Goal: Task Accomplishment & Management: Use online tool/utility

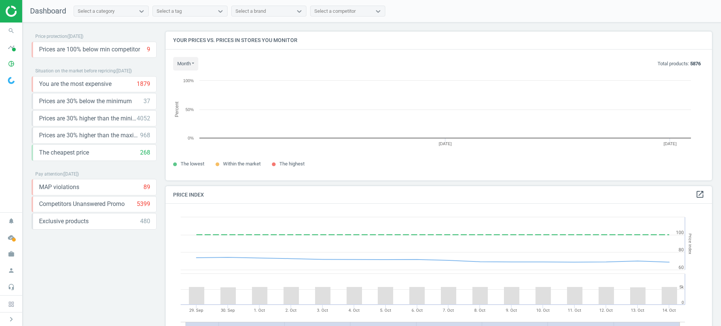
scroll to position [187, 554]
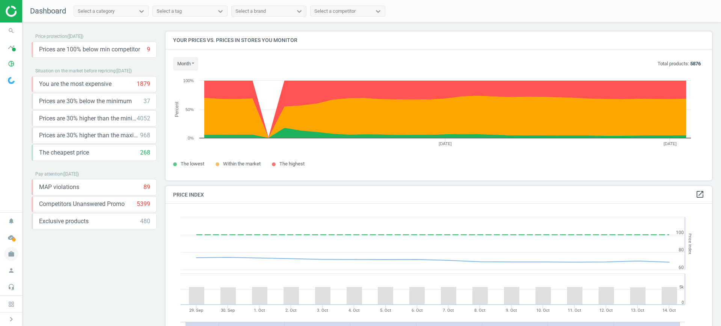
click at [5, 252] on icon "work" at bounding box center [11, 254] width 14 height 14
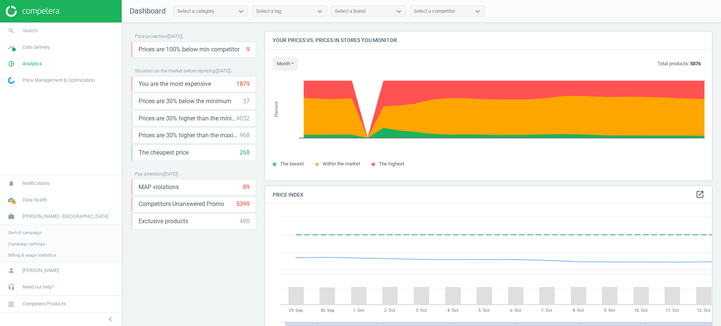
scroll to position [187, 454]
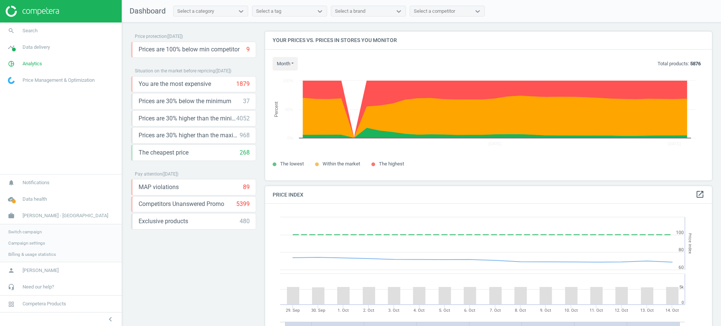
click at [21, 234] on span "Switch campaign" at bounding box center [24, 232] width 33 height 6
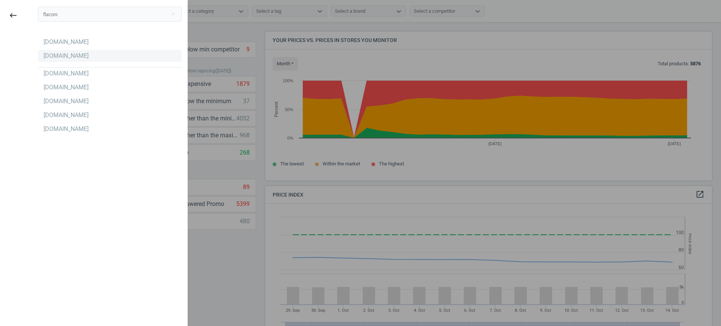
type input "flaconi"
click at [48, 60] on div "Flaconi.de" at bounding box center [110, 56] width 144 height 12
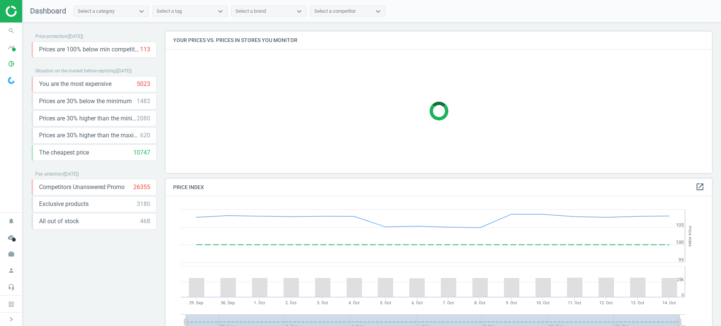
scroll to position [156, 554]
click at [7, 66] on icon "pie_chart_outlined" at bounding box center [11, 64] width 14 height 14
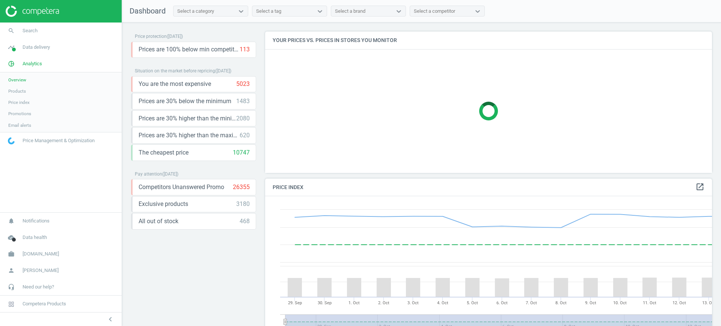
scroll to position [187, 454]
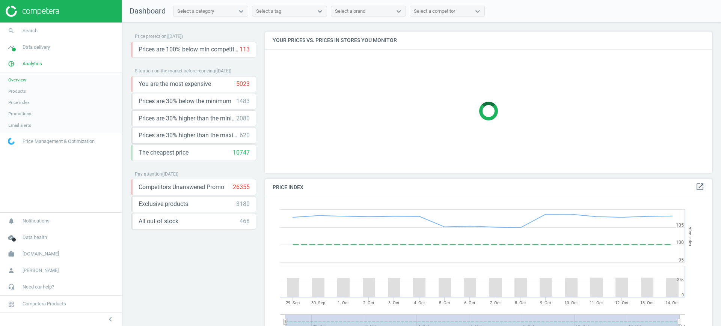
click at [28, 92] on link "Products" at bounding box center [61, 91] width 122 height 11
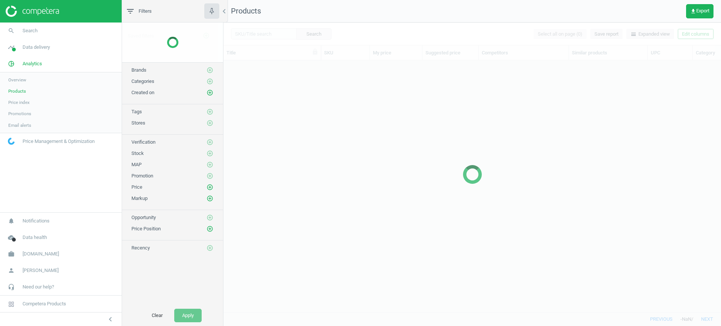
scroll to position [237, 490]
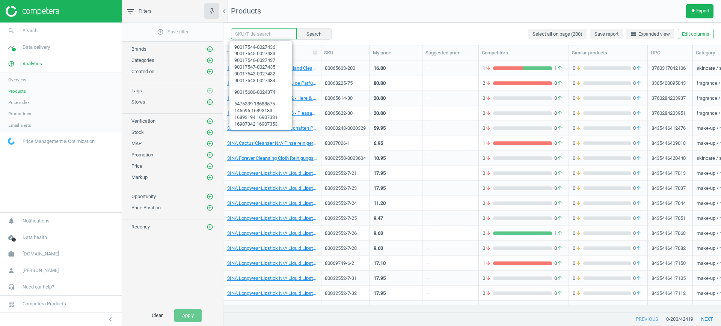
click at [281, 38] on input "text" at bounding box center [264, 33] width 66 height 11
click at [277, 34] on input "text" at bounding box center [264, 33] width 66 height 11
paste input "90000814-0001035"
type input "90000814-0001035"
click at [316, 32] on button "Search" at bounding box center [313, 33] width 35 height 11
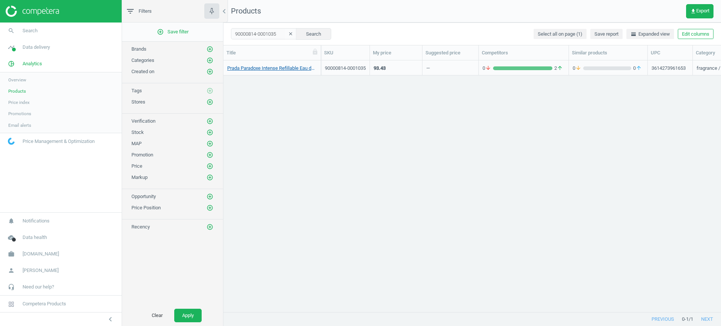
click at [263, 69] on link "Prada Paradoxe Intense Refillable Eau de Parfum 100 ml" at bounding box center [272, 68] width 90 height 7
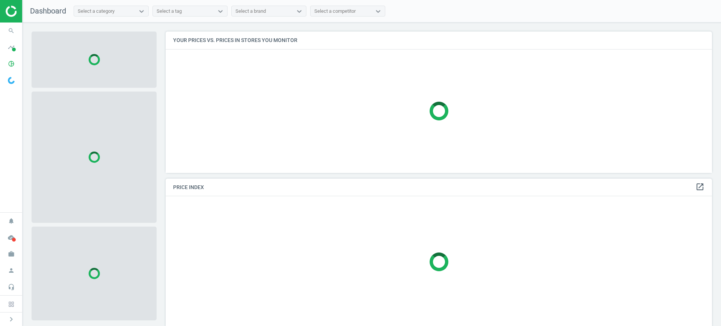
scroll to position [156, 554]
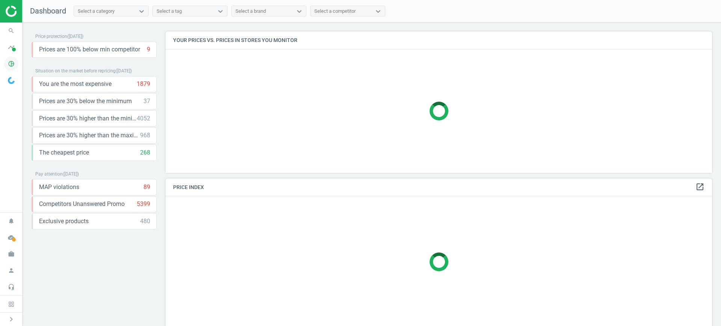
click at [2, 66] on span "pie_chart_outlined" at bounding box center [11, 64] width 23 height 17
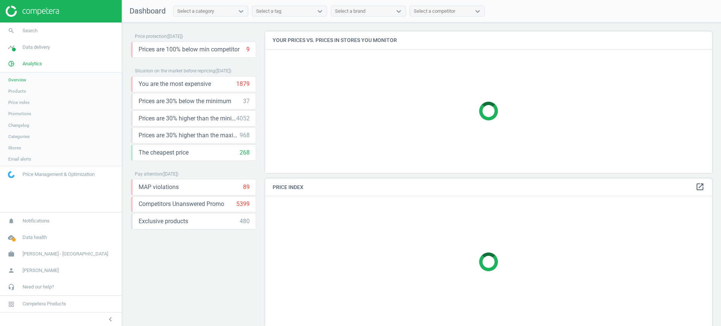
scroll to position [156, 454]
click at [39, 255] on span "[PERSON_NAME] - [GEOGRAPHIC_DATA]" at bounding box center [66, 254] width 86 height 7
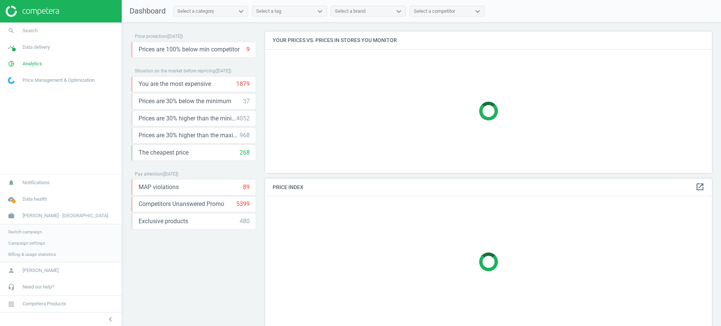
click at [28, 232] on span "Switch campaign" at bounding box center [24, 232] width 33 height 6
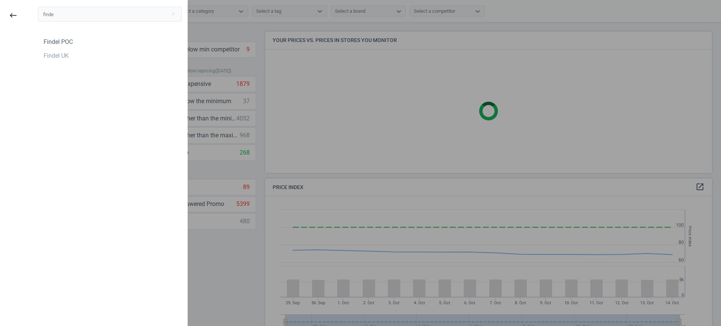
scroll to position [187, 454]
type input "finde"
drag, startPoint x: 35, startPoint y: 56, endPoint x: 39, endPoint y: 58, distance: 4.5
click at [36, 56] on div "Findel POC Findel UK" at bounding box center [109, 54] width 155 height 45
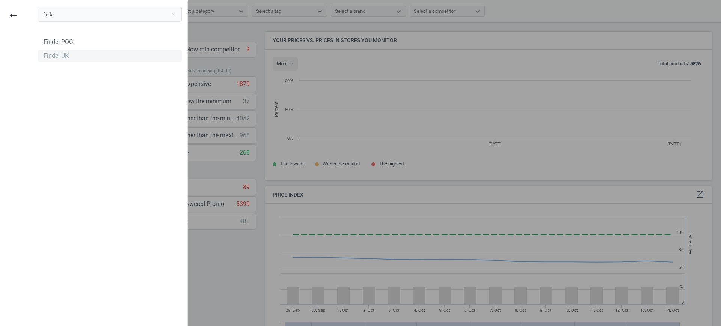
scroll to position [163, 454]
click at [49, 59] on div "Findel UK" at bounding box center [56, 56] width 25 height 8
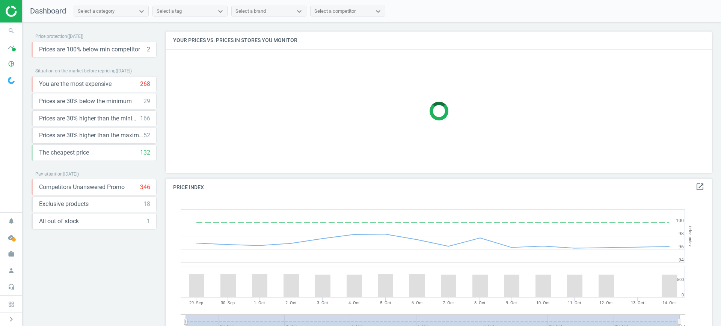
scroll to position [163, 554]
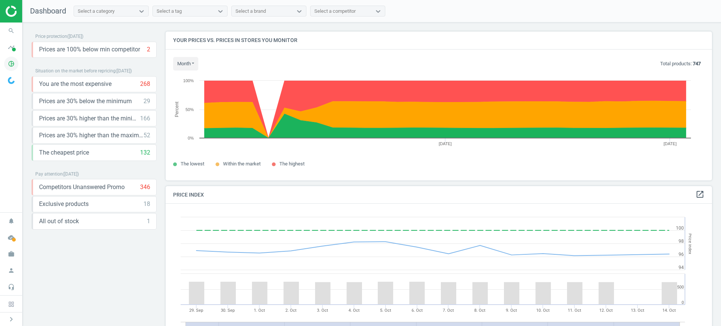
click at [7, 68] on icon "pie_chart_outlined" at bounding box center [11, 64] width 14 height 14
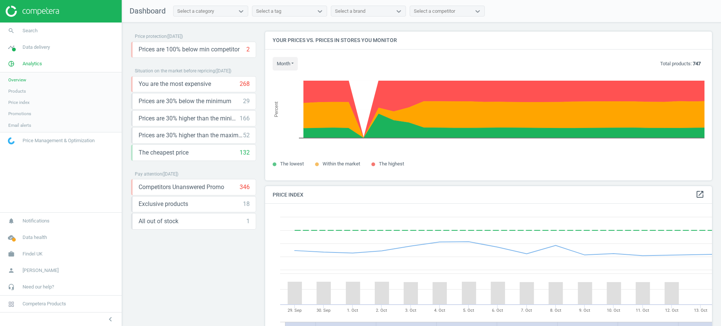
scroll to position [187, 454]
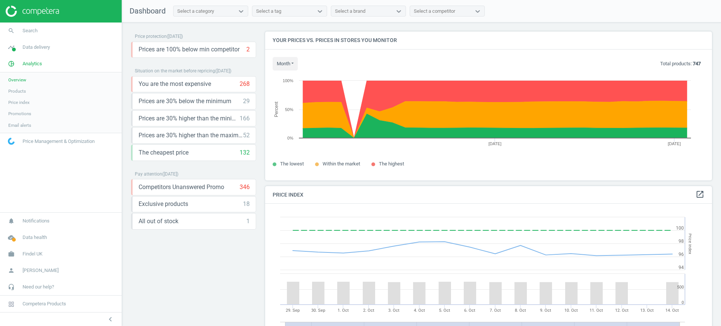
click at [23, 88] on link "Products" at bounding box center [61, 91] width 122 height 11
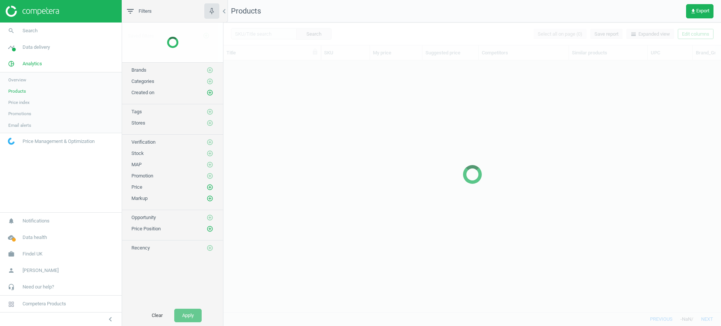
scroll to position [237, 490]
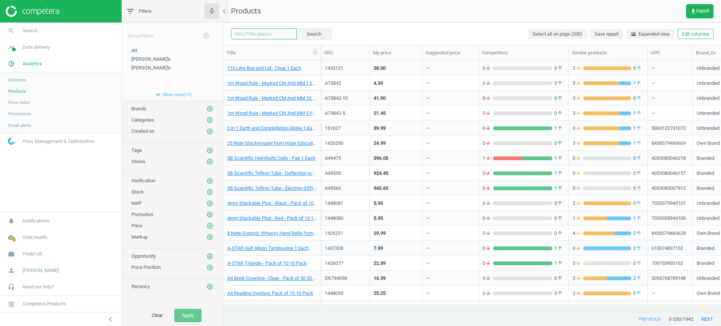
click at [270, 35] on input "text" at bounding box center [264, 33] width 66 height 11
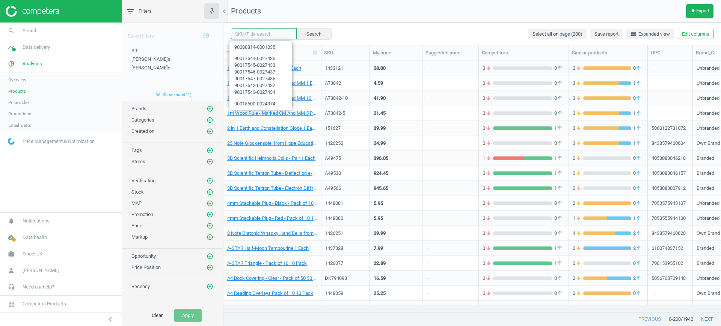
paste input "1448081 1448080 1444037 1444053 1444052 1444043 1444028 1444025 A42584 501432 1…"
type input "1448081 1448080 1444037 1444053 1444052 1444043 1444028 1444025 A42584 501432 1…"
click at [306, 36] on button "Search" at bounding box center [313, 33] width 35 height 11
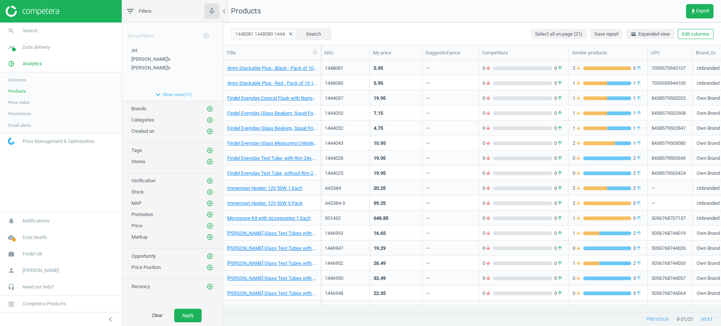
click at [288, 36] on icon "clear" at bounding box center [290, 33] width 5 height 5
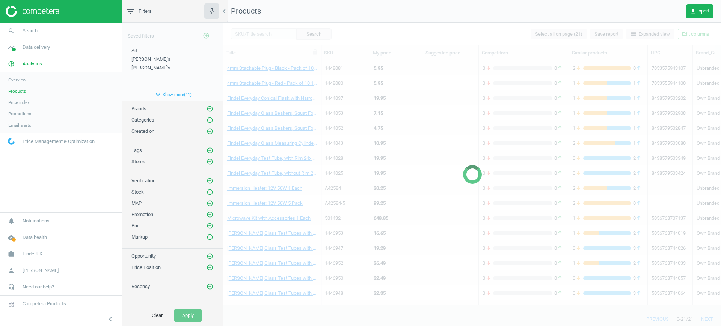
click at [268, 36] on div at bounding box center [472, 175] width 498 height 304
click at [257, 37] on div at bounding box center [472, 175] width 498 height 304
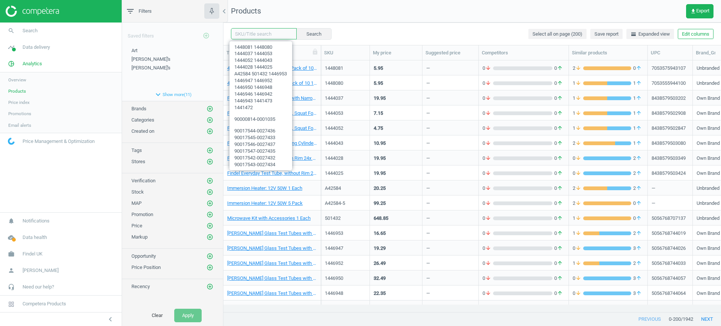
click at [260, 34] on input "text" at bounding box center [264, 33] width 66 height 11
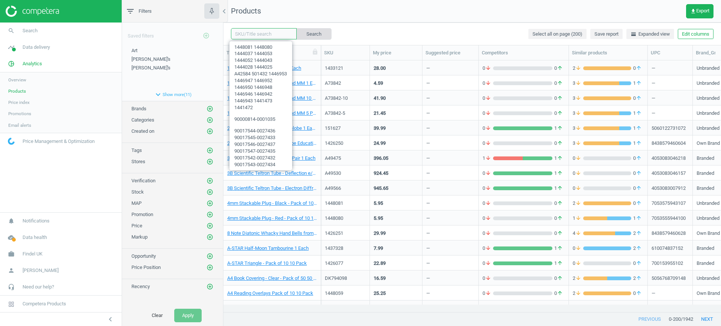
paste input "="ENF277205""
type input "="ENF277205""
click at [314, 29] on button "Search" at bounding box center [313, 33] width 35 height 11
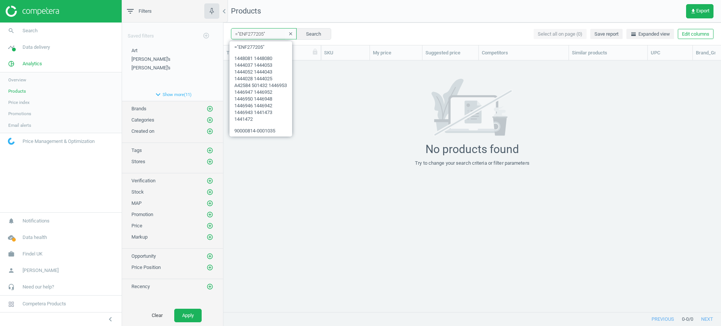
drag, startPoint x: 263, startPoint y: 35, endPoint x: 263, endPoint y: 31, distance: 3.8
click at [263, 31] on input "="ENF277205"" at bounding box center [264, 33] width 66 height 11
drag, startPoint x: 268, startPoint y: 37, endPoint x: 264, endPoint y: 34, distance: 5.2
click at [264, 34] on input "="ENF277205"" at bounding box center [264, 33] width 66 height 11
click at [288, 34] on icon "clear" at bounding box center [290, 33] width 5 height 5
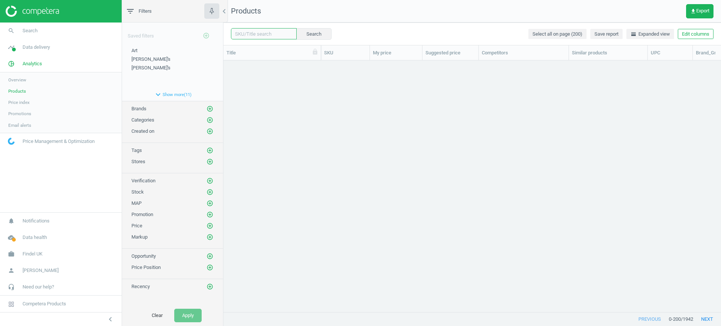
click at [267, 34] on input "text" at bounding box center [264, 33] width 66 height 11
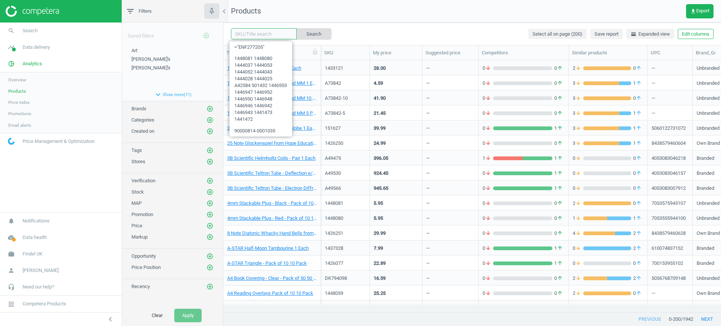
paste input "ENF277205 112231-10 1443782 1443512 1443516 1443515 1443517 1443506 1443518 184…"
type input "ENF277205 112231-10 1443782 1443512 1443516 1443515 1443517 1443506 1443518 184…"
click at [296, 33] on button "Search" at bounding box center [313, 33] width 35 height 11
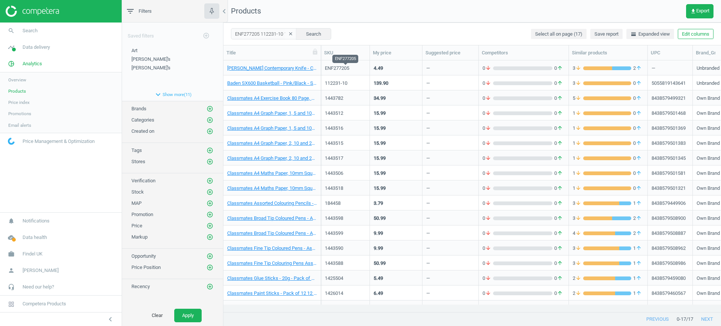
click at [364, 65] on div "ENF277205" at bounding box center [345, 68] width 41 height 7
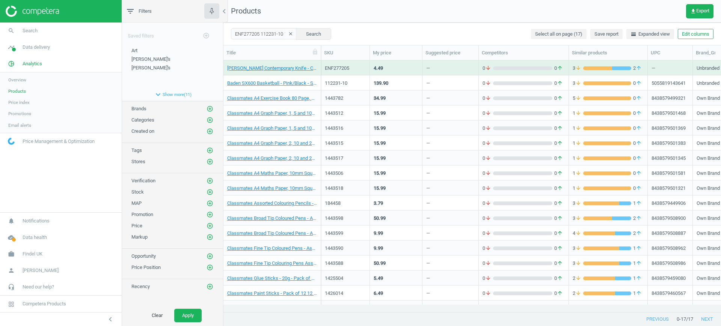
click at [364, 65] on div "ENF277205" at bounding box center [345, 68] width 41 height 7
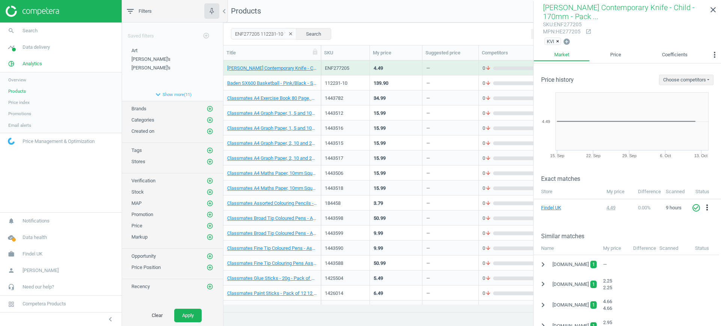
scroll to position [47, 0]
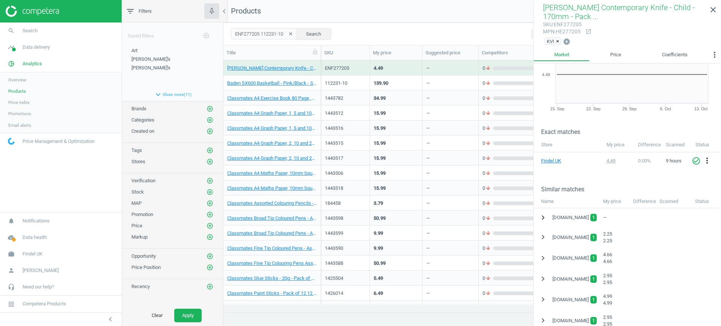
click at [549, 218] on button "chevron_right" at bounding box center [543, 218] width 14 height 14
click at [711, 235] on icon "more_vert" at bounding box center [710, 235] width 9 height 9
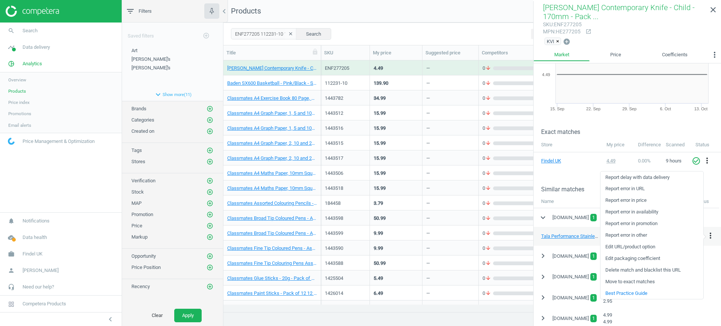
click at [637, 271] on link "Delete match and blacklist this URL" at bounding box center [652, 271] width 103 height 12
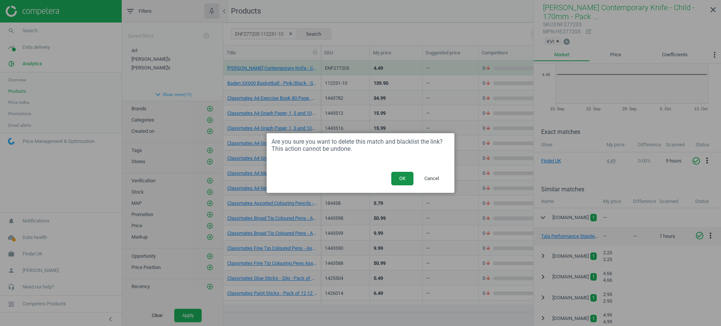
click at [399, 177] on button "OK" at bounding box center [402, 179] width 22 height 14
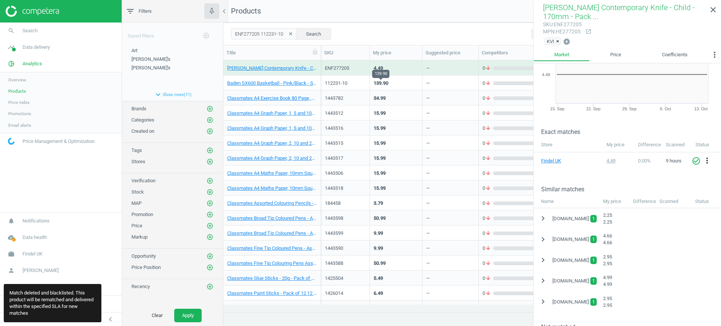
click at [383, 85] on div "139.90" at bounding box center [381, 83] width 15 height 7
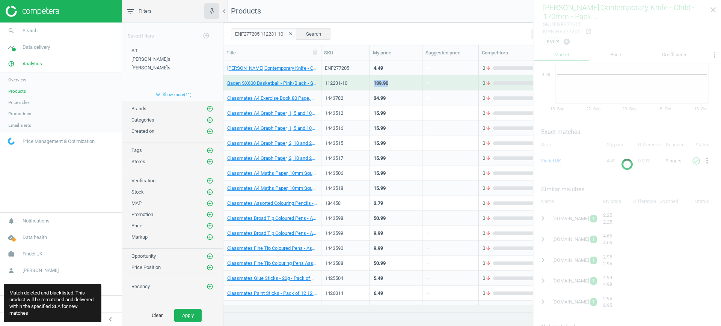
click at [383, 85] on div "139.90" at bounding box center [381, 83] width 15 height 7
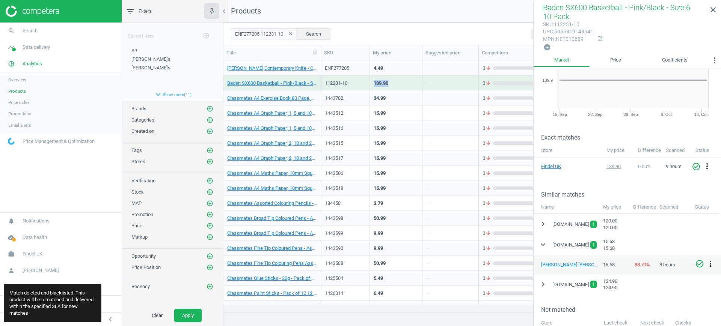
click at [711, 263] on icon "more_vert" at bounding box center [710, 264] width 9 height 9
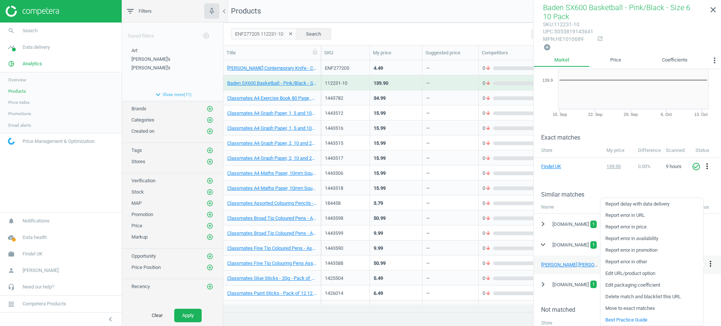
click at [630, 296] on link "Delete match and blacklist this URL" at bounding box center [652, 297] width 103 height 12
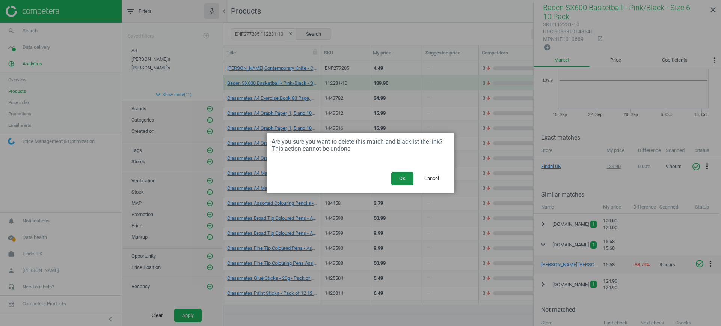
click at [400, 180] on button "OK" at bounding box center [402, 179] width 22 height 14
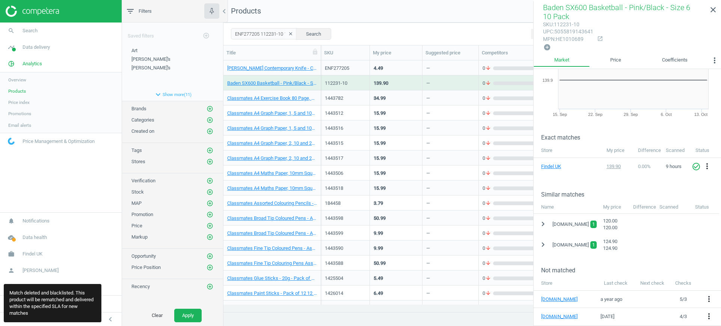
click at [391, 95] on div "34.99" at bounding box center [396, 97] width 45 height 13
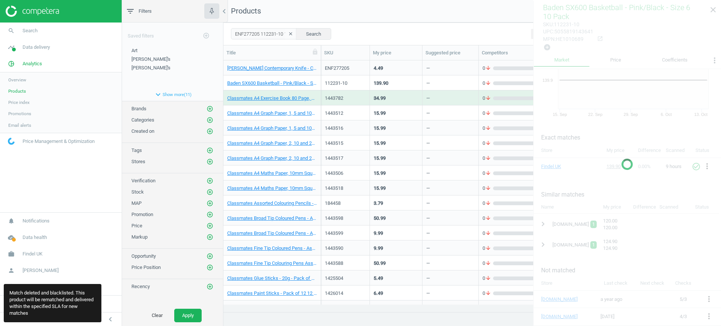
click at [391, 95] on div "34.99" at bounding box center [396, 97] width 45 height 13
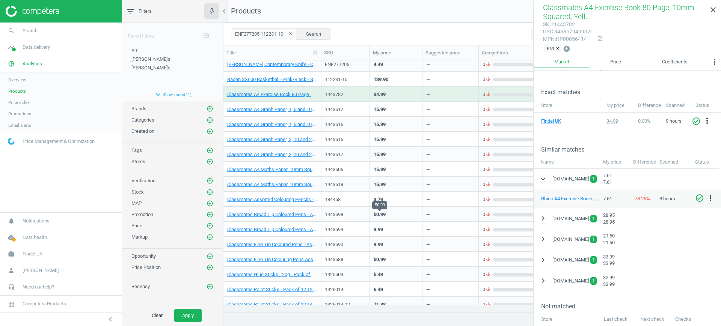
scroll to position [0, 0]
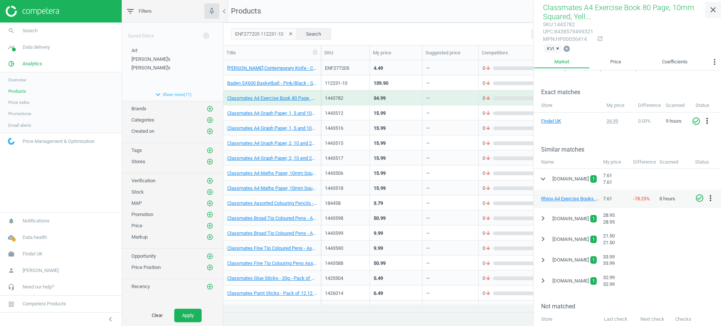
click at [709, 11] on icon "close" at bounding box center [713, 9] width 9 height 9
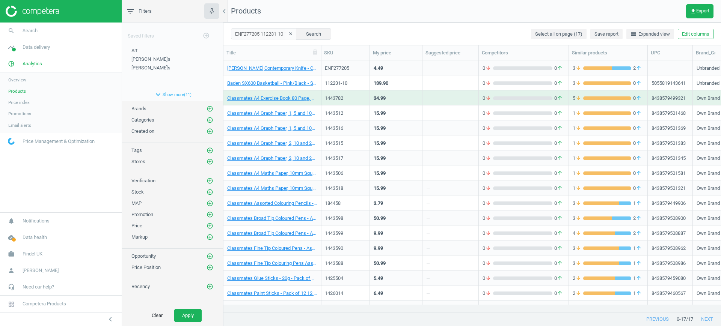
click at [392, 103] on div "34.99" at bounding box center [396, 97] width 45 height 13
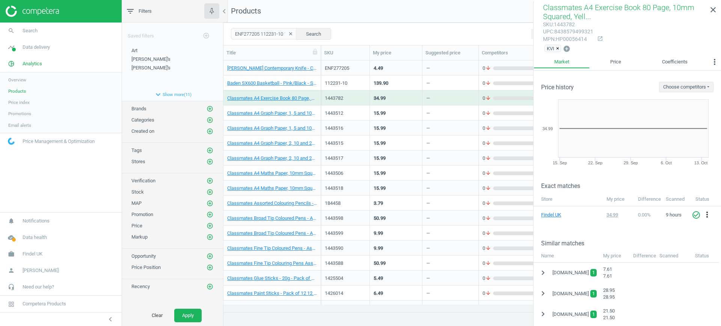
scroll to position [47, 0]
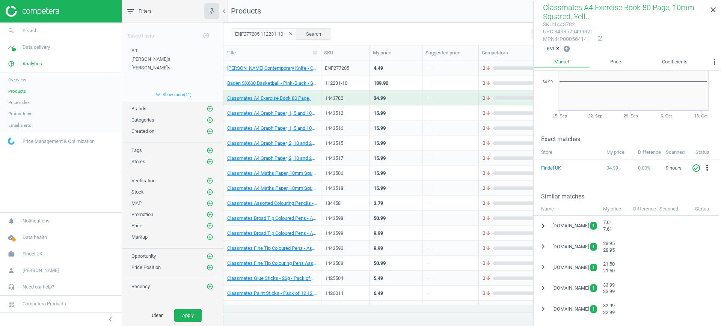
click at [541, 223] on icon "chevron_right" at bounding box center [543, 226] width 9 height 9
click at [709, 243] on icon "more_vert" at bounding box center [710, 245] width 9 height 9
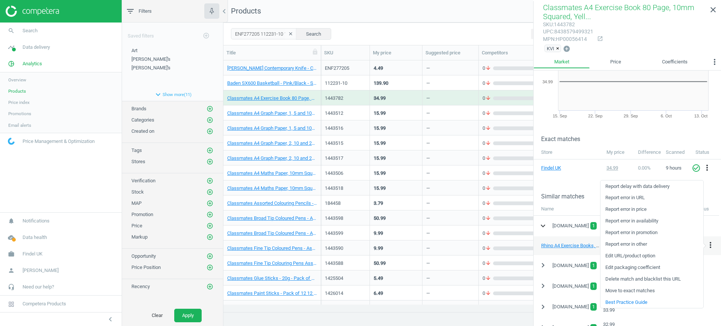
click at [543, 224] on icon "expand_more" at bounding box center [543, 226] width 9 height 9
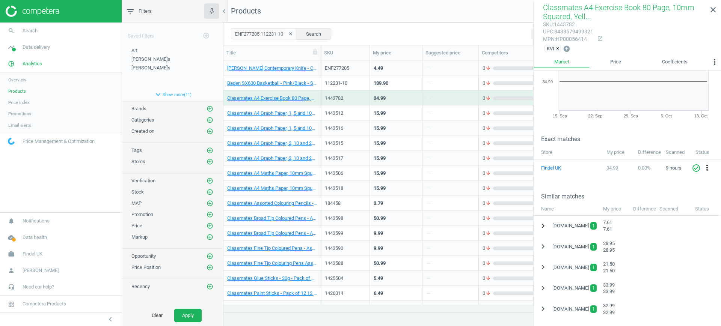
click at [543, 224] on icon "chevron_right" at bounding box center [543, 226] width 9 height 9
click at [711, 243] on icon "more_vert" at bounding box center [710, 245] width 9 height 9
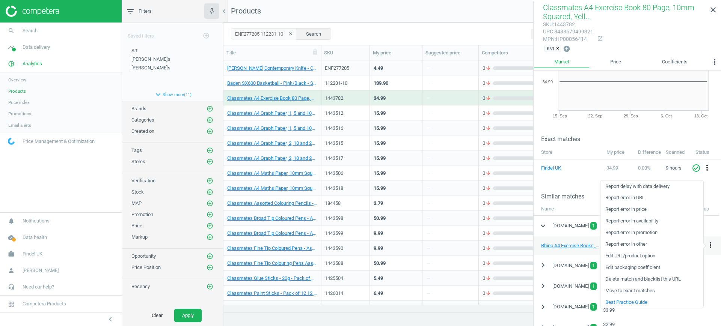
click at [629, 280] on link "Delete match and blacklist this URL" at bounding box center [652, 280] width 103 height 12
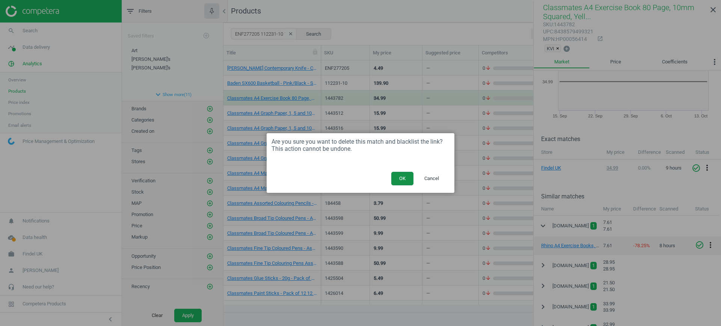
click at [400, 182] on button "OK" at bounding box center [402, 179] width 22 height 14
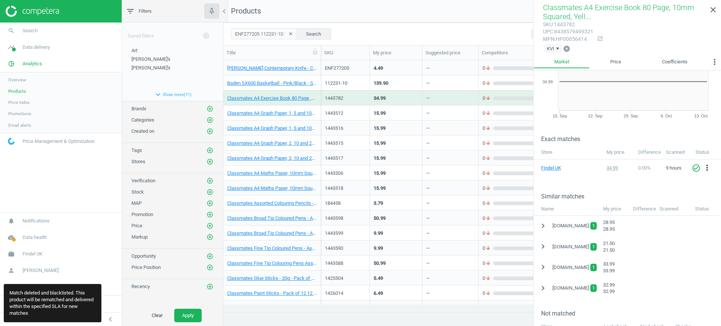
click at [355, 104] on div "1443782" at bounding box center [345, 99] width 41 height 9
click at [352, 107] on div "1443512" at bounding box center [345, 112] width 41 height 13
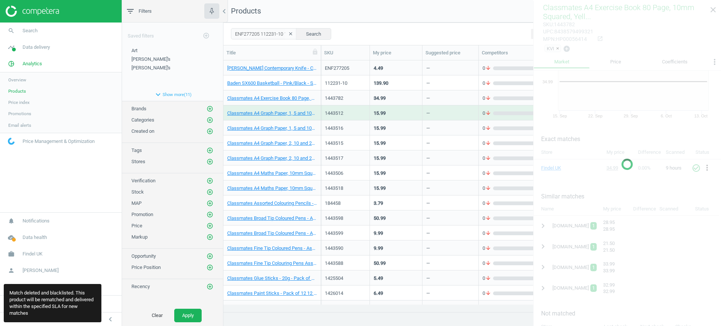
click at [352, 107] on div "1443512" at bounding box center [345, 112] width 41 height 13
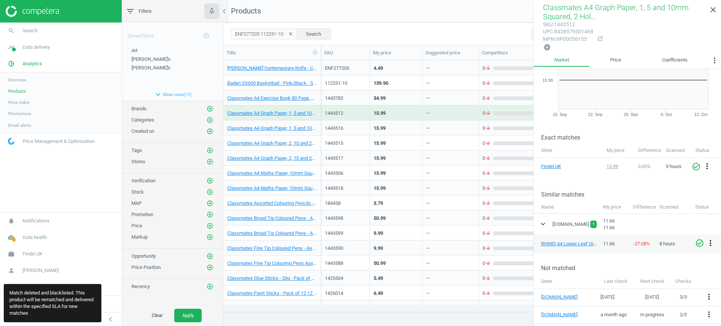
click at [709, 242] on icon "more_vert" at bounding box center [710, 243] width 9 height 9
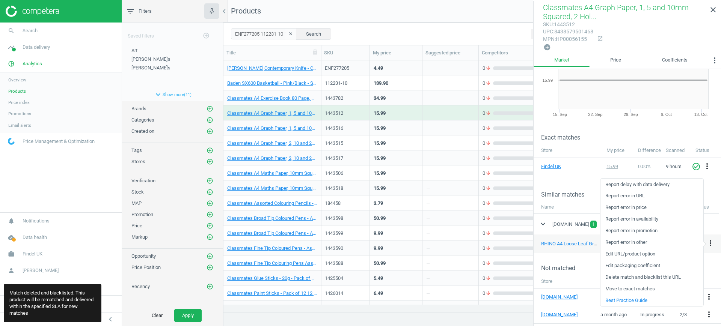
click at [635, 278] on link "Delete match and blacklist this URL" at bounding box center [652, 278] width 103 height 12
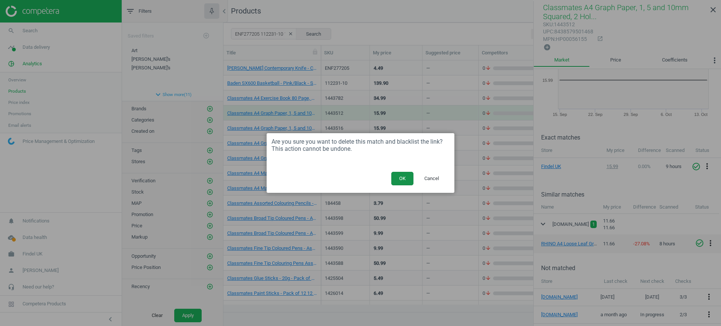
click at [403, 180] on button "OK" at bounding box center [402, 179] width 22 height 14
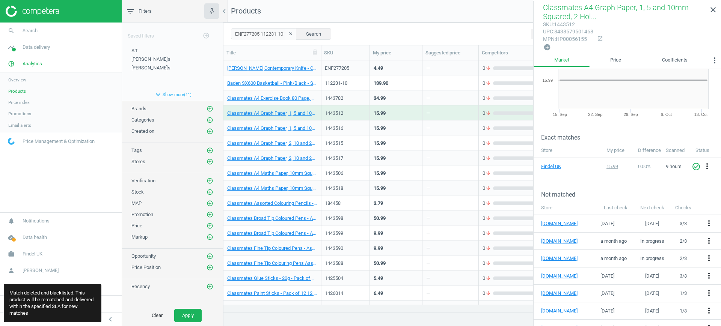
click at [369, 130] on div "1443516" at bounding box center [345, 128] width 49 height 15
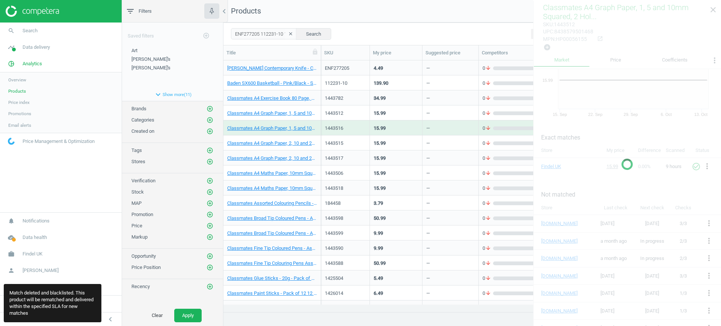
click at [369, 130] on div "1443516" at bounding box center [345, 128] width 49 height 15
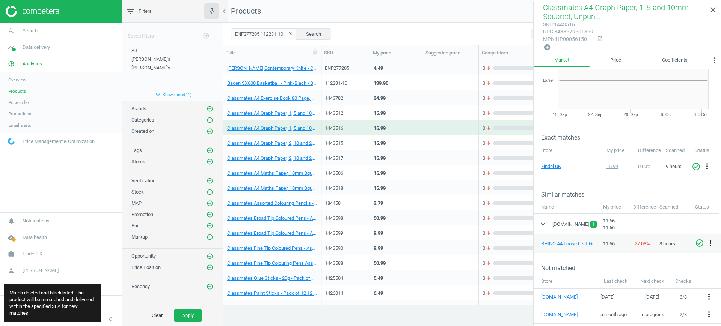
click at [711, 241] on icon "more_vert" at bounding box center [710, 243] width 9 height 9
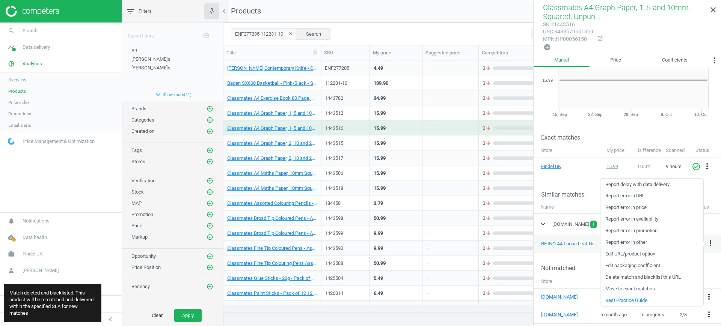
click at [632, 276] on link "Delete match and blacklist this URL" at bounding box center [652, 278] width 103 height 12
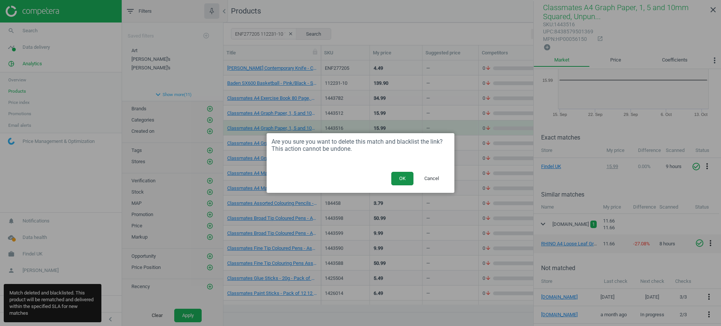
click at [407, 181] on button "OK" at bounding box center [402, 179] width 22 height 14
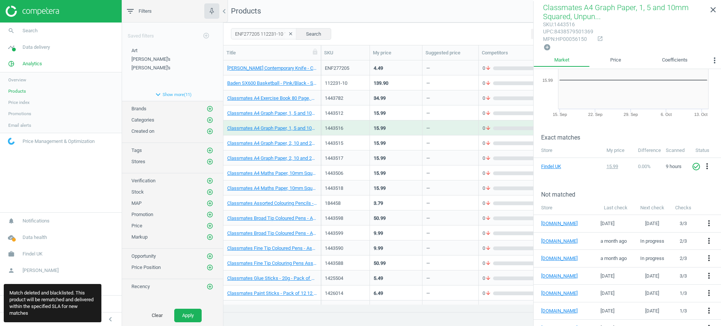
click at [378, 148] on div "15.99" at bounding box center [380, 144] width 12 height 9
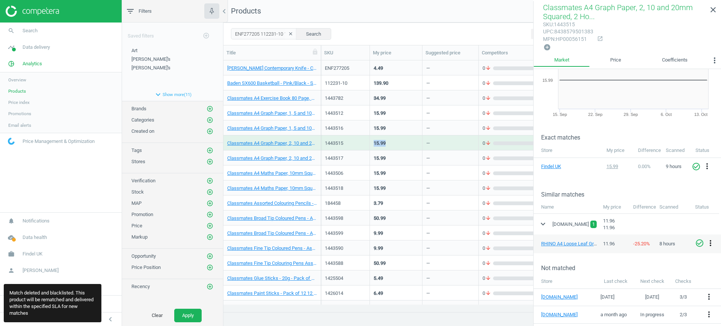
click at [711, 241] on icon "more_vert" at bounding box center [710, 243] width 9 height 9
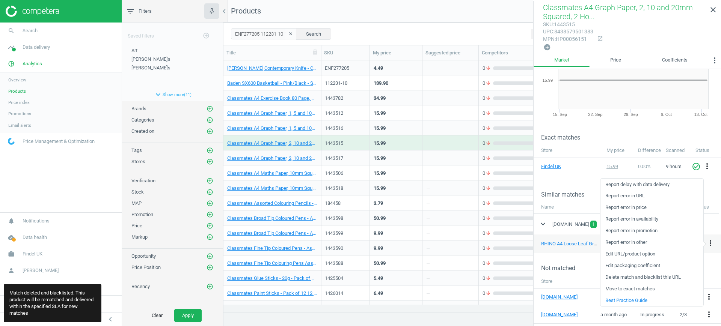
click at [637, 275] on link "Delete match and blacklist this URL" at bounding box center [652, 278] width 103 height 12
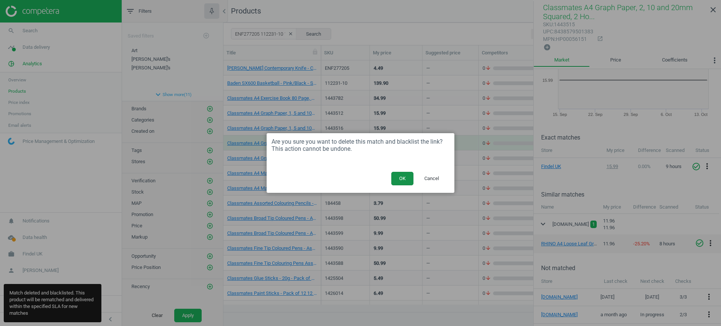
click at [409, 177] on button "OK" at bounding box center [402, 179] width 22 height 14
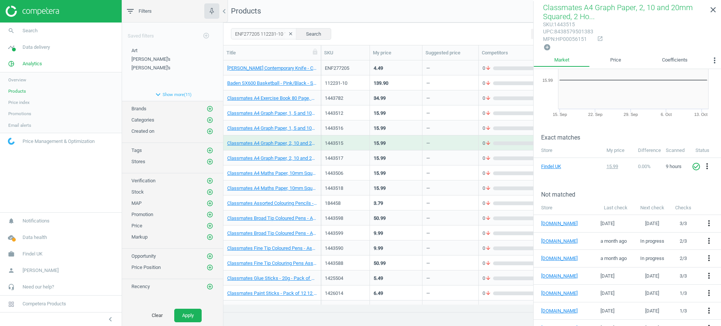
scroll to position [47, 0]
click at [435, 161] on div "—" at bounding box center [450, 157] width 48 height 13
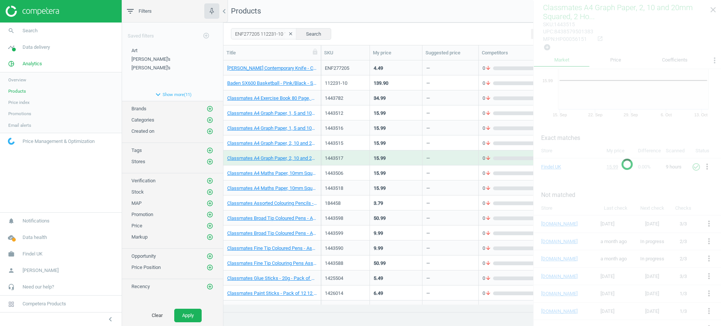
click at [435, 161] on div "—" at bounding box center [450, 157] width 48 height 13
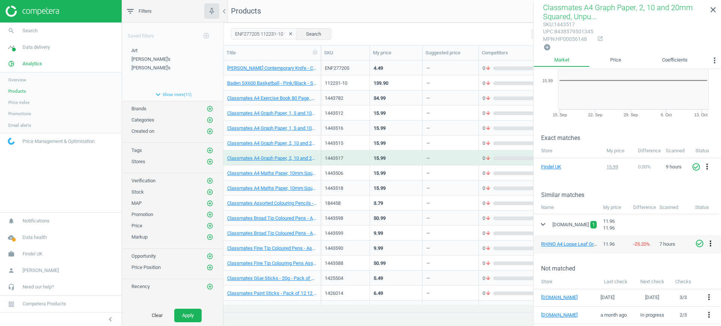
click at [710, 241] on icon "more_vert" at bounding box center [710, 243] width 9 height 9
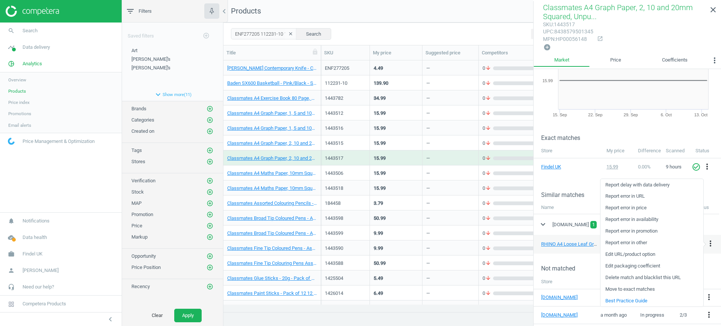
click at [637, 281] on link "Delete match and blacklist this URL" at bounding box center [652, 278] width 103 height 12
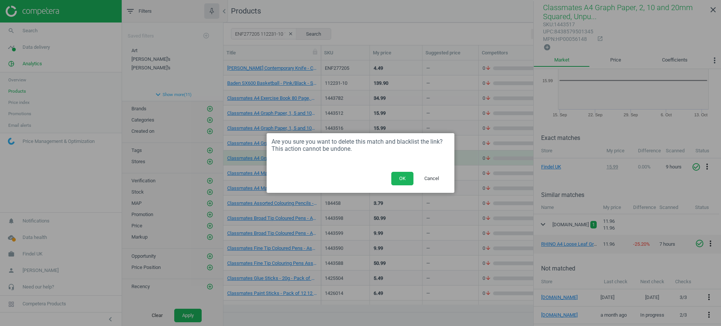
click at [407, 175] on button "OK" at bounding box center [402, 179] width 22 height 14
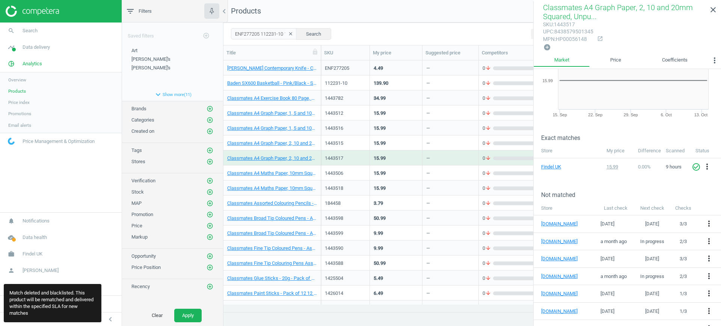
click at [399, 171] on div "15.99" at bounding box center [396, 172] width 45 height 13
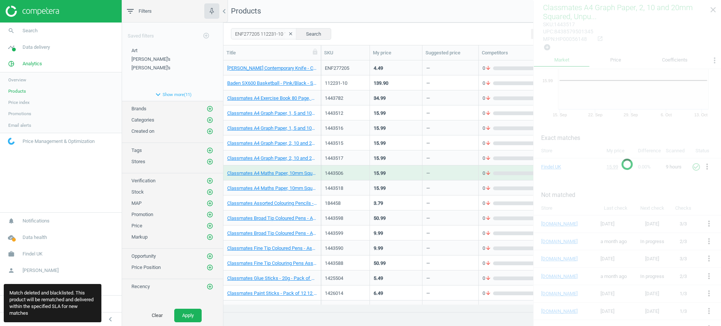
click at [399, 171] on div "15.99" at bounding box center [396, 172] width 45 height 13
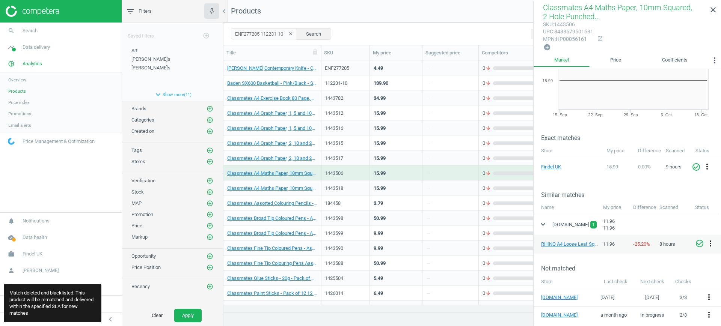
click at [711, 242] on icon "more_vert" at bounding box center [710, 243] width 9 height 9
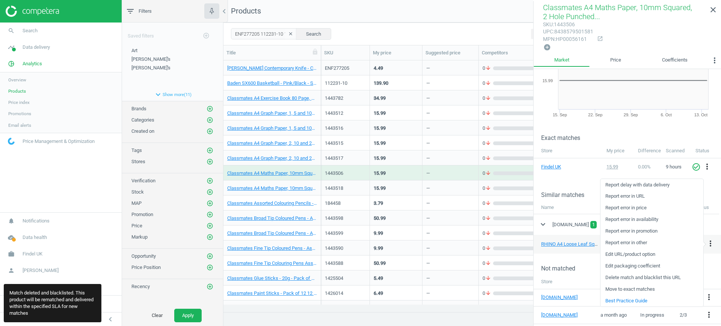
click at [637, 277] on link "Delete match and blacklist this URL" at bounding box center [652, 278] width 103 height 12
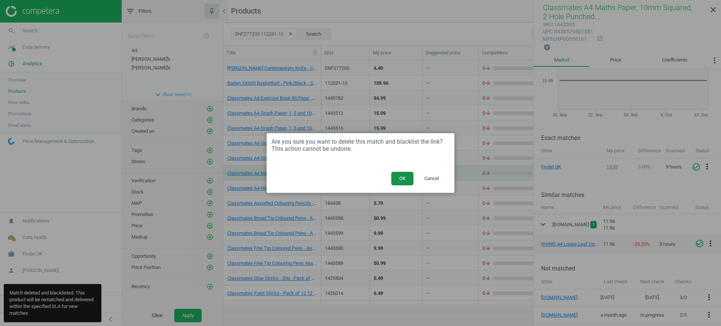
click at [406, 177] on button "OK" at bounding box center [402, 179] width 22 height 14
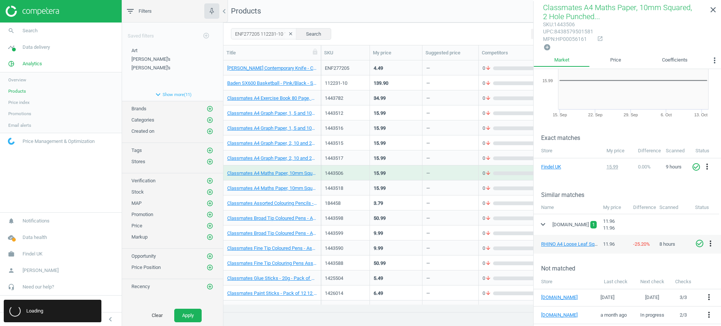
click at [402, 184] on div "15.99" at bounding box center [396, 187] width 45 height 13
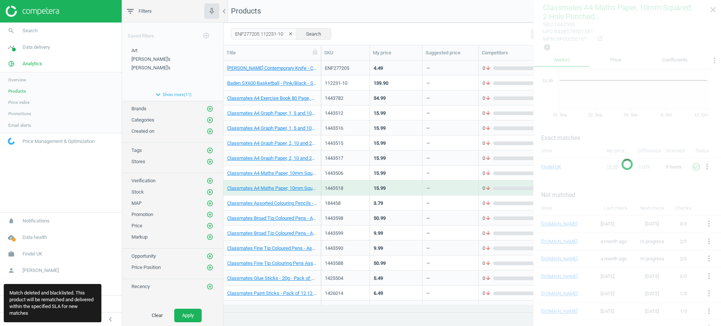
click at [402, 184] on div "15.99" at bounding box center [396, 187] width 45 height 13
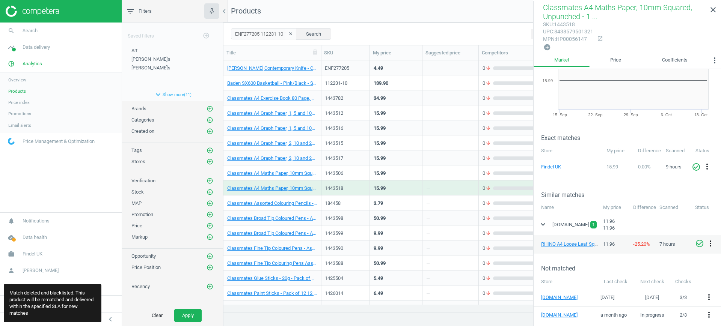
click at [711, 245] on icon "more_vert" at bounding box center [710, 243] width 9 height 9
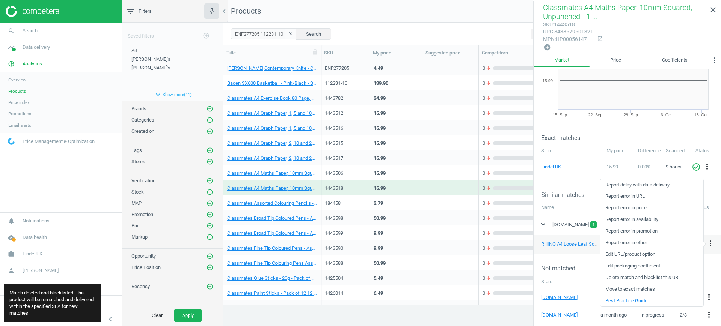
click at [641, 278] on link "Delete match and blacklist this URL" at bounding box center [652, 278] width 103 height 12
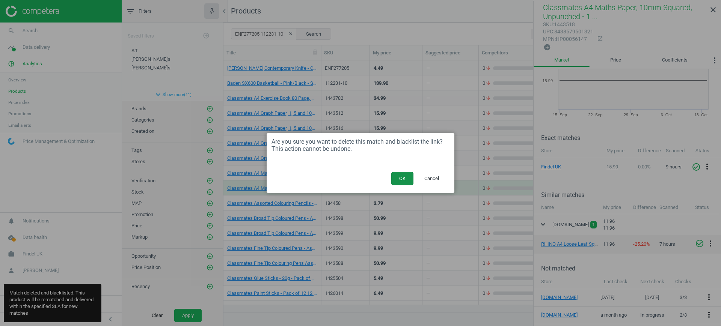
click at [404, 180] on button "OK" at bounding box center [402, 179] width 22 height 14
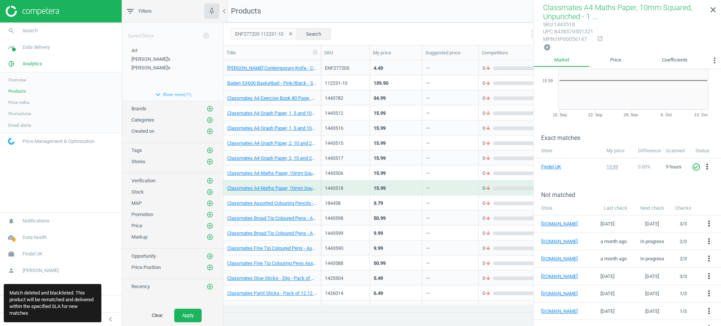
click at [387, 201] on div "3.79" at bounding box center [396, 202] width 45 height 13
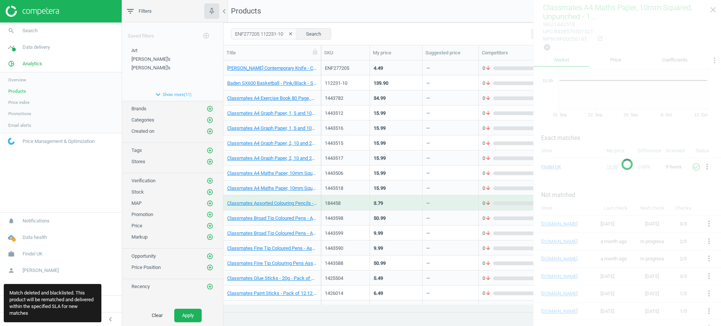
click at [387, 201] on div "3.79" at bounding box center [396, 202] width 45 height 13
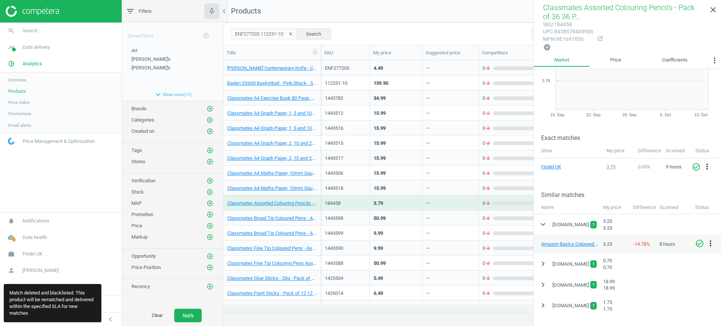
scroll to position [0, 0]
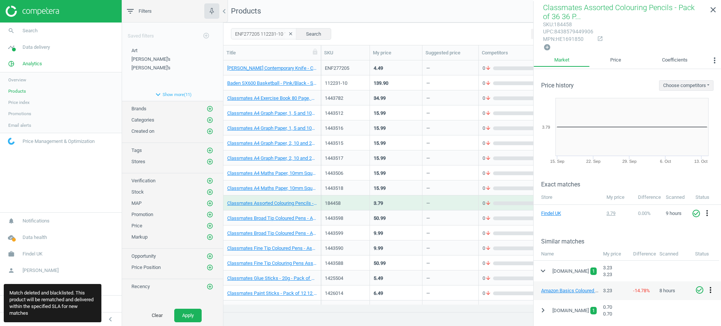
click at [710, 287] on icon "more_vert" at bounding box center [710, 290] width 9 height 9
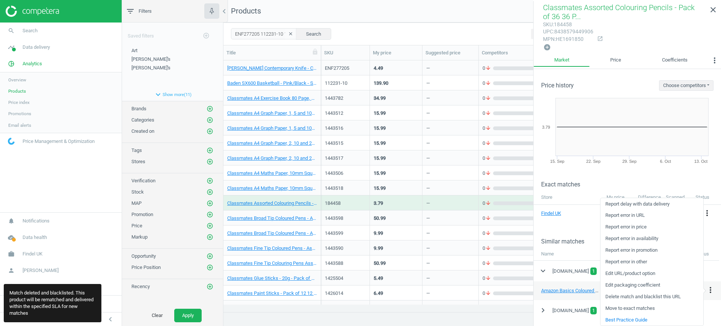
click at [617, 294] on link "Delete match and blacklist this URL" at bounding box center [652, 297] width 103 height 12
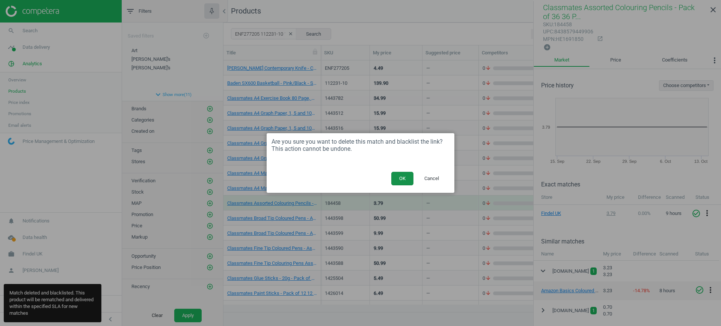
click at [403, 173] on button "OK" at bounding box center [402, 179] width 22 height 14
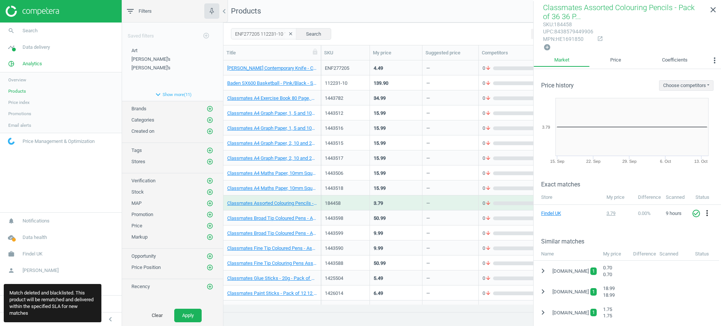
click at [391, 220] on div "50.99" at bounding box center [396, 217] width 45 height 13
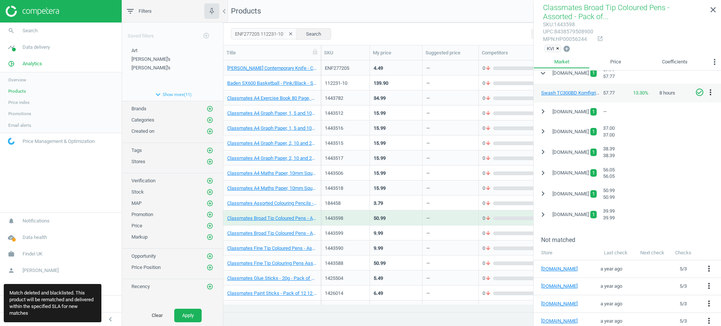
scroll to position [131, 0]
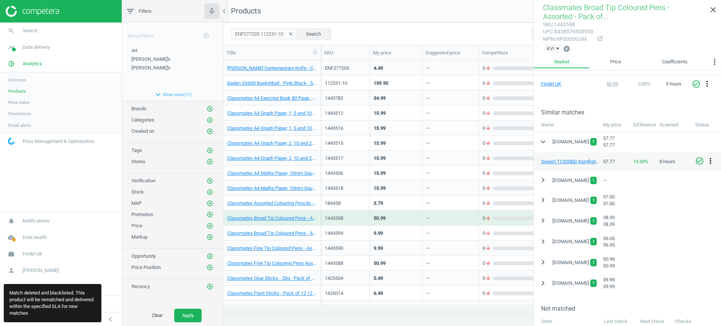
click at [711, 158] on icon "more_vert" at bounding box center [710, 161] width 9 height 9
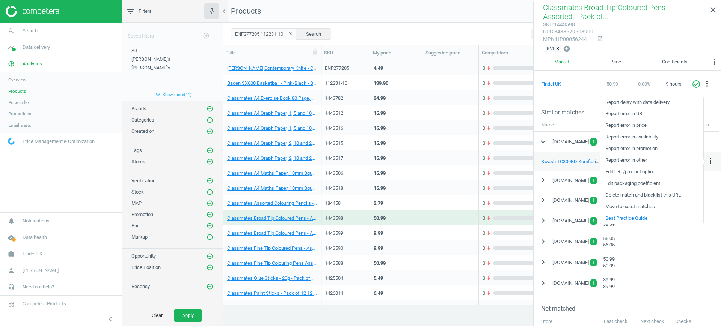
click at [633, 197] on link "Delete match and blacklist this URL" at bounding box center [652, 196] width 103 height 12
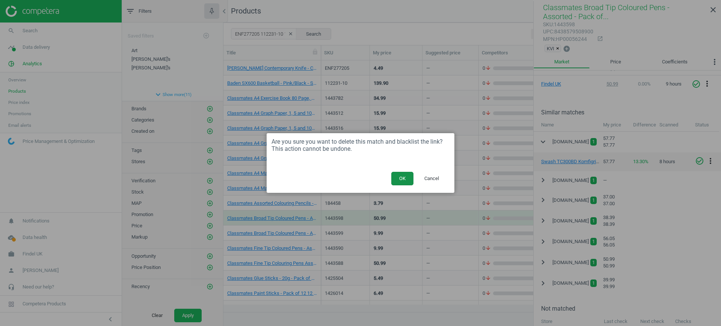
click at [408, 176] on button "OK" at bounding box center [402, 179] width 22 height 14
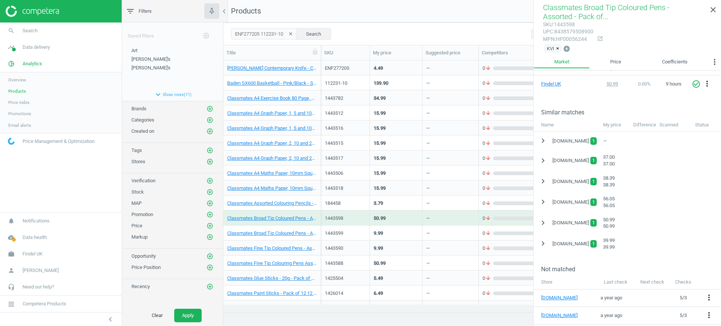
click at [398, 200] on div "3.79" at bounding box center [396, 202] width 45 height 13
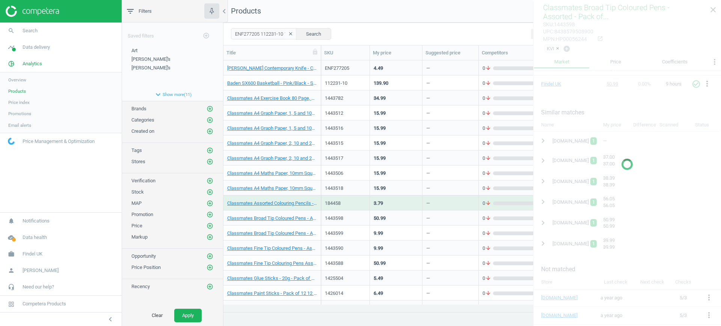
click at [398, 200] on div "3.79" at bounding box center [396, 202] width 45 height 13
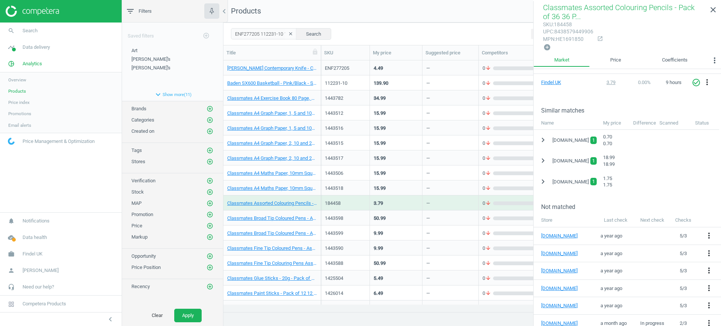
click at [401, 216] on div "50.99" at bounding box center [396, 217] width 45 height 13
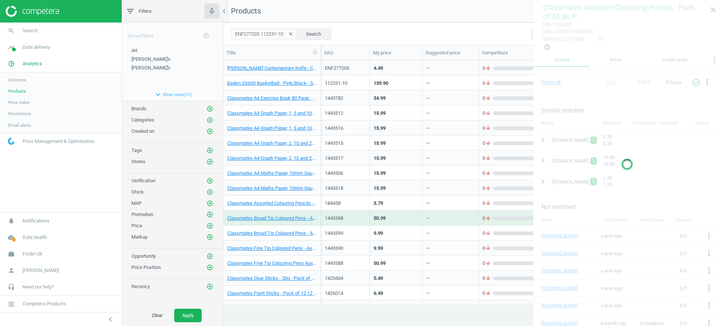
click at [401, 216] on div "50.99" at bounding box center [396, 217] width 45 height 13
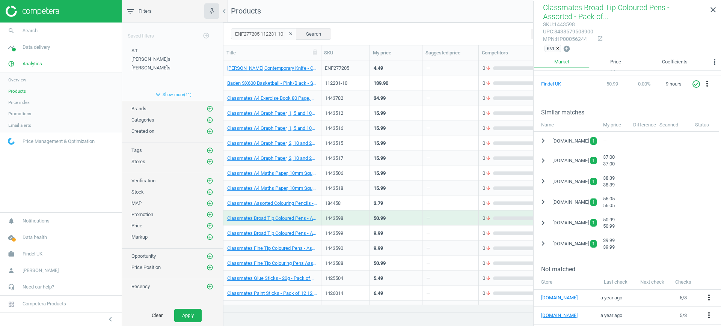
click at [397, 233] on div "9.99" at bounding box center [396, 232] width 45 height 13
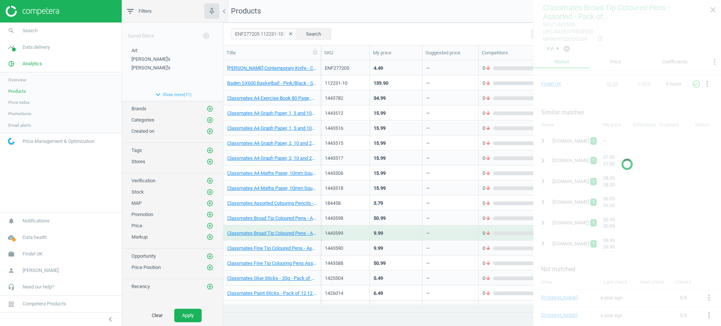
click at [397, 233] on div "9.99" at bounding box center [396, 232] width 45 height 13
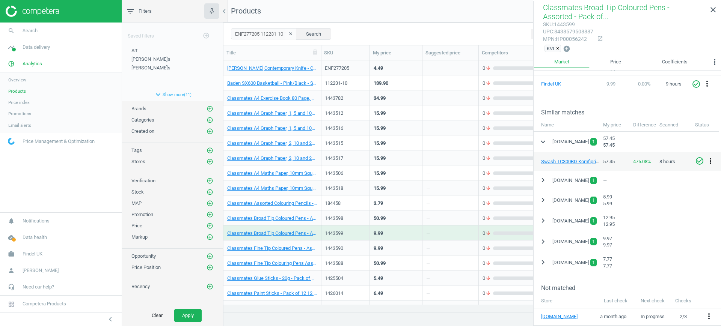
click at [714, 158] on icon "more_vert" at bounding box center [710, 161] width 9 height 9
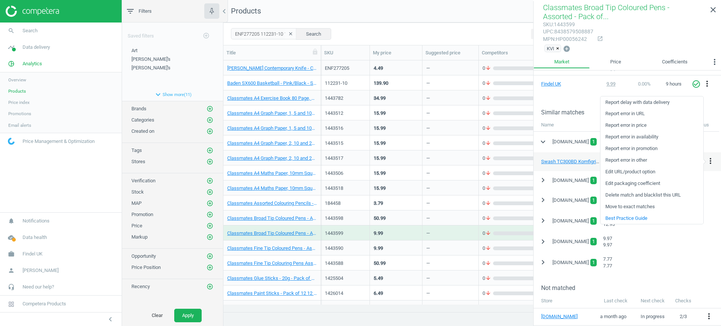
click at [633, 196] on link "Delete match and blacklist this URL" at bounding box center [652, 196] width 103 height 12
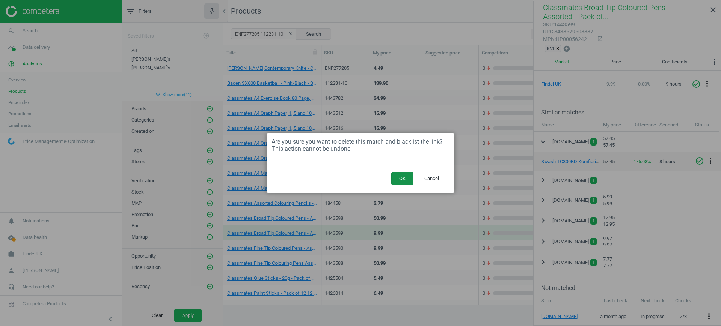
click at [398, 175] on button "OK" at bounding box center [402, 179] width 22 height 14
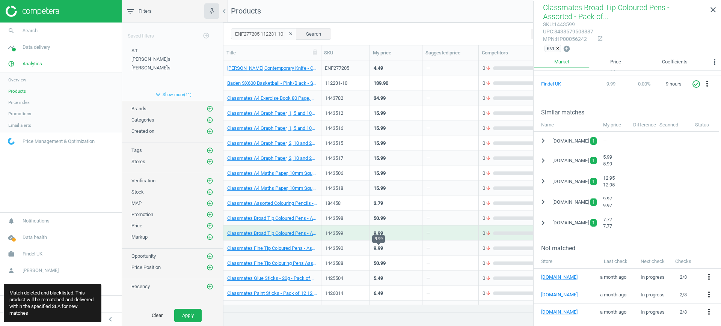
click at [387, 246] on div "9.99" at bounding box center [396, 247] width 45 height 13
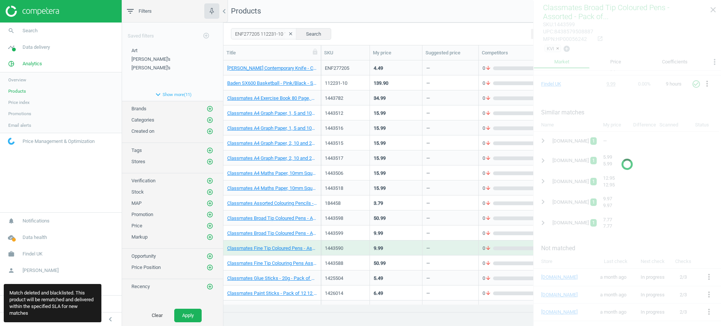
click at [387, 246] on div "9.99" at bounding box center [396, 247] width 45 height 13
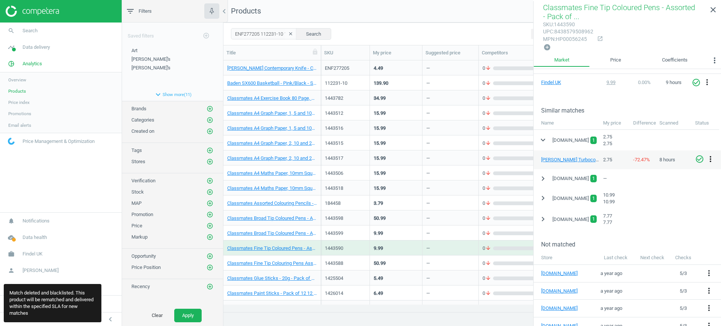
click at [706, 156] on icon "more_vert" at bounding box center [710, 159] width 9 height 9
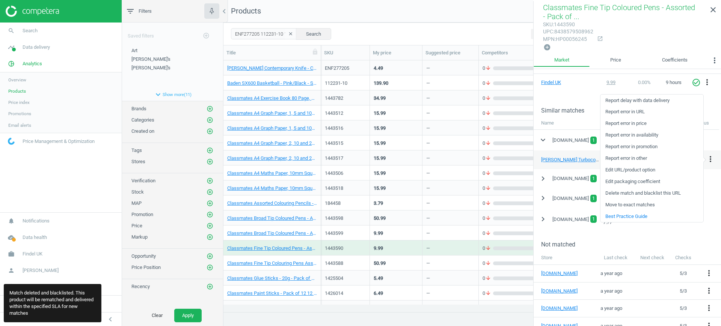
click at [652, 191] on link "Delete match and blacklist this URL" at bounding box center [652, 194] width 103 height 12
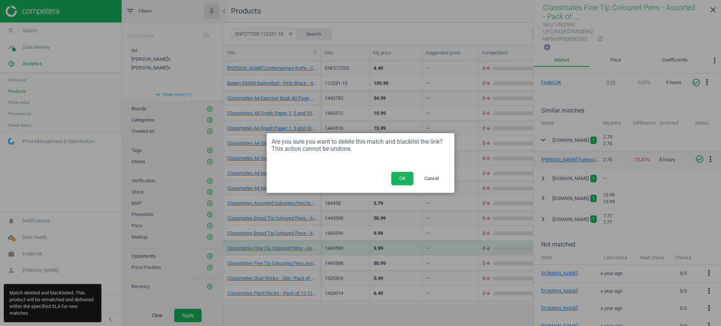
click at [400, 169] on div at bounding box center [361, 165] width 188 height 10
click at [401, 175] on button "OK" at bounding box center [402, 179] width 22 height 14
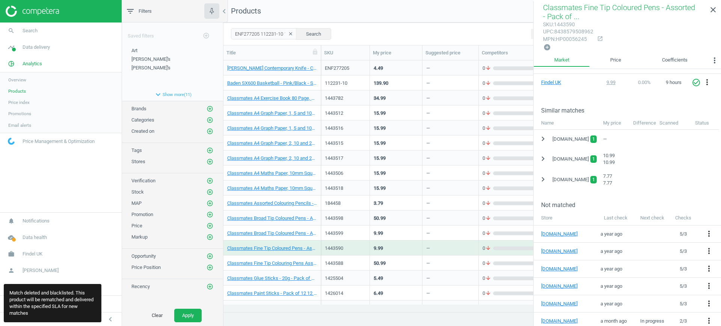
click at [384, 267] on div "50.99" at bounding box center [380, 264] width 12 height 9
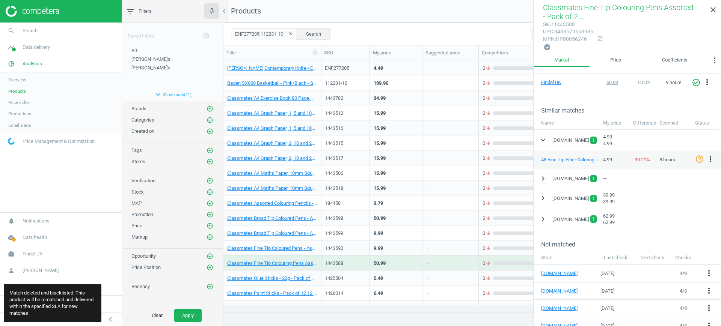
click at [702, 156] on icon "help_outline" at bounding box center [699, 159] width 9 height 9
click at [709, 158] on icon "more_vert" at bounding box center [710, 159] width 9 height 9
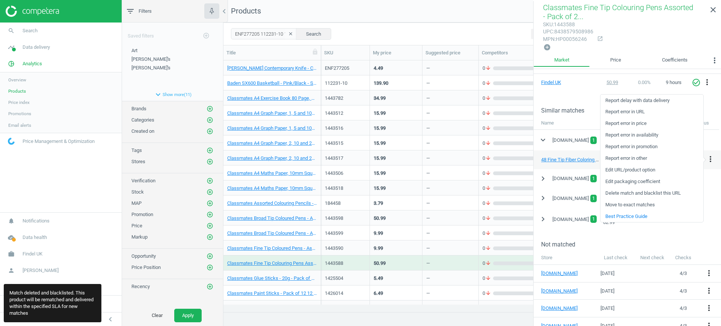
click at [649, 191] on link "Delete match and blacklist this URL" at bounding box center [652, 194] width 103 height 12
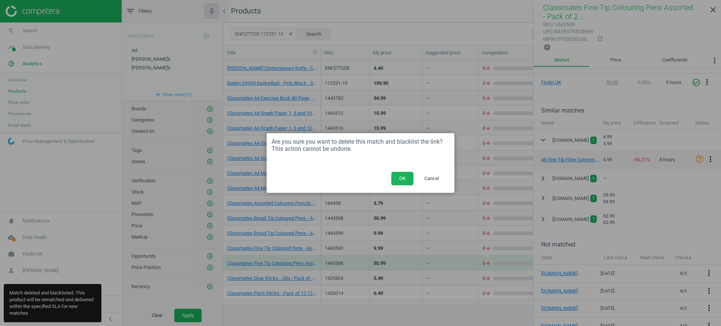
click at [389, 172] on div "OK Cancel" at bounding box center [361, 181] width 188 height 23
click at [397, 176] on button "OK" at bounding box center [402, 179] width 22 height 14
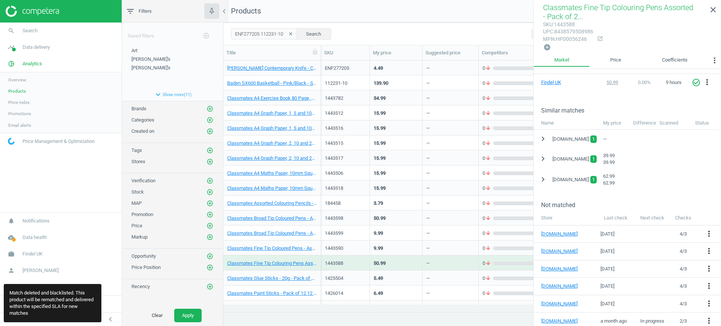
click at [404, 272] on div "5.49" at bounding box center [396, 278] width 45 height 13
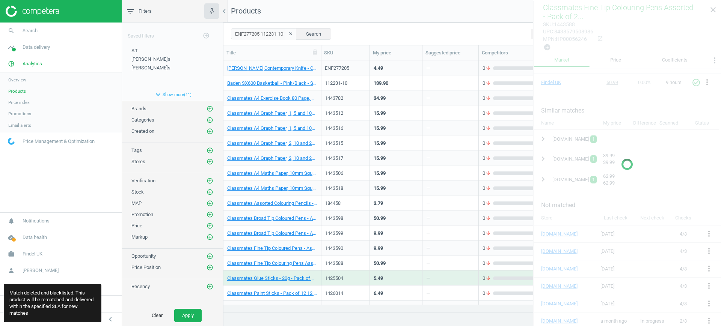
click at [404, 272] on div "5.49" at bounding box center [396, 278] width 45 height 13
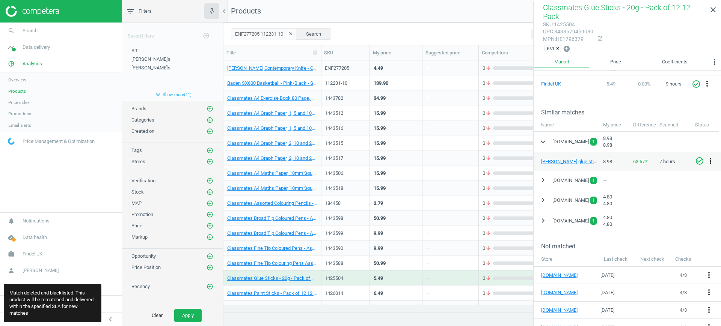
click at [711, 157] on icon "more_vert" at bounding box center [710, 161] width 9 height 9
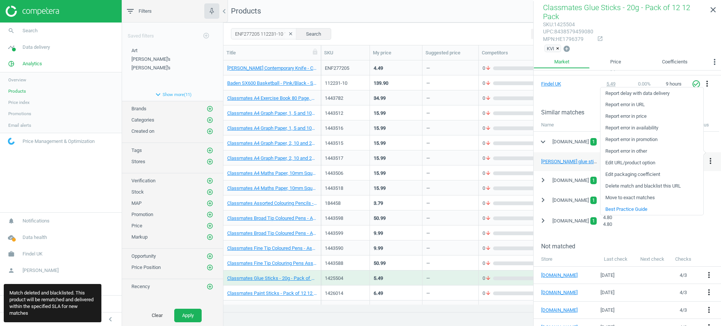
click at [653, 185] on link "Delete match and blacklist this URL" at bounding box center [652, 187] width 103 height 12
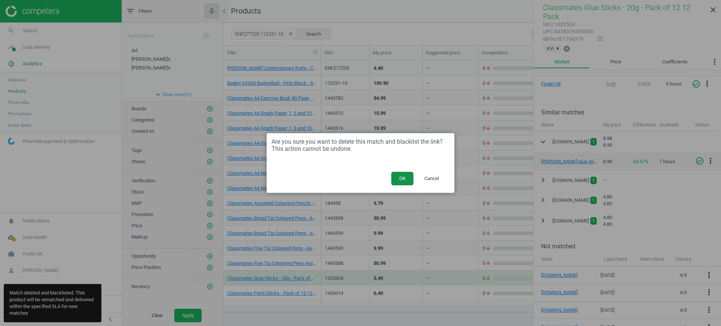
click at [406, 176] on button "OK" at bounding box center [402, 179] width 22 height 14
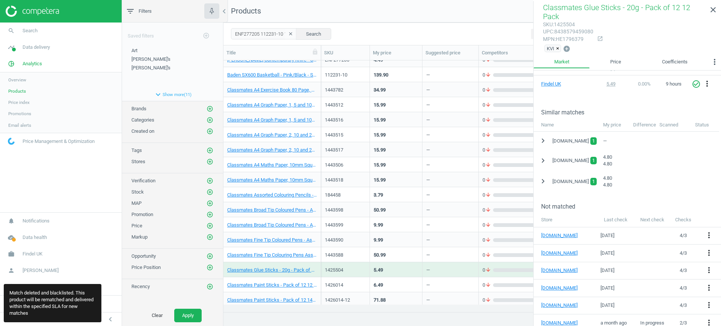
scroll to position [11, 0]
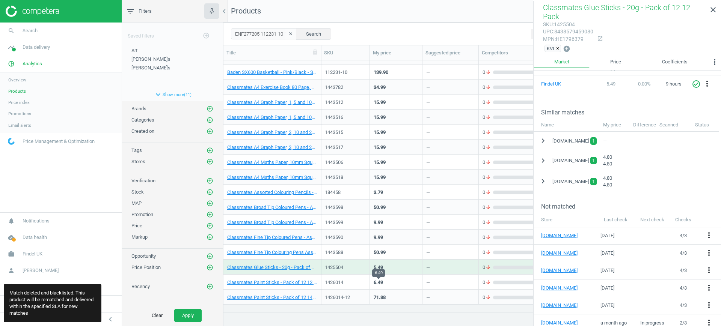
click at [382, 281] on div "6.49" at bounding box center [378, 282] width 9 height 7
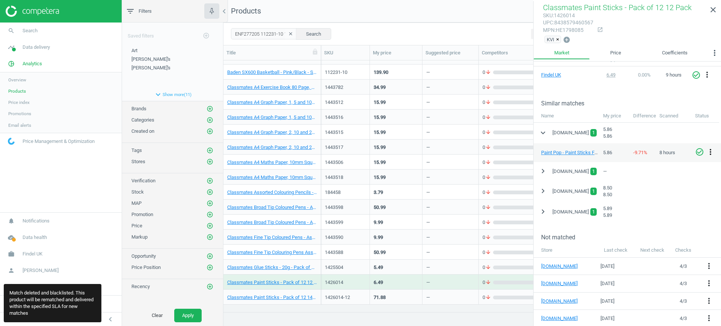
click at [709, 153] on icon "more_vert" at bounding box center [710, 152] width 9 height 9
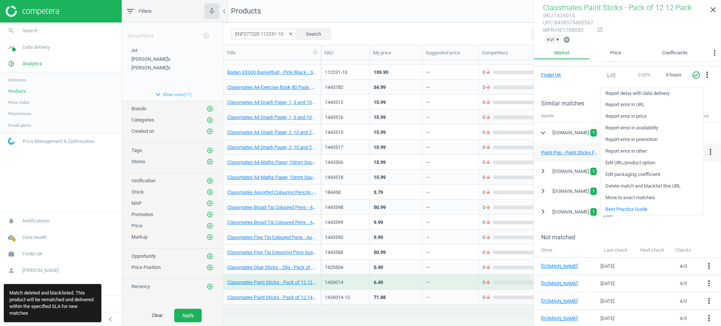
click at [645, 184] on link "Delete match and blacklist this URL" at bounding box center [652, 187] width 103 height 12
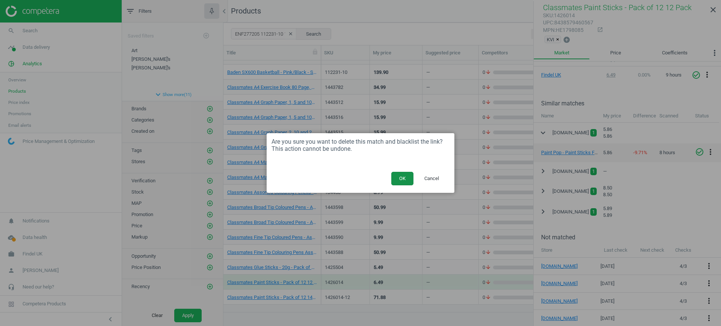
click at [396, 178] on button "OK" at bounding box center [402, 179] width 22 height 14
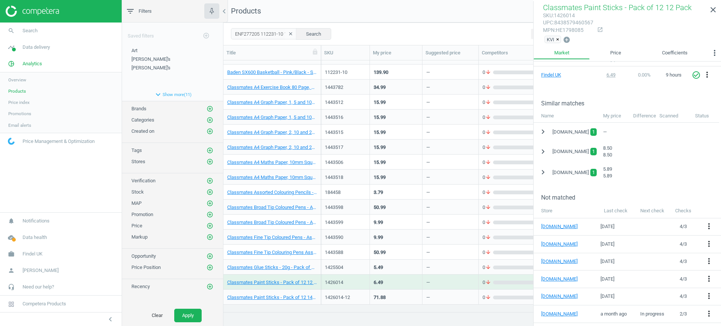
click at [393, 294] on div "71.88" at bounding box center [396, 297] width 45 height 13
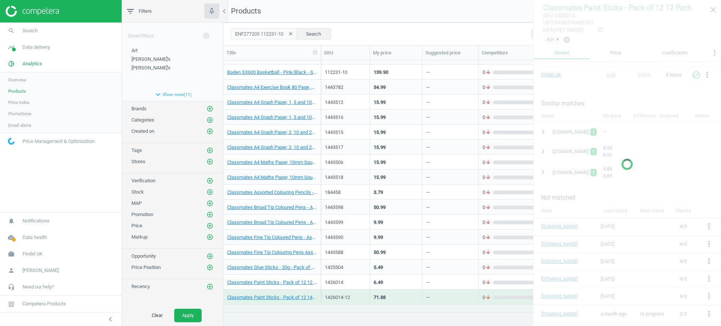
click at [393, 294] on div "71.88" at bounding box center [396, 297] width 45 height 13
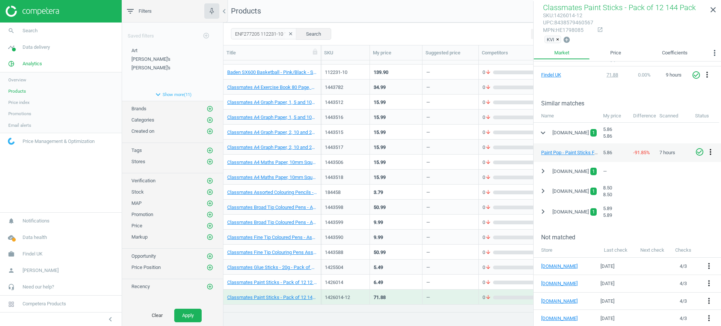
click at [709, 154] on icon "more_vert" at bounding box center [710, 152] width 9 height 9
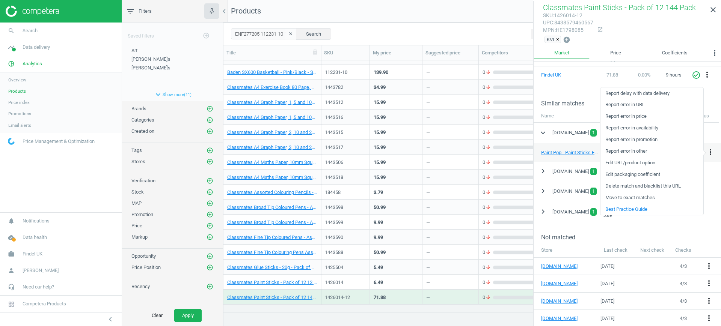
click at [626, 186] on link "Delete match and blacklist this URL" at bounding box center [652, 187] width 103 height 12
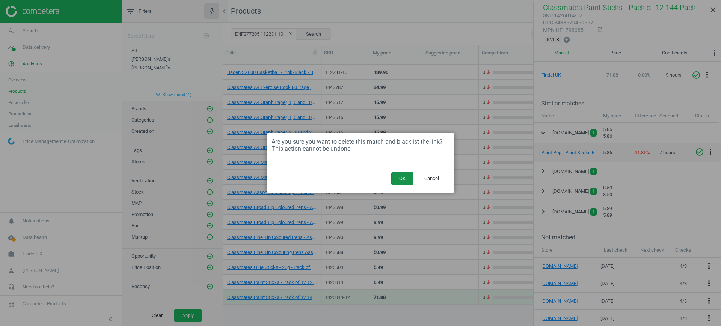
click at [403, 174] on button "OK" at bounding box center [402, 179] width 22 height 14
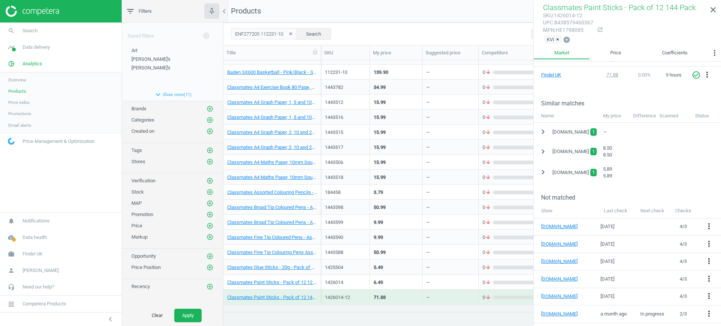
click at [288, 33] on icon "clear" at bounding box center [290, 33] width 5 height 5
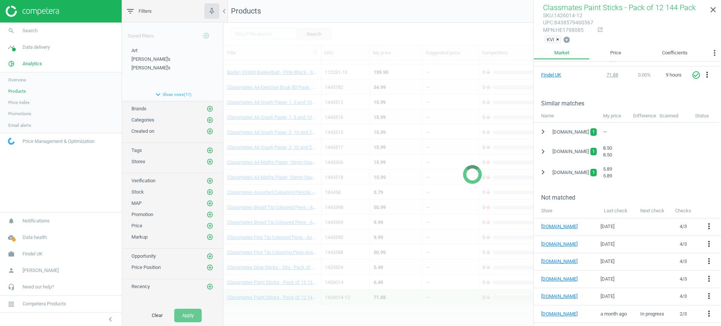
click at [264, 32] on div at bounding box center [472, 175] width 498 height 304
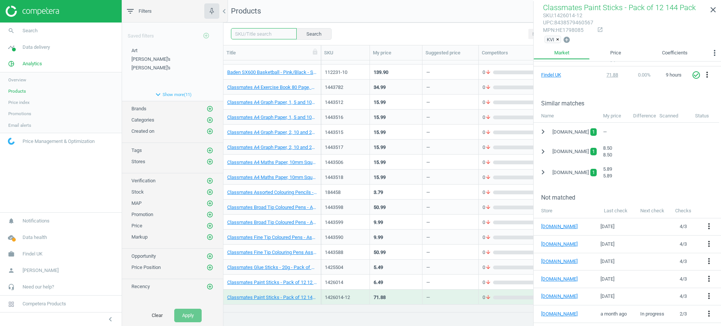
click at [260, 31] on input "text" at bounding box center [264, 33] width 66 height 11
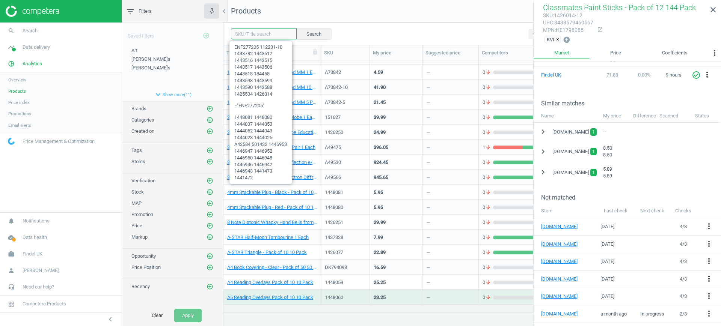
paste input "1426014-12 1428599 1426889 1426638 1440713 1441732 1445043 1445033 1427728-18 1…"
type input "1426014-12 1428599 1426889 1426638 1440713 1441732 1445043 1445033 1427728-18 1…"
click at [297, 36] on button "Search" at bounding box center [313, 33] width 35 height 11
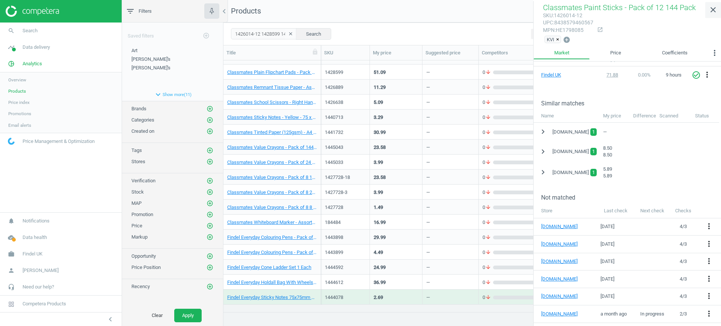
click at [711, 14] on icon "close" at bounding box center [713, 9] width 9 height 9
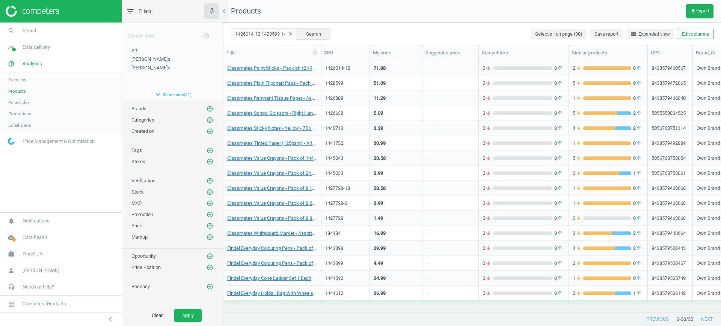
click at [367, 67] on div "1426014-12" at bounding box center [345, 67] width 49 height 15
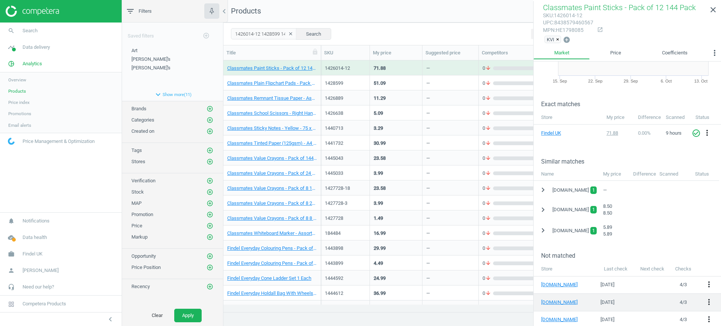
scroll to position [141, 0]
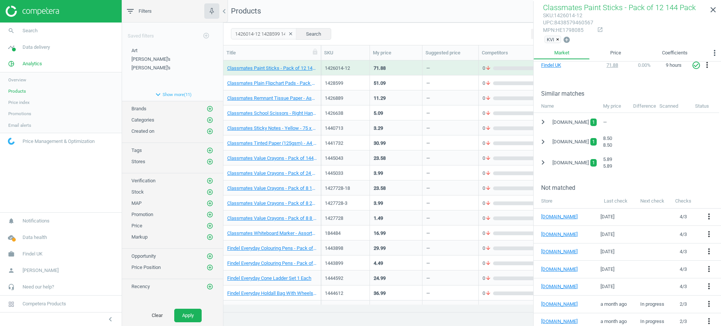
click at [396, 82] on div "51.09" at bounding box center [396, 82] width 45 height 13
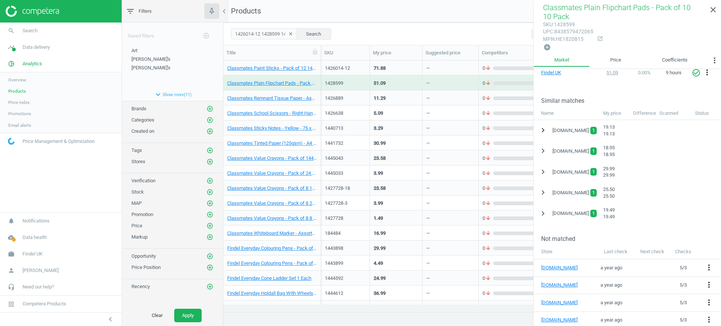
click at [542, 133] on icon "chevron_right" at bounding box center [543, 130] width 9 height 9
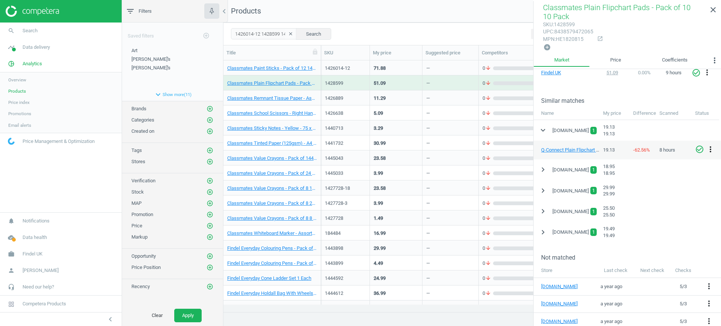
click at [710, 151] on icon "more_vert" at bounding box center [710, 149] width 9 height 9
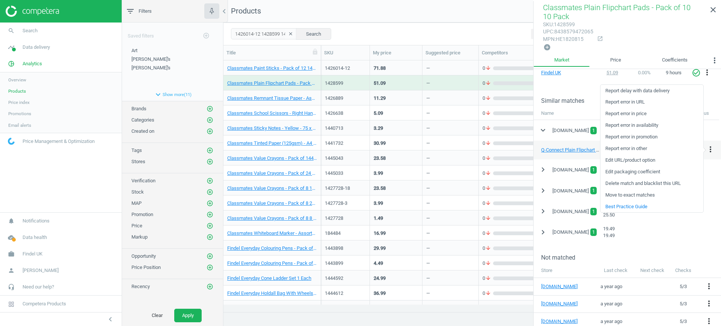
click at [659, 183] on link "Delete match and blacklist this URL" at bounding box center [652, 184] width 103 height 12
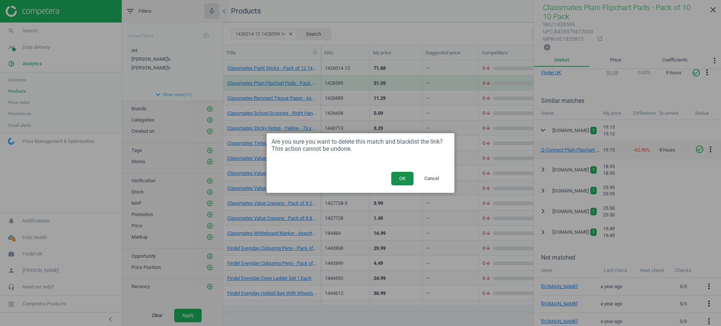
click at [400, 175] on button "OK" at bounding box center [402, 179] width 22 height 14
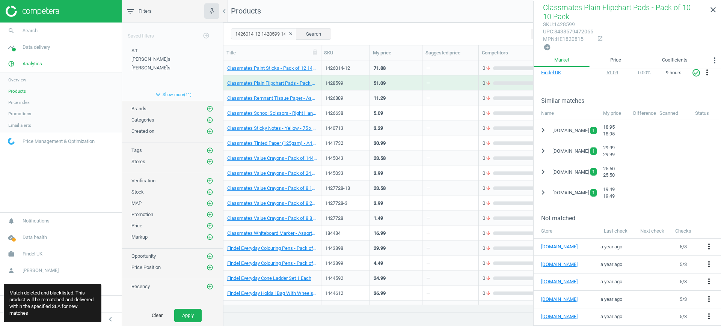
click at [326, 92] on div "1426889" at bounding box center [345, 97] width 41 height 13
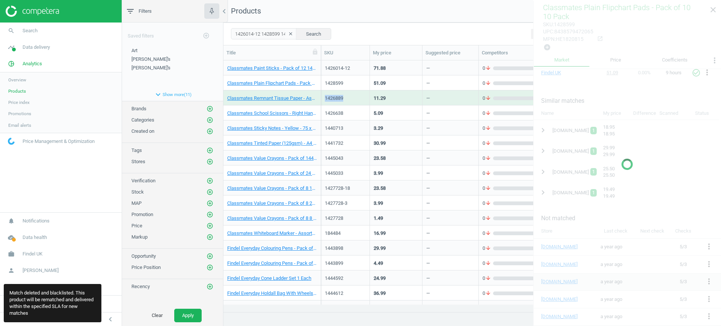
scroll to position [133, 0]
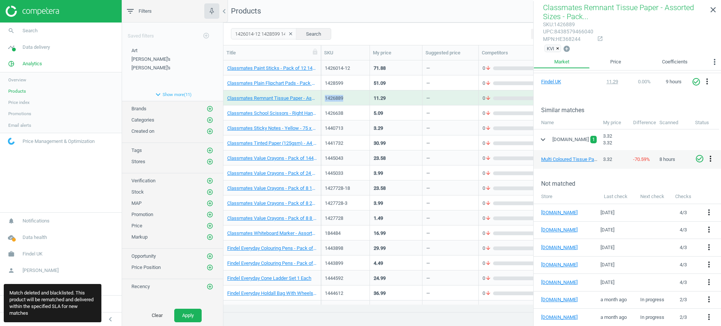
click at [708, 157] on icon "more_vert" at bounding box center [710, 158] width 9 height 9
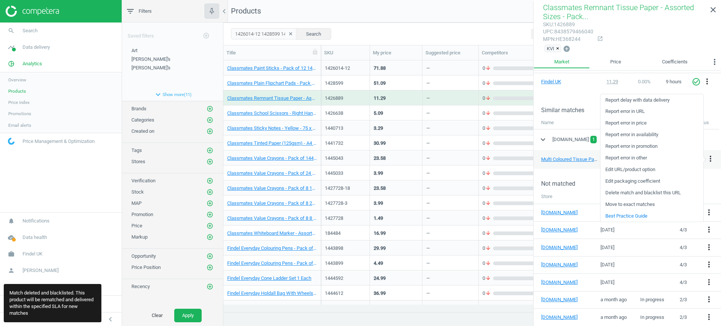
click at [615, 194] on link "Delete match and blacklist this URL" at bounding box center [652, 193] width 103 height 12
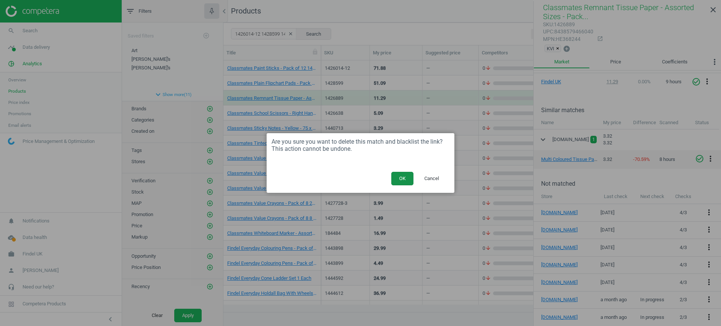
click at [408, 176] on button "OK" at bounding box center [402, 179] width 22 height 14
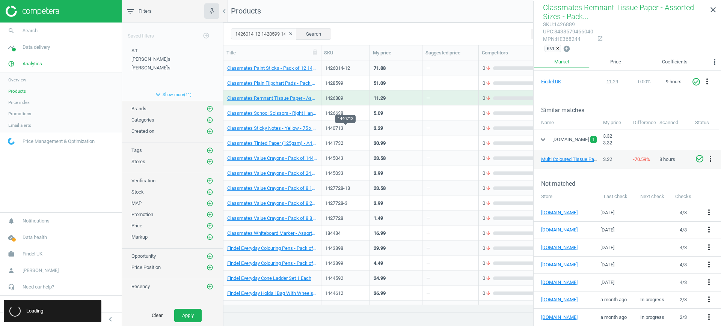
scroll to position [60, 0]
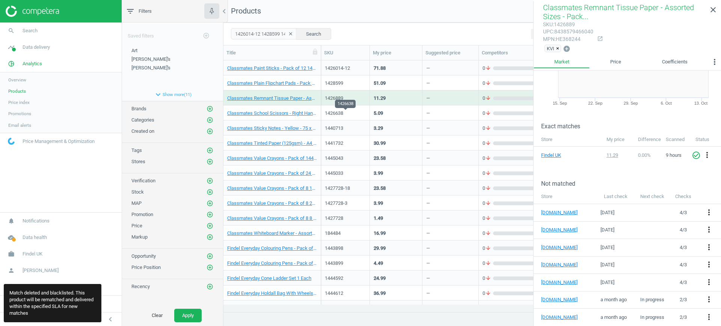
click at [352, 111] on div "1426638" at bounding box center [345, 113] width 41 height 7
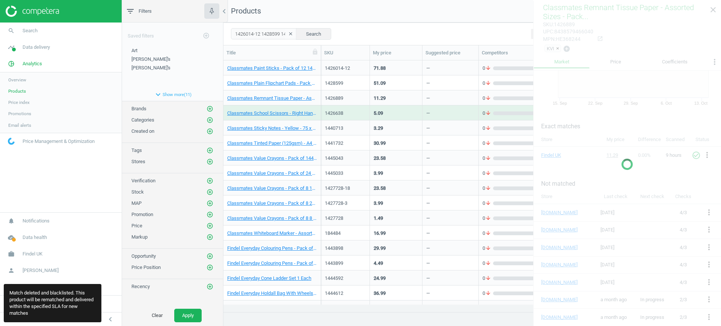
click at [352, 111] on div "1426638" at bounding box center [345, 113] width 41 height 7
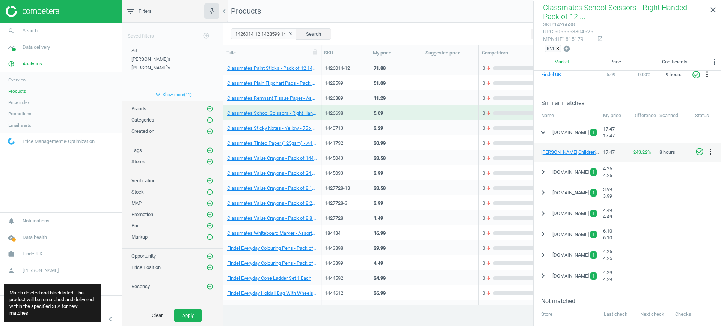
scroll to position [141, 0]
click at [711, 148] on icon "more_vert" at bounding box center [710, 151] width 9 height 9
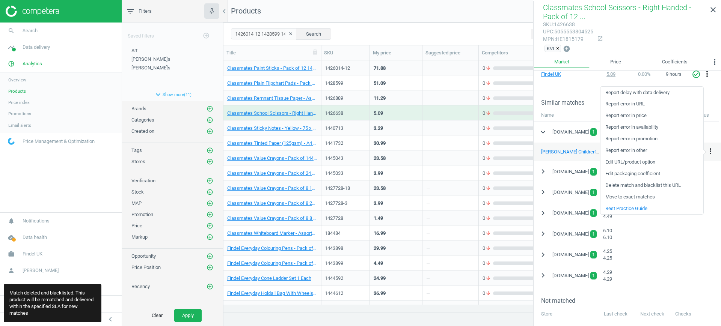
click at [650, 184] on link "Delete match and blacklist this URL" at bounding box center [652, 186] width 103 height 12
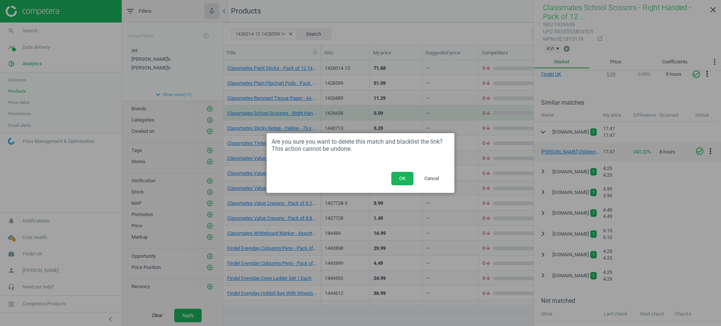
click at [407, 177] on button "OK" at bounding box center [402, 179] width 22 height 14
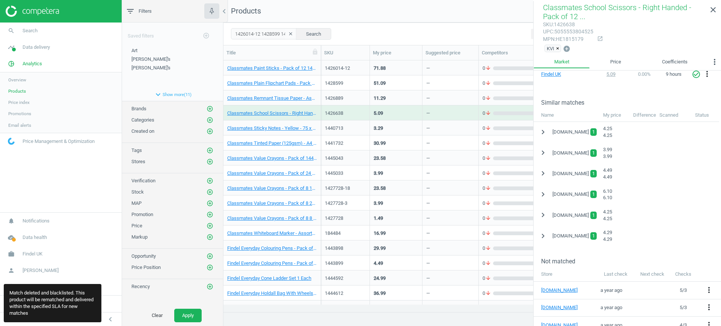
click at [374, 126] on div "3.29" at bounding box center [378, 128] width 9 height 7
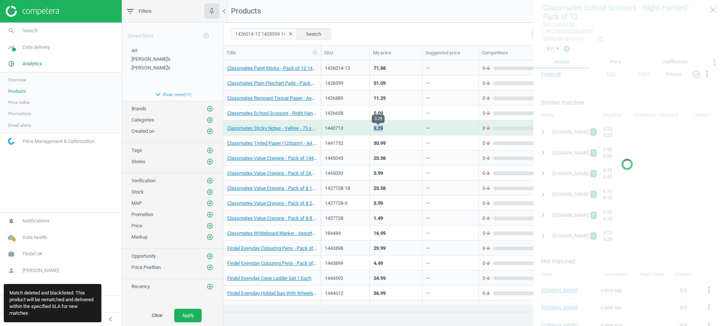
click at [374, 126] on div "3.29" at bounding box center [378, 128] width 9 height 7
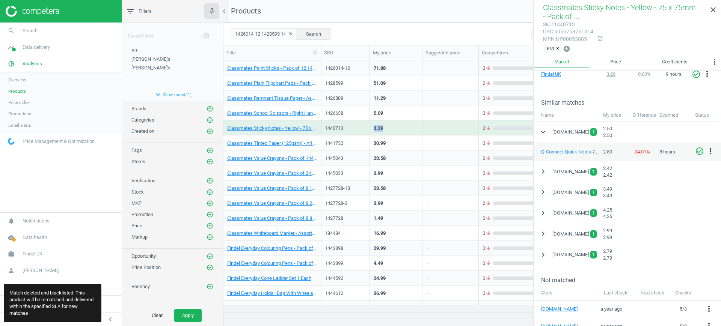
click at [709, 152] on icon "more_vert" at bounding box center [710, 151] width 9 height 9
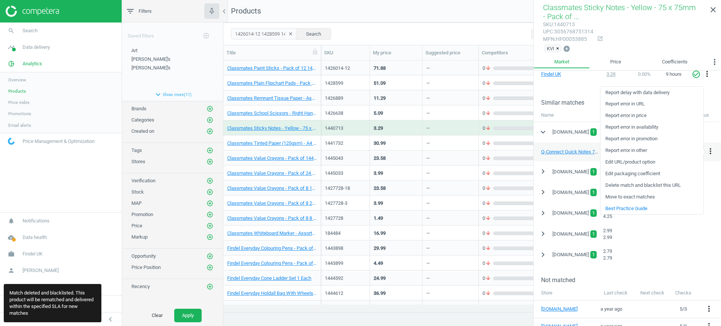
click at [650, 181] on link "Delete match and blacklist this URL" at bounding box center [652, 186] width 103 height 12
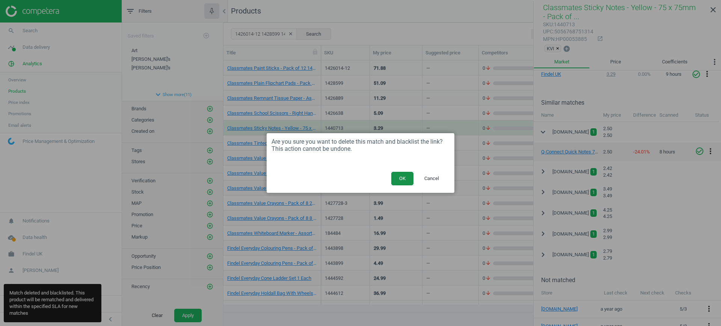
click at [398, 178] on button "OK" at bounding box center [402, 179] width 22 height 14
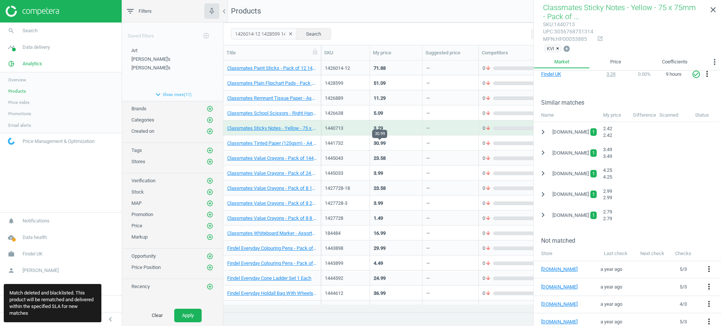
click at [382, 145] on div "30.99" at bounding box center [380, 143] width 12 height 7
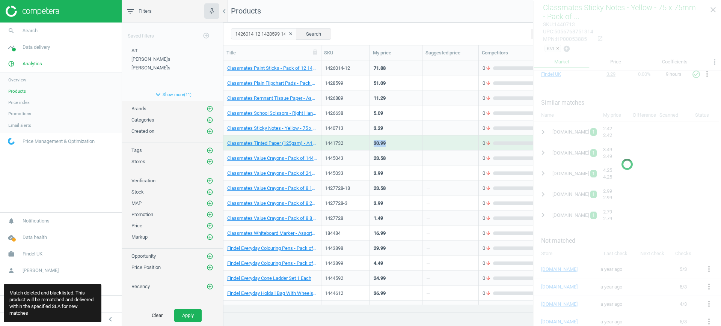
click at [382, 145] on div "30.99" at bounding box center [380, 143] width 12 height 7
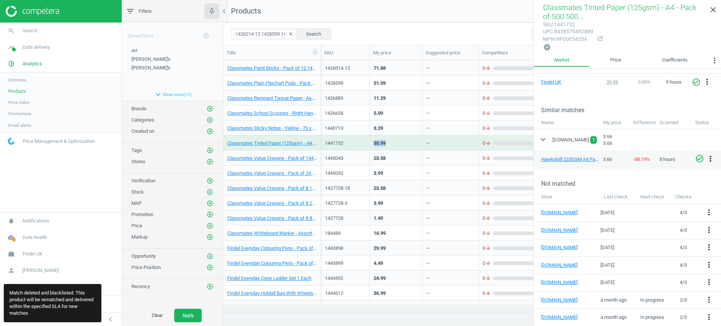
click at [709, 157] on icon "more_vert" at bounding box center [710, 158] width 9 height 9
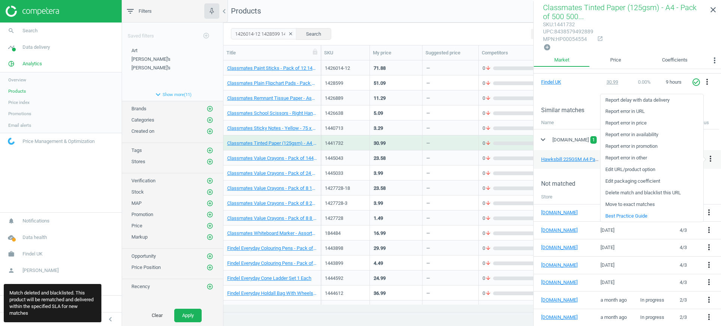
click at [639, 190] on link "Delete match and blacklist this URL" at bounding box center [652, 193] width 103 height 12
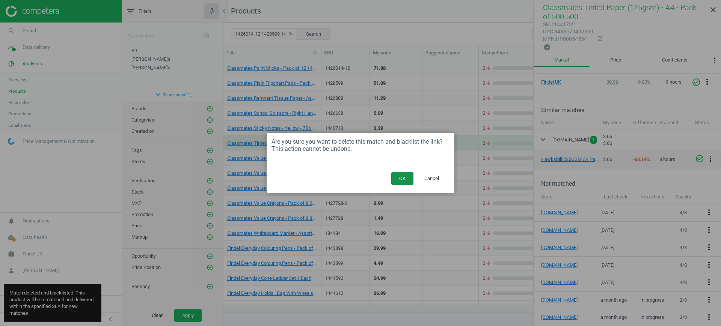
click at [401, 180] on button "OK" at bounding box center [402, 179] width 22 height 14
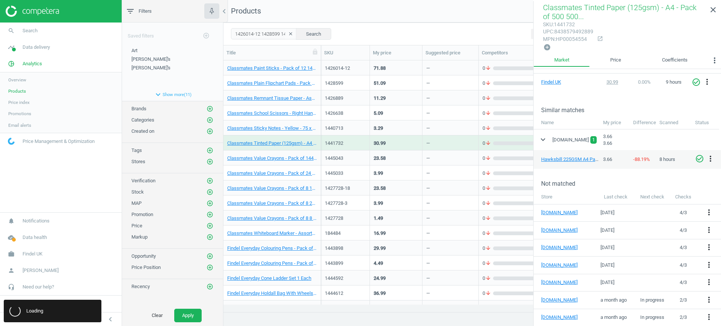
scroll to position [58, 0]
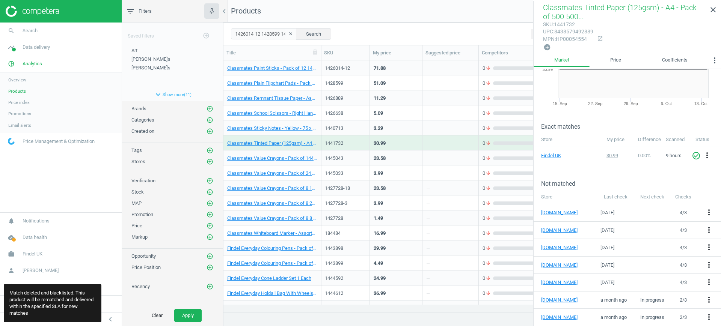
click at [390, 160] on div "23.58" at bounding box center [396, 157] width 45 height 13
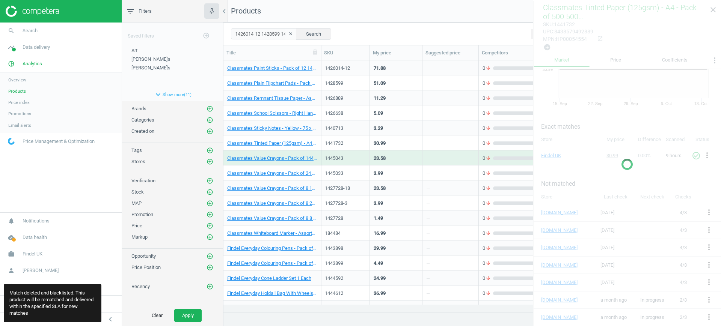
scroll to position [0, 0]
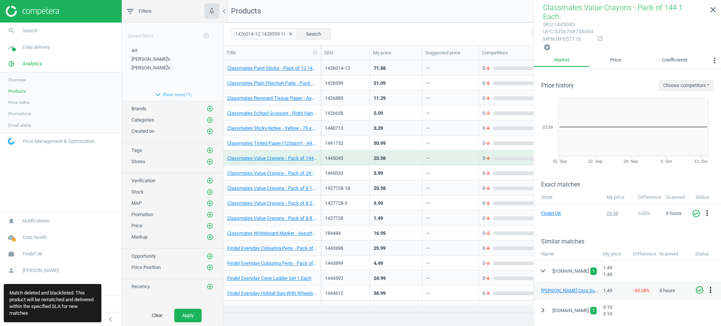
click at [709, 286] on icon "more_vert" at bounding box center [710, 290] width 9 height 9
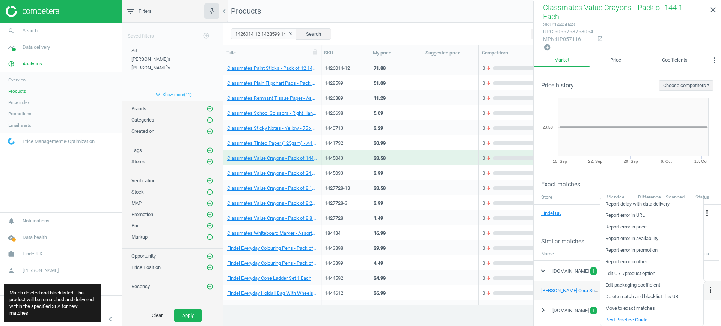
click at [650, 294] on link "Delete match and blacklist this URL" at bounding box center [652, 297] width 103 height 12
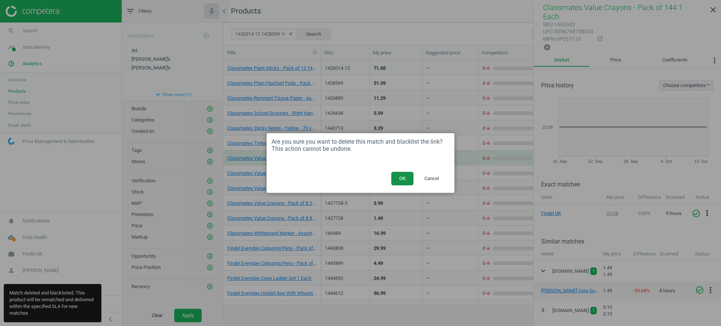
click at [403, 180] on button "OK" at bounding box center [402, 179] width 22 height 14
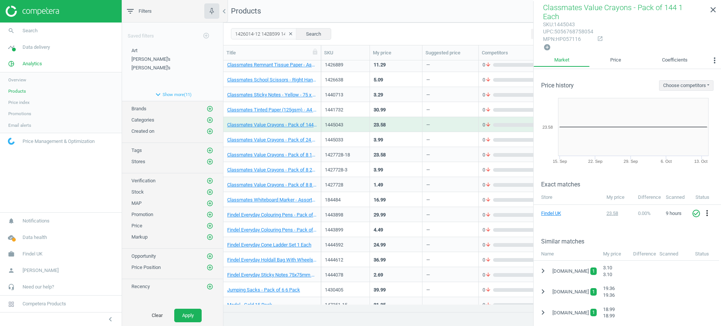
scroll to position [94, 0]
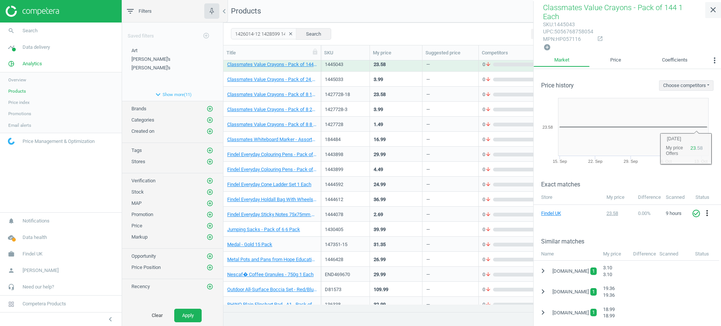
click at [714, 8] on icon "close" at bounding box center [713, 9] width 9 height 9
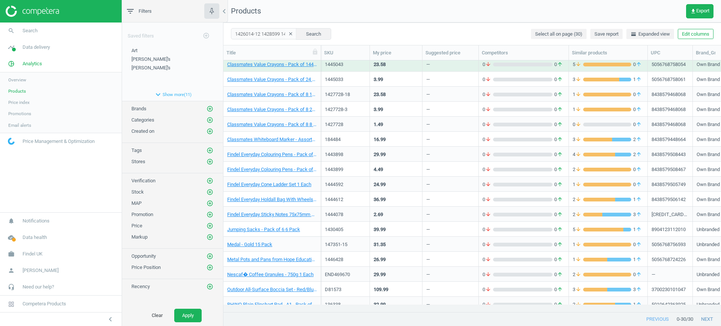
scroll to position [90, 0]
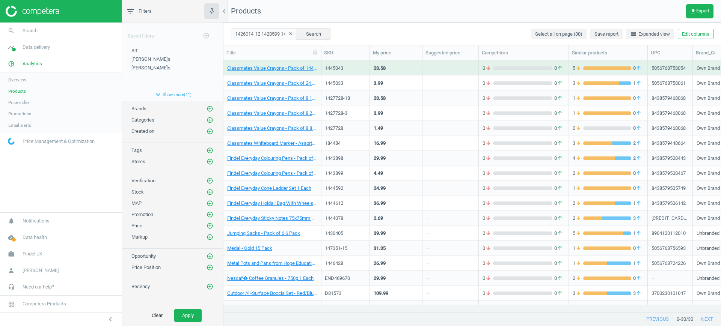
click at [346, 107] on div "1427728-3" at bounding box center [345, 112] width 41 height 13
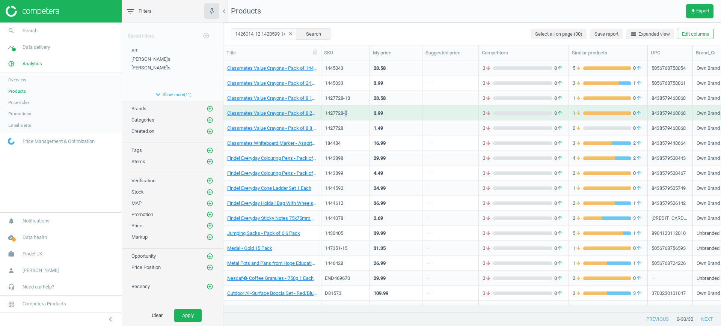
click at [346, 107] on div "1427728-3" at bounding box center [345, 112] width 41 height 13
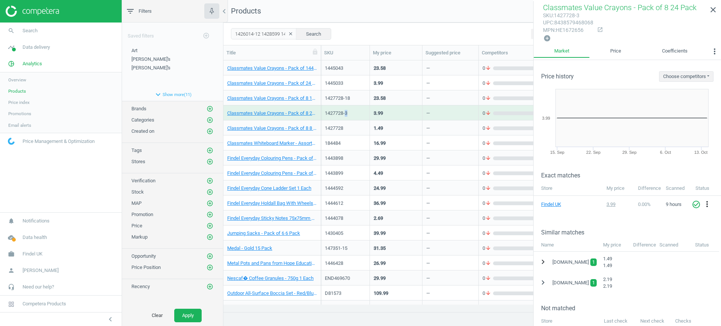
click at [545, 259] on icon "chevron_right" at bounding box center [543, 262] width 9 height 9
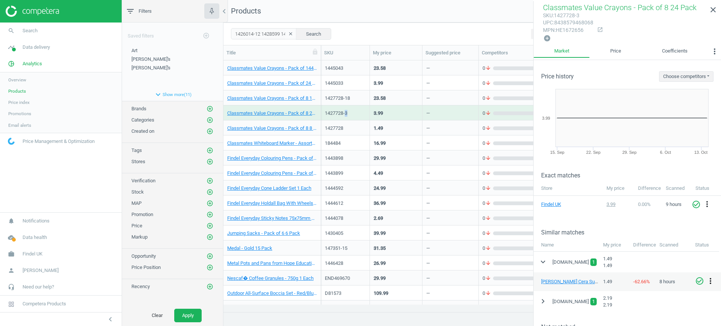
click at [711, 280] on icon "more_vert" at bounding box center [710, 281] width 9 height 9
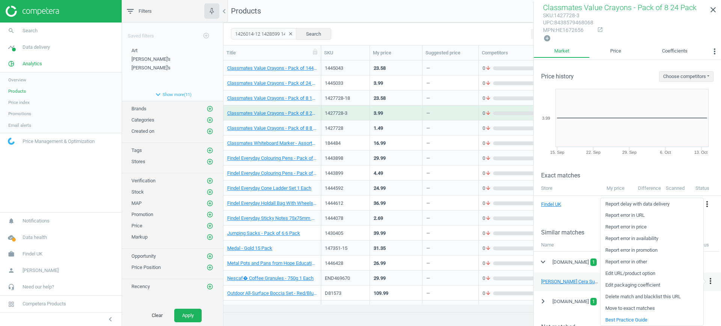
click at [660, 300] on link "Delete match and blacklist this URL" at bounding box center [652, 297] width 103 height 12
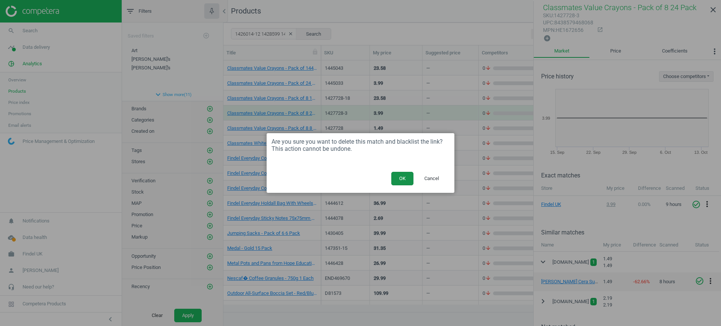
click at [397, 176] on button "OK" at bounding box center [402, 179] width 22 height 14
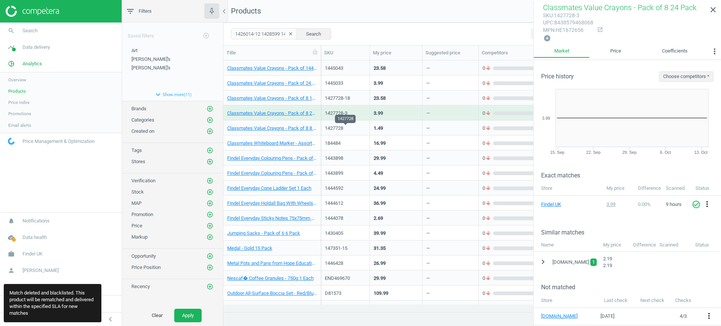
click at [363, 126] on div "1427728" at bounding box center [345, 128] width 41 height 7
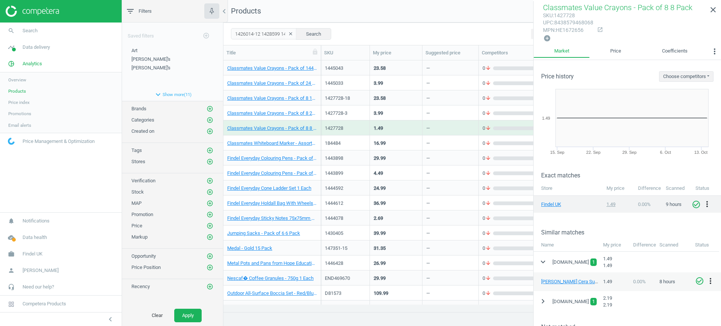
scroll to position [141, 0]
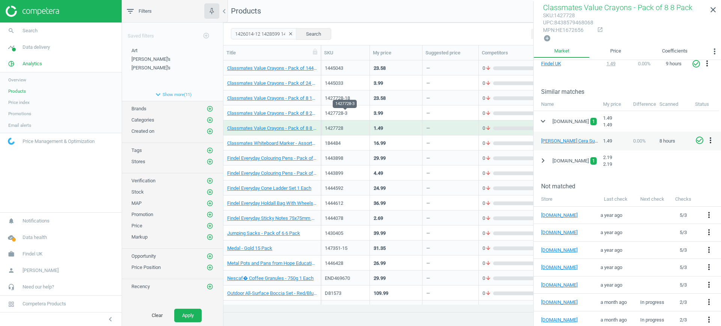
click at [357, 115] on div "1427728-3" at bounding box center [345, 113] width 41 height 7
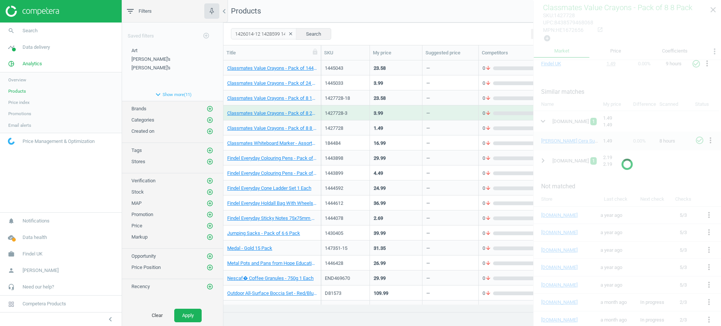
click at [357, 115] on div "1427728-3" at bounding box center [345, 113] width 41 height 7
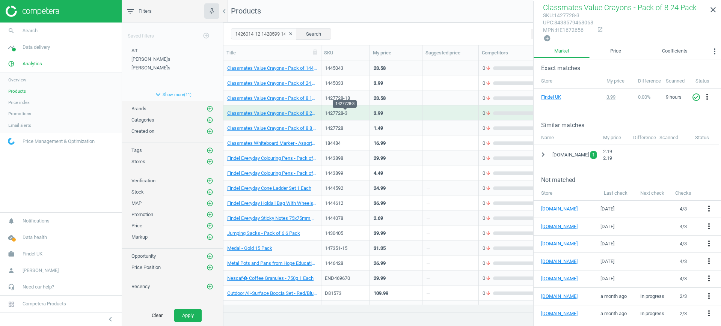
scroll to position [104, 0]
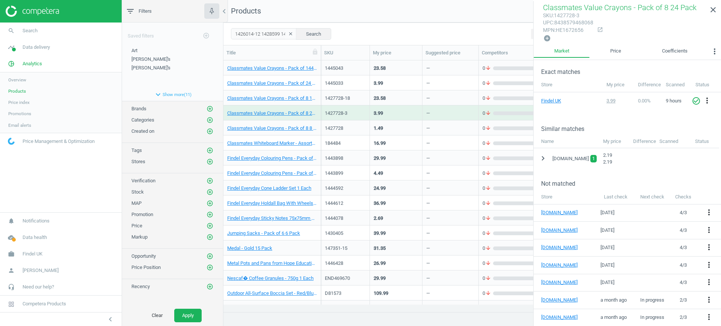
click at [364, 134] on div "1427728" at bounding box center [345, 129] width 41 height 9
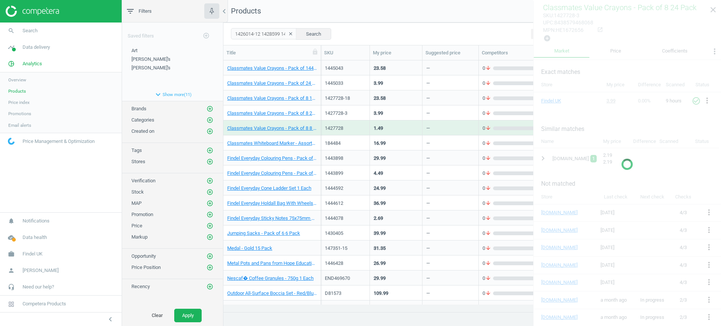
click at [364, 134] on div "1427728" at bounding box center [345, 129] width 41 height 9
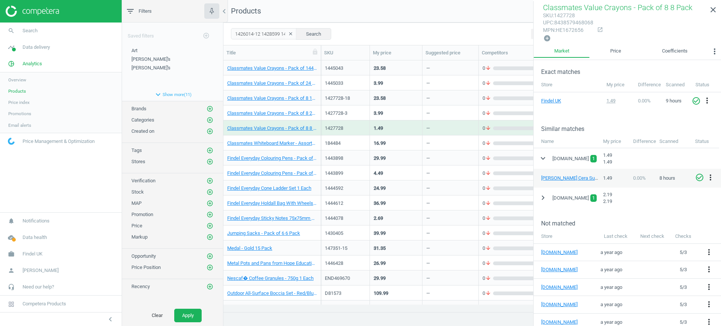
scroll to position [141, 0]
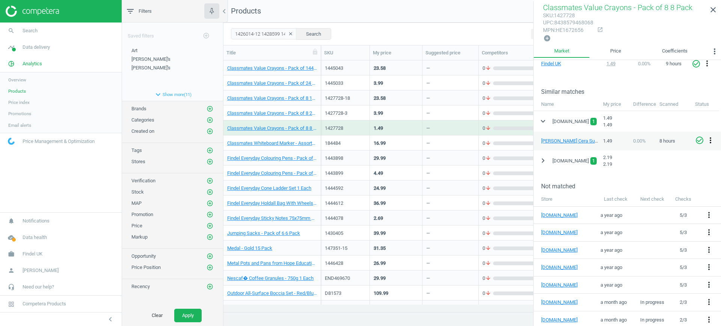
click at [711, 137] on icon "more_vert" at bounding box center [710, 140] width 9 height 9
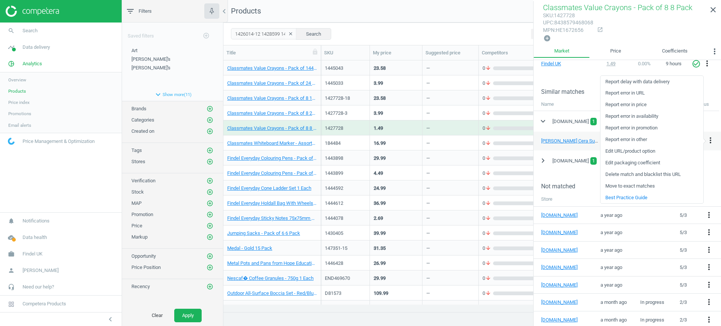
click at [650, 172] on link "Delete match and blacklist this URL" at bounding box center [652, 175] width 103 height 12
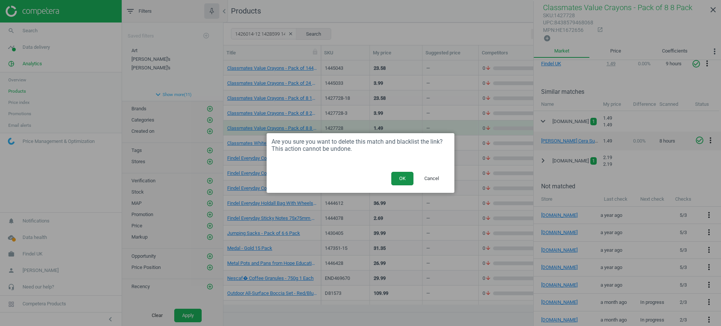
click at [396, 175] on button "OK" at bounding box center [402, 179] width 22 height 14
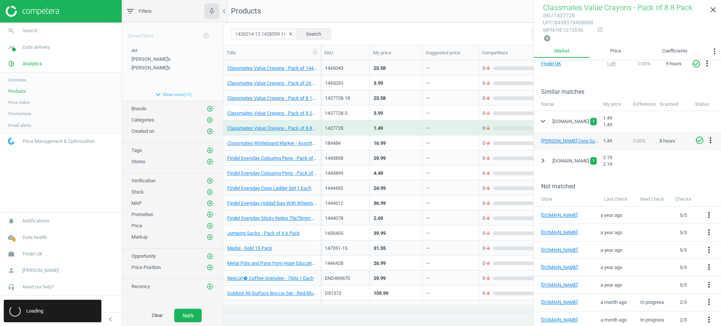
scroll to position [104, 0]
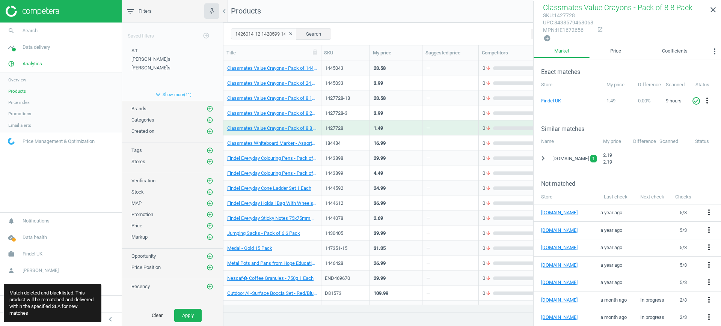
click at [385, 110] on div "3.99" at bounding box center [396, 112] width 45 height 13
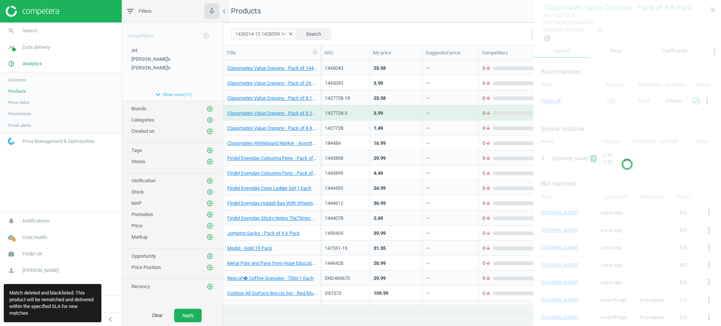
click at [385, 110] on div "3.99" at bounding box center [396, 112] width 45 height 13
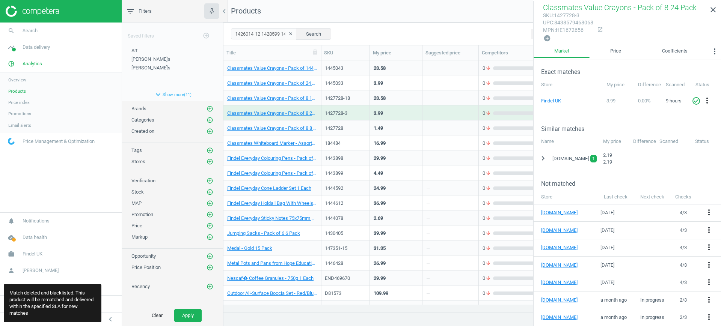
click at [387, 139] on div "16.99" at bounding box center [396, 142] width 45 height 13
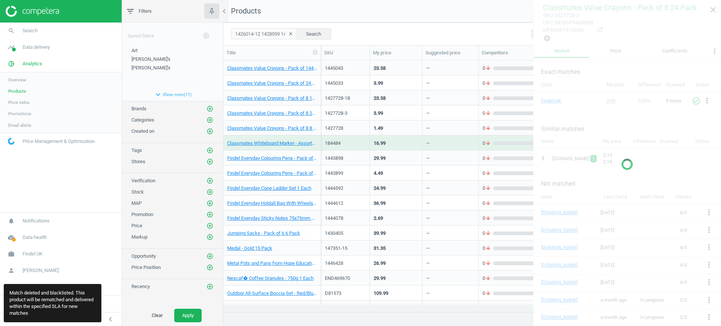
scroll to position [141, 0]
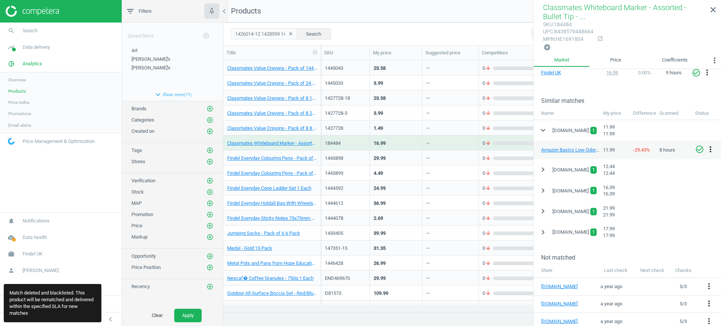
click at [709, 149] on icon "more_vert" at bounding box center [710, 149] width 9 height 9
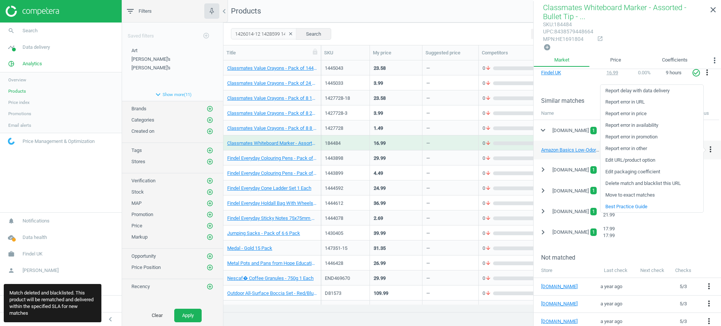
click at [634, 181] on link "Delete match and blacklist this URL" at bounding box center [652, 184] width 103 height 12
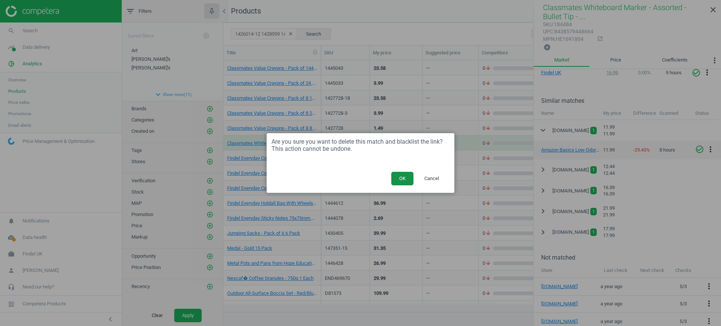
click at [408, 178] on button "OK" at bounding box center [402, 179] width 22 height 14
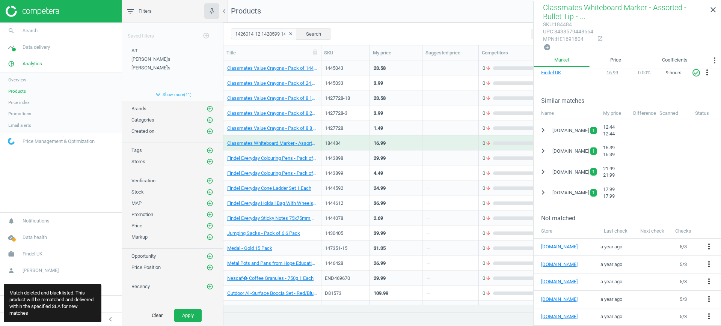
click at [366, 151] on div "1443898" at bounding box center [345, 158] width 49 height 15
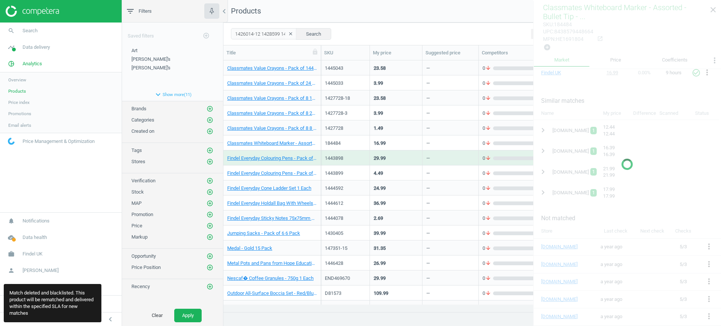
click at [366, 151] on div "1443898" at bounding box center [345, 158] width 49 height 15
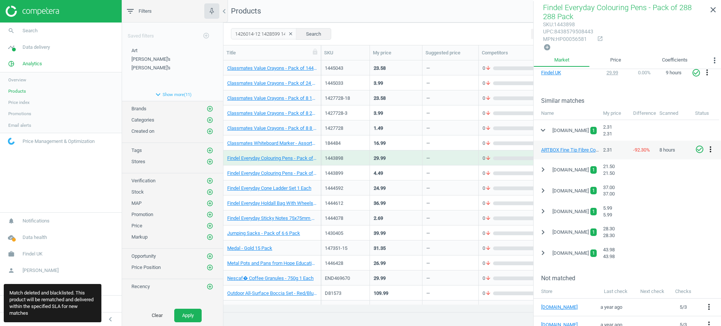
click at [709, 148] on icon "more_vert" at bounding box center [710, 149] width 9 height 9
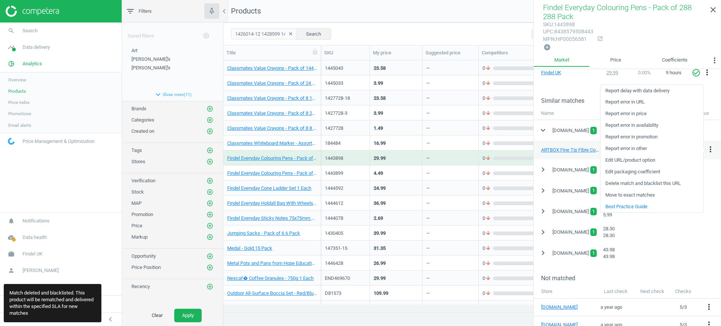
click at [634, 185] on link "Delete match and blacklist this URL" at bounding box center [652, 184] width 103 height 12
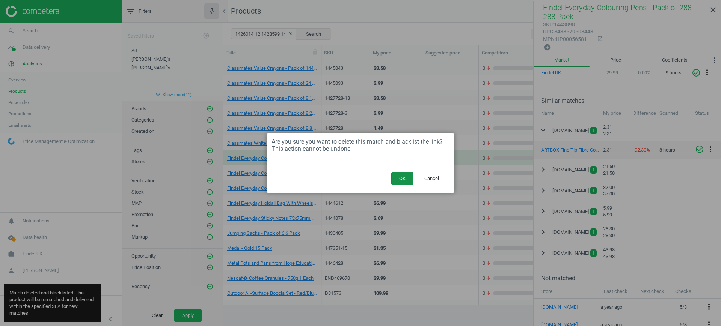
click at [401, 178] on button "OK" at bounding box center [402, 179] width 22 height 14
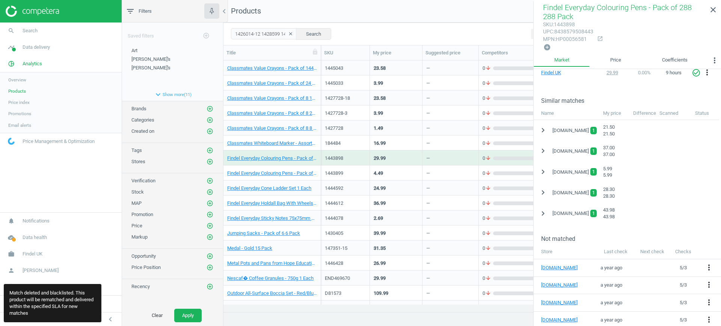
click at [408, 171] on div "4.49" at bounding box center [396, 172] width 45 height 13
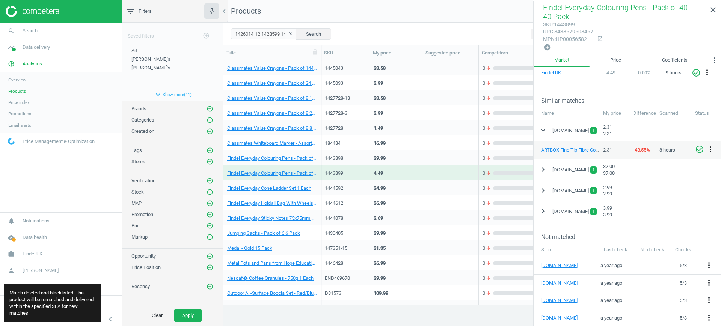
click at [708, 148] on icon "more_vert" at bounding box center [710, 149] width 9 height 9
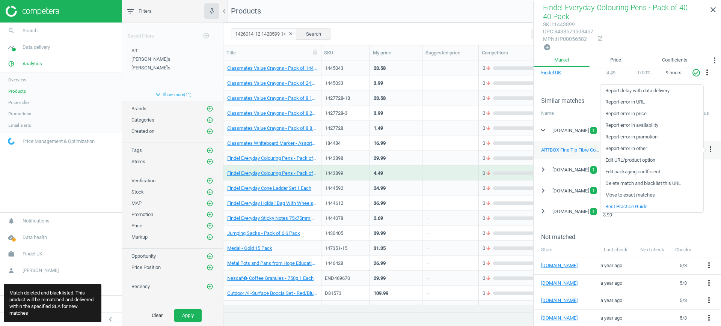
click at [637, 182] on link "Delete match and blacklist this URL" at bounding box center [652, 184] width 103 height 12
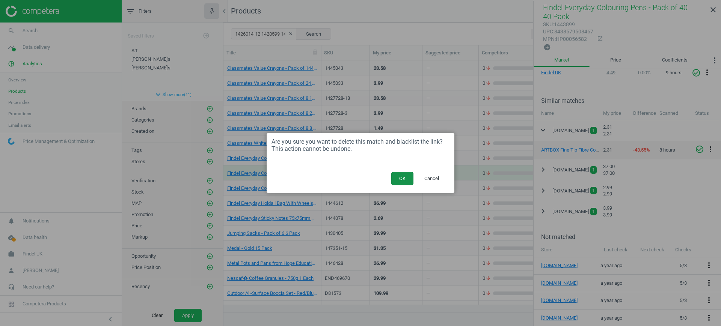
click at [400, 177] on button "OK" at bounding box center [402, 179] width 22 height 14
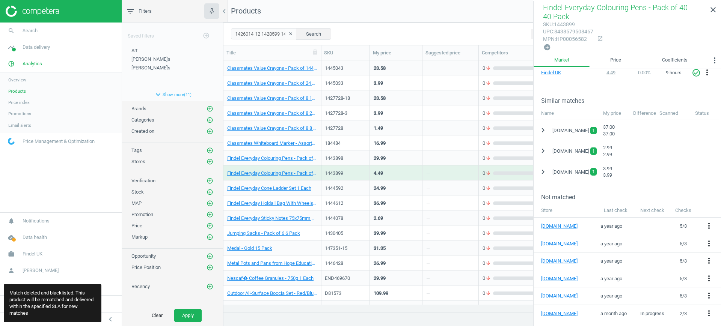
click at [382, 184] on div "24.99" at bounding box center [396, 187] width 45 height 13
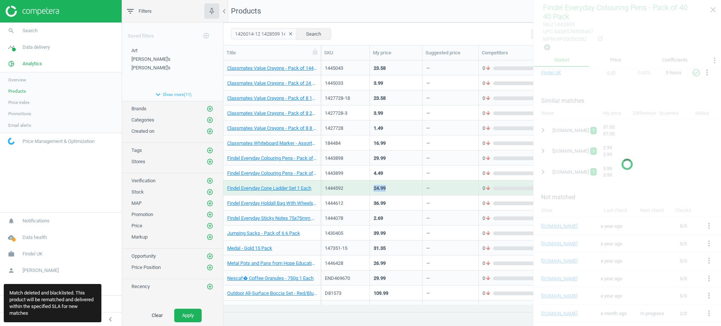
click at [382, 184] on div "24.99" at bounding box center [396, 187] width 45 height 13
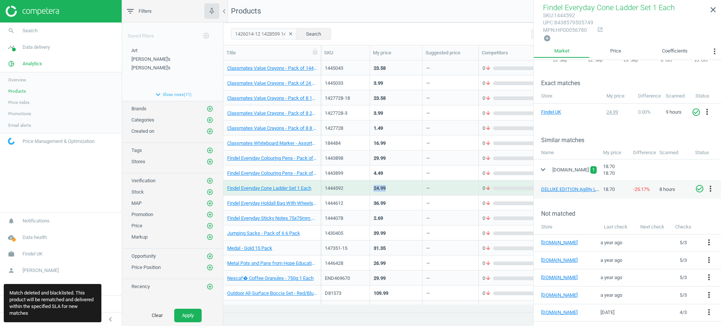
scroll to position [94, 0]
click at [711, 186] on icon "more_vert" at bounding box center [710, 187] width 9 height 9
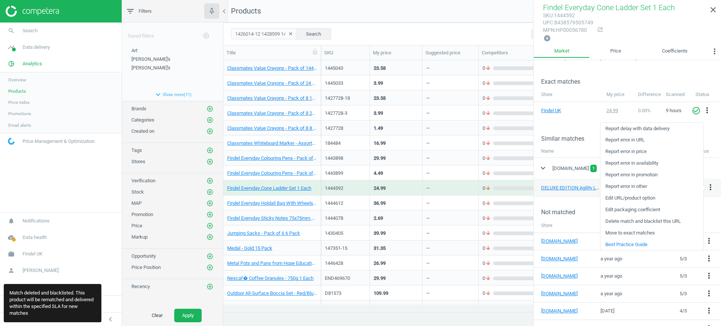
click at [652, 220] on link "Delete match and blacklist this URL" at bounding box center [652, 222] width 103 height 12
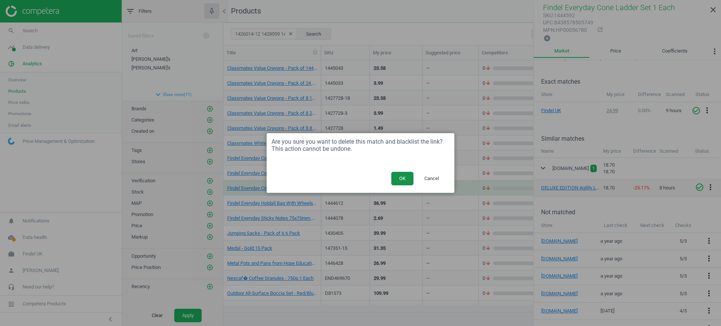
click at [401, 175] on button "OK" at bounding box center [402, 179] width 22 height 14
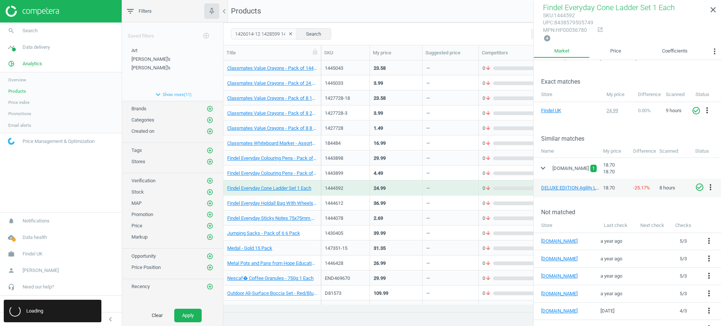
scroll to position [66, 0]
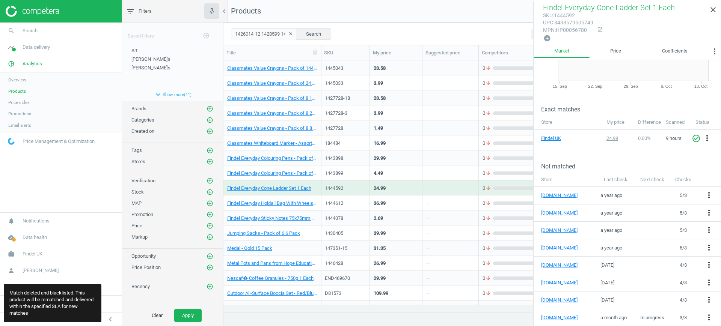
click at [396, 199] on div "36.99" at bounding box center [396, 202] width 45 height 13
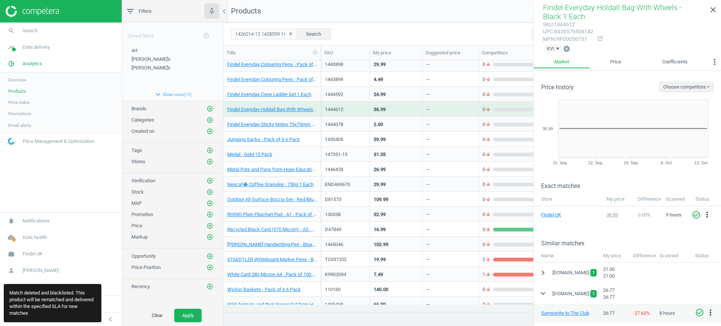
scroll to position [47, 0]
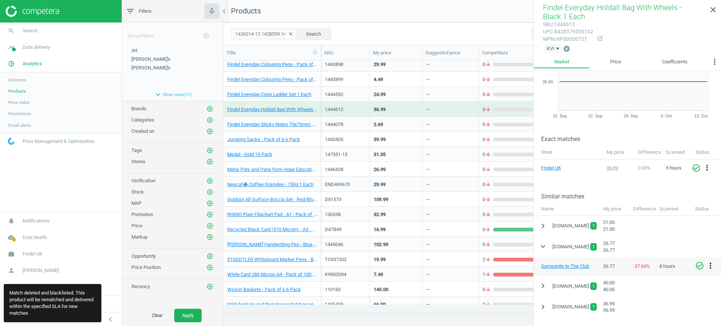
click at [714, 264] on icon "more_vert" at bounding box center [710, 265] width 9 height 9
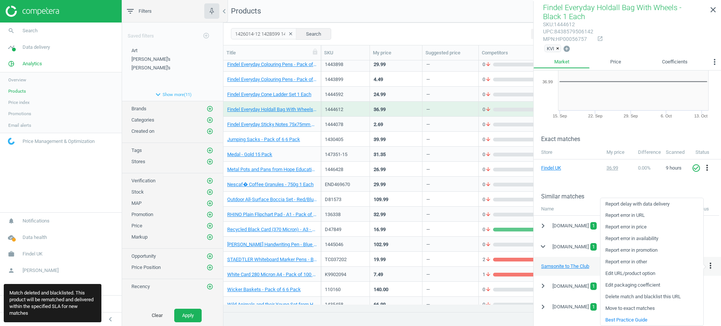
click at [652, 295] on link "Delete match and blacklist this URL" at bounding box center [652, 297] width 103 height 12
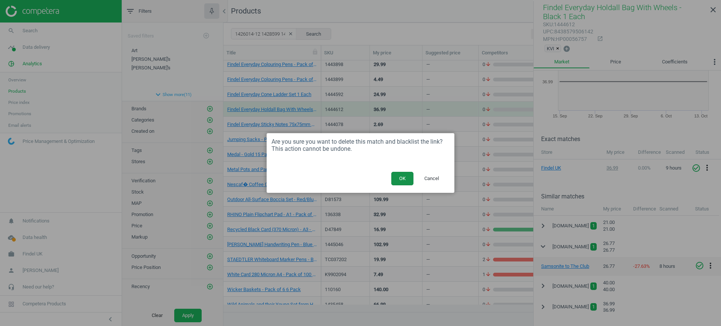
click at [402, 175] on button "OK" at bounding box center [402, 179] width 22 height 14
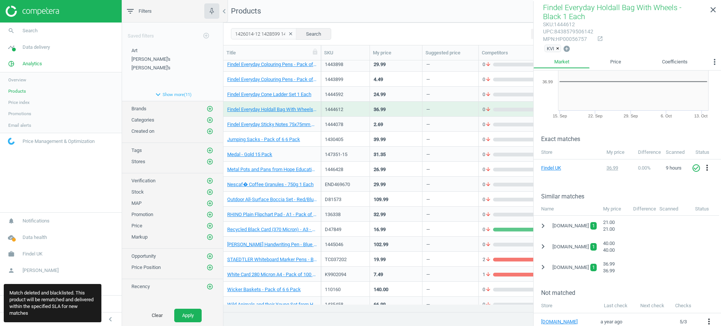
click at [383, 125] on div "2.69" at bounding box center [396, 124] width 45 height 13
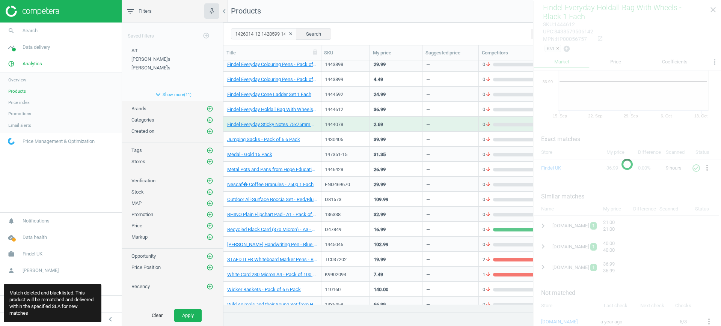
click at [383, 125] on div "2.69" at bounding box center [396, 124] width 45 height 13
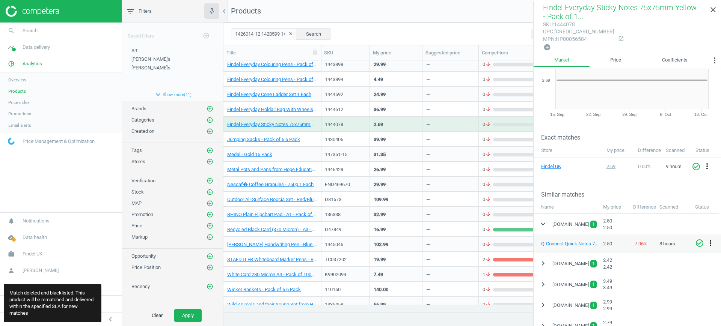
click at [712, 242] on icon "more_vert" at bounding box center [710, 243] width 9 height 9
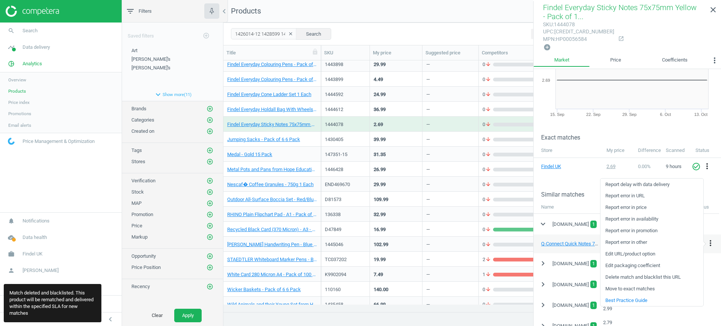
click at [633, 276] on link "Delete match and blacklist this URL" at bounding box center [652, 278] width 103 height 12
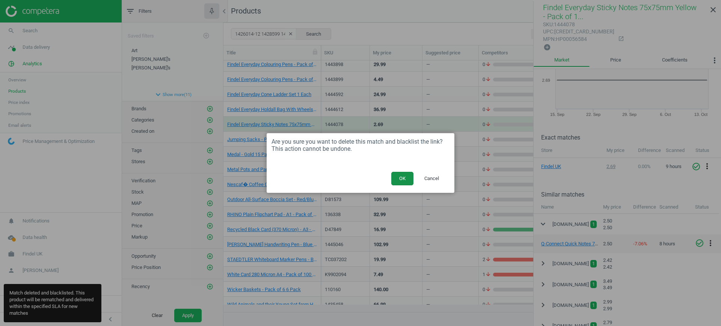
click at [397, 181] on button "OK" at bounding box center [402, 179] width 22 height 14
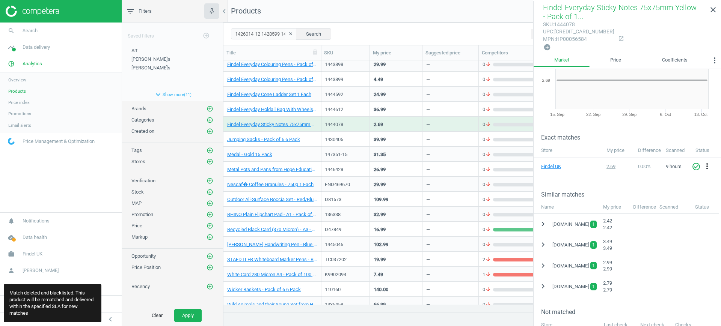
click at [391, 137] on div "39.99" at bounding box center [396, 139] width 45 height 13
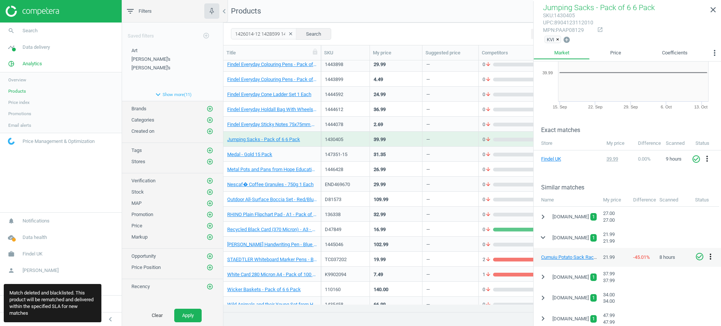
click at [708, 258] on icon "more_vert" at bounding box center [710, 256] width 9 height 9
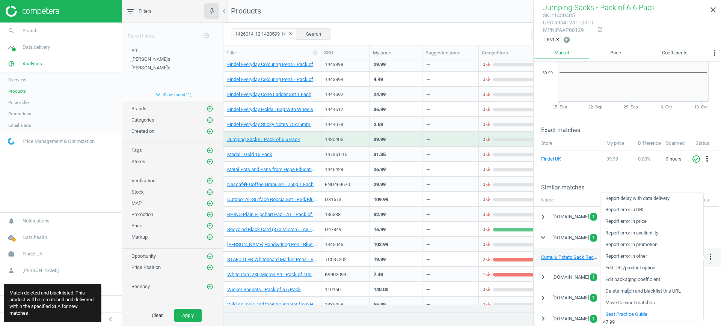
click at [628, 294] on link "Delete match and blacklist this URL" at bounding box center [652, 292] width 103 height 12
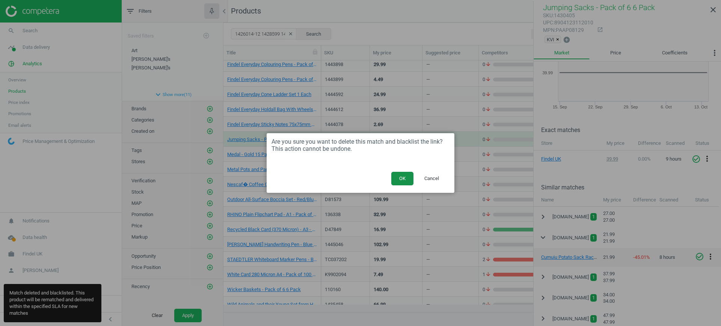
click at [407, 177] on button "OK" at bounding box center [402, 179] width 22 height 14
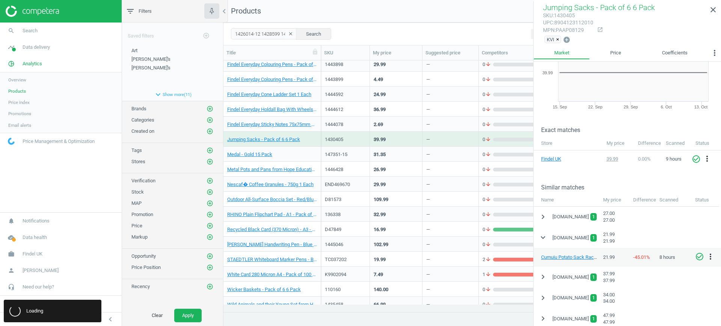
click at [397, 154] on div "31.35" at bounding box center [396, 154] width 45 height 13
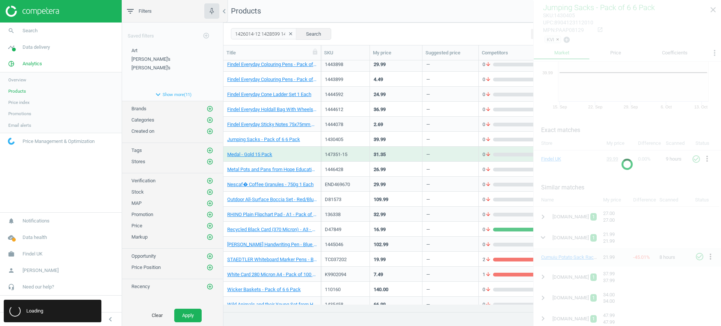
click at [397, 154] on div "31.35" at bounding box center [396, 154] width 45 height 13
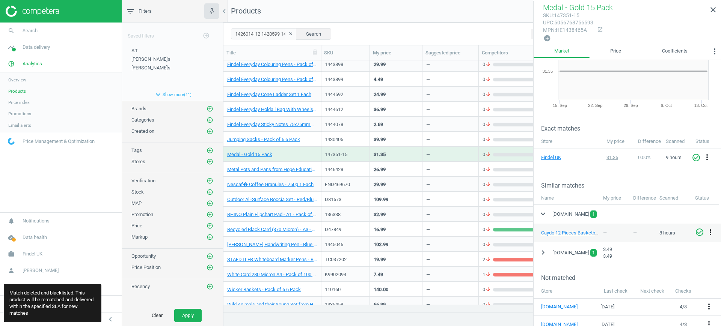
click at [710, 229] on icon "more_vert" at bounding box center [710, 232] width 9 height 9
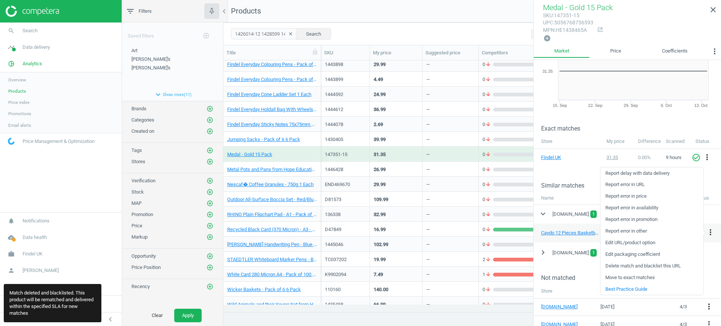
click at [642, 266] on link "Delete match and blacklist this URL" at bounding box center [652, 267] width 103 height 12
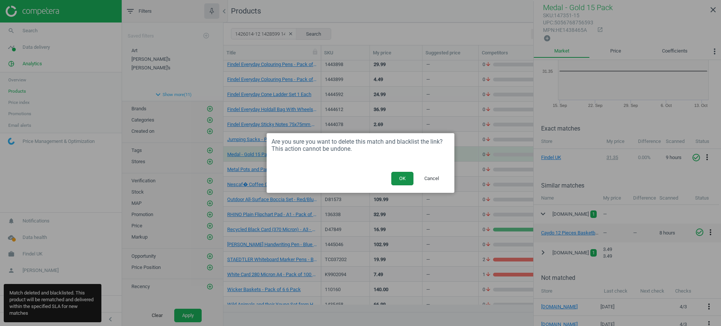
click at [397, 181] on button "OK" at bounding box center [402, 179] width 22 height 14
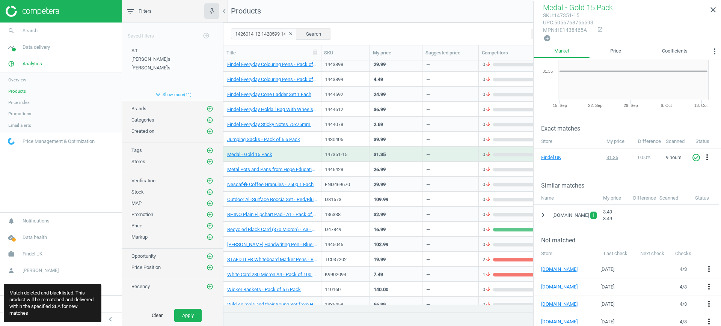
click at [388, 170] on div "26.99" at bounding box center [396, 169] width 45 height 13
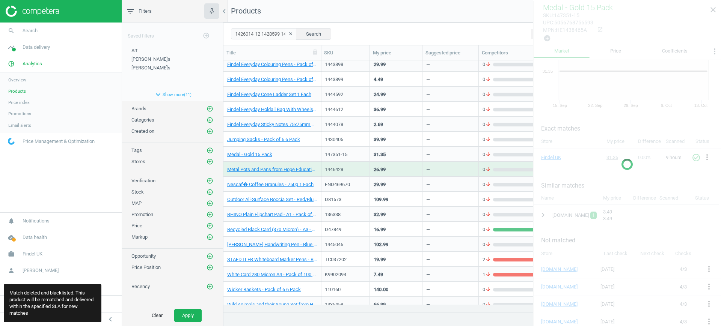
click at [388, 170] on div "26.99" at bounding box center [396, 169] width 45 height 13
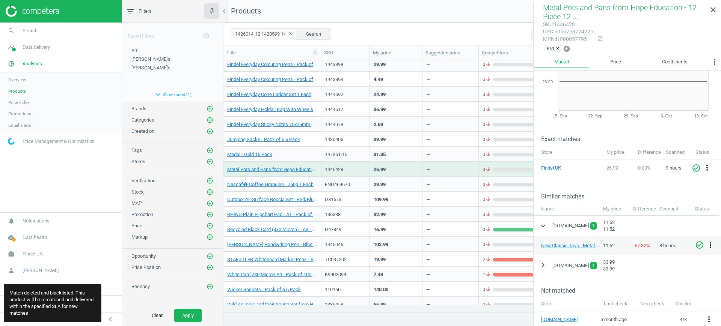
click at [711, 244] on icon "more_vert" at bounding box center [710, 245] width 9 height 9
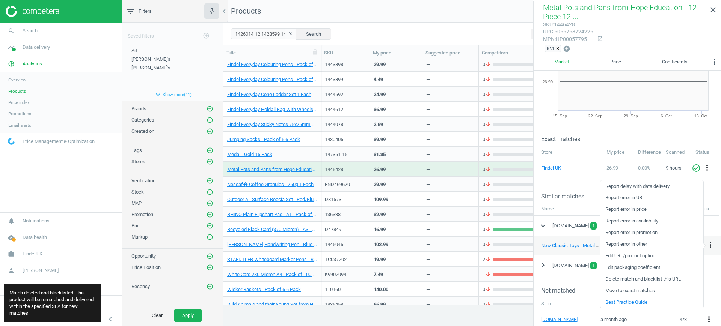
click at [637, 275] on link "Delete match and blacklist this URL" at bounding box center [652, 280] width 103 height 12
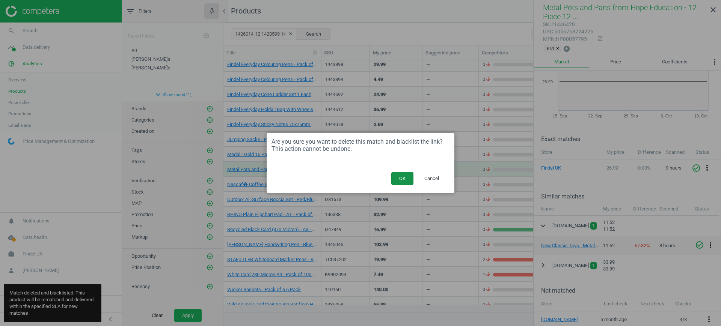
click at [407, 177] on button "OK" at bounding box center [402, 179] width 22 height 14
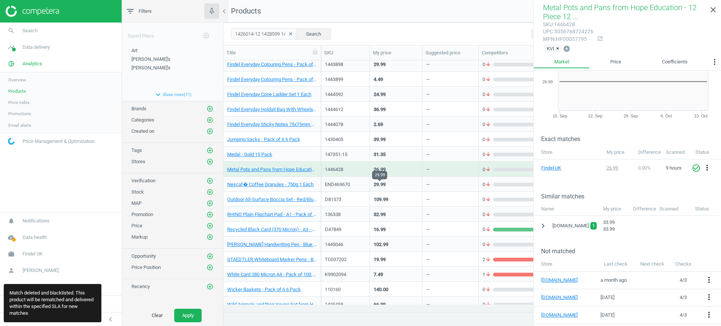
click at [385, 184] on div "29.99" at bounding box center [380, 184] width 12 height 7
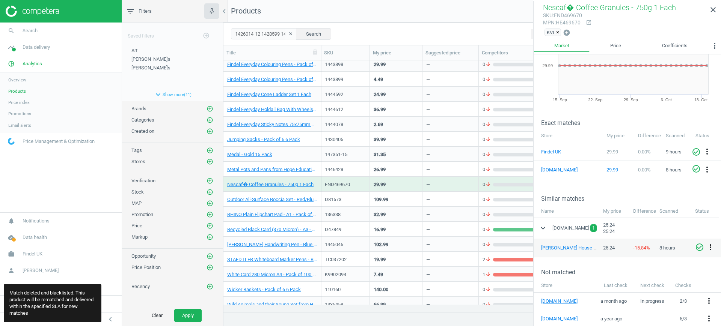
click at [710, 249] on icon "more_vert" at bounding box center [710, 247] width 9 height 9
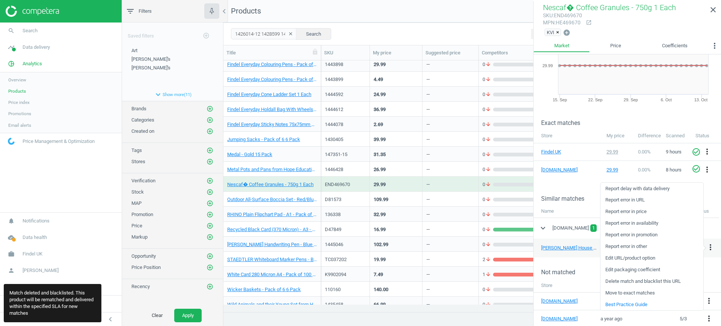
click at [632, 278] on link "Delete match and blacklist this URL" at bounding box center [652, 282] width 103 height 12
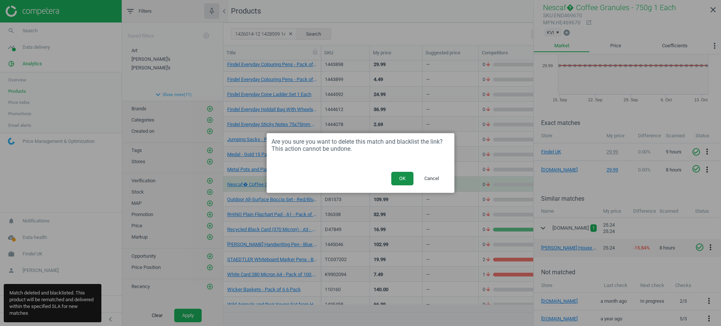
click at [408, 180] on button "OK" at bounding box center [402, 179] width 22 height 14
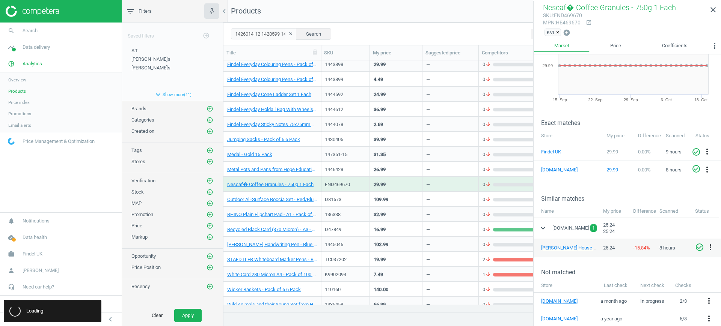
scroll to position [45, 0]
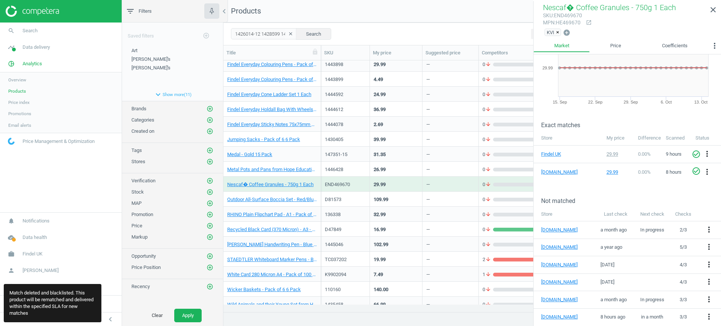
click at [392, 196] on div "109.99" at bounding box center [396, 199] width 45 height 13
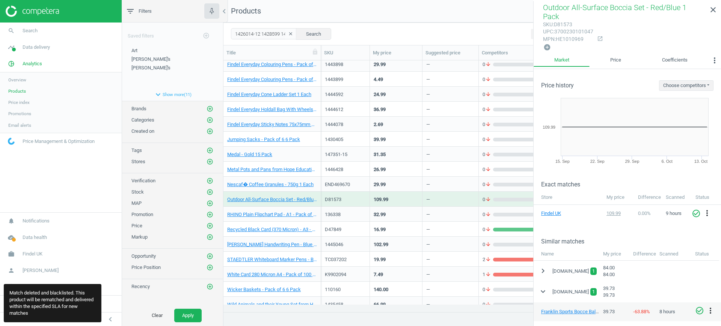
scroll to position [94, 0]
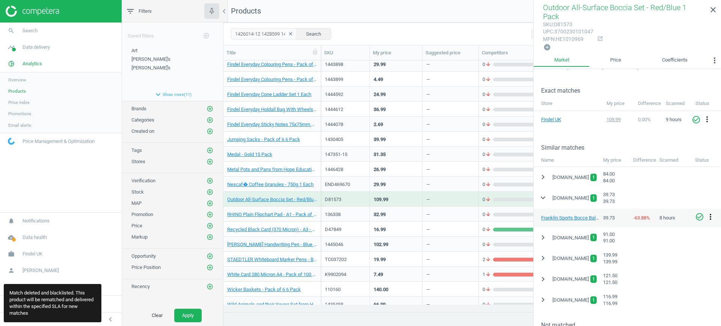
click at [708, 215] on icon "more_vert" at bounding box center [710, 217] width 9 height 9
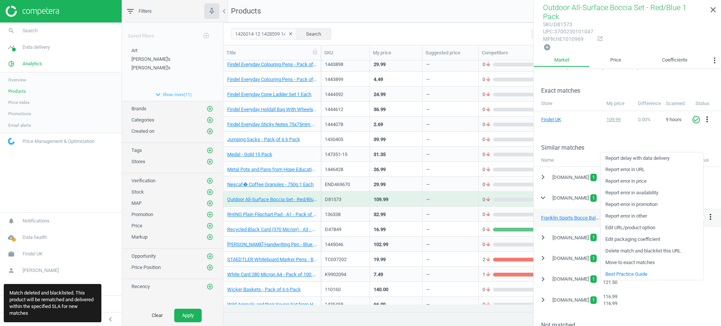
click at [666, 253] on link "Delete match and blacklist this URL" at bounding box center [652, 252] width 103 height 12
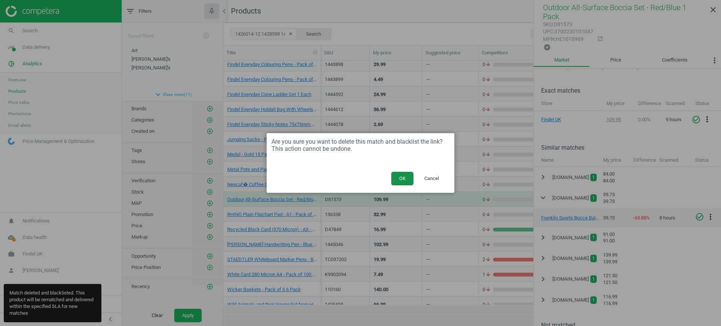
click at [396, 178] on button "OK" at bounding box center [402, 179] width 22 height 14
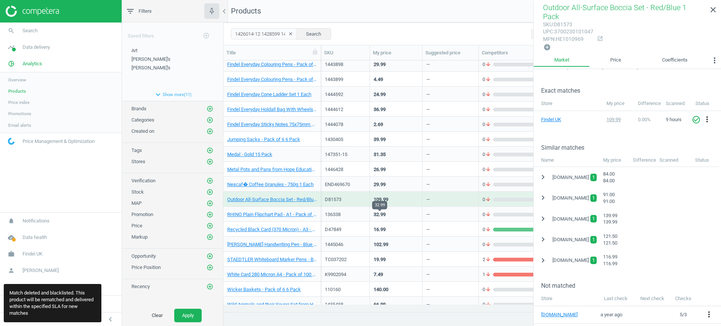
click at [382, 214] on div "32.99" at bounding box center [380, 214] width 12 height 7
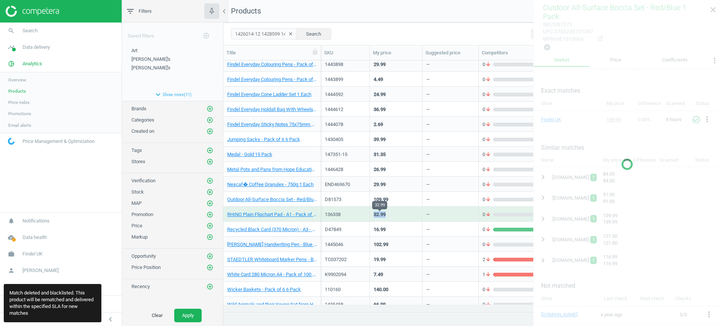
click at [382, 214] on div "32.99" at bounding box center [380, 214] width 12 height 7
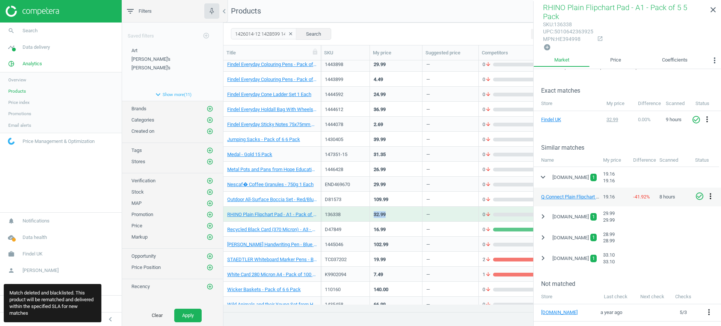
click at [711, 192] on icon "more_vert" at bounding box center [710, 196] width 9 height 9
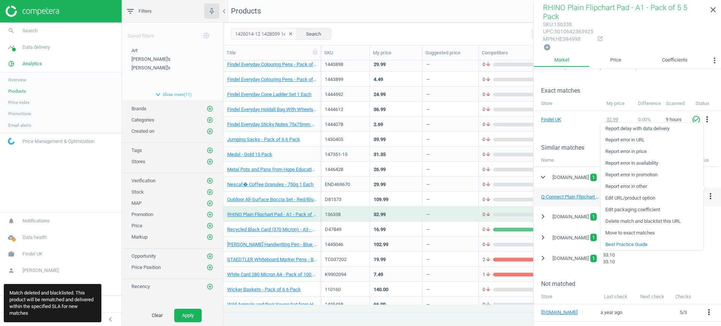
click at [644, 220] on link "Delete match and blacklist this URL" at bounding box center [652, 222] width 103 height 12
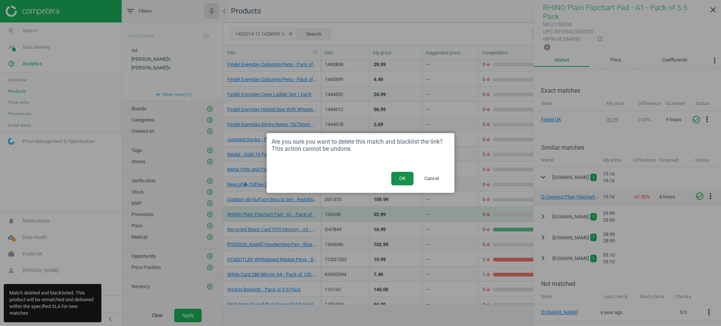
click at [400, 181] on button "OK" at bounding box center [402, 179] width 22 height 14
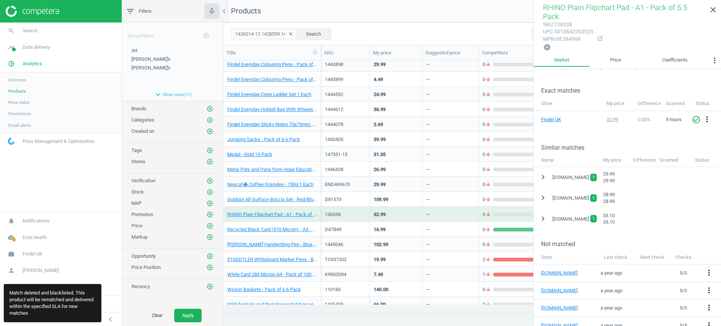
click at [400, 226] on div "16.99" at bounding box center [396, 229] width 45 height 13
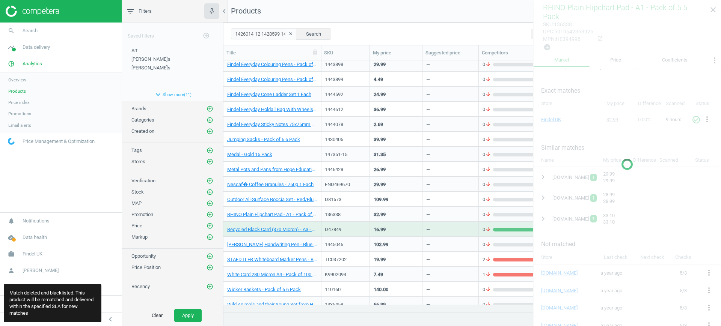
click at [400, 226] on div "16.99" at bounding box center [396, 229] width 45 height 13
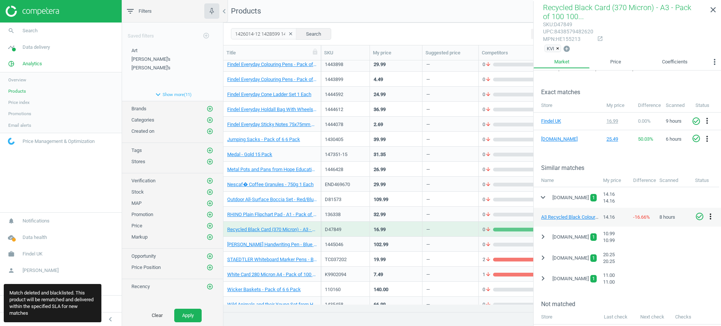
click at [711, 214] on icon "more_vert" at bounding box center [710, 216] width 9 height 9
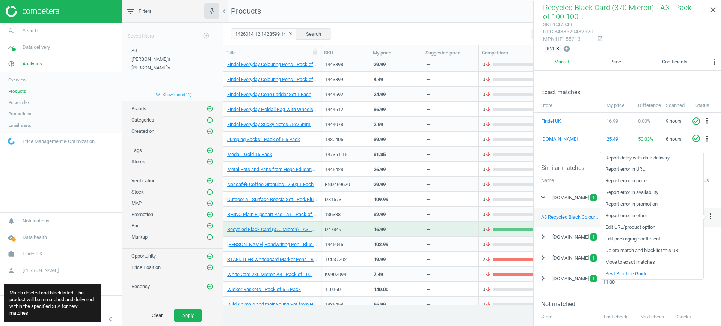
click at [624, 251] on link "Delete match and blacklist this URL" at bounding box center [652, 251] width 103 height 12
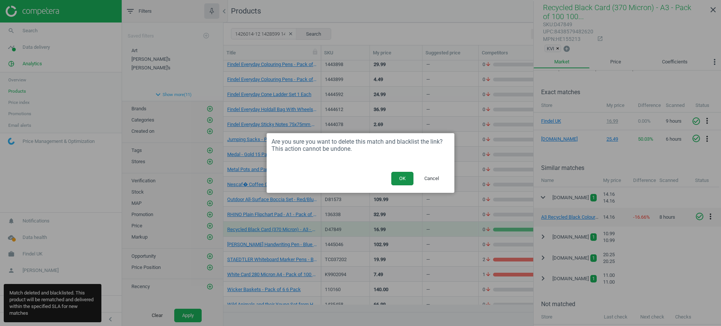
click at [408, 182] on button "OK" at bounding box center [402, 179] width 22 height 14
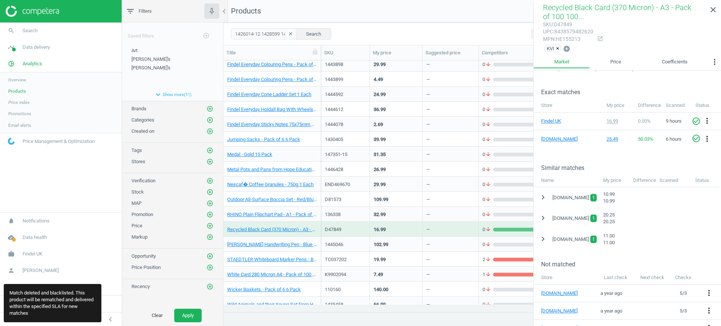
click at [386, 240] on div "102.99" at bounding box center [396, 244] width 45 height 13
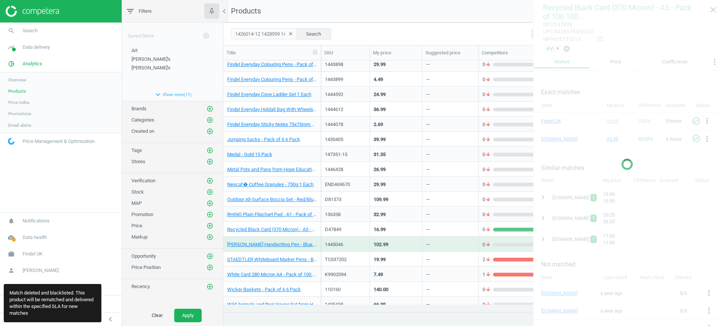
click at [386, 240] on div "102.99" at bounding box center [396, 244] width 45 height 13
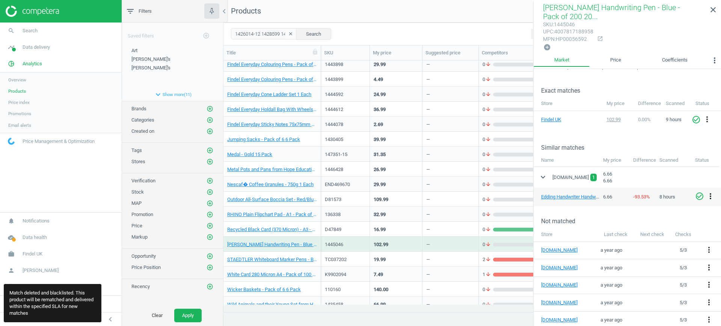
click at [710, 195] on icon "more_vert" at bounding box center [710, 196] width 9 height 9
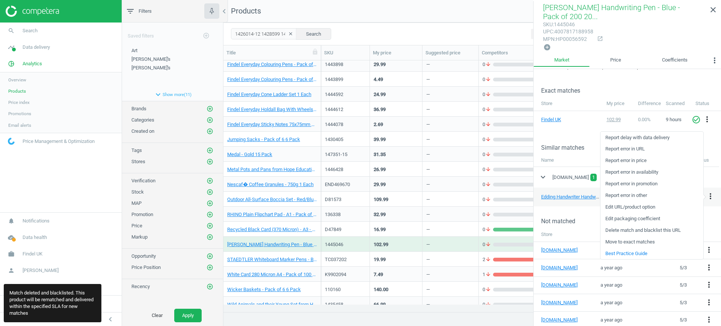
click at [653, 230] on link "Delete match and blacklist this URL" at bounding box center [652, 231] width 103 height 12
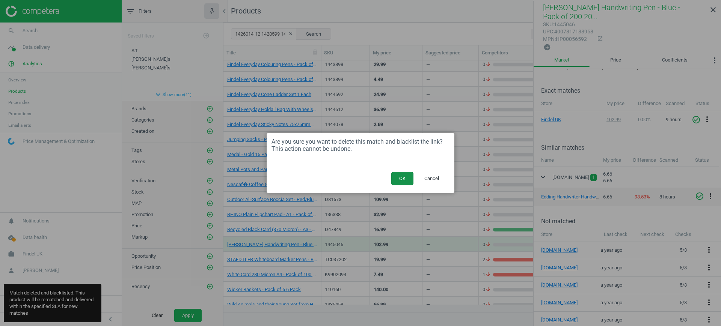
click at [407, 177] on button "OK" at bounding box center [402, 179] width 22 height 14
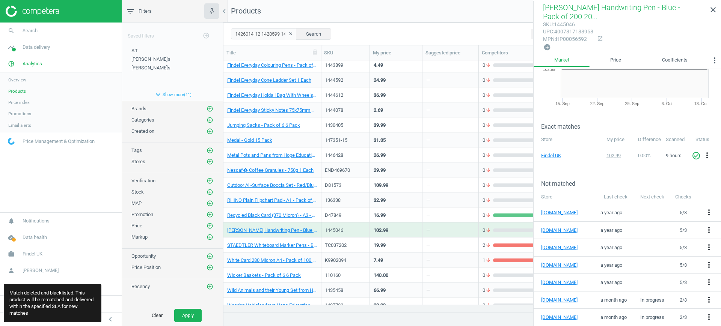
scroll to position [206, 0]
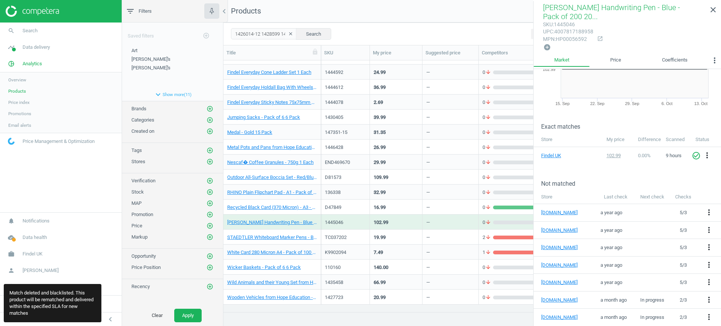
click at [391, 234] on div "19.99" at bounding box center [396, 237] width 45 height 13
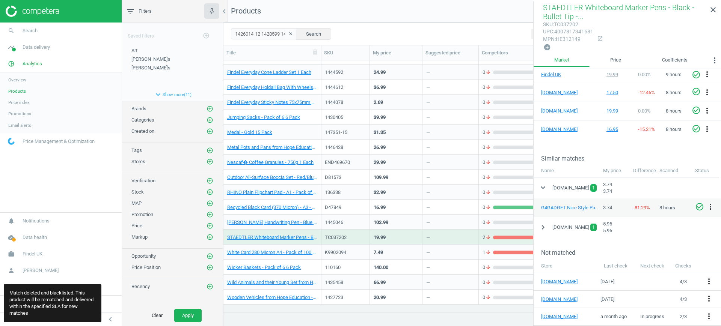
scroll to position [141, 0]
click at [710, 203] on icon "more_vert" at bounding box center [710, 205] width 9 height 9
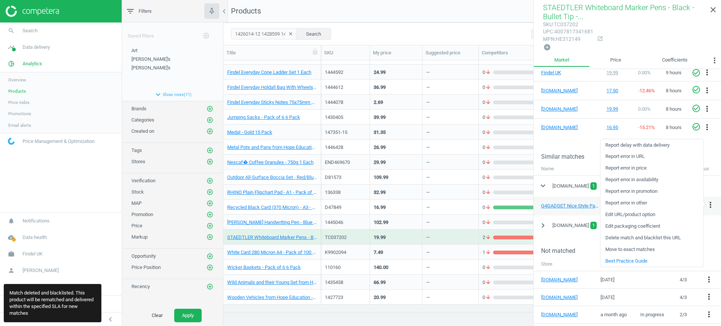
click at [633, 237] on link "Delete match and blacklist this URL" at bounding box center [652, 238] width 103 height 12
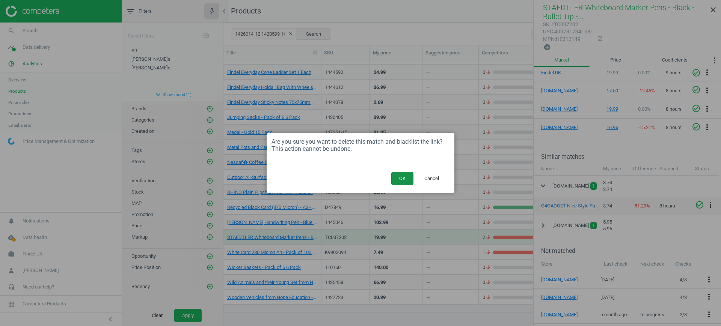
click at [403, 178] on button "OK" at bounding box center [402, 179] width 22 height 14
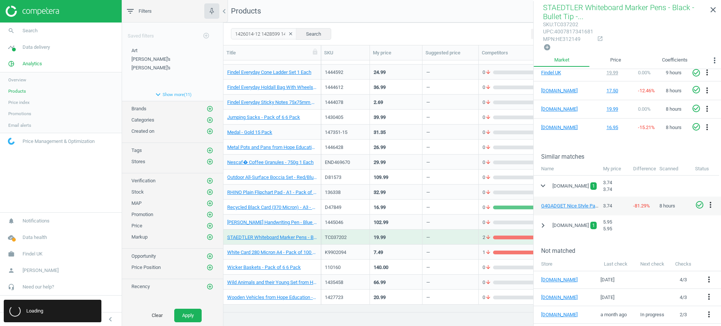
scroll to position [116, 0]
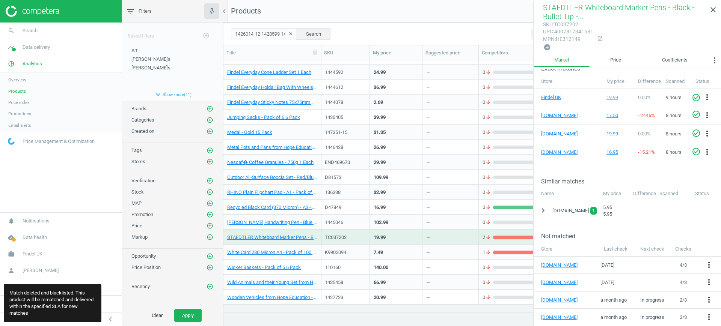
click at [384, 217] on div "102.99" at bounding box center [396, 222] width 45 height 13
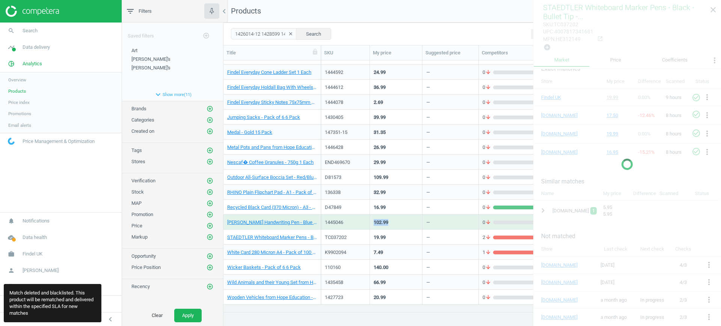
click at [384, 217] on div "102.99" at bounding box center [396, 222] width 45 height 13
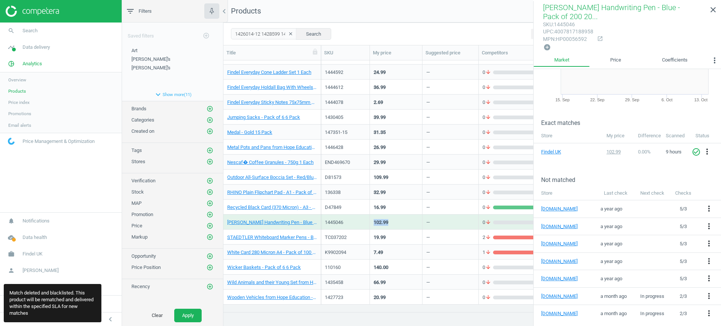
scroll to position [58, 0]
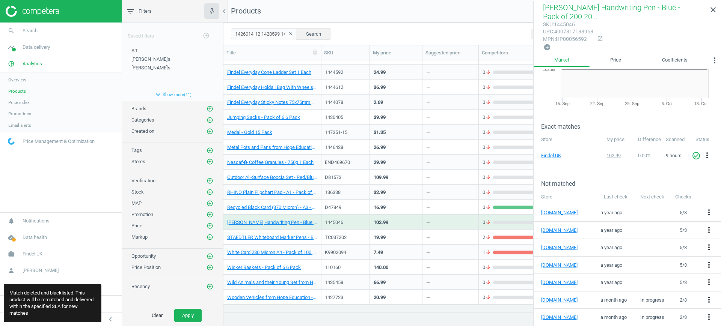
click at [413, 208] on div "16.99" at bounding box center [396, 207] width 45 height 13
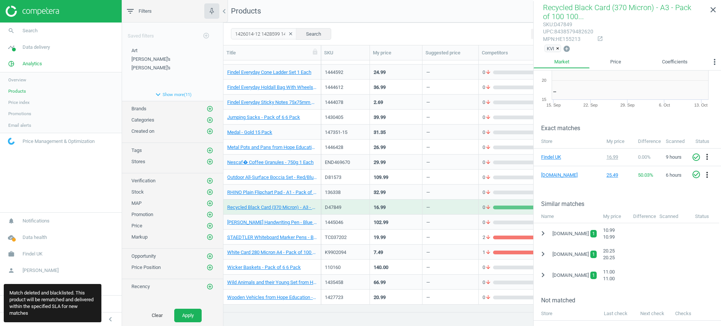
scroll to position [0, 0]
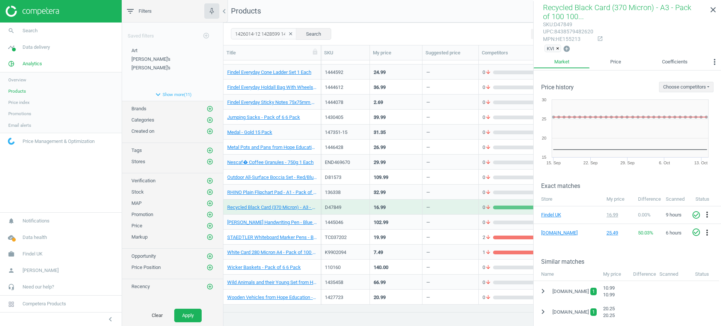
click at [394, 255] on div "7.49" at bounding box center [396, 252] width 45 height 13
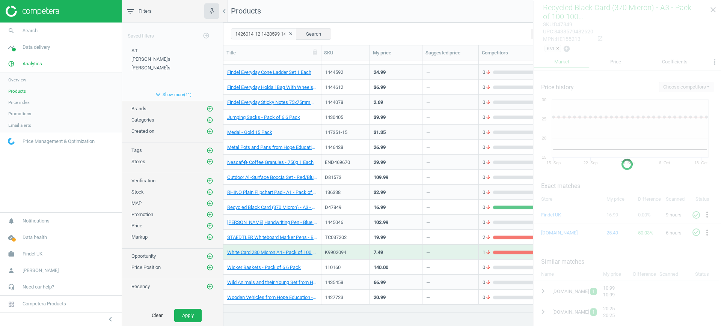
click at [394, 255] on div "7.49" at bounding box center [396, 252] width 45 height 13
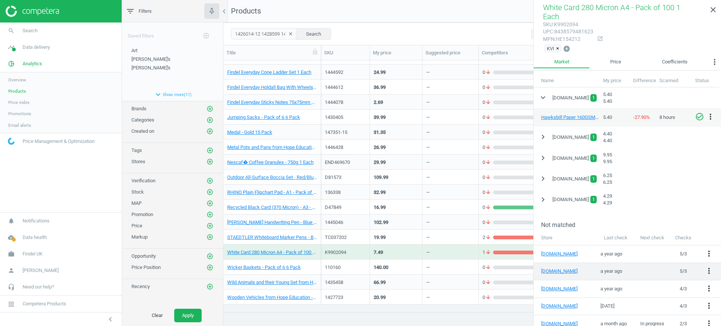
scroll to position [209, 0]
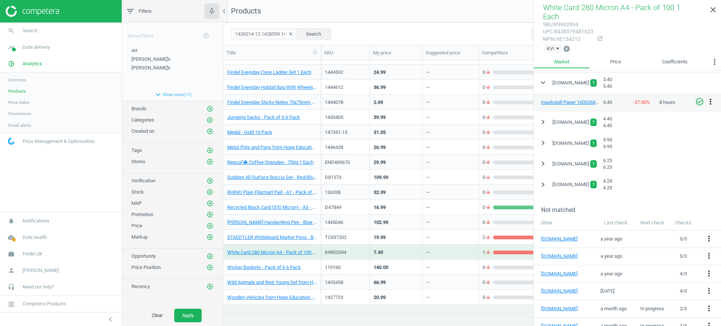
click at [709, 97] on icon "more_vert" at bounding box center [710, 101] width 9 height 9
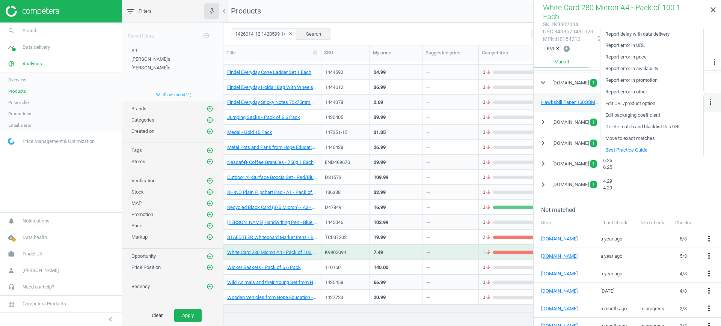
click at [634, 125] on link "Delete match and blacklist this URL" at bounding box center [652, 127] width 103 height 12
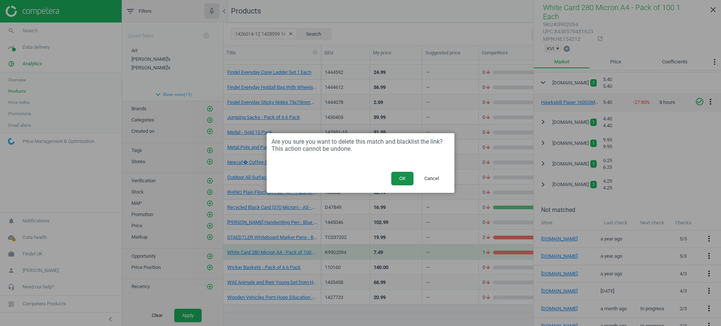
click at [403, 178] on button "OK" at bounding box center [402, 179] width 22 height 14
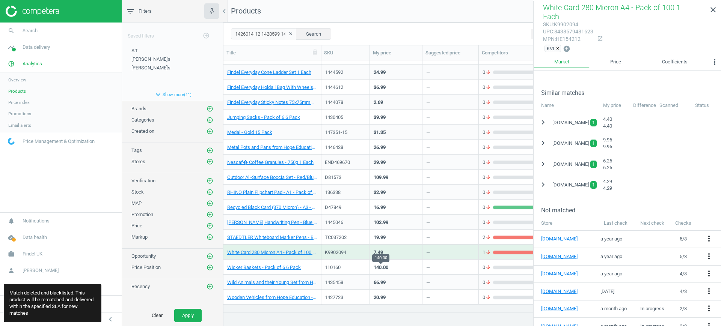
click at [383, 269] on div "140.00" at bounding box center [381, 267] width 15 height 7
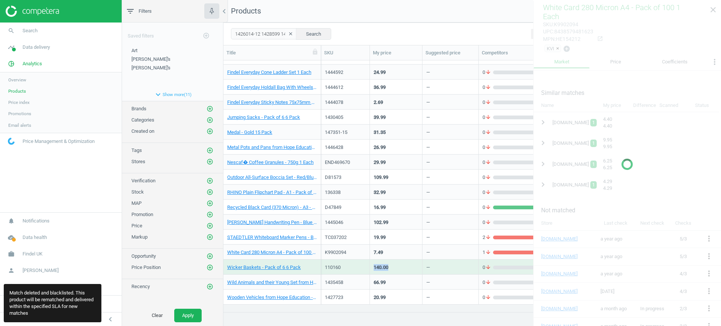
click at [383, 269] on div "140.00" at bounding box center [381, 267] width 15 height 7
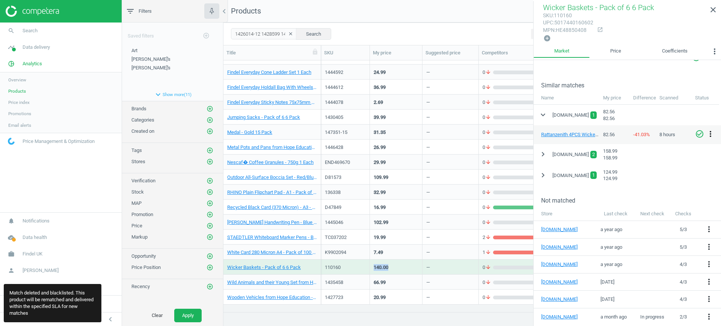
click at [711, 131] on icon "more_vert" at bounding box center [710, 134] width 9 height 9
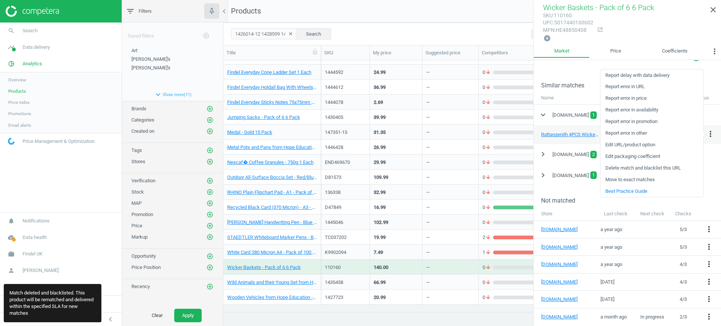
click at [660, 166] on link "Delete match and blacklist this URL" at bounding box center [652, 169] width 103 height 12
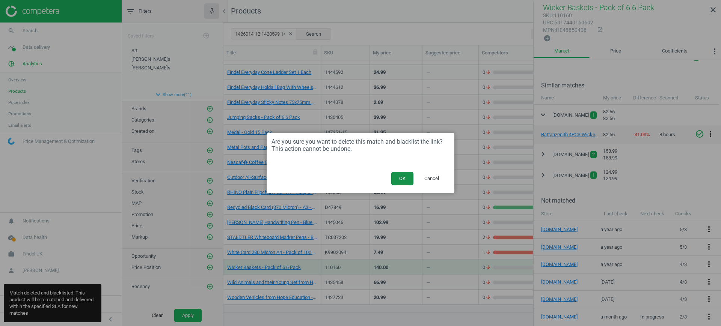
click at [402, 178] on button "OK" at bounding box center [402, 179] width 22 height 14
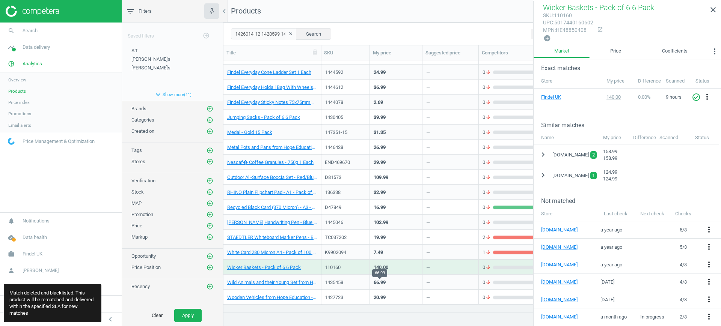
click at [383, 281] on div "66.99" at bounding box center [380, 282] width 12 height 7
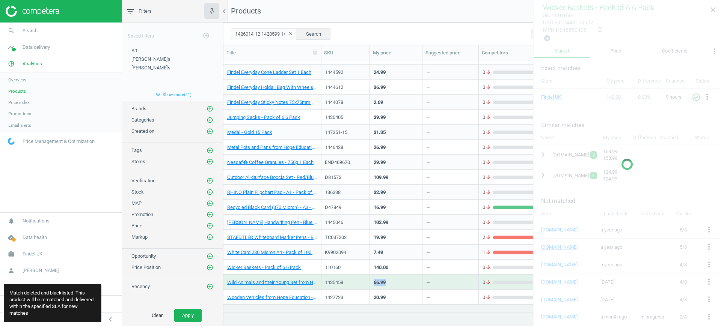
click at [383, 281] on div "66.99" at bounding box center [380, 282] width 12 height 7
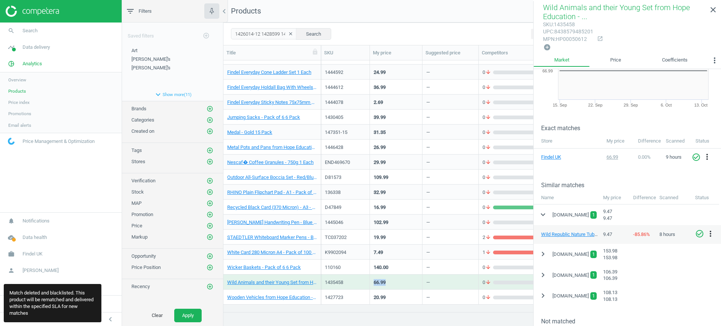
scroll to position [141, 0]
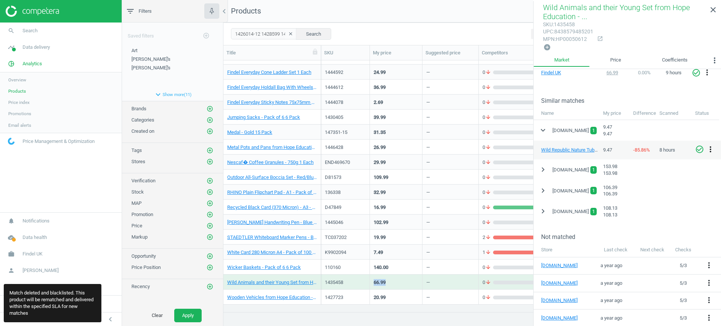
click at [708, 147] on icon "more_vert" at bounding box center [710, 149] width 9 height 9
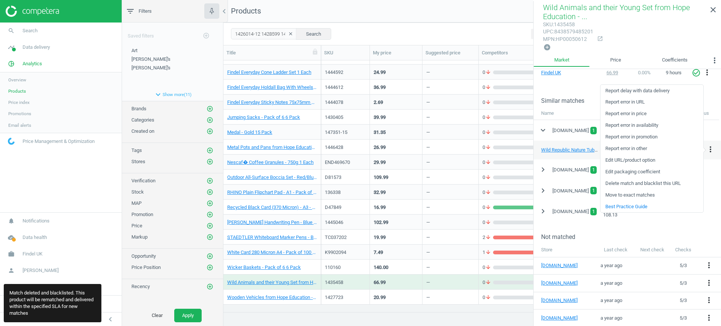
click at [650, 182] on link "Delete match and blacklist this URL" at bounding box center [652, 184] width 103 height 12
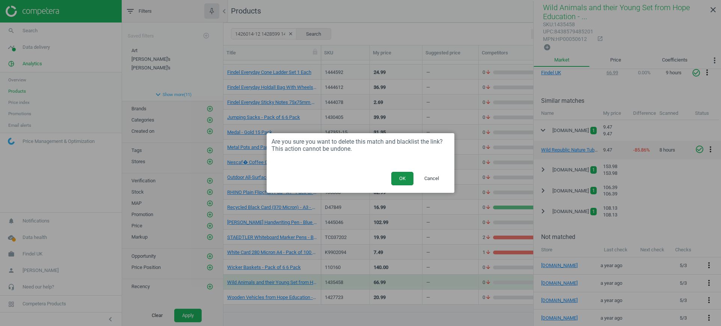
click at [399, 178] on button "OK" at bounding box center [402, 179] width 22 height 14
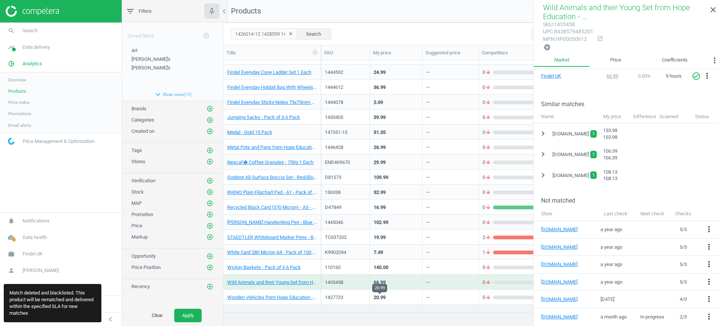
click at [376, 295] on div "20.99" at bounding box center [380, 297] width 12 height 7
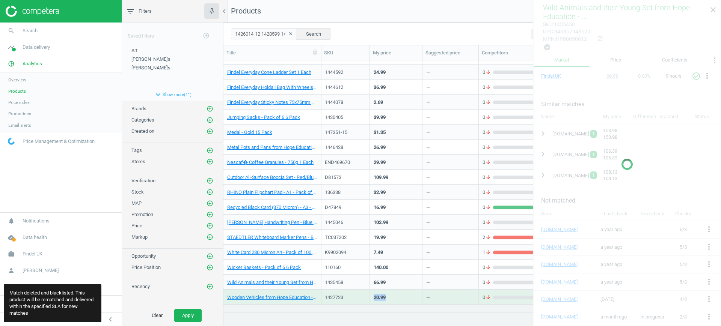
click at [376, 295] on div "20.99" at bounding box center [380, 297] width 12 height 7
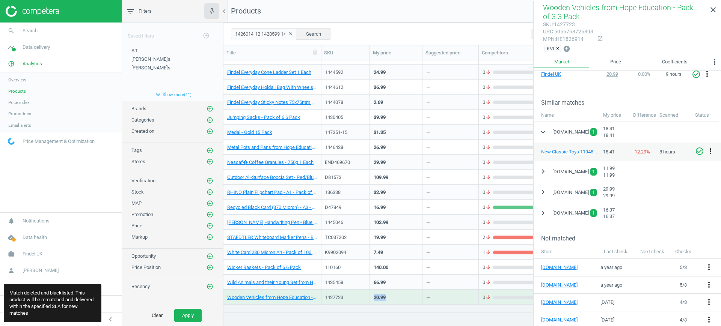
click at [711, 152] on icon "more_vert" at bounding box center [710, 151] width 9 height 9
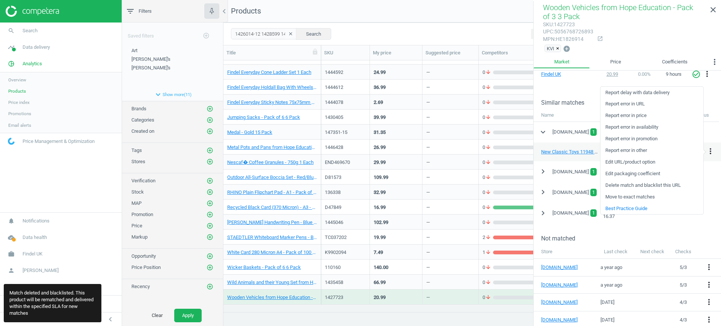
click at [646, 187] on link "Delete match and blacklist this URL" at bounding box center [652, 186] width 103 height 12
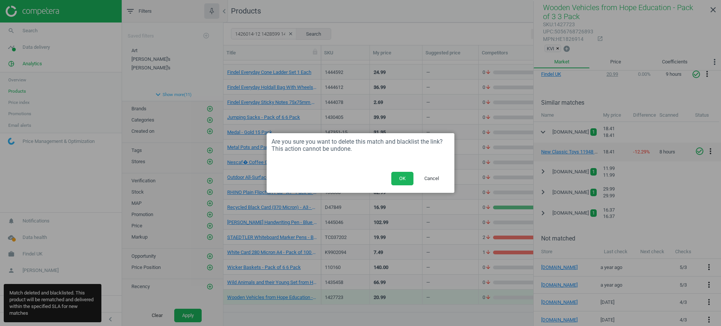
click at [398, 171] on div "OK Cancel" at bounding box center [361, 181] width 188 height 23
click at [399, 175] on button "OK" at bounding box center [402, 179] width 22 height 14
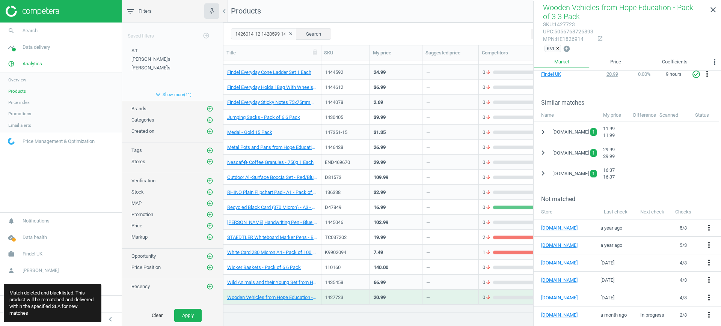
scroll to position [139, 0]
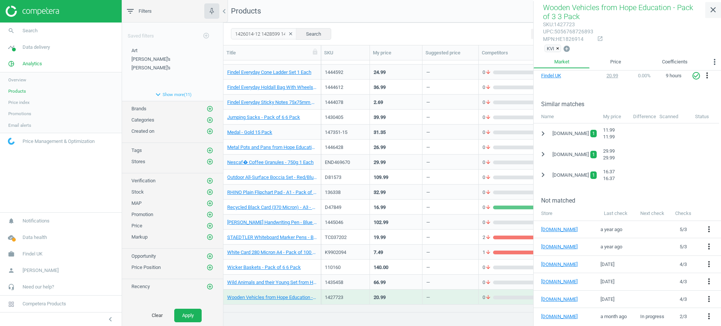
click at [717, 8] on icon "close" at bounding box center [713, 9] width 9 height 9
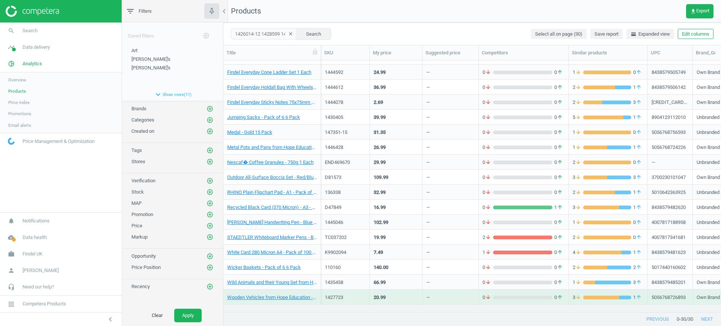
scroll to position [0, 0]
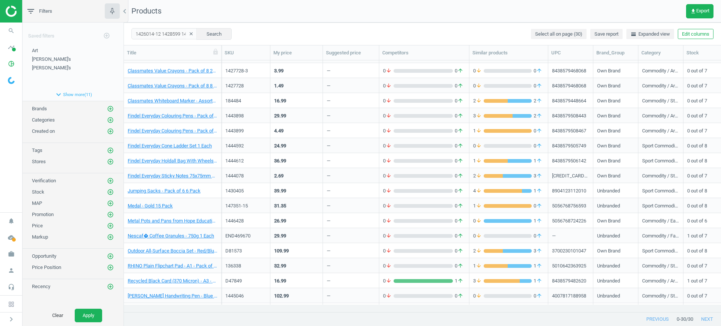
scroll to position [206, 0]
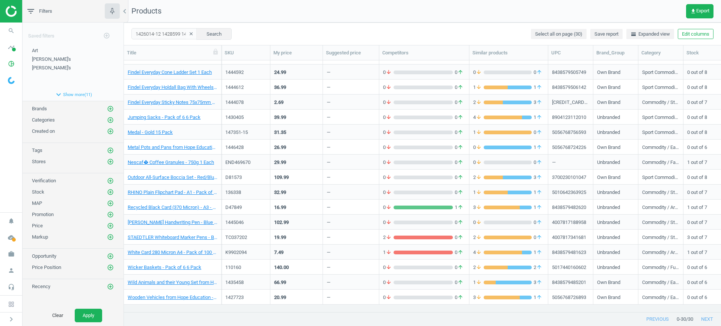
click at [351, 262] on div "—" at bounding box center [351, 267] width 48 height 13
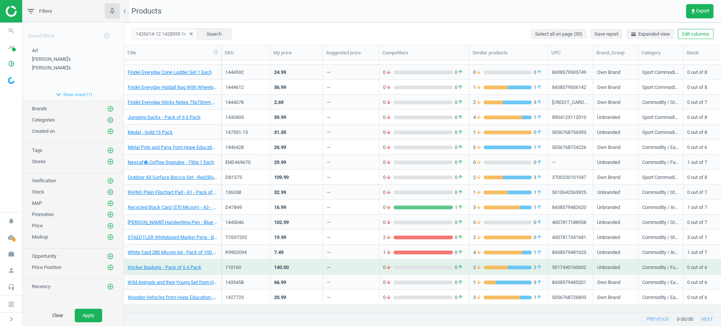
click at [351, 262] on div "—" at bounding box center [351, 267] width 48 height 13
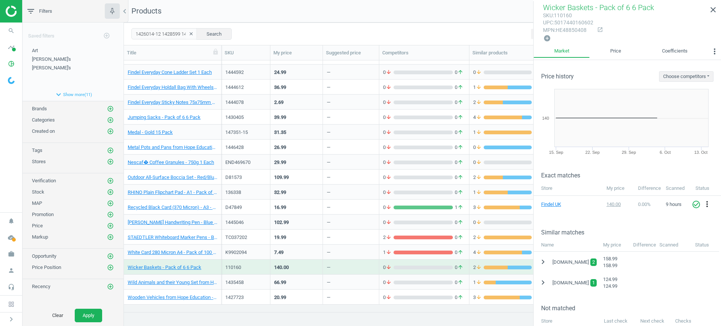
click at [342, 280] on div "—" at bounding box center [351, 282] width 48 height 13
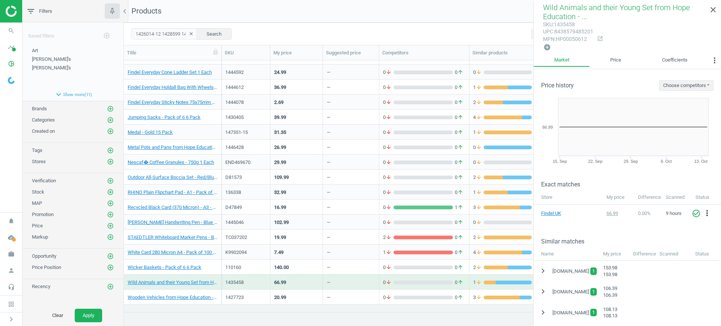
click at [368, 297] on div "—" at bounding box center [351, 297] width 48 height 13
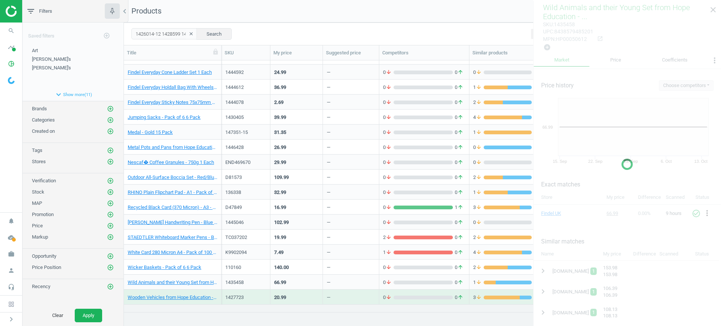
click at [368, 297] on div "—" at bounding box center [351, 297] width 48 height 13
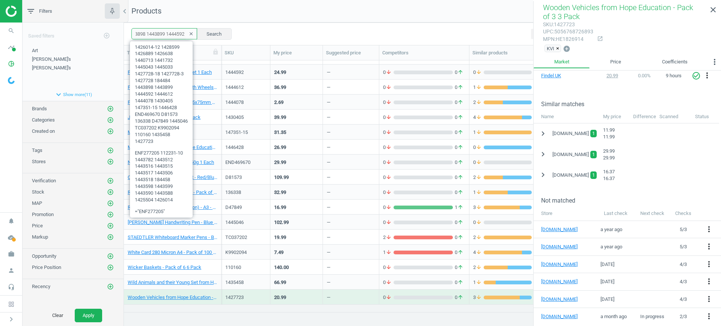
scroll to position [0, 513]
drag, startPoint x: 136, startPoint y: 35, endPoint x: 252, endPoint y: 36, distance: 116.1
click at [252, 36] on div "1426014-12 1428599 1426889 1426638 1440713 1441732 1445043 1445033 1427728-18 1…" at bounding box center [422, 34] width 597 height 23
paste input "62975 184457 184459 184460 1443598 1443599 1443590 1443588 1425504 186804 18680…"
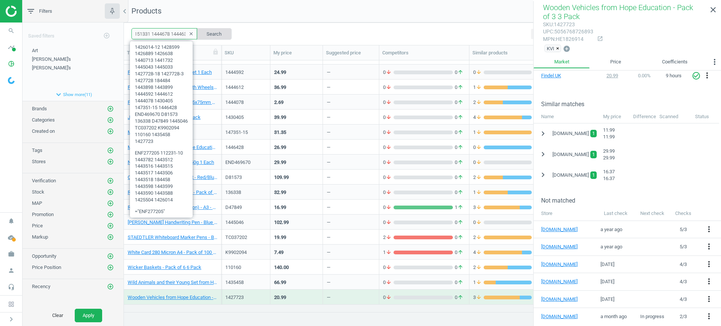
type input "162975 184457 184459 184460 1443598 1443599 1443590 1443588 1425504 186804 1868…"
click at [207, 30] on button "Search" at bounding box center [213, 33] width 35 height 11
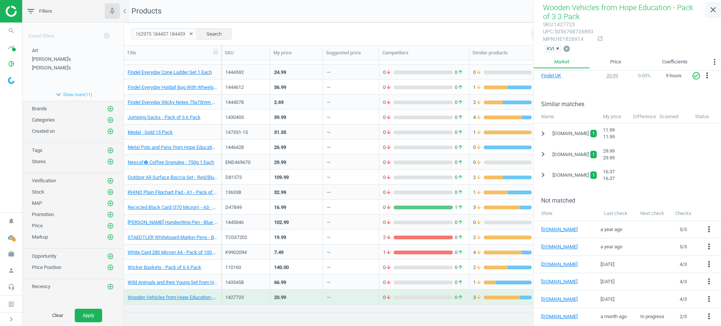
click at [713, 9] on icon "close" at bounding box center [713, 9] width 9 height 9
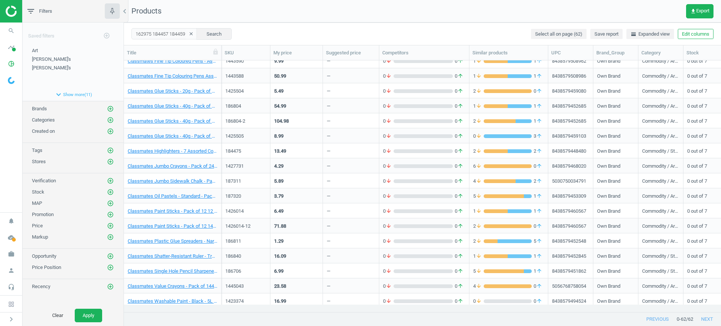
scroll to position [206, 0]
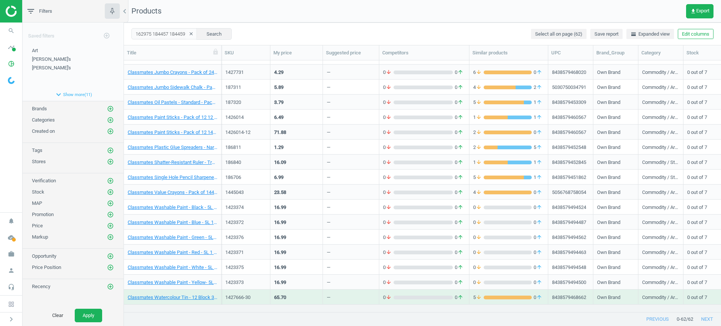
click at [189, 34] on icon "clear" at bounding box center [191, 33] width 5 height 5
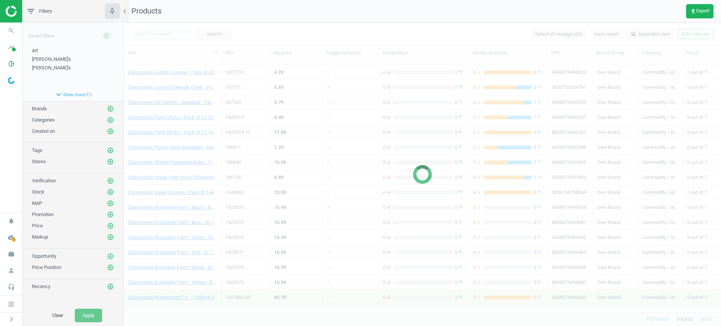
click at [160, 35] on div at bounding box center [422, 175] width 597 height 304
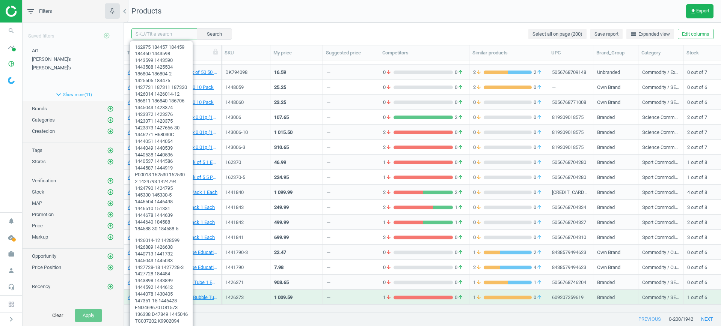
click at [164, 35] on input "text" at bounding box center [164, 33] width 66 height 11
paste input "162975 184457 184459 184460 1443598 1443599 1443590 1443588 1425504 186804 1868…"
type input "162975 184457 184459 184460 1443598 1443599 1443590 1443588 1425504 186804 1868…"
click at [197, 32] on button "Search" at bounding box center [213, 33] width 35 height 11
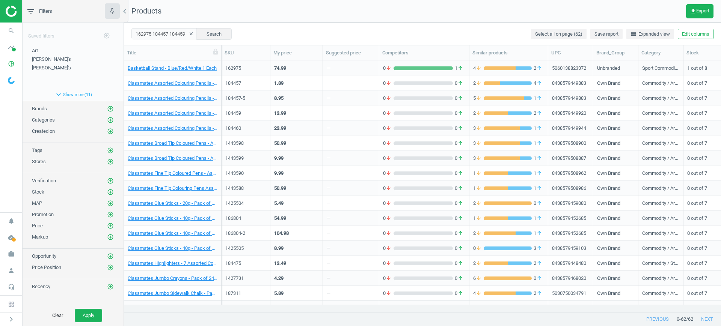
click at [302, 72] on div "74.99" at bounding box center [296, 67] width 45 height 13
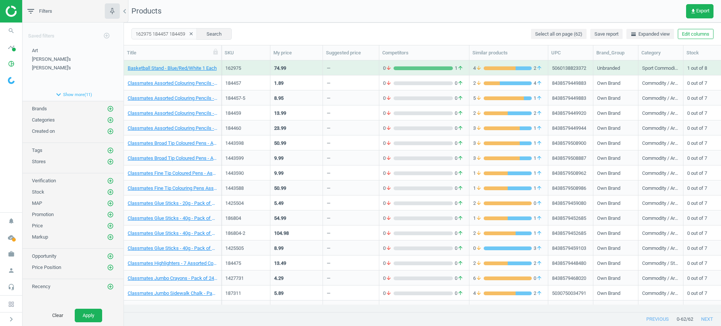
click at [302, 72] on div "74.99" at bounding box center [296, 67] width 45 height 13
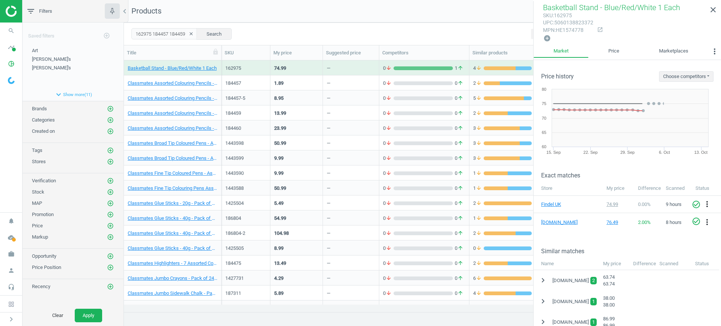
scroll to position [47, 0]
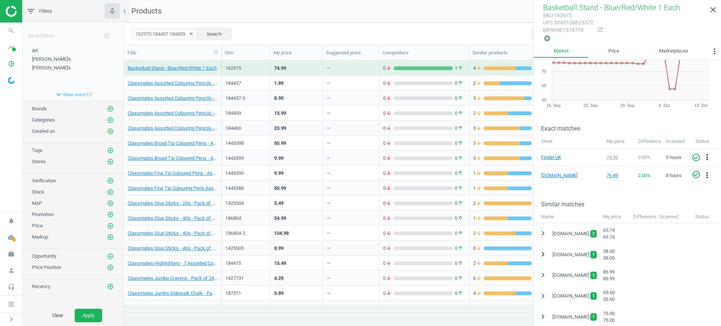
click at [542, 253] on icon "chevron_right" at bounding box center [543, 254] width 9 height 9
click at [711, 269] on icon "more_vert" at bounding box center [710, 273] width 9 height 9
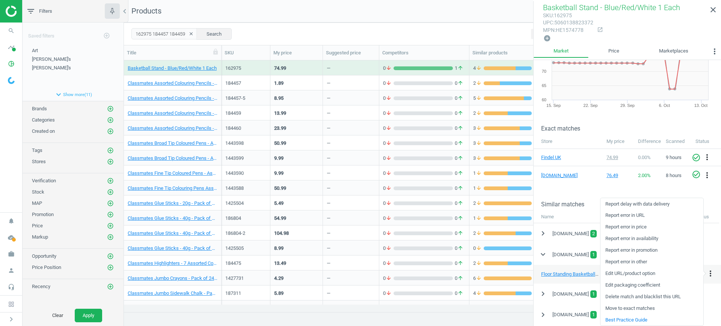
click at [635, 296] on link "Delete match and blacklist this URL" at bounding box center [652, 297] width 103 height 12
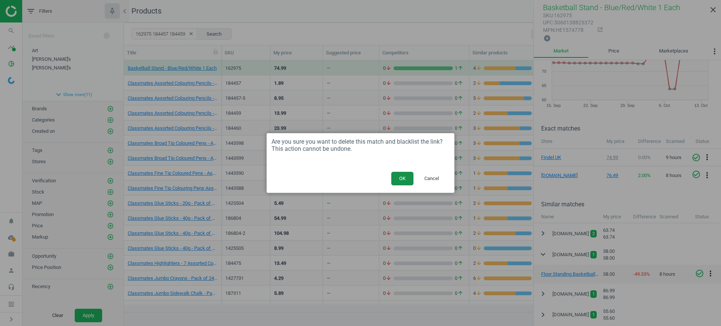
click at [403, 179] on button "OK" at bounding box center [402, 179] width 22 height 14
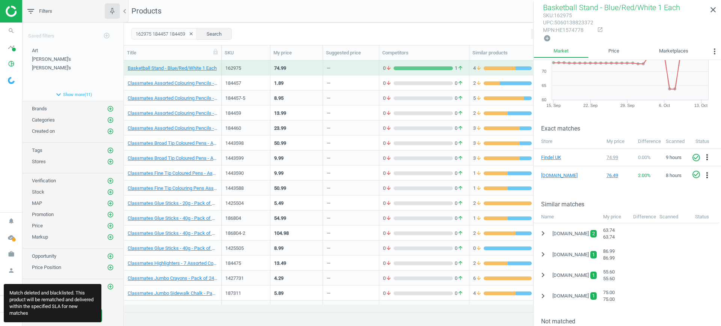
click at [304, 78] on div "1.89" at bounding box center [296, 82] width 45 height 13
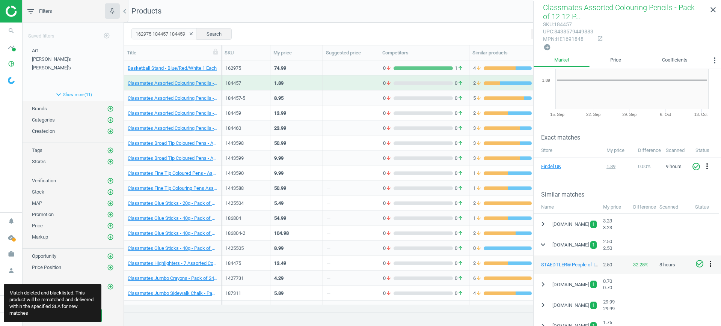
click at [711, 263] on icon "more_vert" at bounding box center [710, 264] width 9 height 9
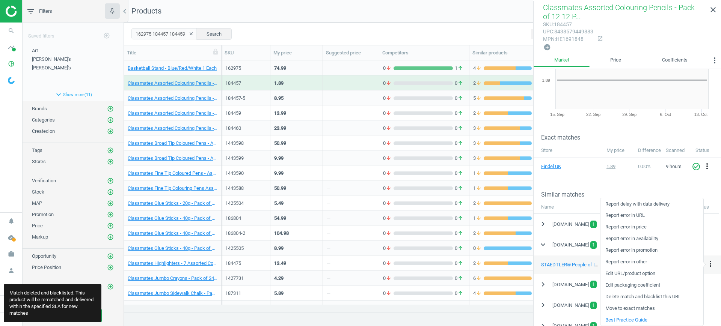
click at [648, 298] on link "Delete match and blacklist this URL" at bounding box center [652, 297] width 103 height 12
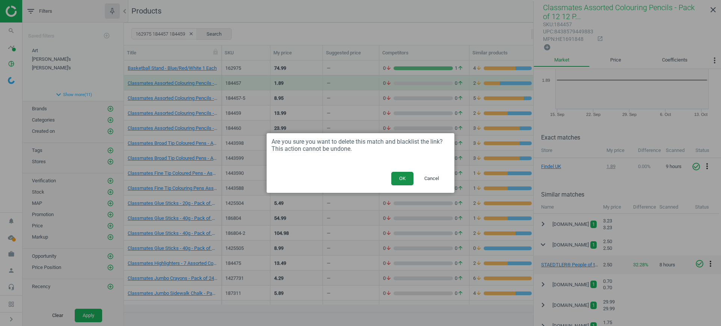
click at [405, 182] on button "OK" at bounding box center [402, 179] width 22 height 14
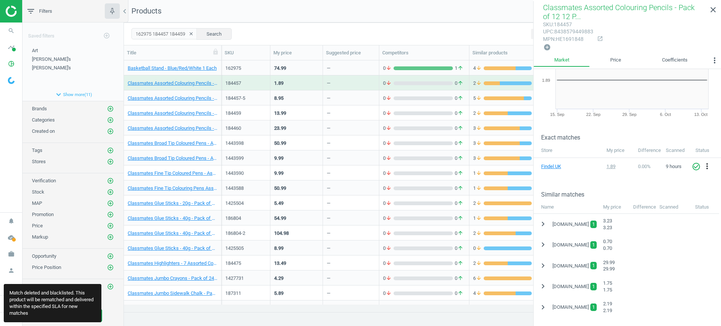
click at [372, 97] on div "—" at bounding box center [351, 97] width 48 height 13
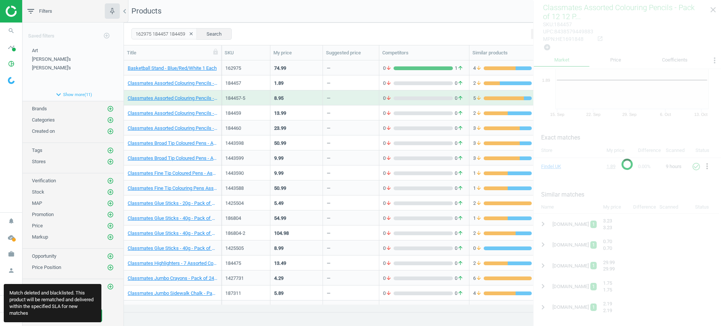
click at [372, 97] on div "—" at bounding box center [351, 97] width 48 height 13
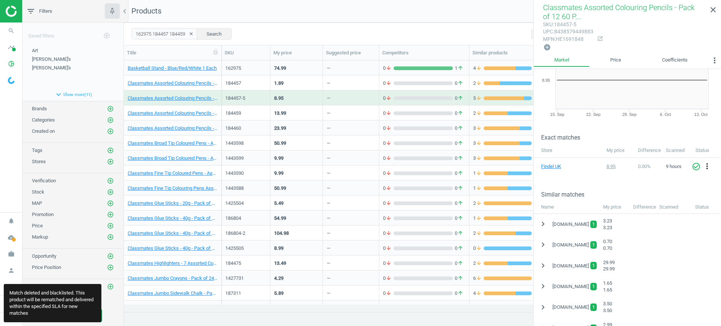
click at [356, 68] on div "—" at bounding box center [351, 67] width 48 height 13
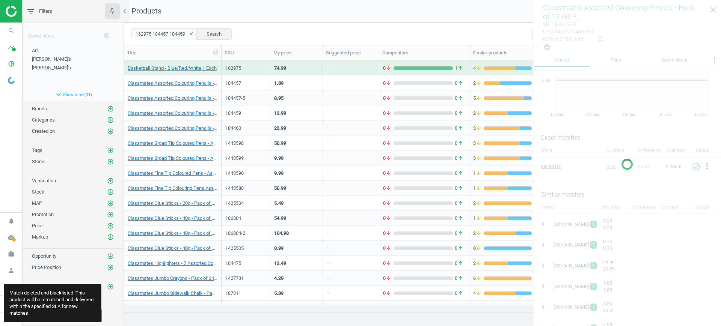
click at [356, 68] on div "—" at bounding box center [351, 67] width 48 height 13
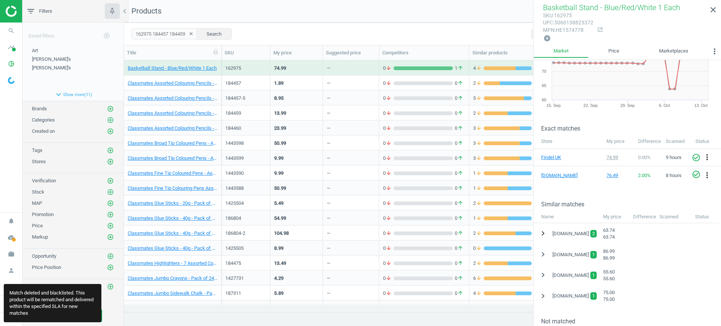
click at [544, 230] on icon "chevron_right" at bounding box center [543, 233] width 9 height 9
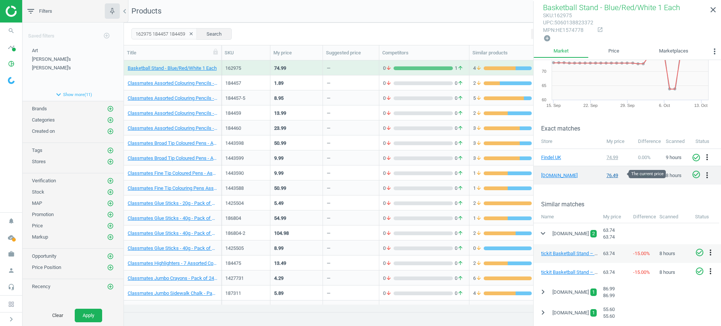
click at [607, 177] on div "76.49" at bounding box center [619, 175] width 24 height 7
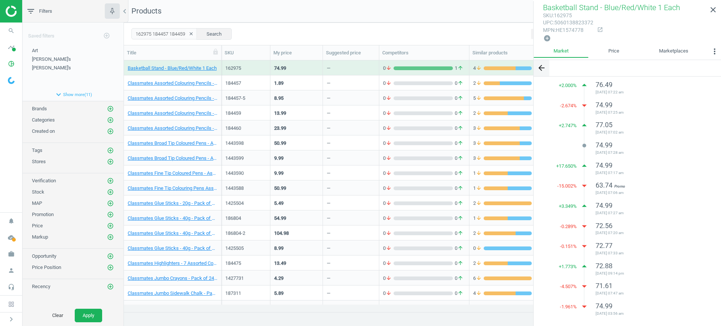
click at [542, 66] on icon "arrow_back" at bounding box center [541, 67] width 9 height 9
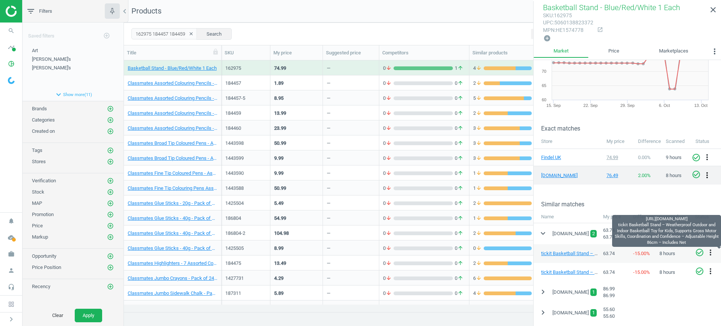
click at [704, 171] on icon "more_vert" at bounding box center [707, 175] width 9 height 9
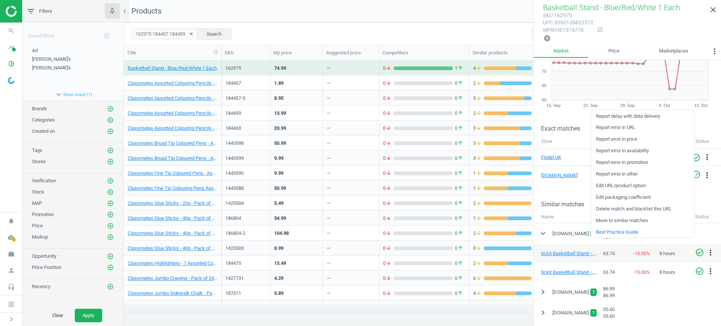
click at [649, 210] on link "Delete match and blacklist this URL" at bounding box center [642, 210] width 103 height 12
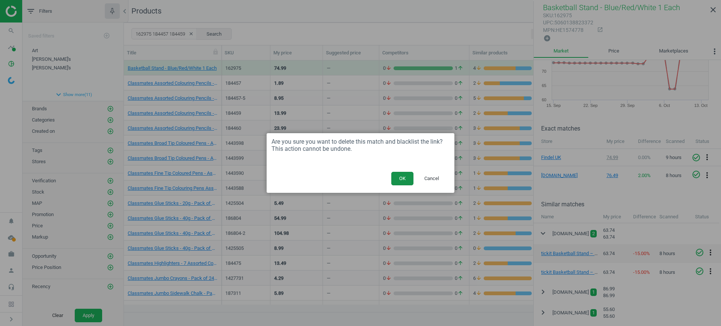
click at [401, 174] on button "OK" at bounding box center [402, 179] width 22 height 14
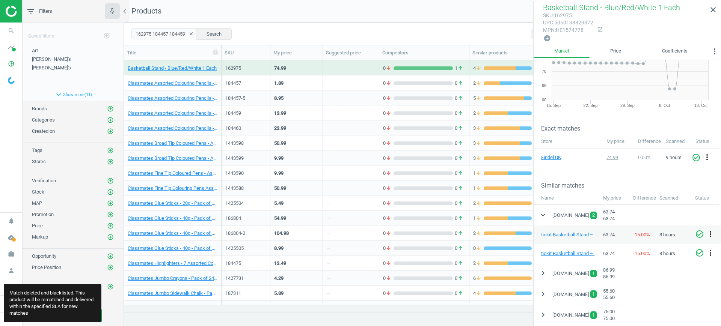
click at [711, 233] on icon "more_vert" at bounding box center [710, 234] width 9 height 9
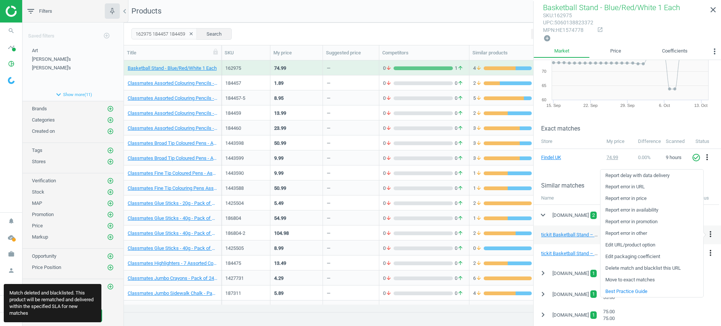
click at [646, 266] on link "Delete match and blacklist this URL" at bounding box center [652, 269] width 103 height 12
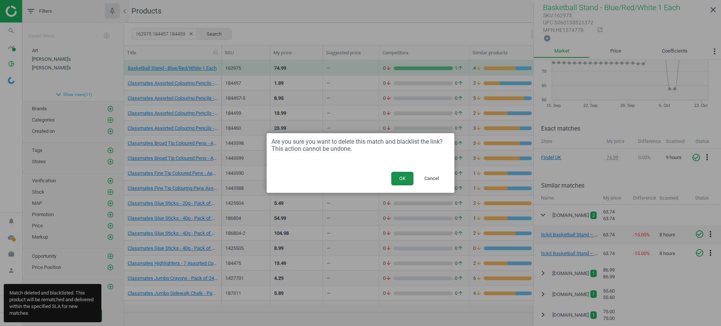
click at [405, 177] on button "OK" at bounding box center [402, 179] width 22 height 14
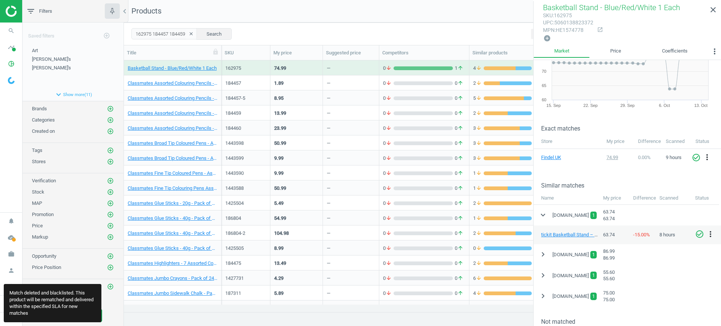
click at [337, 91] on div "—" at bounding box center [351, 97] width 48 height 13
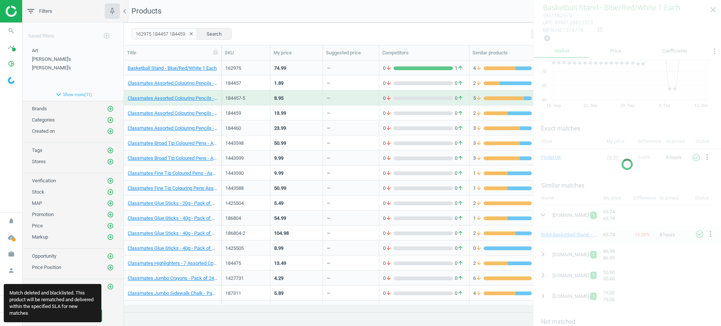
click at [337, 91] on div "—" at bounding box center [351, 97] width 48 height 13
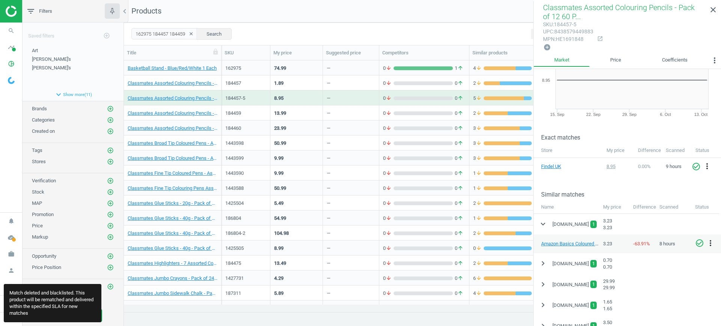
click at [358, 85] on div "—" at bounding box center [351, 82] width 48 height 13
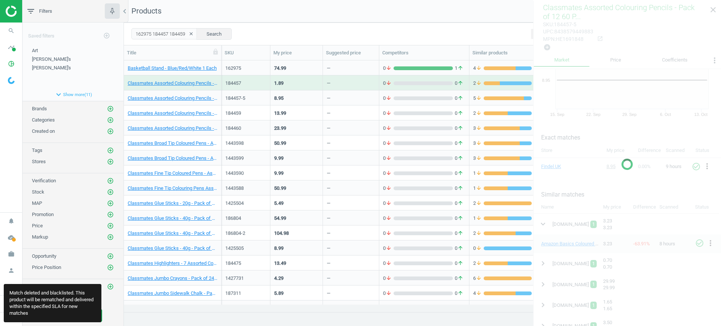
click at [358, 85] on div "—" at bounding box center [351, 82] width 48 height 13
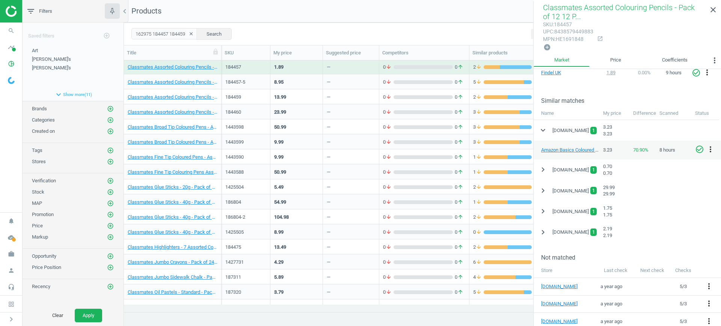
scroll to position [0, 0]
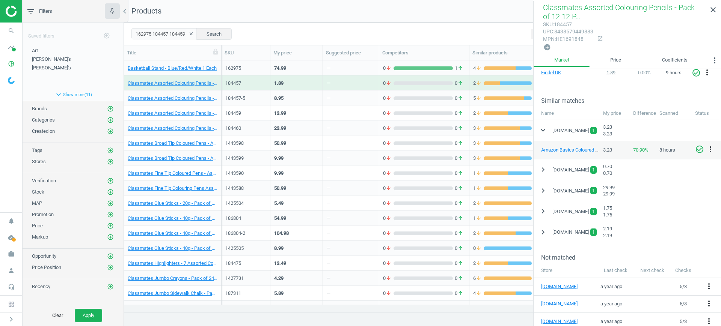
click at [313, 98] on div "8.95" at bounding box center [296, 97] width 45 height 13
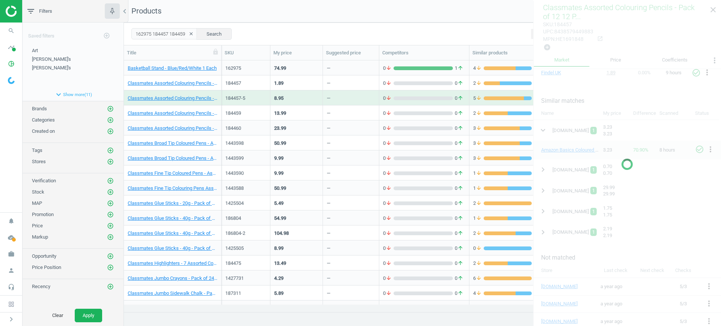
click at [313, 98] on div "8.95" at bounding box center [296, 97] width 45 height 13
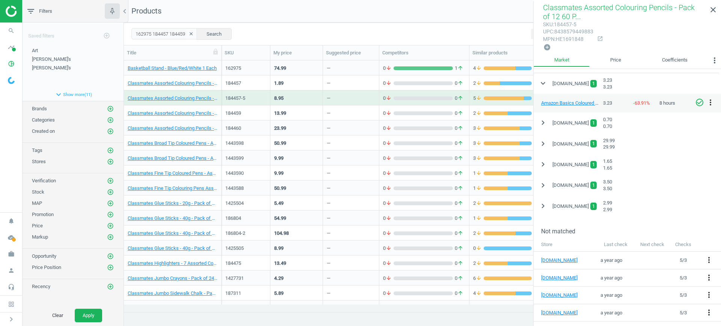
scroll to position [141, 0]
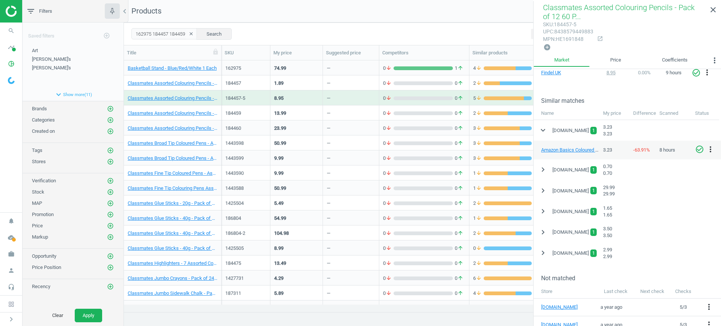
click at [311, 111] on div "13.99" at bounding box center [296, 112] width 45 height 13
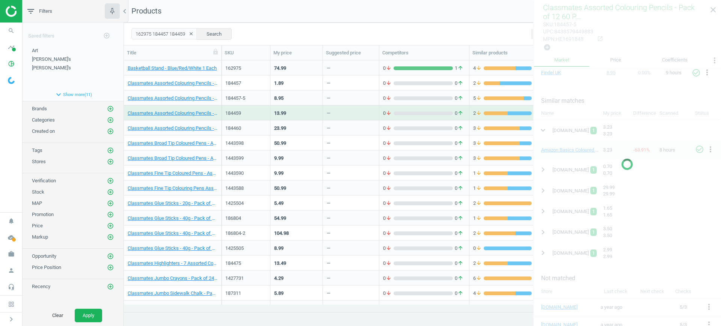
click at [311, 111] on div "13.99" at bounding box center [296, 112] width 45 height 13
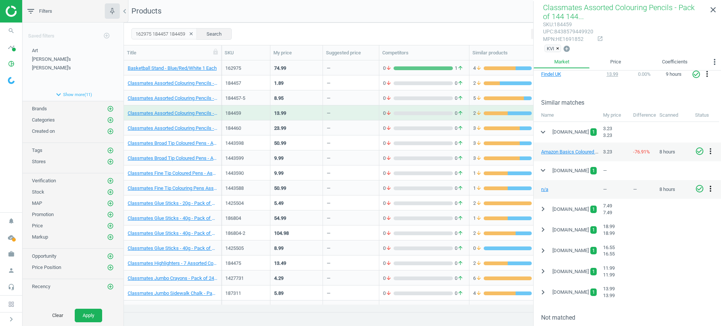
click at [711, 186] on icon "more_vert" at bounding box center [710, 188] width 9 height 9
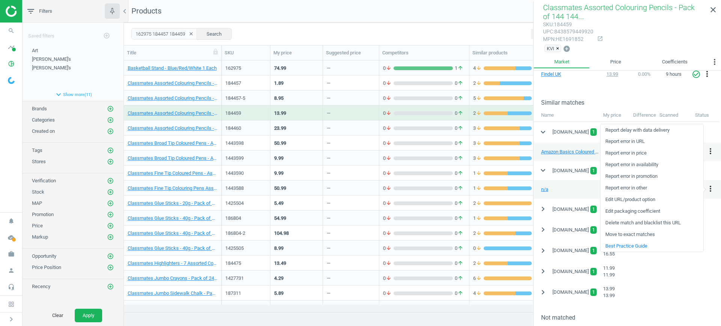
click at [643, 223] on link "Delete match and blacklist this URL" at bounding box center [652, 223] width 103 height 12
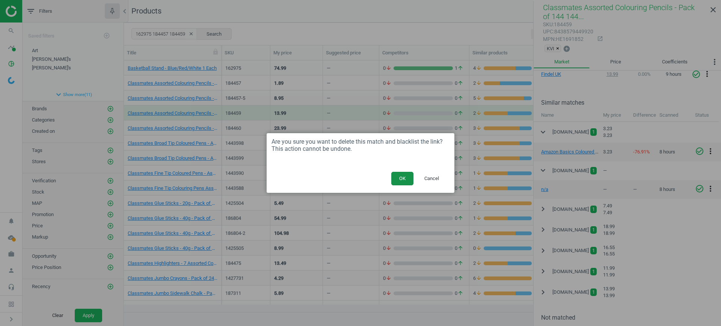
click at [399, 177] on button "OK" at bounding box center [402, 179] width 22 height 14
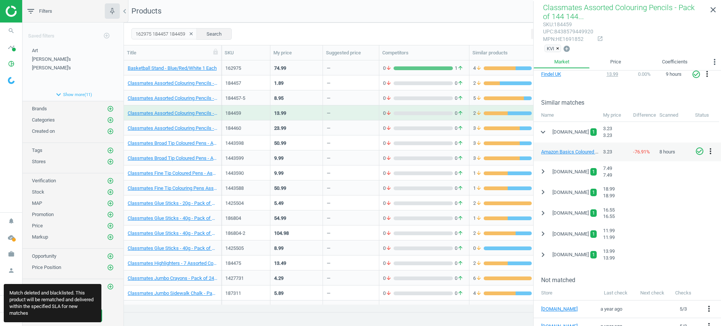
click at [314, 123] on div "23.99" at bounding box center [296, 127] width 45 height 13
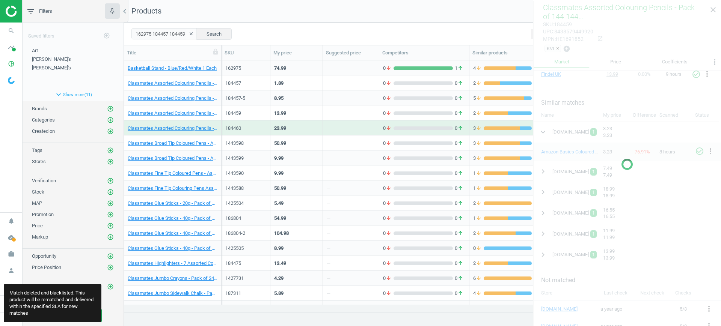
click at [314, 122] on div "23.99" at bounding box center [296, 127] width 45 height 13
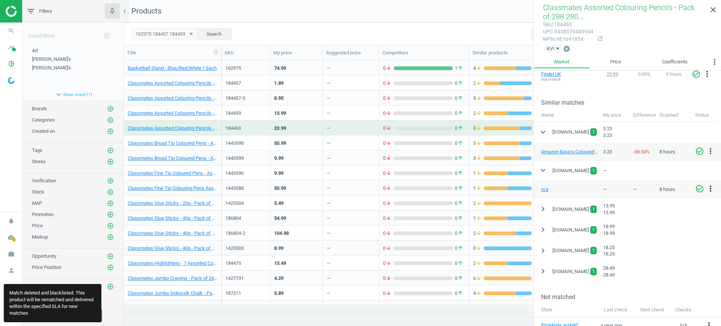
click at [710, 187] on icon "more_vert" at bounding box center [710, 188] width 9 height 9
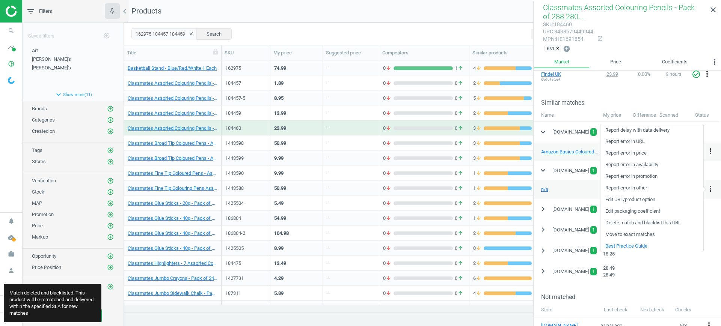
click at [650, 223] on link "Delete match and blacklist this URL" at bounding box center [652, 223] width 103 height 12
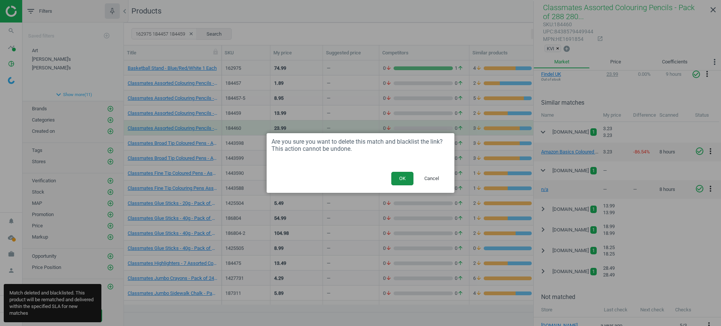
click at [406, 179] on button "OK" at bounding box center [402, 179] width 22 height 14
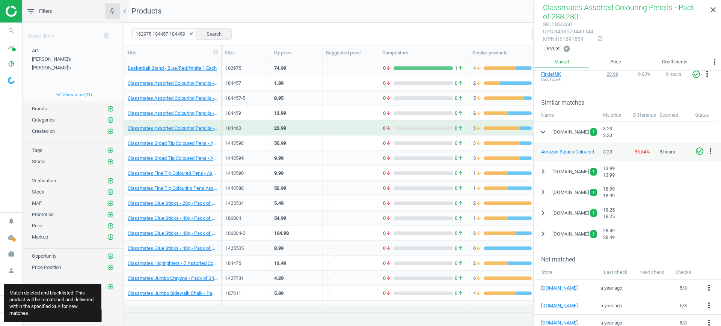
click at [344, 137] on div "—" at bounding box center [351, 142] width 48 height 13
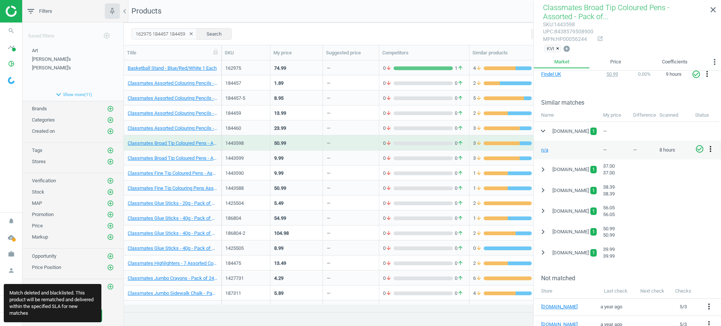
click at [708, 150] on icon "more_vert" at bounding box center [710, 149] width 9 height 9
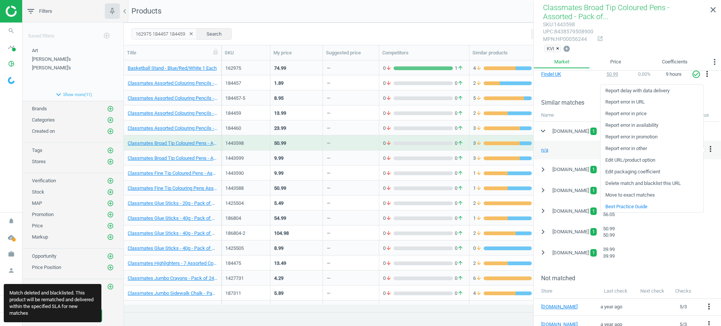
click at [635, 186] on link "Delete match and blacklist this URL" at bounding box center [652, 184] width 103 height 12
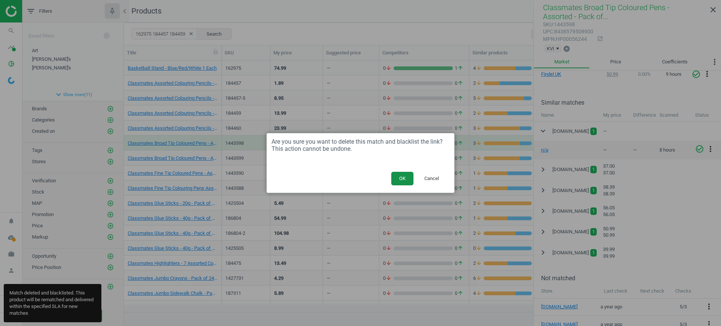
click at [403, 175] on button "OK" at bounding box center [402, 179] width 22 height 14
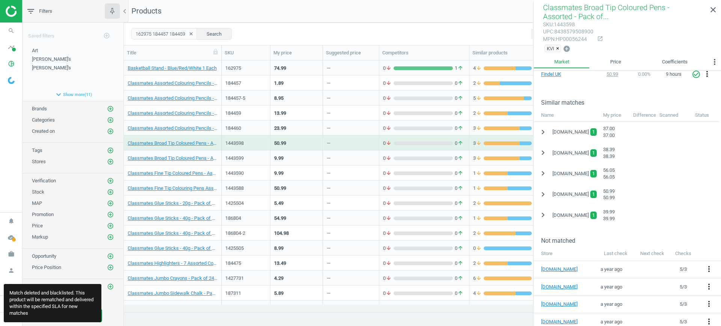
click at [328, 160] on div "—" at bounding box center [329, 159] width 4 height 9
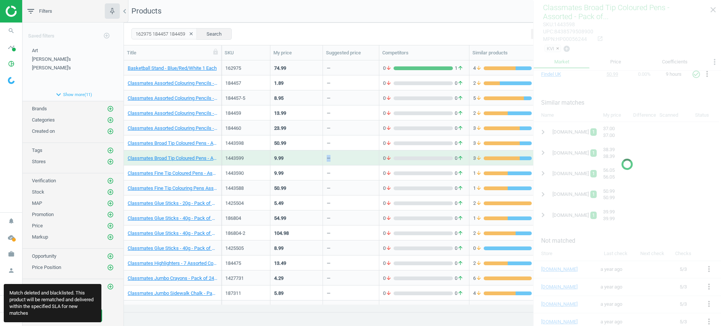
click at [328, 160] on div "—" at bounding box center [329, 159] width 4 height 9
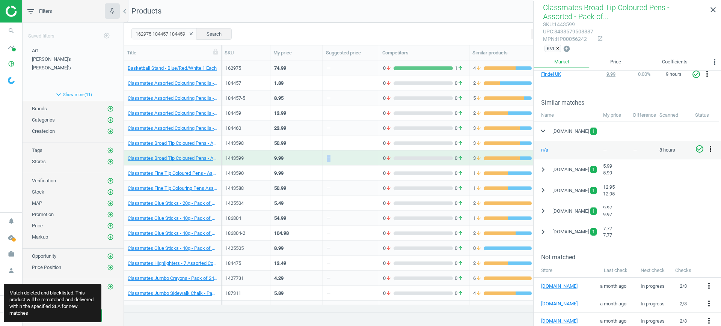
click at [711, 148] on icon "more_vert" at bounding box center [710, 149] width 9 height 9
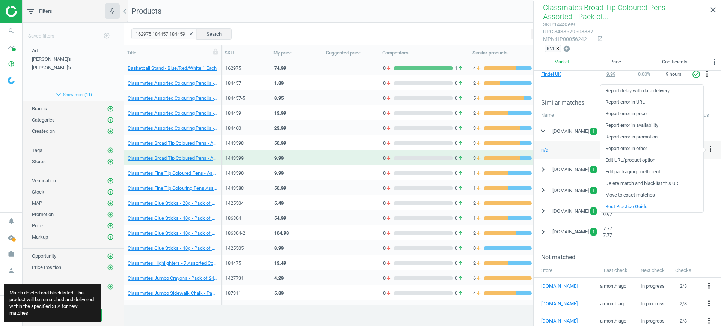
click at [640, 184] on link "Delete match and blacklist this URL" at bounding box center [652, 184] width 103 height 12
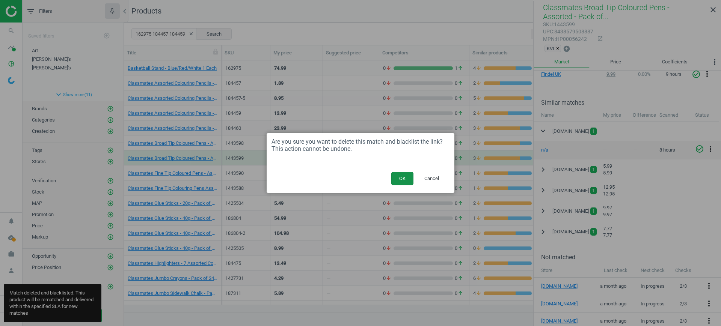
click at [401, 177] on button "OK" at bounding box center [402, 179] width 22 height 14
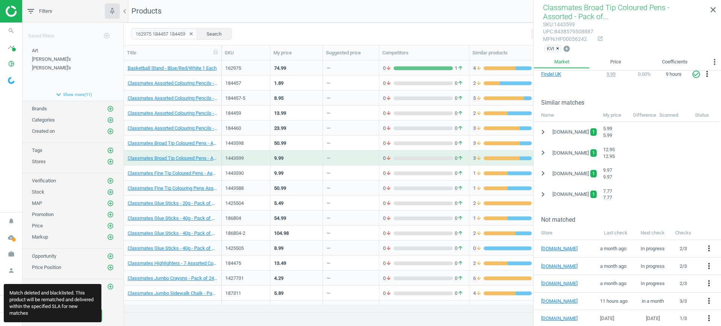
click at [363, 171] on div "—" at bounding box center [351, 172] width 48 height 13
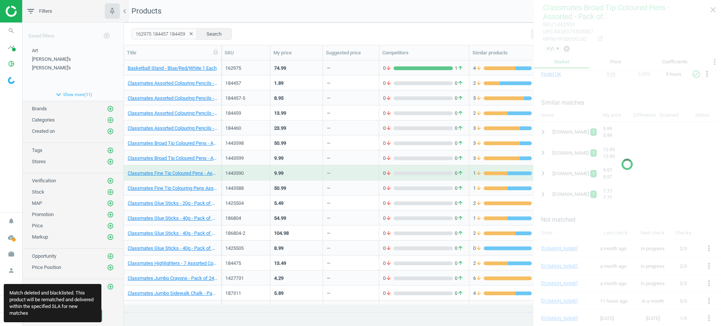
click at [363, 171] on div "—" at bounding box center [351, 172] width 48 height 13
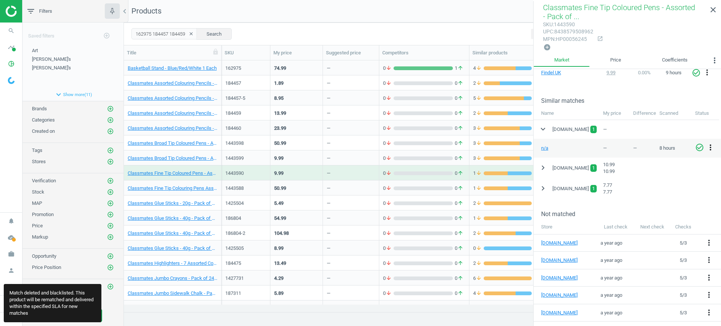
click at [711, 146] on icon "more_vert" at bounding box center [710, 147] width 9 height 9
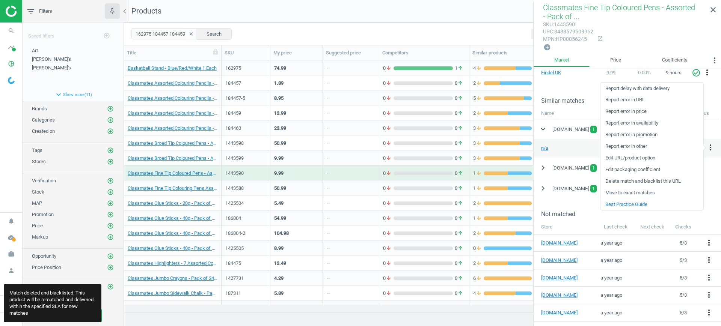
click at [643, 181] on link "Delete match and blacklist this URL" at bounding box center [652, 182] width 103 height 12
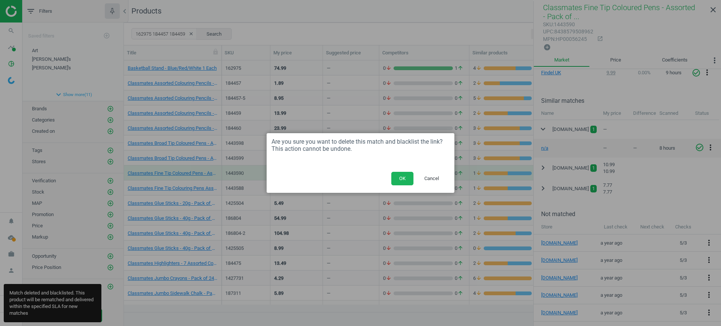
drag, startPoint x: 410, startPoint y: 179, endPoint x: 418, endPoint y: 146, distance: 33.2
click at [410, 179] on button "OK" at bounding box center [402, 179] width 22 height 14
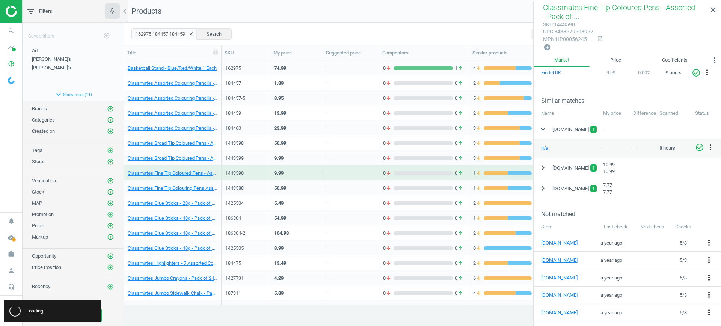
scroll to position [134, 0]
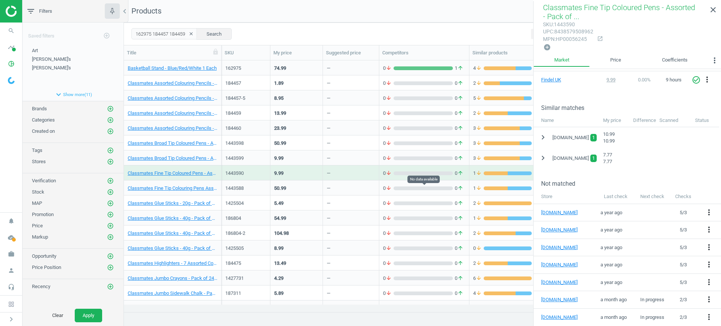
click at [401, 186] on div "0 arrow_downward 0 arrow_upward" at bounding box center [424, 188] width 82 height 7
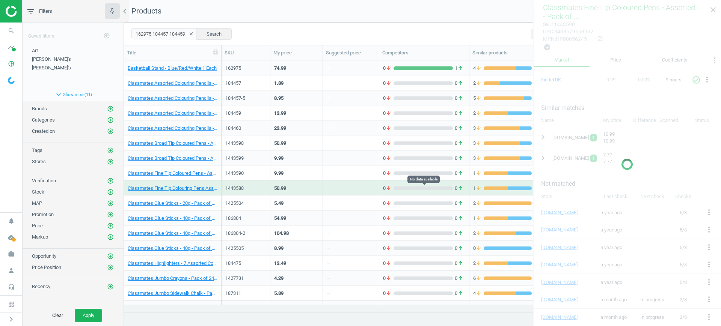
scroll to position [141, 0]
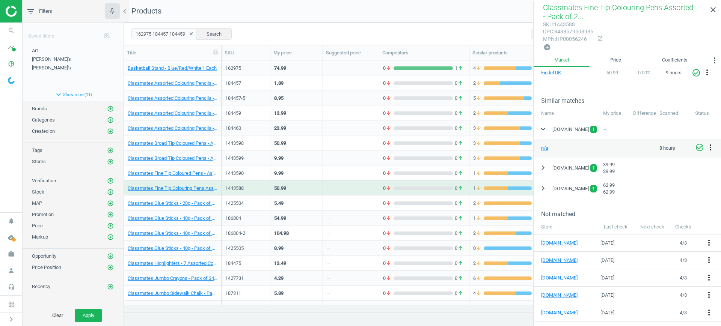
click at [712, 147] on icon "more_vert" at bounding box center [710, 147] width 9 height 9
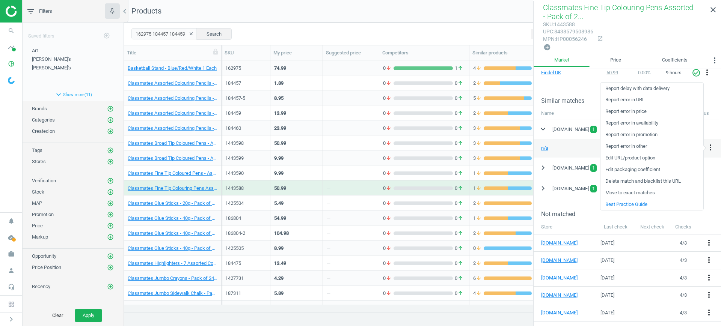
click at [634, 181] on link "Delete match and blacklist this URL" at bounding box center [652, 182] width 103 height 12
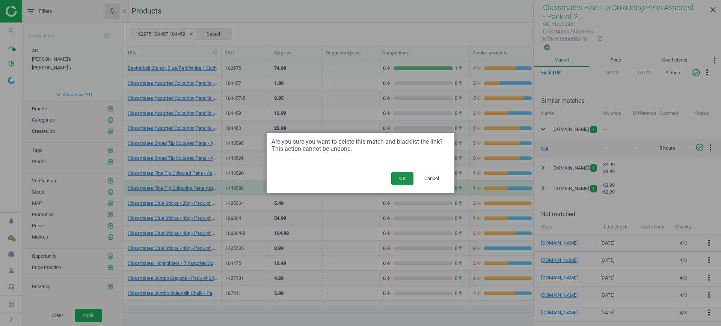
click at [400, 176] on button "OK" at bounding box center [402, 179] width 22 height 14
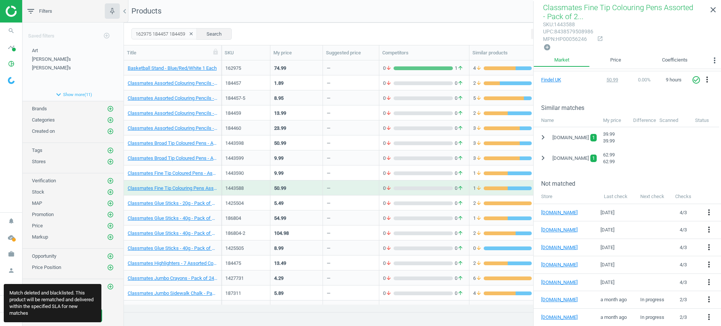
click at [308, 196] on div "5.49" at bounding box center [296, 203] width 53 height 15
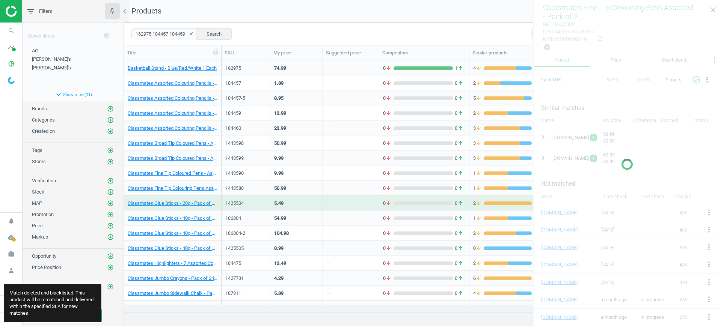
click at [308, 196] on div "5.49" at bounding box center [296, 203] width 53 height 15
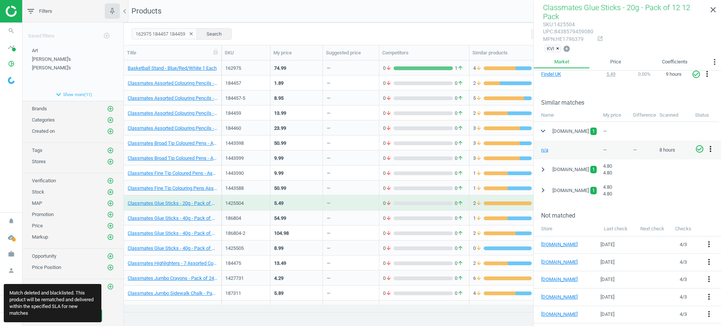
click at [709, 145] on icon "more_vert" at bounding box center [710, 149] width 9 height 9
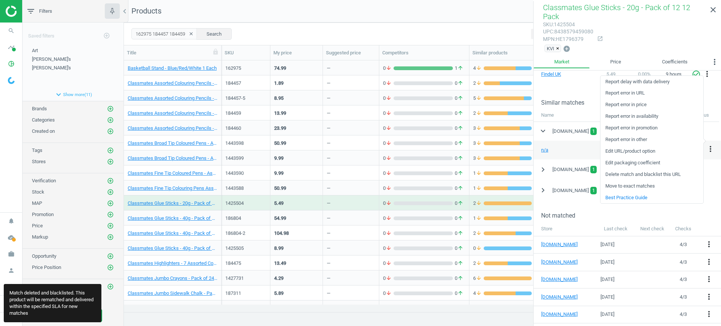
click at [635, 175] on link "Delete match and blacklist this URL" at bounding box center [652, 175] width 103 height 12
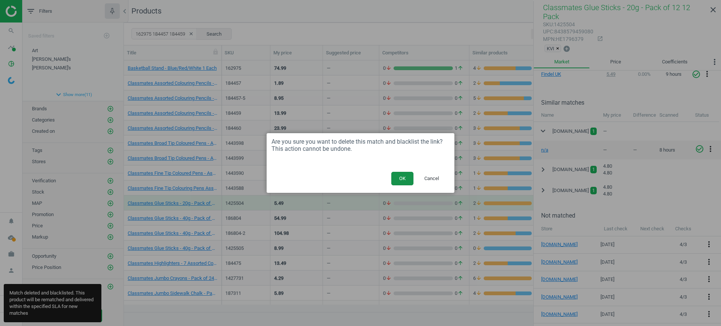
click at [401, 178] on button "OK" at bounding box center [402, 179] width 22 height 14
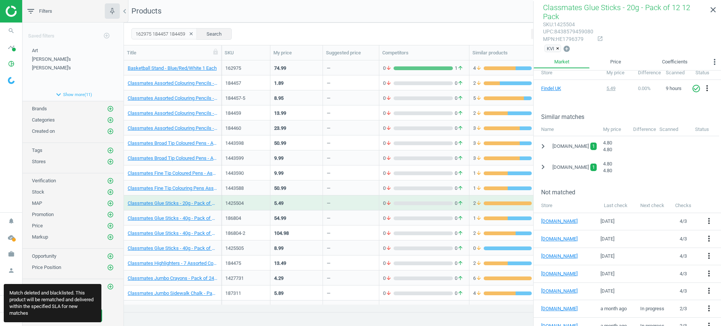
click at [302, 216] on div "54.99" at bounding box center [296, 217] width 45 height 13
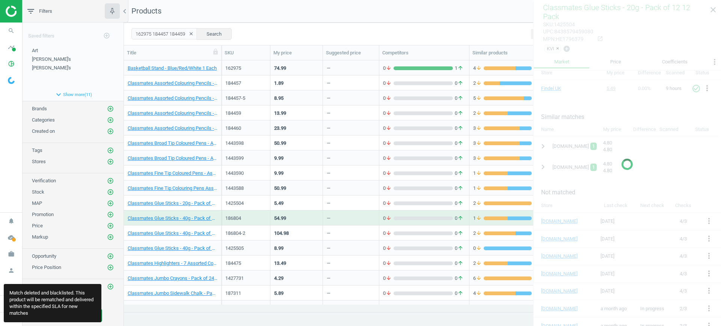
click at [302, 216] on div "54.99" at bounding box center [296, 217] width 45 height 13
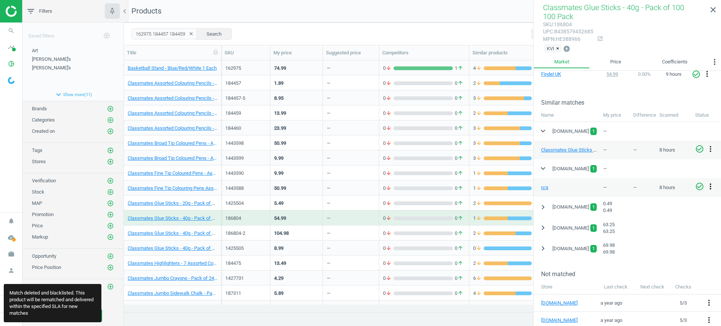
click at [709, 184] on icon "more_vert" at bounding box center [710, 186] width 9 height 9
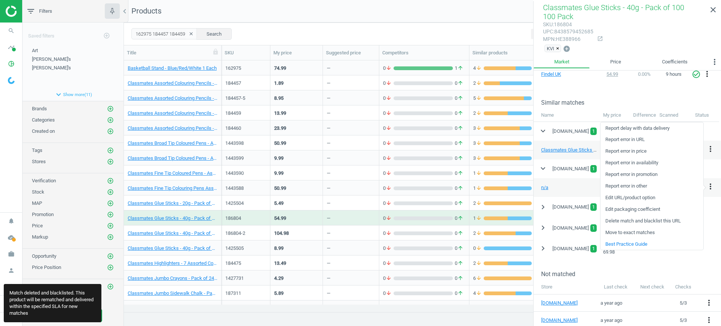
click at [617, 221] on link "Delete match and blacklist this URL" at bounding box center [652, 222] width 103 height 12
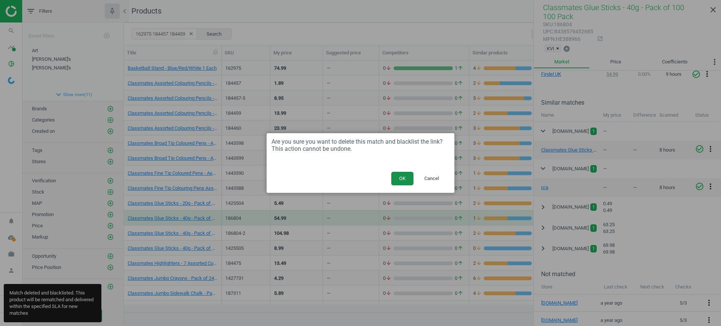
click at [410, 178] on button "OK" at bounding box center [402, 179] width 22 height 14
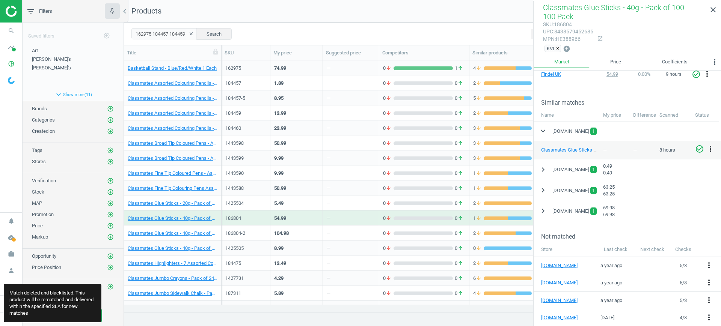
click at [356, 229] on div "—" at bounding box center [351, 232] width 48 height 13
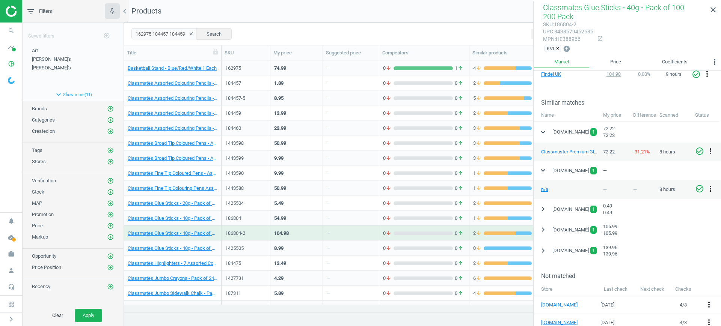
click at [711, 186] on icon "more_vert" at bounding box center [710, 188] width 9 height 9
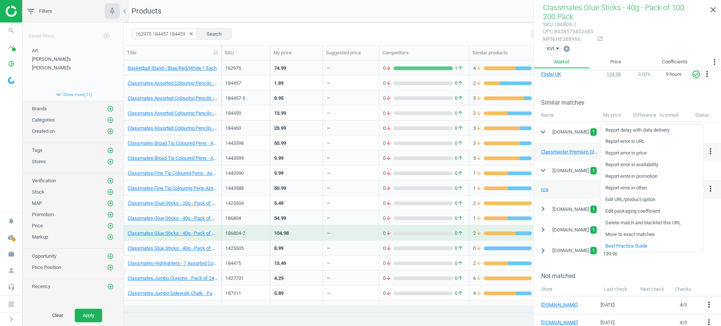
click at [628, 223] on link "Delete match and blacklist this URL" at bounding box center [652, 223] width 103 height 12
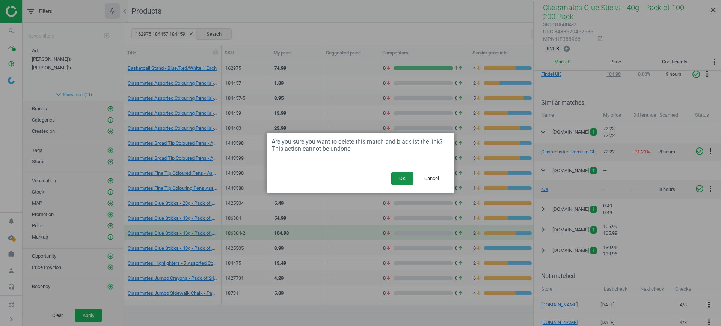
click at [401, 178] on button "OK" at bounding box center [402, 179] width 22 height 14
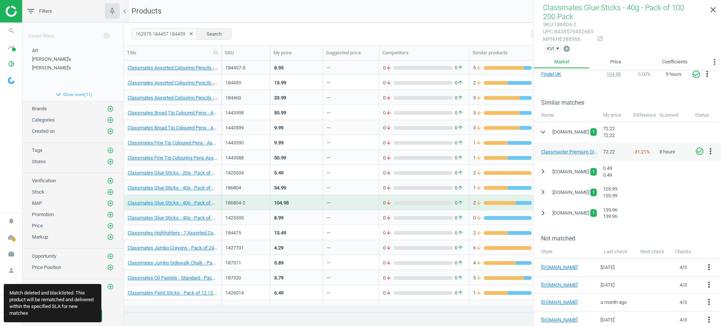
scroll to position [47, 0]
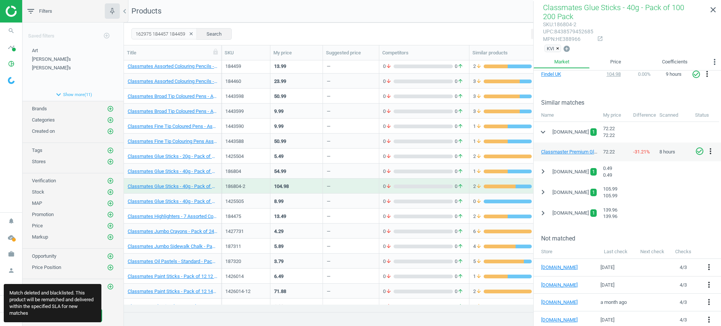
click at [307, 202] on div "8.99" at bounding box center [296, 201] width 45 height 13
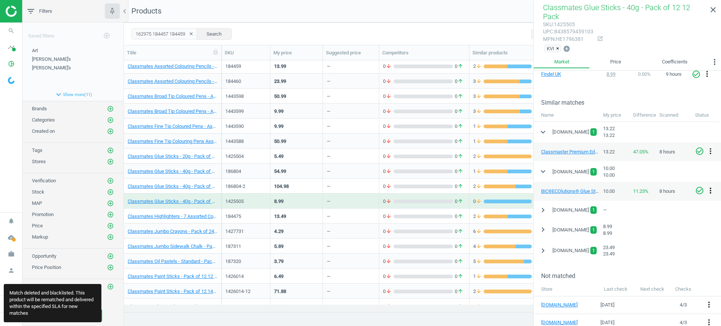
click at [711, 186] on icon "more_vert" at bounding box center [710, 190] width 9 height 9
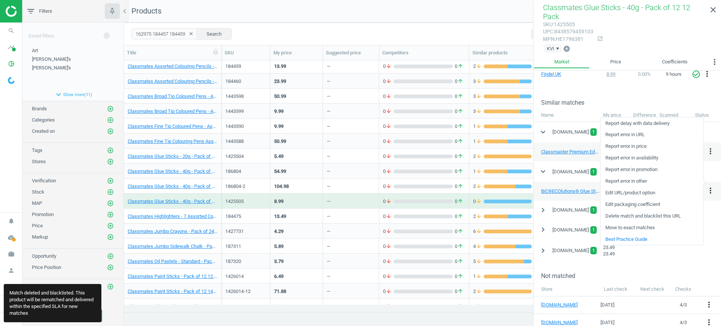
click at [614, 215] on link "Delete match and blacklist this URL" at bounding box center [652, 217] width 103 height 12
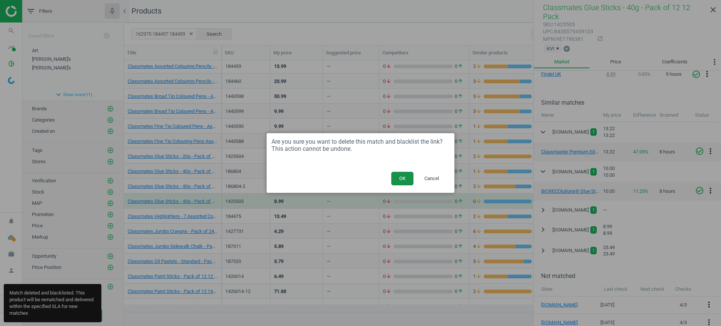
click at [401, 173] on button "OK" at bounding box center [402, 179] width 22 height 14
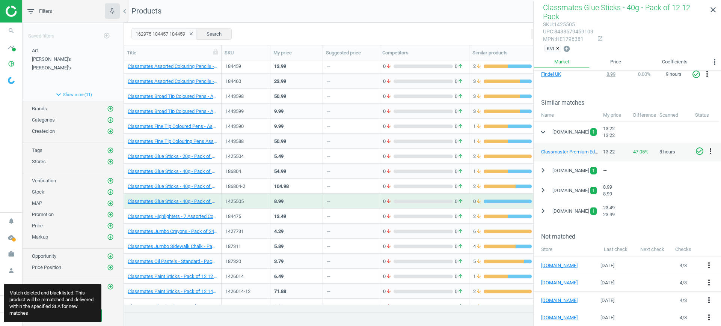
click at [311, 215] on div "13.49" at bounding box center [296, 216] width 45 height 13
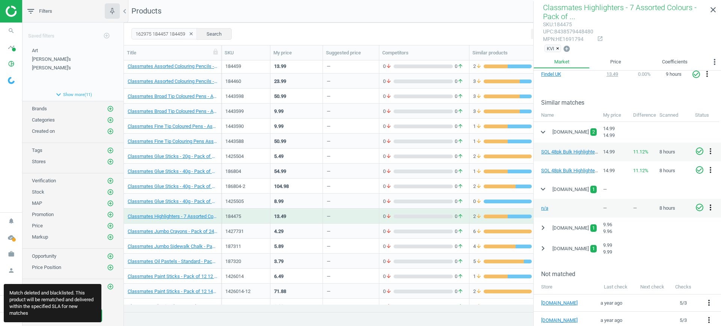
click at [712, 207] on icon "more_vert" at bounding box center [710, 207] width 9 height 9
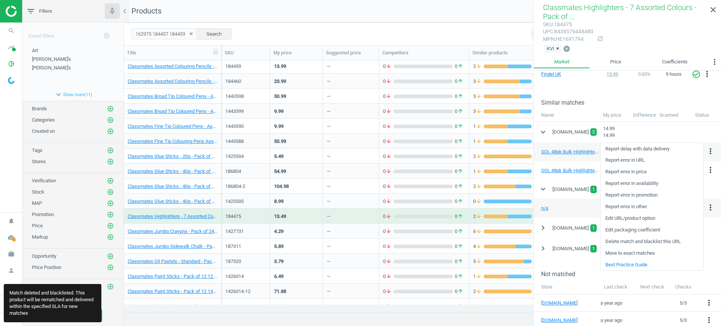
click at [623, 240] on link "Delete match and blacklist this URL" at bounding box center [652, 242] width 103 height 12
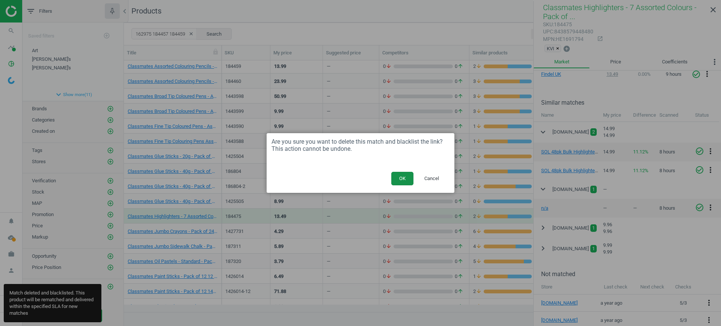
click at [407, 175] on button "OK" at bounding box center [402, 179] width 22 height 14
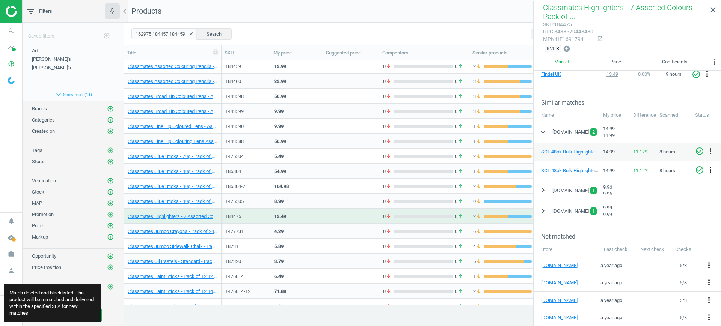
click at [711, 169] on icon "more_vert" at bounding box center [710, 170] width 9 height 9
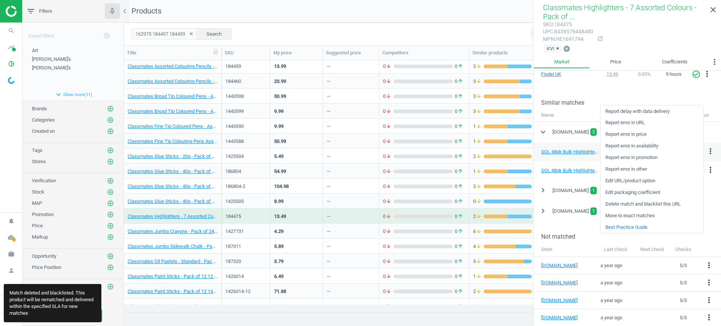
click at [632, 202] on link "Delete match and blacklist this URL" at bounding box center [652, 205] width 103 height 12
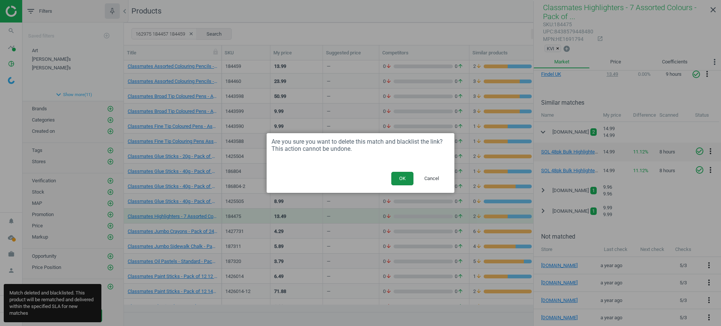
click at [401, 177] on button "OK" at bounding box center [402, 179] width 22 height 14
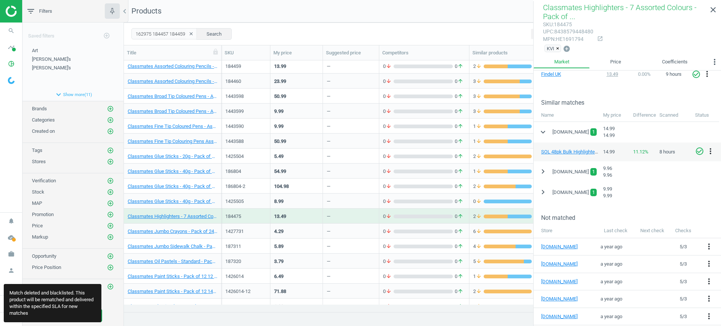
click at [306, 231] on div "4.29" at bounding box center [296, 231] width 45 height 13
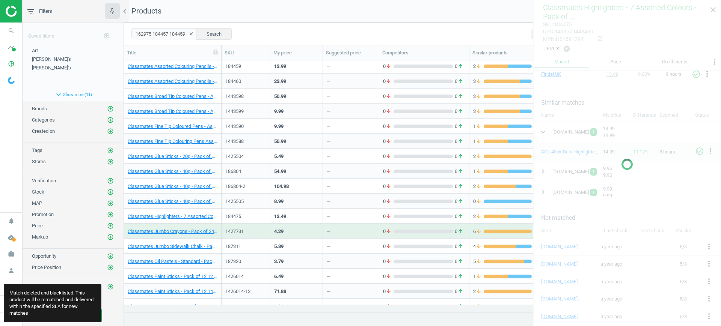
click at [306, 231] on div "4.29" at bounding box center [296, 231] width 45 height 13
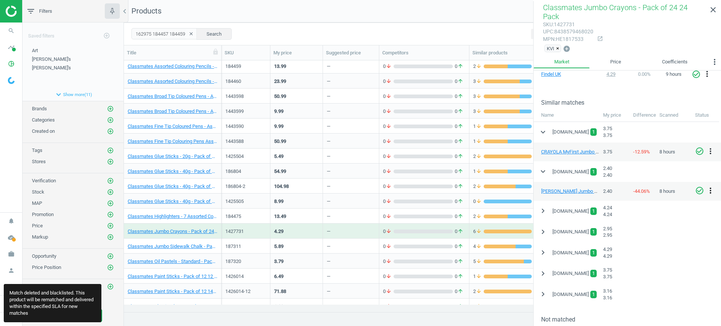
click at [711, 186] on icon "more_vert" at bounding box center [710, 190] width 9 height 9
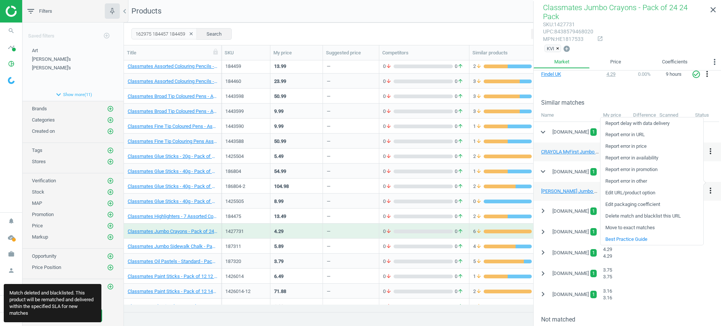
click at [634, 216] on link "Delete match and blacklist this URL" at bounding box center [652, 217] width 103 height 12
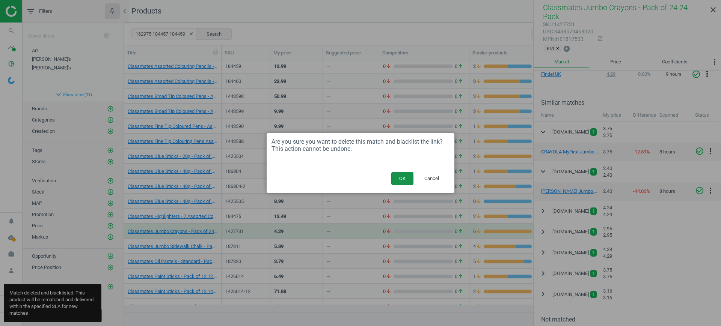
click at [401, 173] on button "OK" at bounding box center [402, 179] width 22 height 14
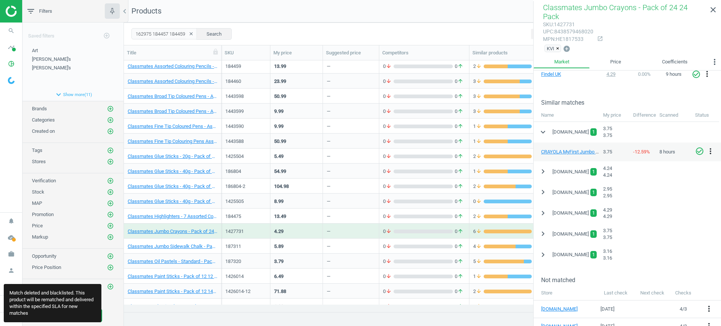
click at [327, 240] on div "—" at bounding box center [351, 246] width 48 height 13
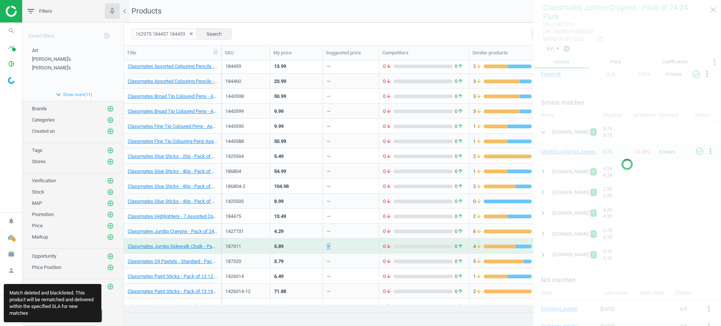
click at [327, 240] on div "—" at bounding box center [351, 246] width 48 height 13
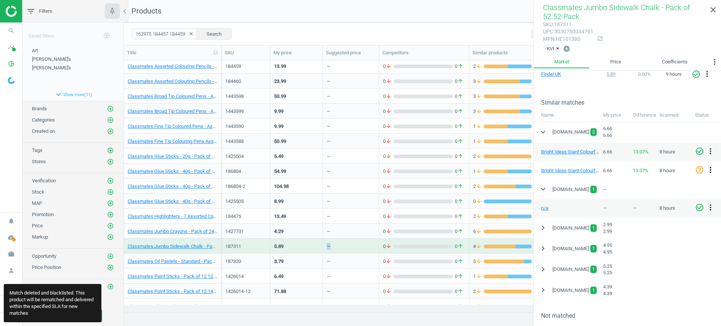
click at [710, 168] on icon "more_vert" at bounding box center [710, 170] width 9 height 9
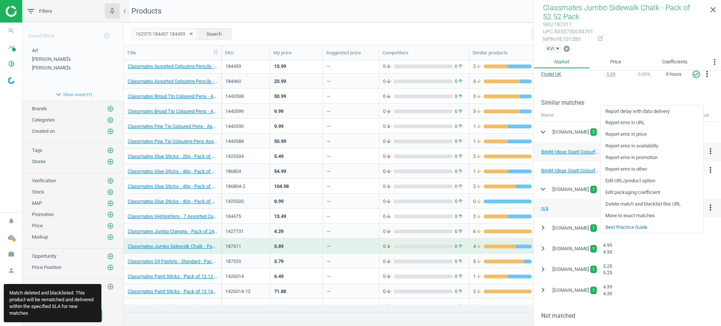
click at [627, 205] on link "Delete match and blacklist this URL" at bounding box center [652, 205] width 103 height 12
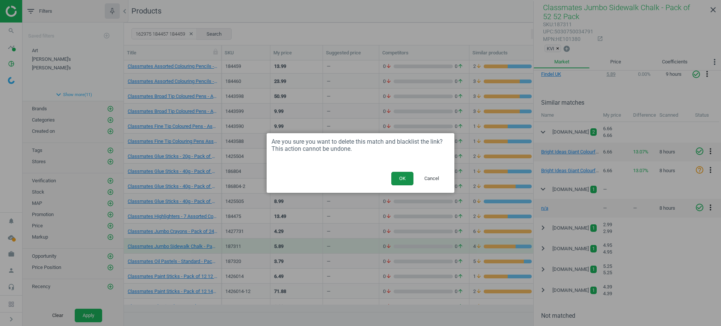
click at [409, 174] on button "OK" at bounding box center [402, 179] width 22 height 14
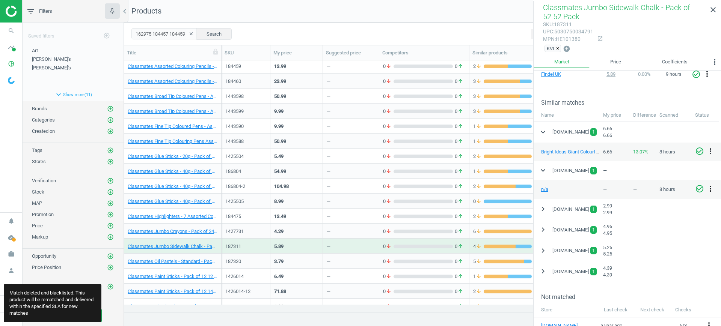
click at [711, 186] on icon "more_vert" at bounding box center [710, 188] width 9 height 9
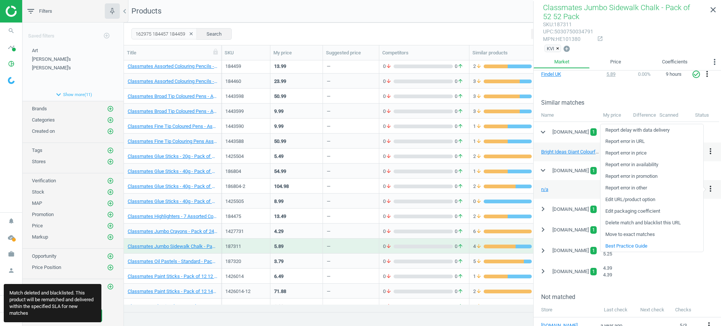
click at [624, 221] on link "Delete match and blacklist this URL" at bounding box center [652, 223] width 103 height 12
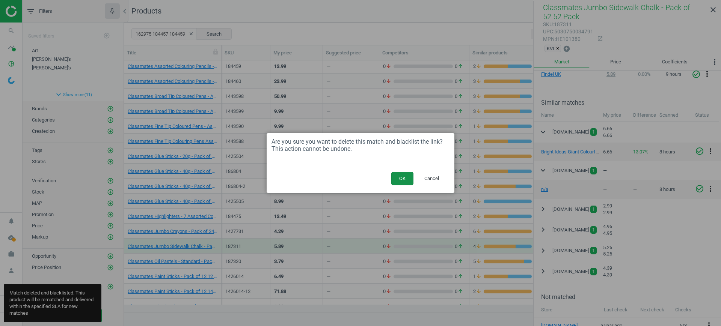
click at [404, 176] on button "OK" at bounding box center [402, 179] width 22 height 14
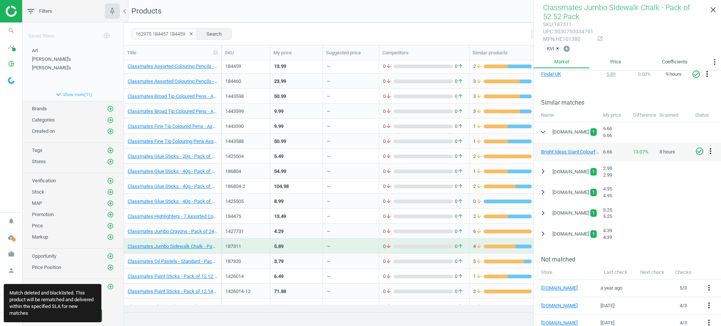
click at [290, 261] on div "3.79" at bounding box center [296, 261] width 45 height 13
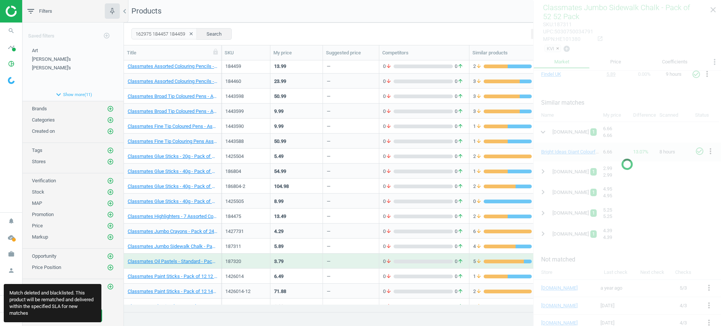
click at [290, 261] on div "3.79" at bounding box center [296, 261] width 45 height 13
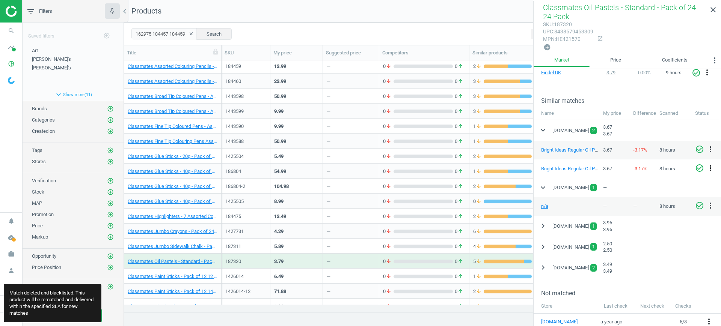
click at [711, 165] on icon "more_vert" at bounding box center [710, 168] width 9 height 9
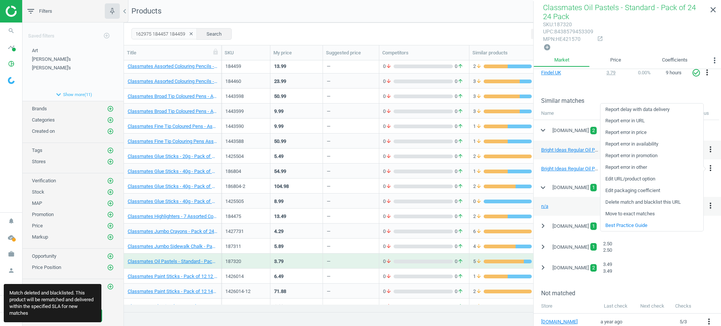
click at [560, 207] on div "n/a" at bounding box center [567, 206] width 66 height 7
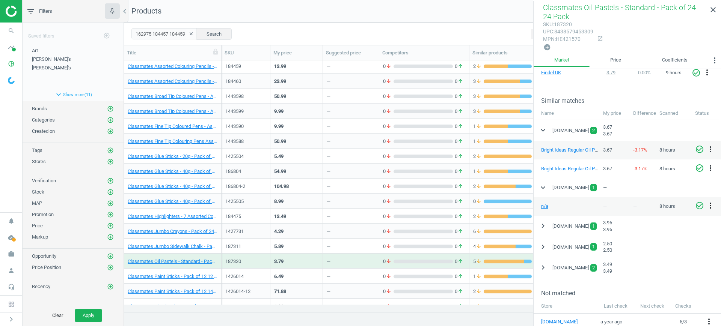
click at [708, 206] on icon "more_vert" at bounding box center [710, 205] width 9 height 9
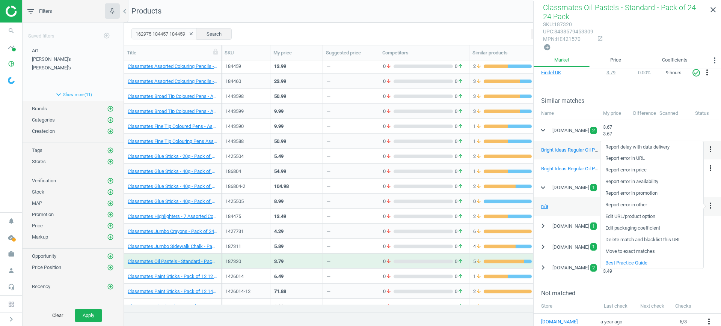
click at [641, 238] on link "Delete match and blacklist this URL" at bounding box center [652, 240] width 103 height 12
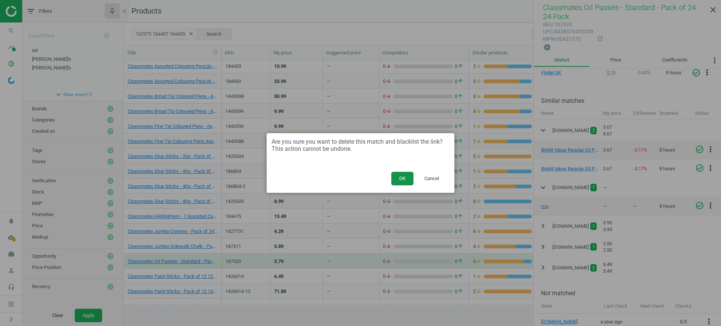
click at [404, 176] on button "OK" at bounding box center [402, 179] width 22 height 14
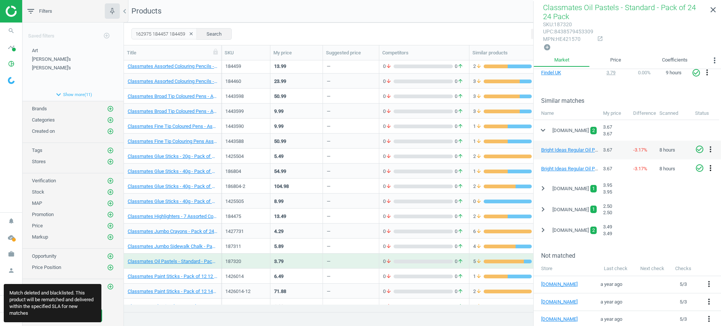
click at [709, 168] on icon "more_vert" at bounding box center [710, 168] width 9 height 9
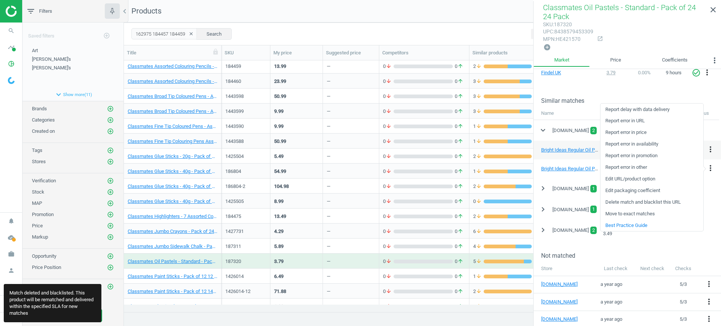
click at [626, 201] on link "Delete match and blacklist this URL" at bounding box center [652, 203] width 103 height 12
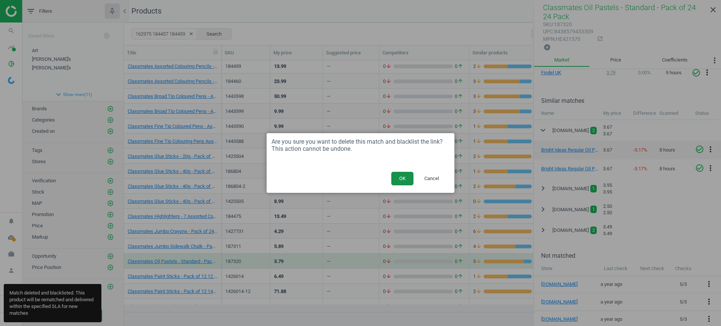
click at [403, 177] on button "OK" at bounding box center [402, 179] width 22 height 14
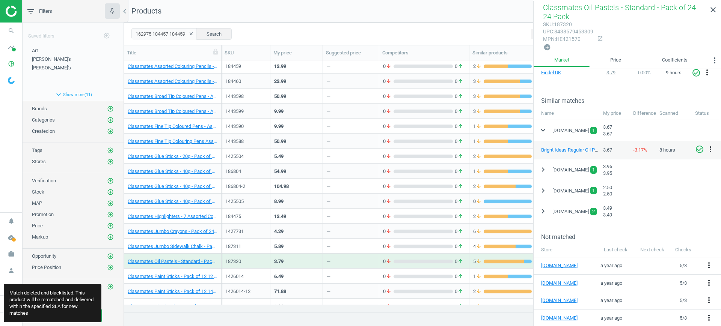
click at [296, 271] on div "6.49" at bounding box center [296, 276] width 45 height 13
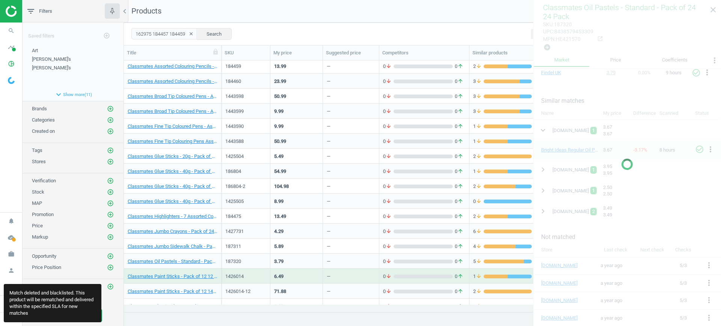
click at [296, 271] on div "6.49" at bounding box center [296, 276] width 45 height 13
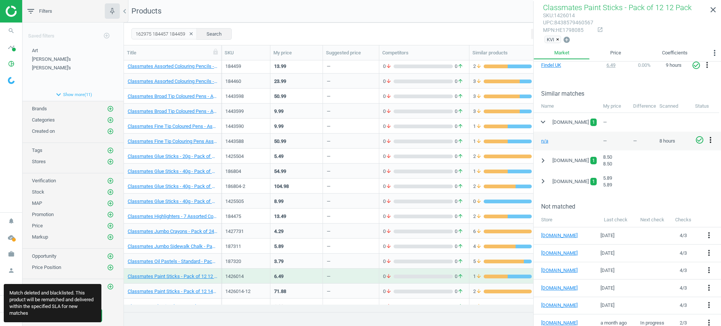
click at [712, 140] on icon "more_vert" at bounding box center [710, 140] width 9 height 9
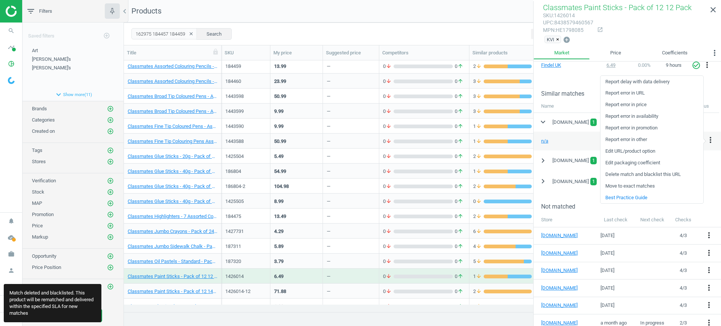
click at [656, 175] on link "Delete match and blacklist this URL" at bounding box center [652, 175] width 103 height 12
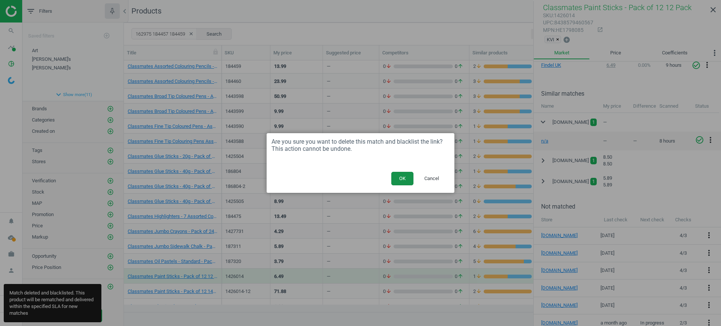
click at [400, 179] on button "OK" at bounding box center [402, 179] width 22 height 14
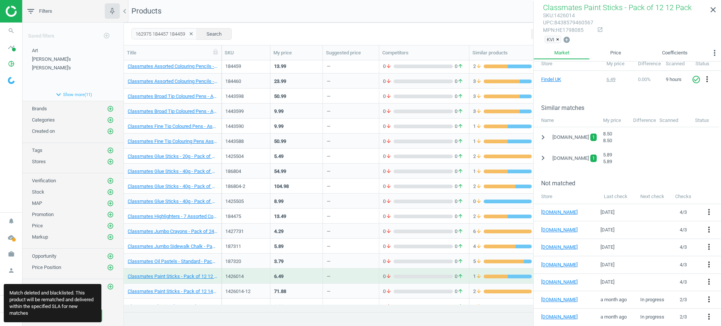
click at [311, 288] on div "71.88" at bounding box center [296, 291] width 45 height 13
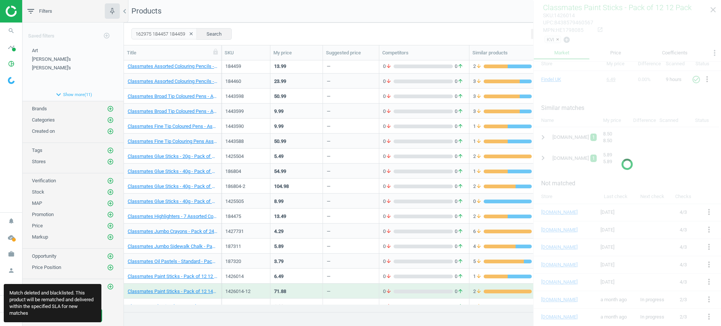
scroll to position [141, 0]
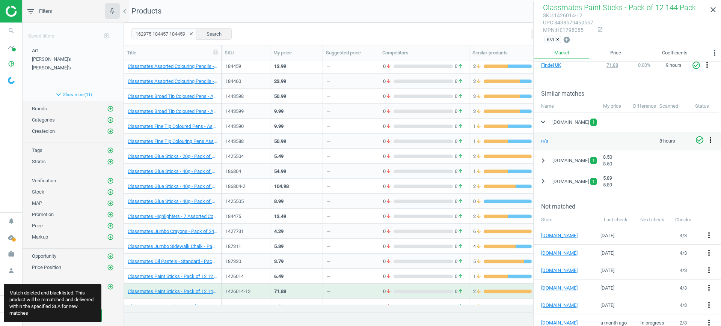
click at [708, 138] on icon "more_vert" at bounding box center [710, 140] width 9 height 9
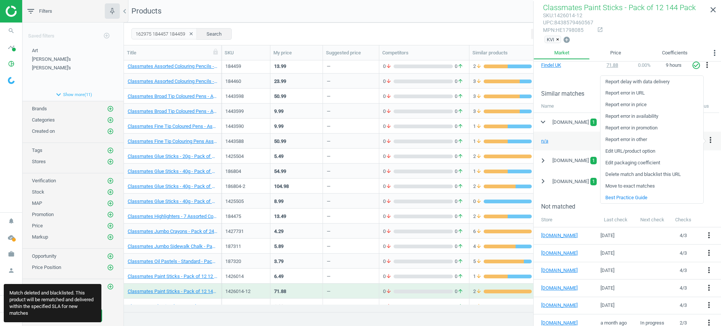
click at [653, 173] on link "Delete match and blacklist this URL" at bounding box center [652, 175] width 103 height 12
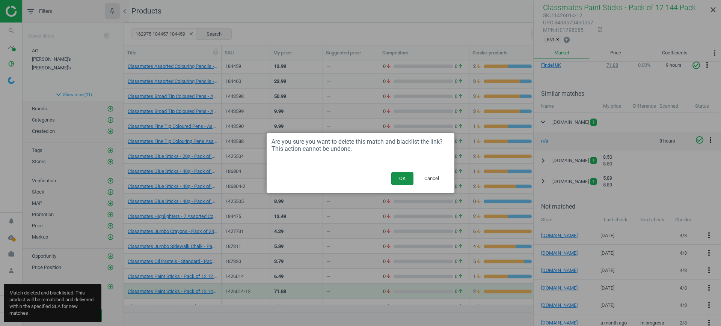
click at [401, 175] on button "OK" at bounding box center [402, 179] width 22 height 14
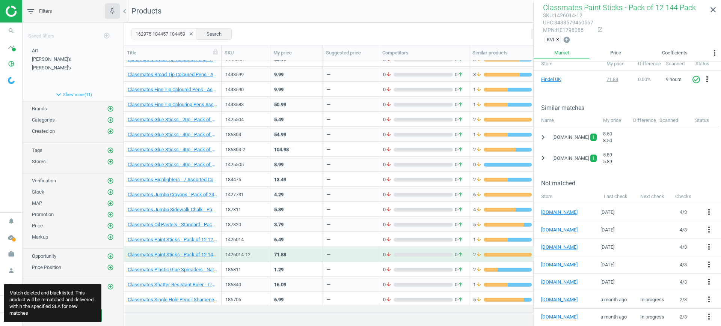
scroll to position [94, 0]
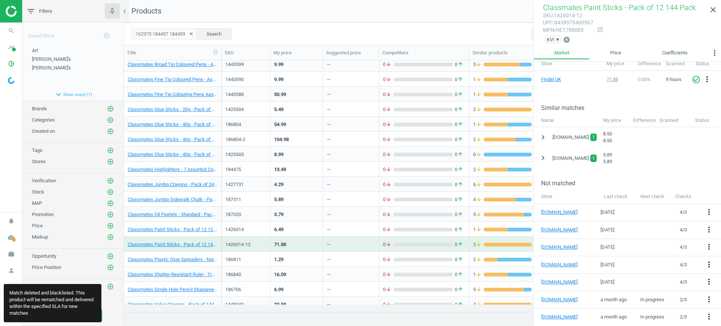
click at [285, 260] on div "1.29" at bounding box center [296, 259] width 45 height 13
click at [286, 260] on div "1.29" at bounding box center [296, 259] width 45 height 13
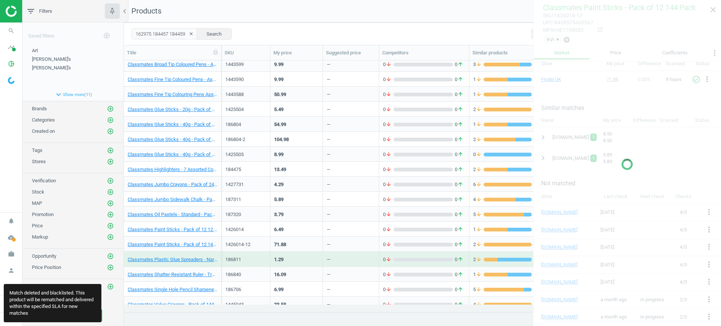
scroll to position [141, 0]
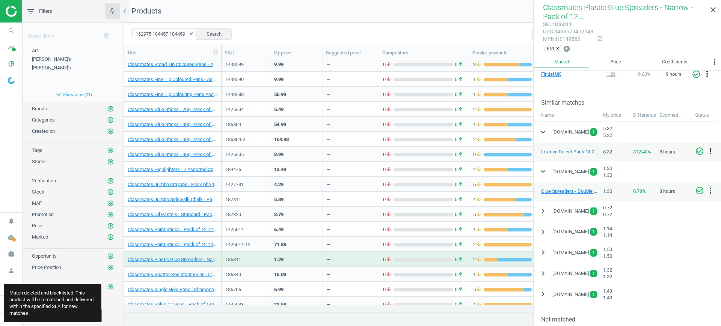
click at [712, 147] on icon "more_vert" at bounding box center [710, 151] width 9 height 9
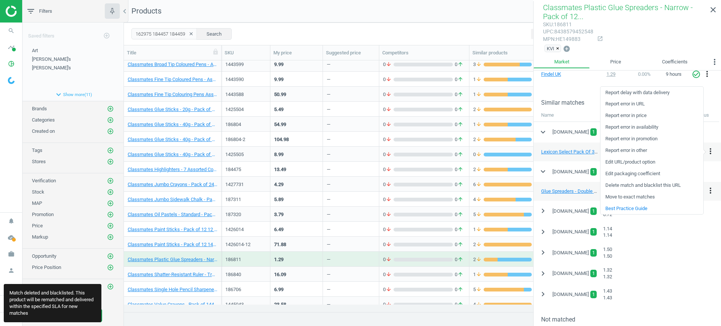
click at [587, 168] on div "espo.org 1" at bounding box center [575, 172] width 47 height 11
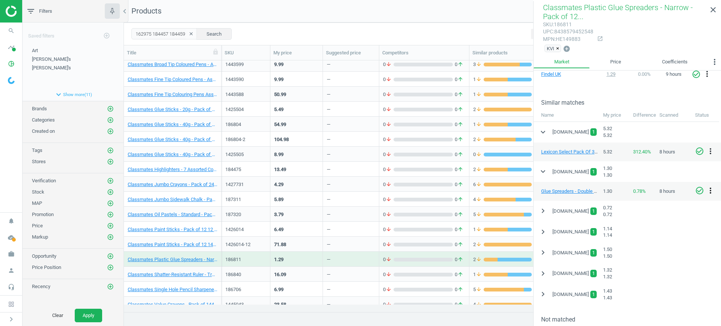
click at [711, 188] on icon "more_vert" at bounding box center [710, 190] width 9 height 9
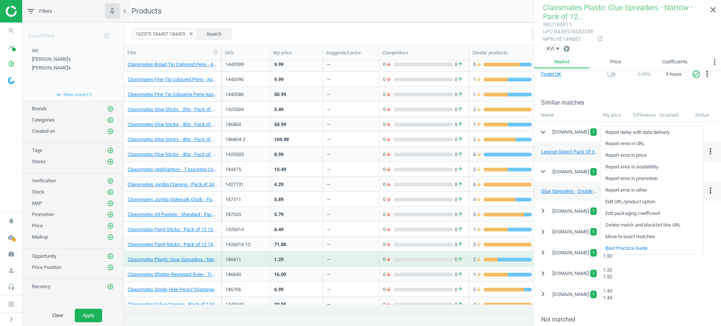
click at [658, 223] on link "Delete match and blacklist this URL" at bounding box center [652, 226] width 103 height 12
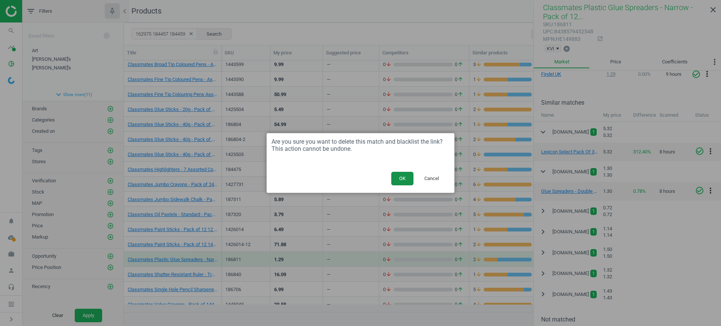
click at [402, 181] on button "OK" at bounding box center [402, 179] width 22 height 14
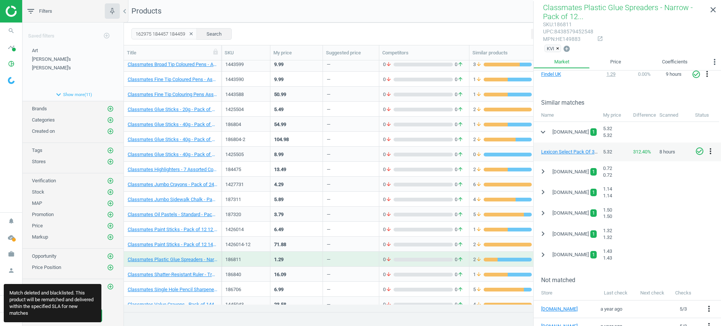
scroll to position [188, 0]
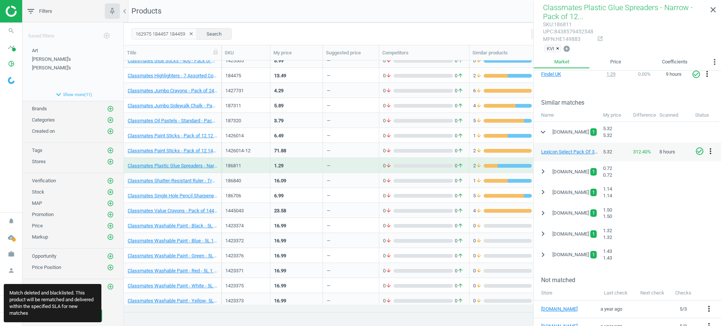
click at [299, 175] on div "16.09" at bounding box center [296, 180] width 45 height 13
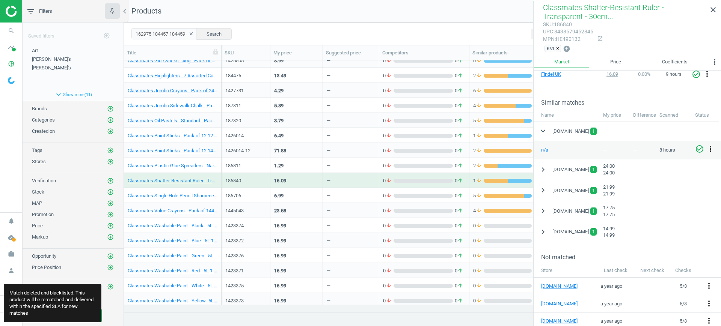
click at [711, 149] on icon "more_vert" at bounding box center [710, 149] width 9 height 9
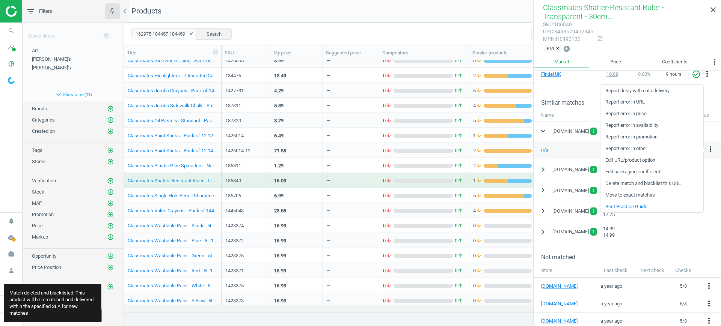
click at [644, 180] on link "Delete match and blacklist this URL" at bounding box center [652, 184] width 103 height 12
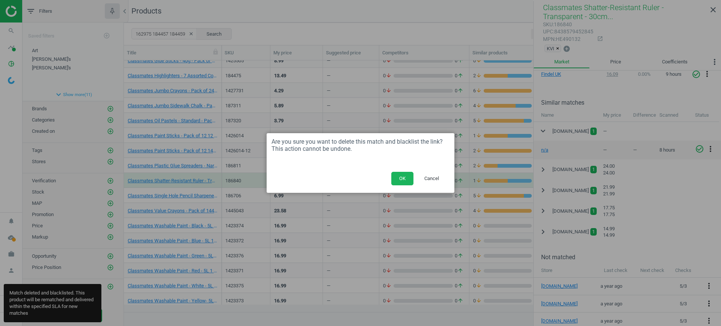
click at [403, 176] on button "OK" at bounding box center [402, 179] width 22 height 14
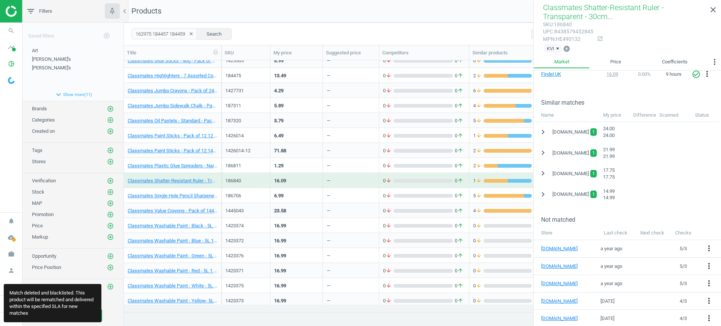
click at [309, 196] on div "6.99" at bounding box center [296, 195] width 45 height 13
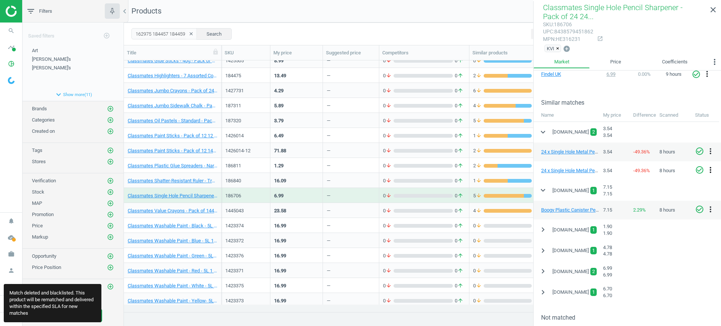
click at [713, 166] on icon "more_vert" at bounding box center [710, 170] width 9 height 9
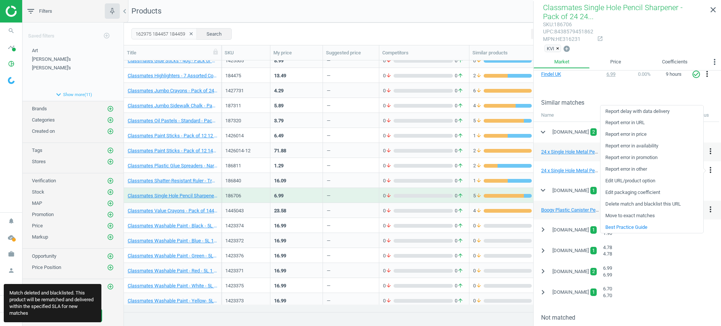
click at [617, 203] on link "Delete match and blacklist this URL" at bounding box center [652, 205] width 103 height 12
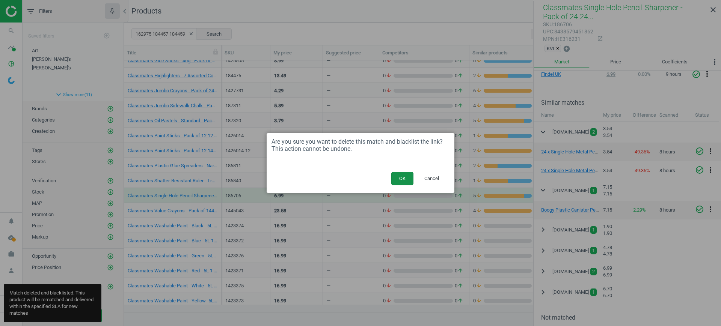
click at [401, 180] on button "OK" at bounding box center [402, 179] width 22 height 14
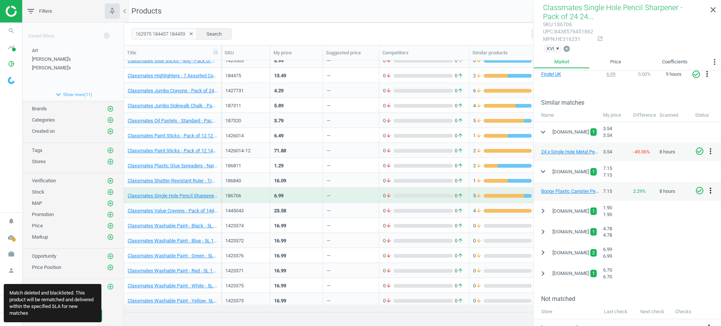
click at [709, 190] on icon "more_vert" at bounding box center [710, 190] width 9 height 9
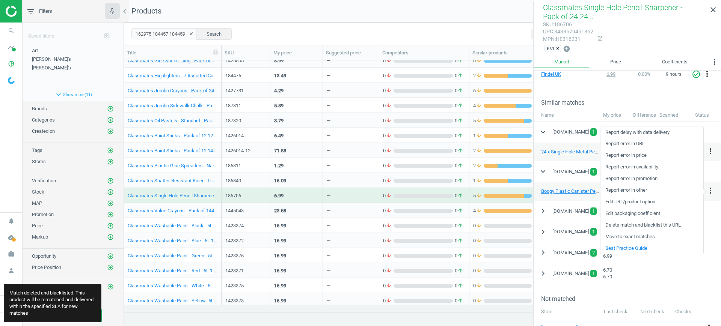
click at [622, 225] on link "Delete match and blacklist this URL" at bounding box center [652, 226] width 103 height 12
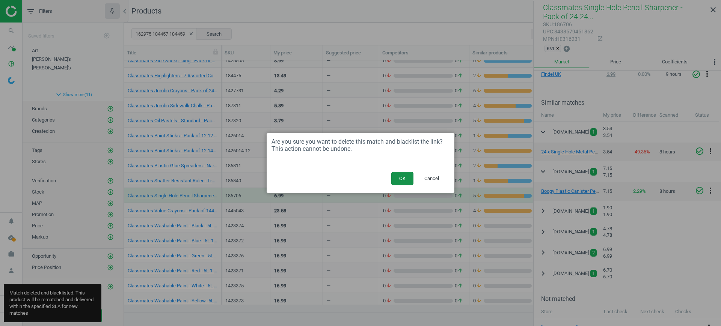
click at [401, 185] on button "OK" at bounding box center [402, 179] width 22 height 14
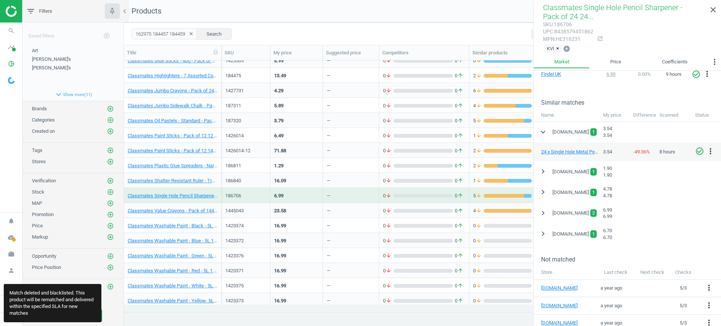
click at [264, 218] on div "1423374" at bounding box center [246, 225] width 49 height 15
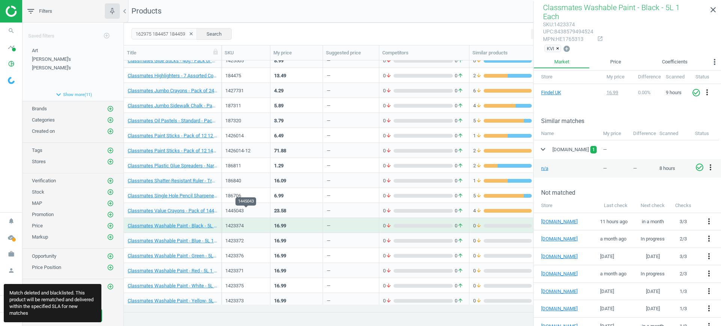
click at [266, 211] on div "1445043" at bounding box center [245, 211] width 41 height 7
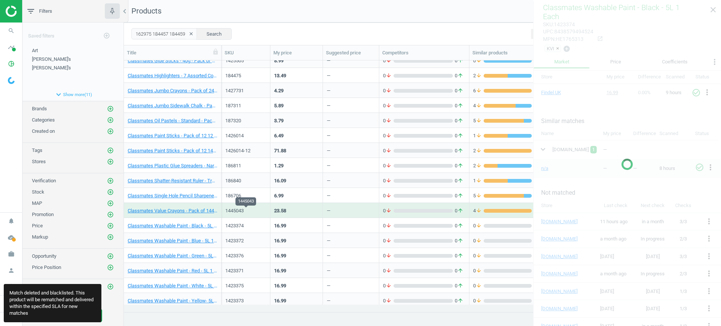
scroll to position [141, 0]
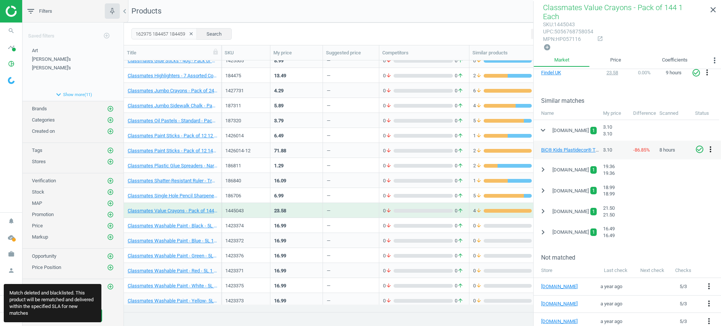
click at [709, 145] on icon "more_vert" at bounding box center [710, 149] width 9 height 9
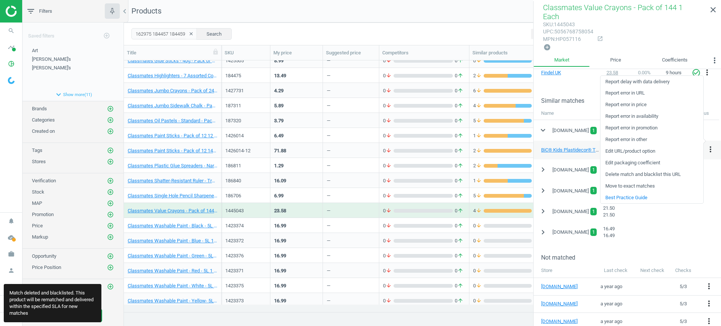
click at [632, 172] on link "Delete match and blacklist this URL" at bounding box center [652, 175] width 103 height 12
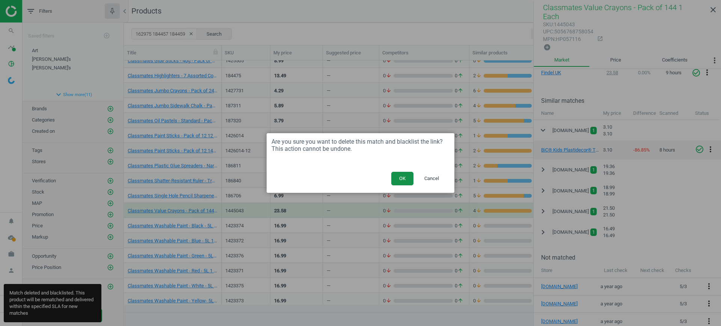
click at [400, 174] on button "OK" at bounding box center [402, 179] width 22 height 14
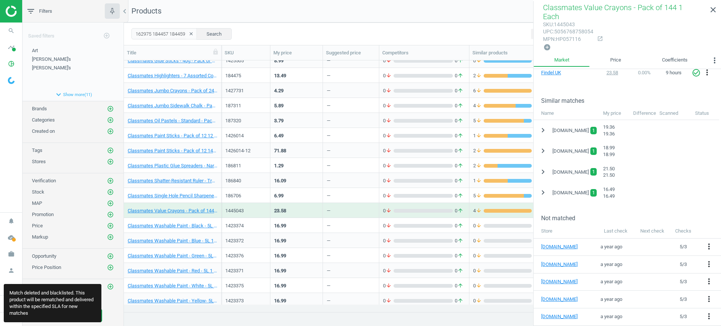
click at [326, 226] on div "—" at bounding box center [351, 225] width 56 height 15
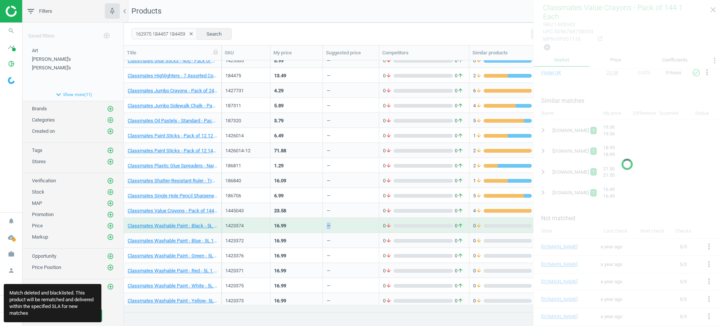
click at [326, 226] on div "—" at bounding box center [351, 225] width 56 height 15
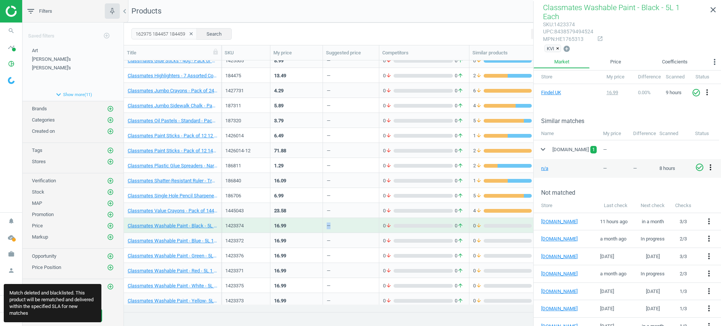
click at [711, 163] on icon "more_vert" at bounding box center [710, 167] width 9 height 9
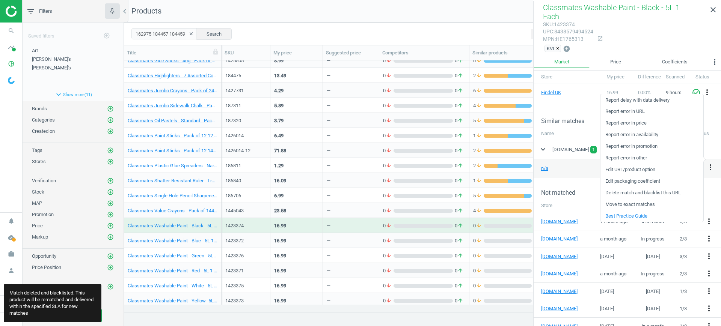
click at [628, 193] on link "Delete match and blacklist this URL" at bounding box center [652, 193] width 103 height 12
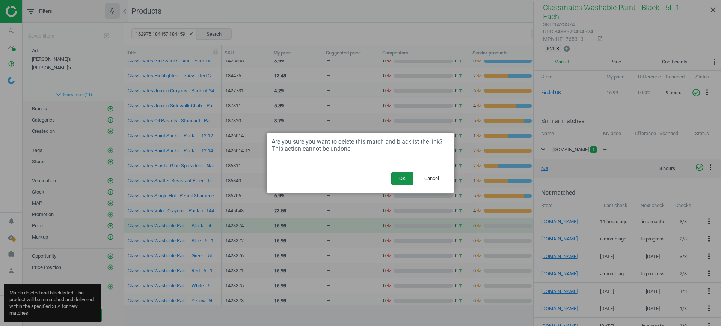
click at [407, 175] on button "OK" at bounding box center [402, 179] width 22 height 14
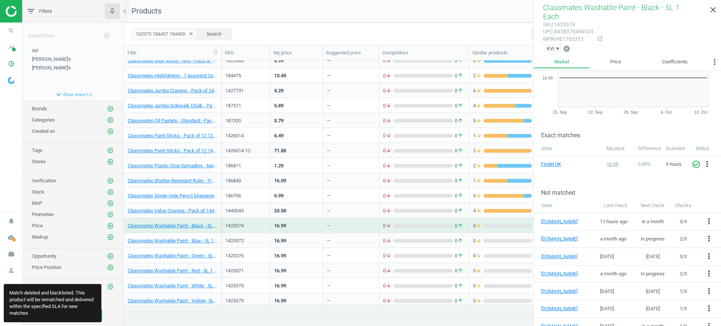
click at [342, 237] on div "—" at bounding box center [351, 240] width 48 height 13
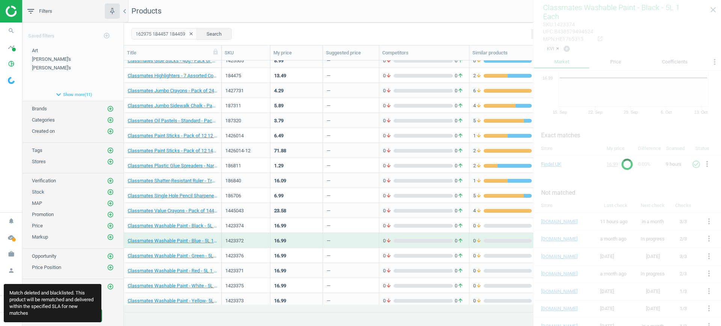
click at [342, 237] on div "—" at bounding box center [351, 240] width 48 height 13
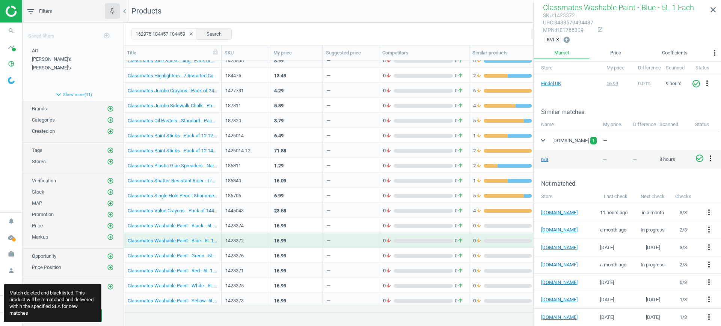
click at [712, 158] on icon "more_vert" at bounding box center [710, 158] width 9 height 9
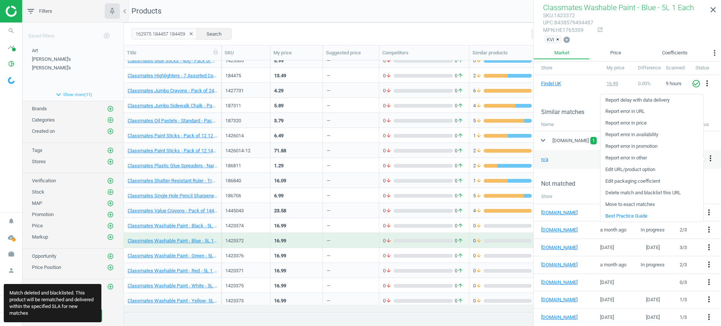
click at [656, 189] on link "Delete match and blacklist this URL" at bounding box center [652, 193] width 103 height 12
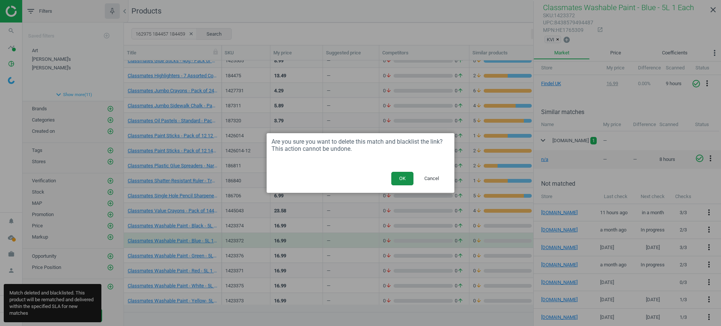
click at [406, 174] on button "OK" at bounding box center [402, 179] width 22 height 14
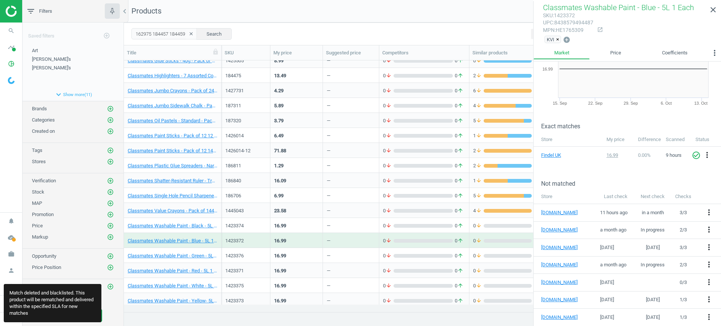
click at [312, 251] on div "16.99" at bounding box center [296, 255] width 45 height 13
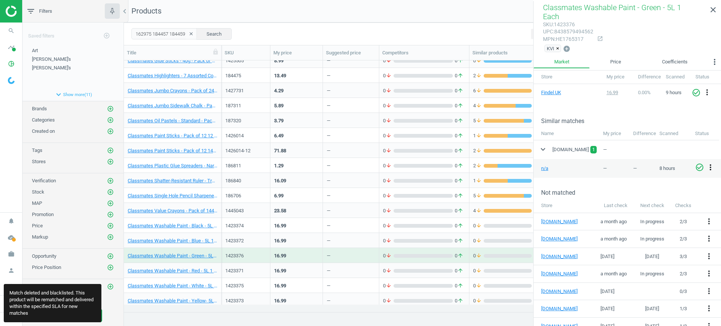
click at [712, 163] on icon "more_vert" at bounding box center [710, 167] width 9 height 9
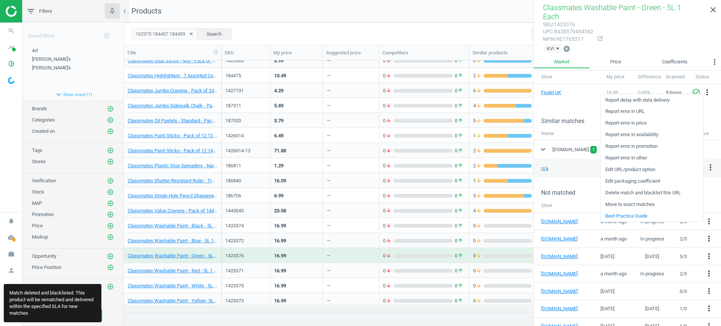
click at [630, 189] on link "Delete match and blacklist this URL" at bounding box center [652, 193] width 103 height 12
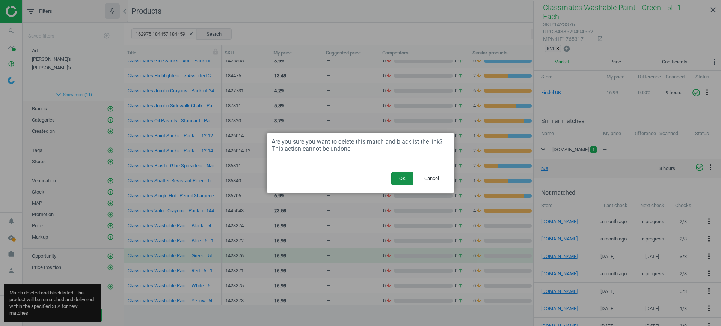
click at [410, 177] on button "OK" at bounding box center [402, 179] width 22 height 14
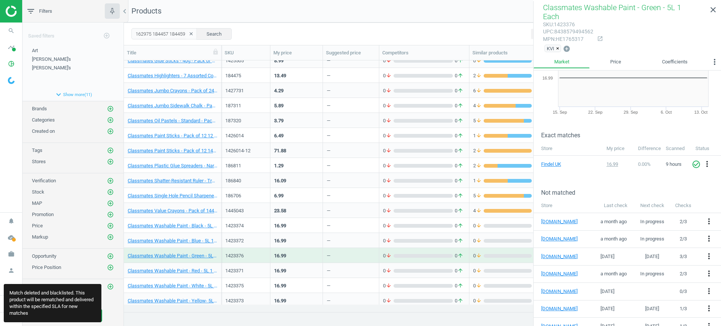
scroll to position [235, 0]
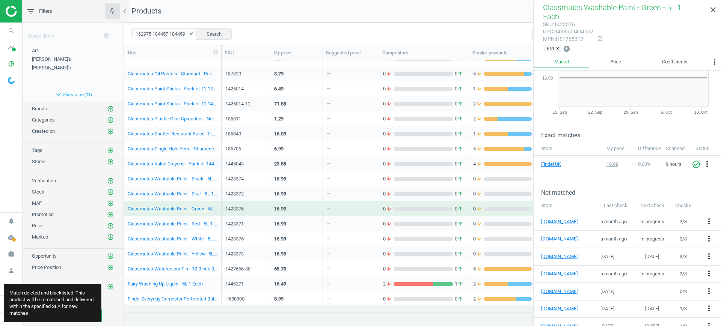
click at [296, 225] on div "16.99" at bounding box center [296, 223] width 45 height 13
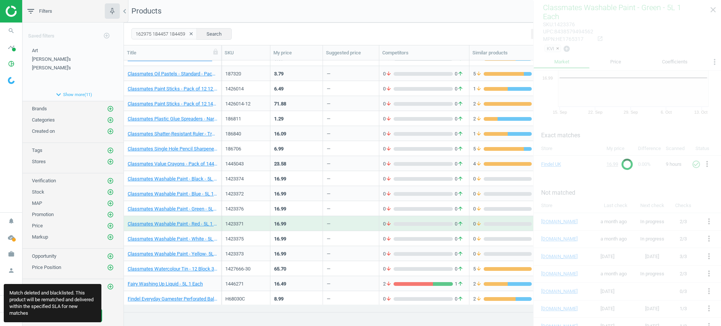
click at [296, 225] on div "16.99" at bounding box center [296, 223] width 45 height 13
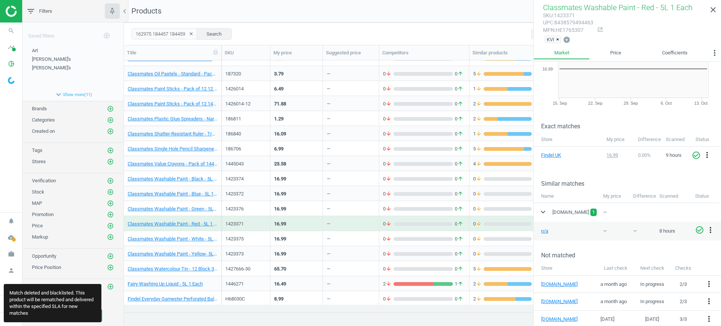
scroll to position [122, 0]
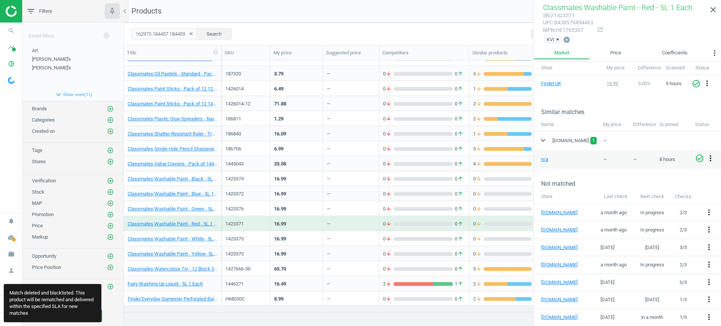
click at [709, 155] on icon "more_vert" at bounding box center [710, 158] width 9 height 9
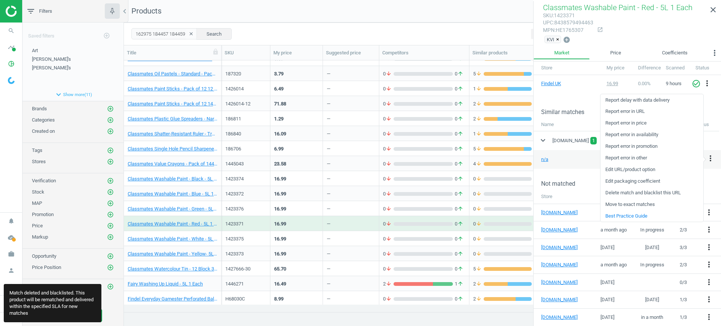
click at [631, 193] on link "Delete match and blacklist this URL" at bounding box center [652, 193] width 103 height 12
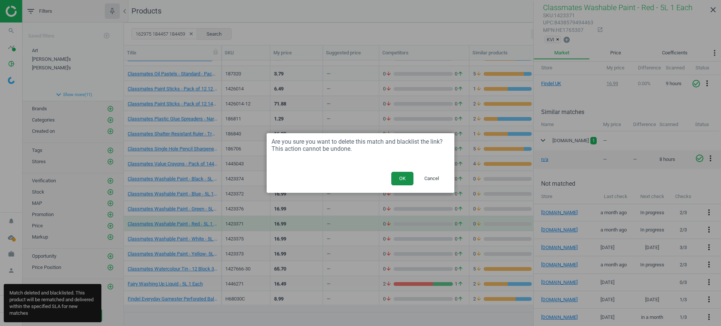
click at [397, 178] on button "OK" at bounding box center [402, 179] width 22 height 14
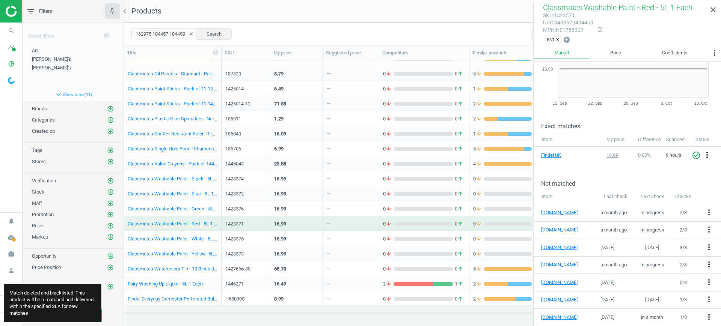
click at [300, 238] on div "16.99" at bounding box center [296, 238] width 45 height 13
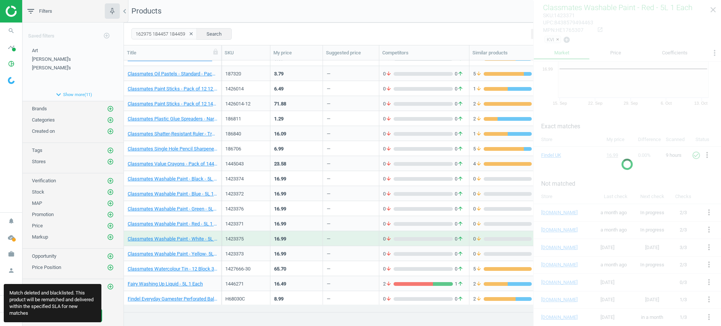
click at [300, 238] on div "16.99" at bounding box center [296, 238] width 45 height 13
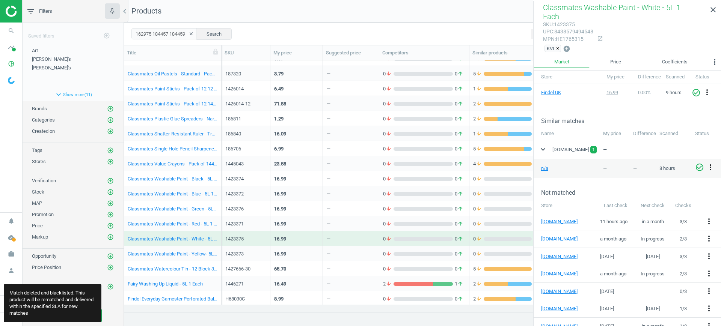
click at [711, 163] on icon "more_vert" at bounding box center [710, 167] width 9 height 9
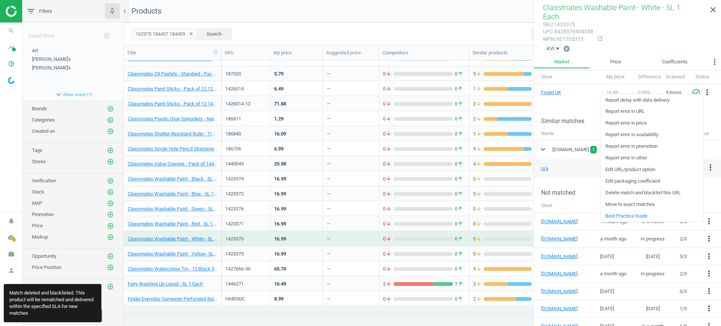
click at [629, 192] on link "Delete match and blacklist this URL" at bounding box center [652, 193] width 103 height 12
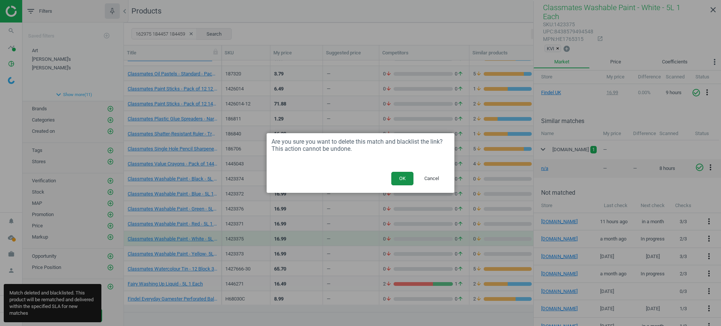
click at [403, 177] on button "OK" at bounding box center [402, 179] width 22 height 14
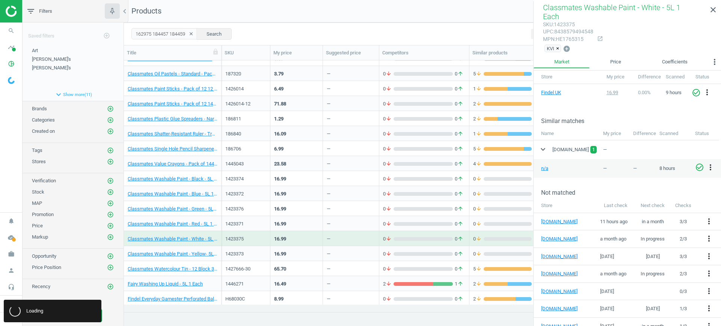
scroll to position [51, 0]
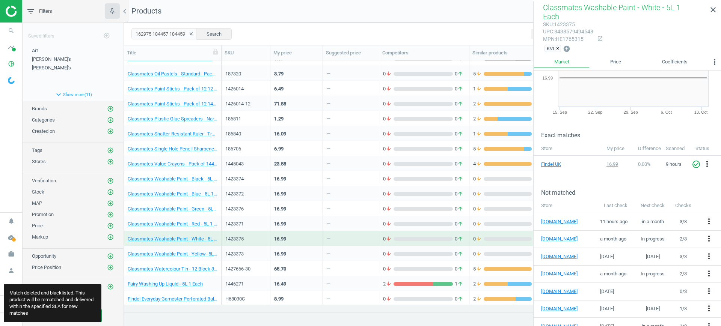
click at [290, 255] on div "16.99" at bounding box center [296, 253] width 45 height 13
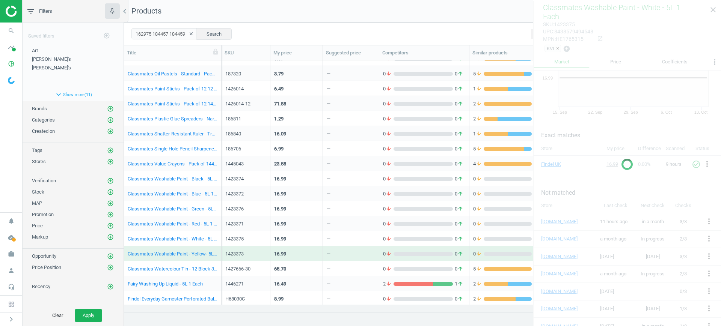
scroll to position [122, 0]
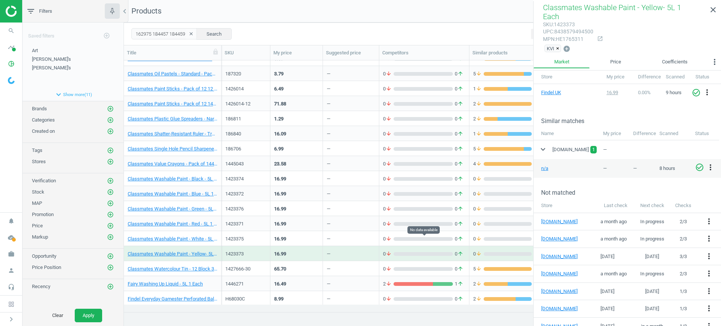
click at [429, 242] on div "0 arrow_downward 0 arrow_upward" at bounding box center [424, 239] width 82 height 7
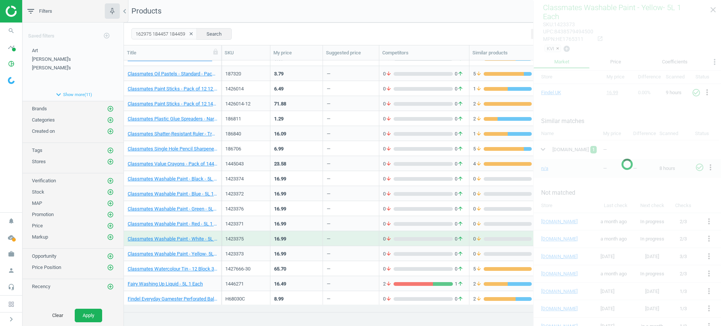
click at [429, 242] on div "0 arrow_downward 0 arrow_upward" at bounding box center [424, 239] width 82 height 7
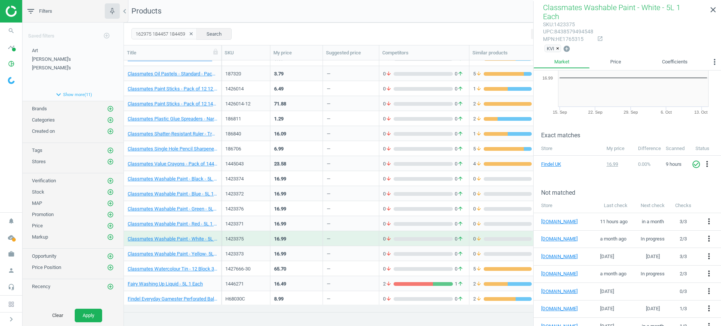
click at [413, 228] on div "0 arrow_downward 0 arrow_upward" at bounding box center [424, 225] width 82 height 9
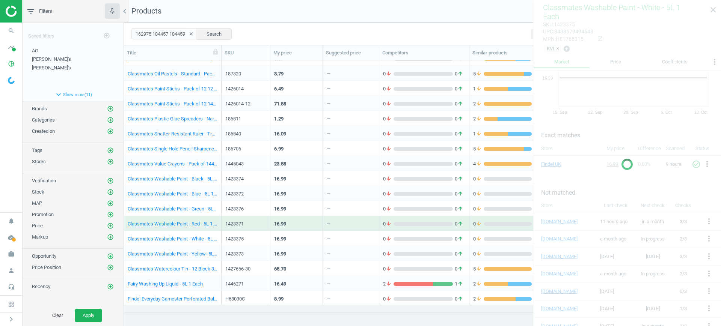
click at [413, 228] on div "0 arrow_downward 0 arrow_upward" at bounding box center [424, 225] width 82 height 9
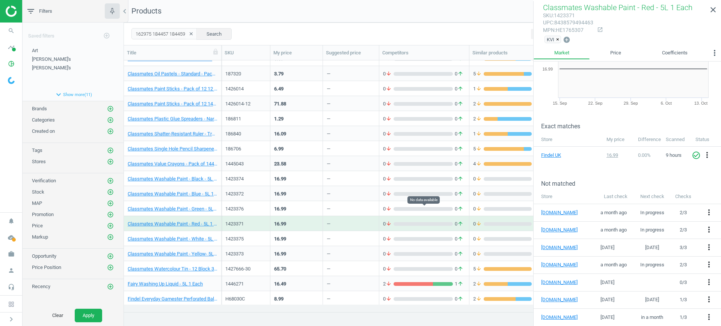
click at [417, 211] on div "grid" at bounding box center [423, 209] width 59 height 4
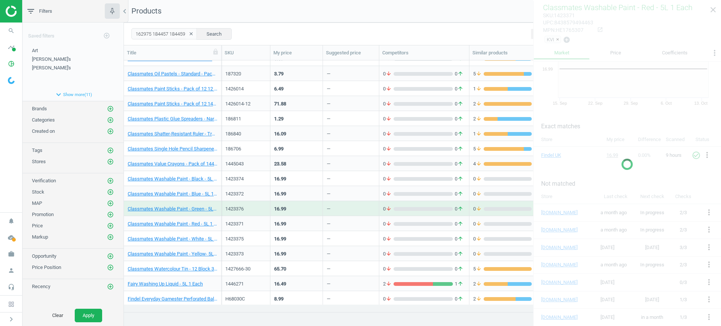
click at [417, 211] on div "grid" at bounding box center [423, 209] width 59 height 4
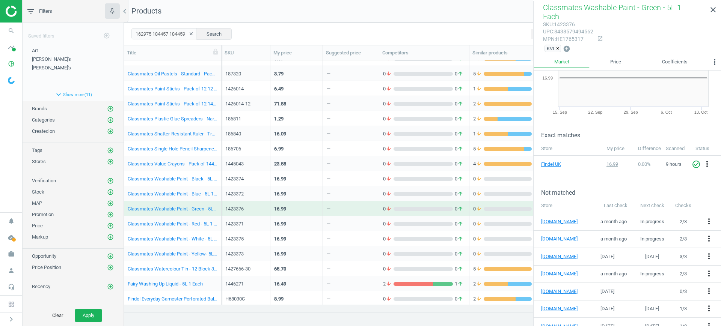
click at [423, 249] on div "0 arrow_downward 0 arrow_upward" at bounding box center [424, 253] width 82 height 13
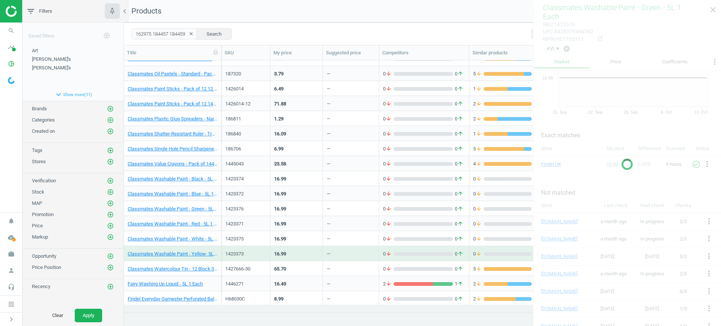
click at [423, 249] on div "0 arrow_downward 0 arrow_upward" at bounding box center [424, 253] width 82 height 13
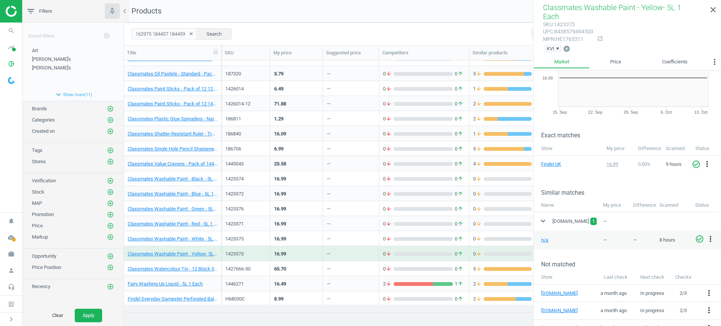
scroll to position [122, 0]
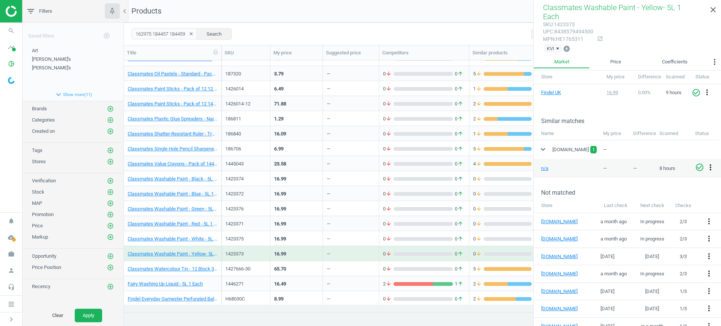
click at [708, 163] on icon "more_vert" at bounding box center [710, 167] width 9 height 9
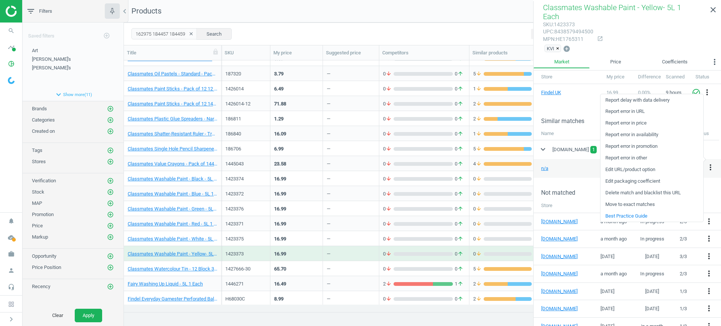
click at [652, 192] on link "Delete match and blacklist this URL" at bounding box center [652, 193] width 103 height 12
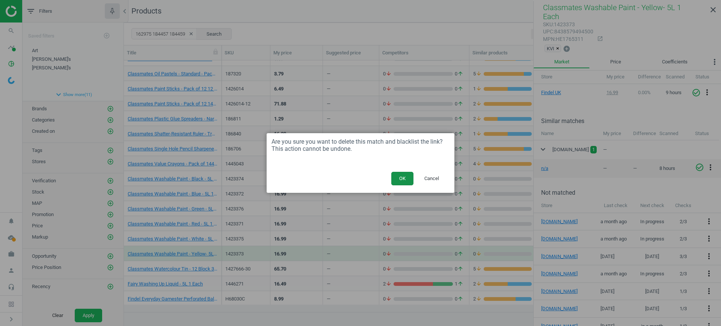
click at [401, 178] on button "OK" at bounding box center [402, 179] width 22 height 14
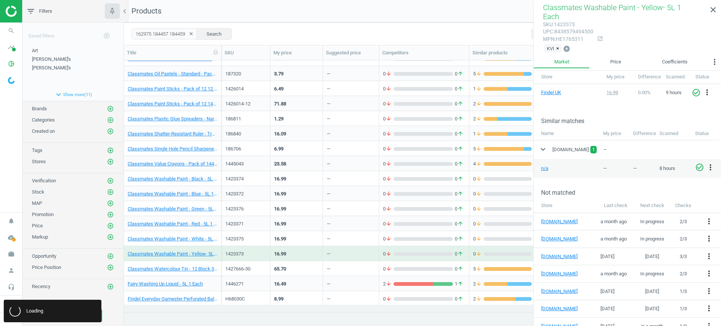
scroll to position [51, 0]
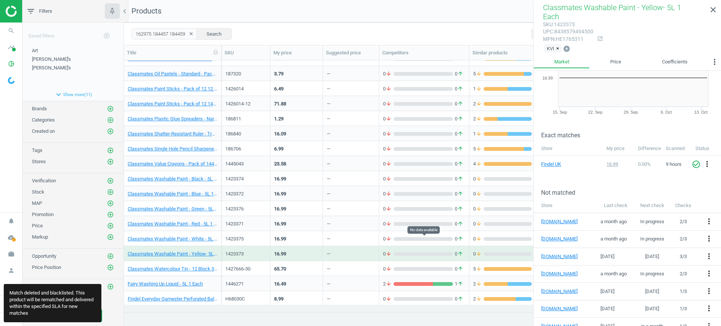
click at [411, 238] on div "grid" at bounding box center [423, 239] width 59 height 4
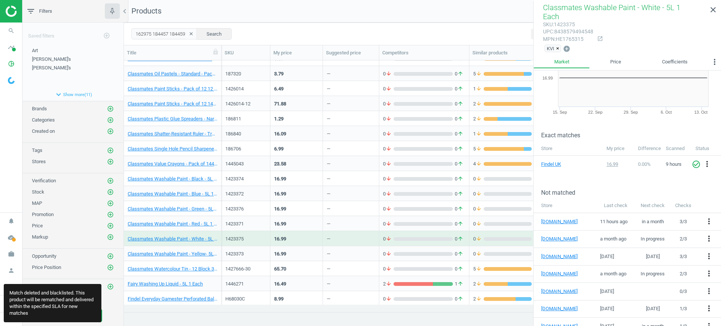
click at [442, 254] on div "grid" at bounding box center [423, 254] width 59 height 4
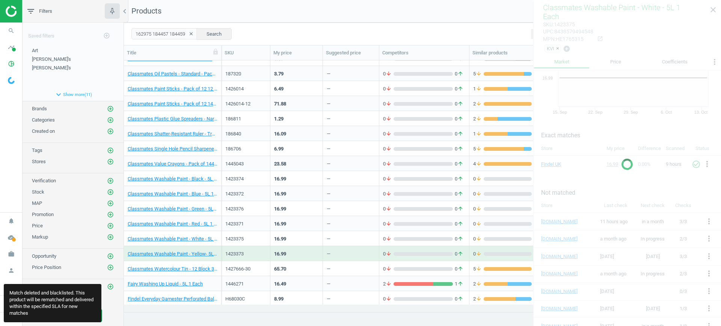
click at [441, 254] on div "grid" at bounding box center [423, 254] width 59 height 4
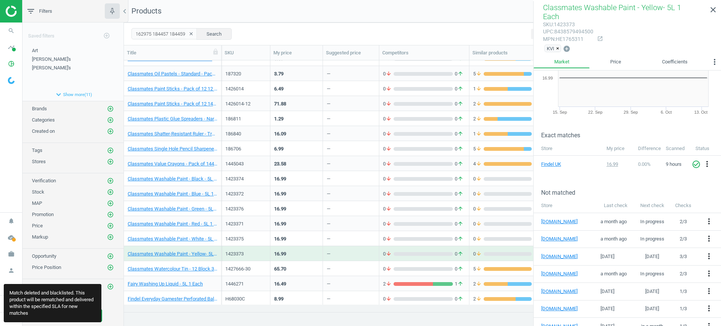
click at [444, 265] on div "0 arrow_downward 0 arrow_upward" at bounding box center [424, 268] width 82 height 13
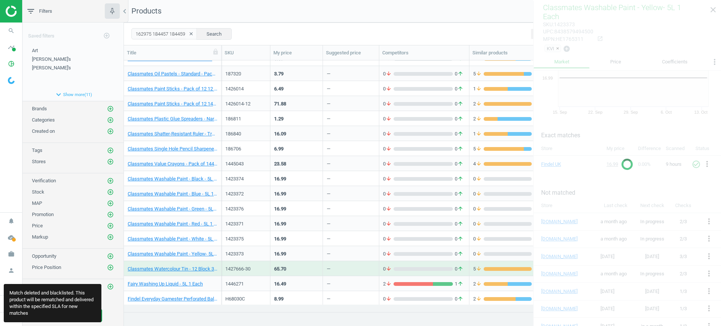
click at [444, 264] on div "0 arrow_downward 0 arrow_upward" at bounding box center [424, 268] width 82 height 13
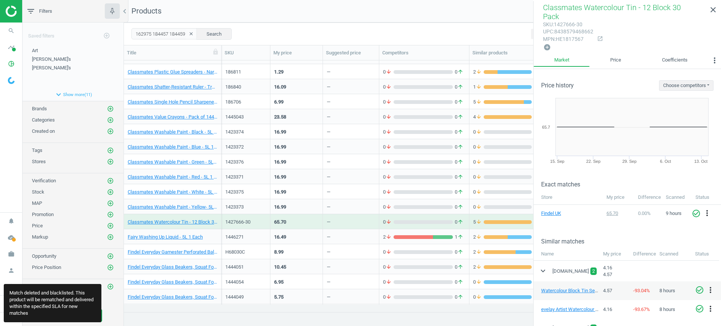
scroll to position [94, 0]
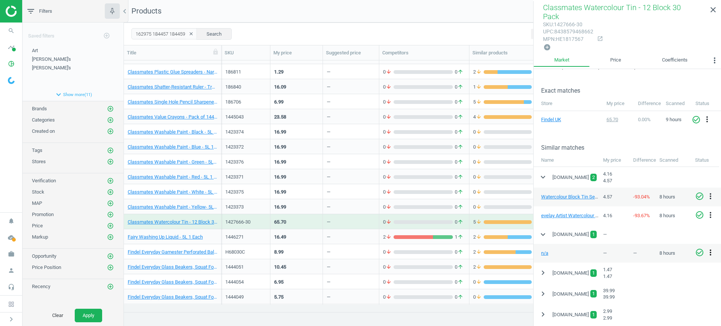
click at [711, 248] on icon "more_vert" at bounding box center [710, 252] width 9 height 9
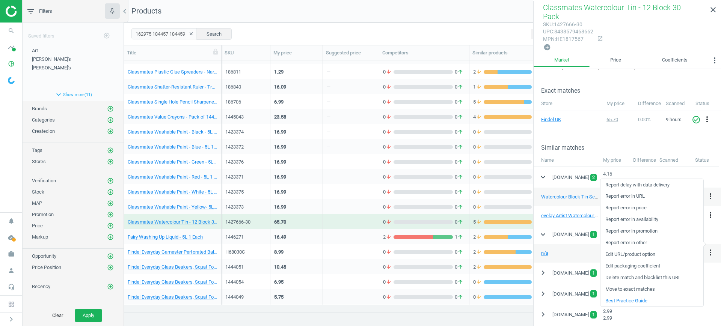
click at [630, 280] on link "Delete match and blacklist this URL" at bounding box center [652, 278] width 103 height 12
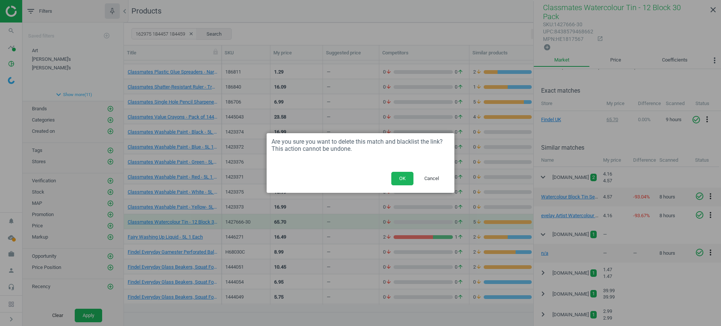
click at [391, 172] on div "OK Cancel" at bounding box center [361, 181] width 188 height 23
click at [398, 178] on button "OK" at bounding box center [402, 179] width 22 height 14
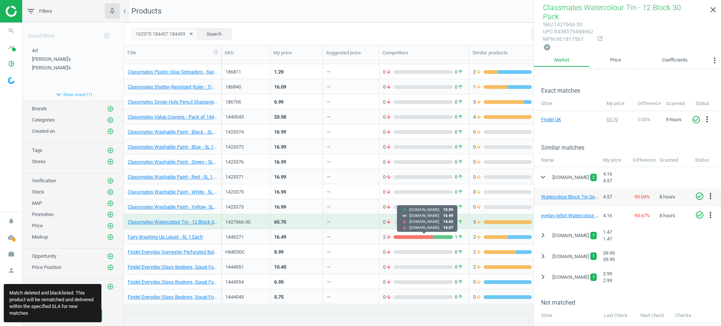
click at [389, 235] on icon "arrow_downward" at bounding box center [389, 237] width 6 height 7
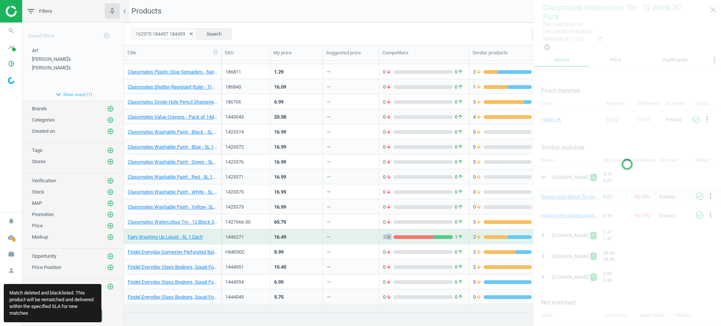
click at [389, 235] on icon "arrow_downward" at bounding box center [389, 237] width 6 height 7
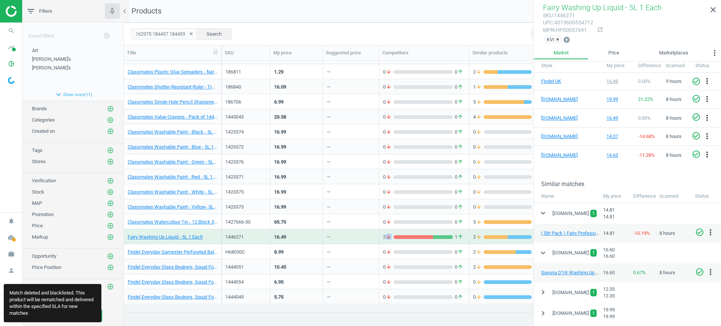
scroll to position [141, 0]
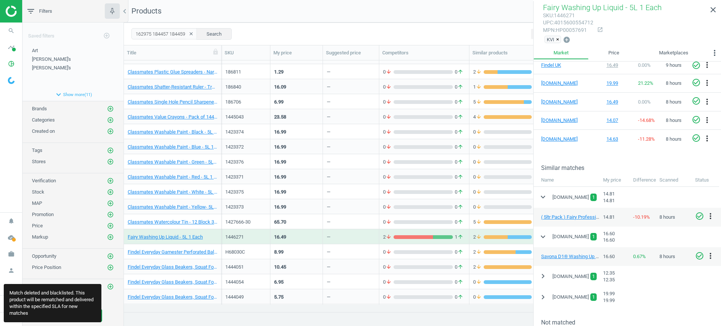
click at [411, 220] on div "grid" at bounding box center [423, 222] width 59 height 4
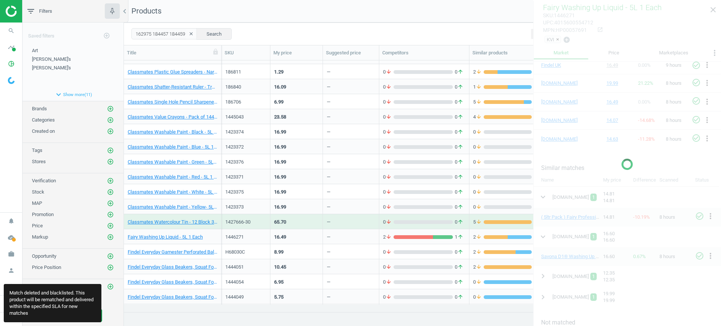
click at [411, 220] on div "grid" at bounding box center [423, 222] width 59 height 4
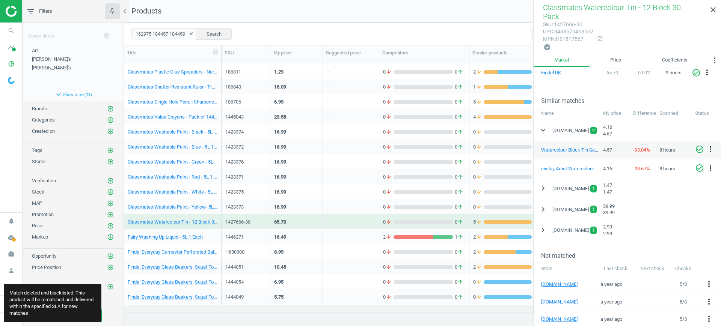
click at [428, 239] on div "2 arrow_downward 1 arrow_upward" at bounding box center [424, 237] width 82 height 7
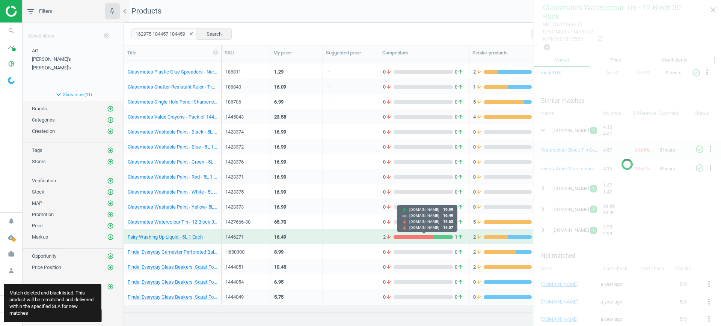
click at [428, 239] on div "2 arrow_downward 1 arrow_upward" at bounding box center [424, 237] width 82 height 7
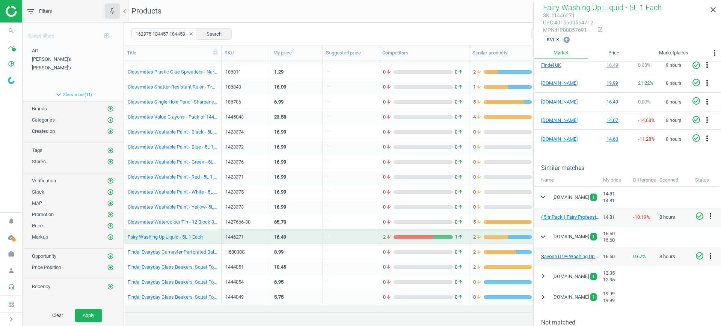
click at [712, 252] on icon "more_vert" at bounding box center [710, 256] width 9 height 9
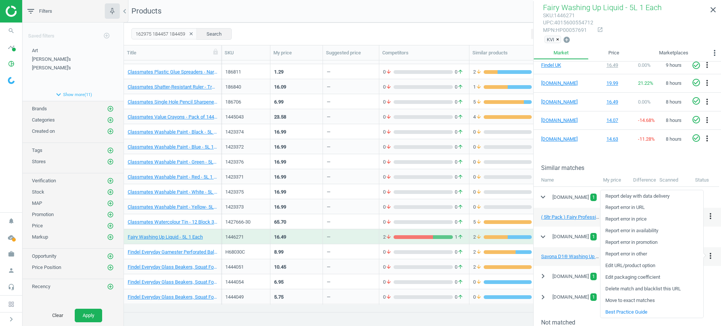
click at [629, 289] on link "Delete match and blacklist this URL" at bounding box center [652, 290] width 103 height 12
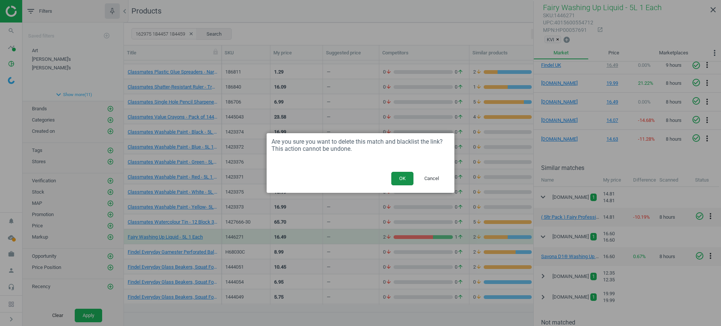
click at [395, 178] on button "OK" at bounding box center [402, 179] width 22 height 14
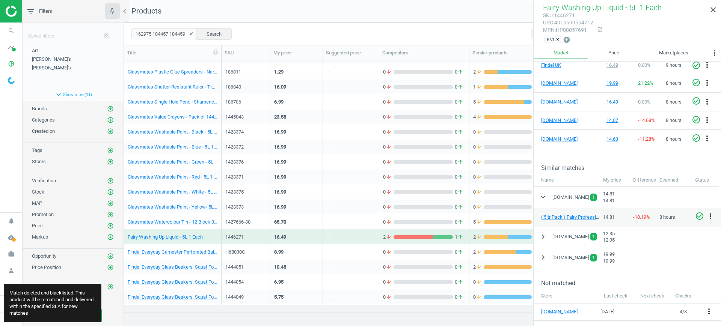
click at [323, 255] on div "8.99" at bounding box center [296, 251] width 53 height 15
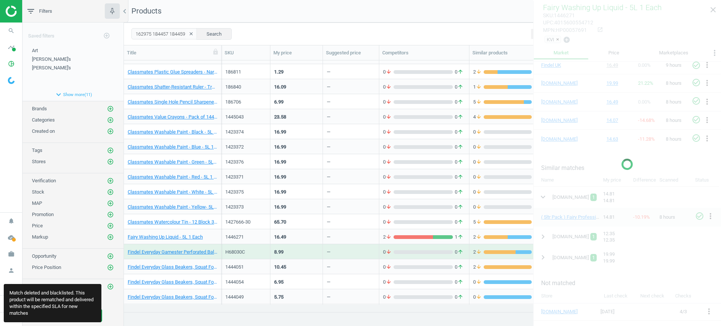
click at [323, 255] on div "8.99" at bounding box center [296, 251] width 53 height 15
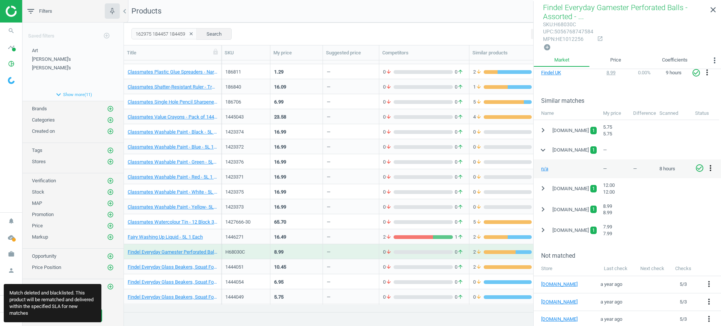
click at [711, 166] on icon "more_vert" at bounding box center [710, 168] width 9 height 9
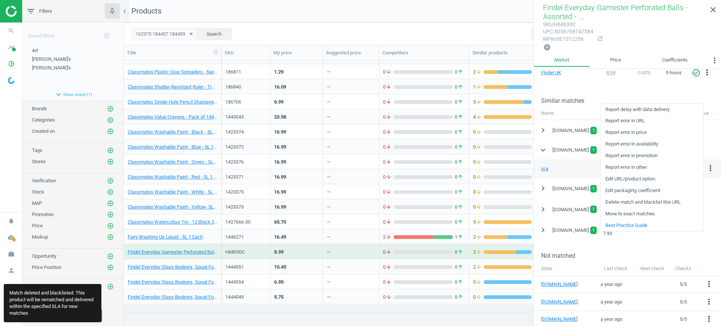
click at [635, 202] on link "Delete match and blacklist this URL" at bounding box center [652, 203] width 103 height 12
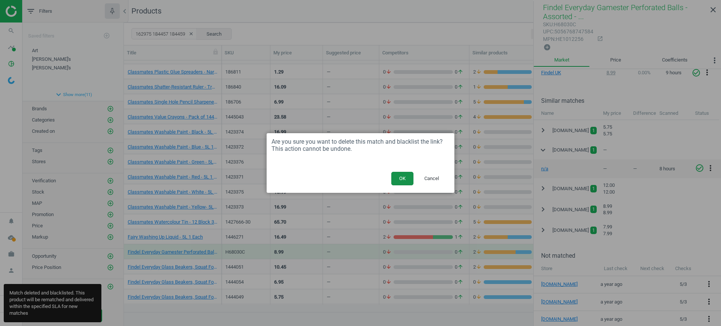
click at [406, 174] on button "OK" at bounding box center [402, 179] width 22 height 14
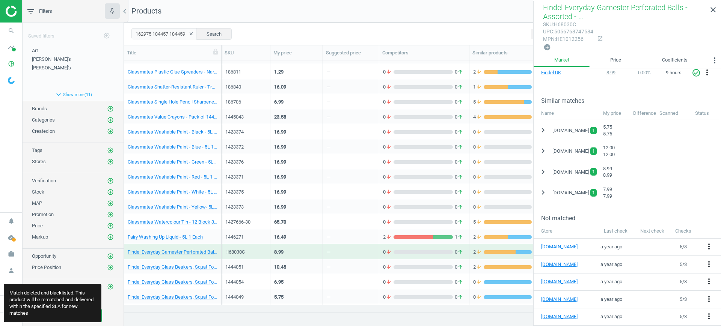
click at [398, 267] on div "grid" at bounding box center [423, 268] width 59 height 4
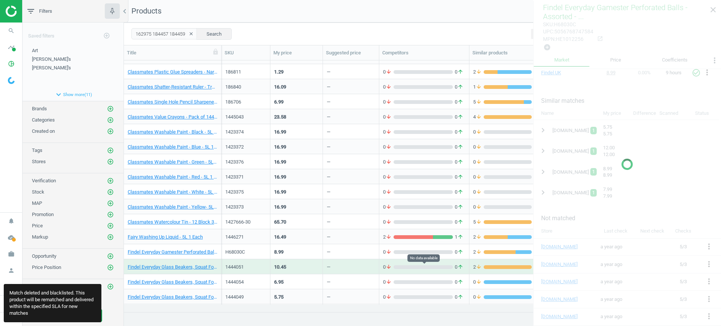
click at [398, 267] on div "grid" at bounding box center [423, 268] width 59 height 4
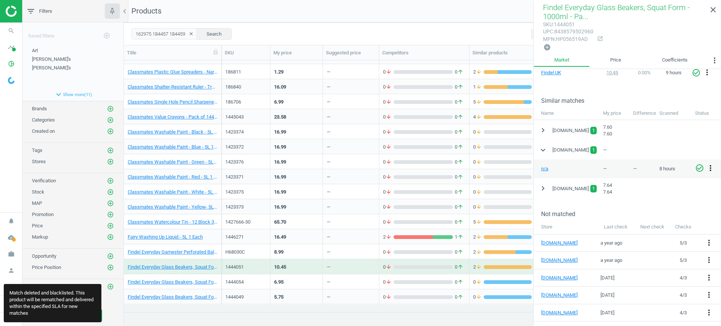
click at [709, 166] on icon "more_vert" at bounding box center [710, 168] width 9 height 9
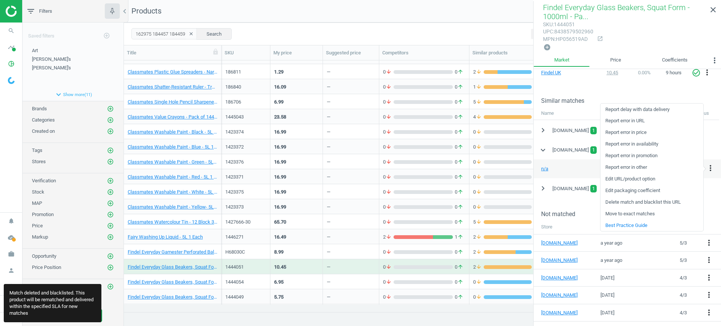
click at [632, 203] on link "Delete match and blacklist this URL" at bounding box center [652, 203] width 103 height 12
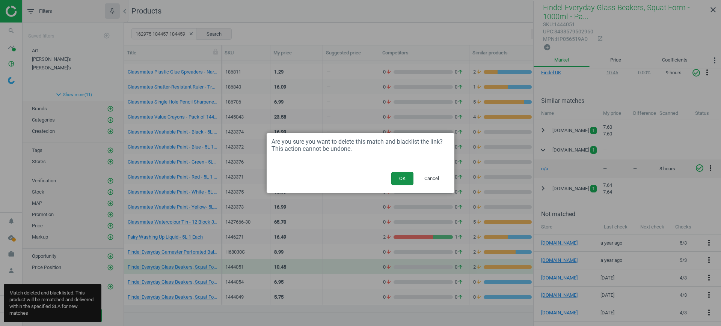
click at [404, 175] on button "OK" at bounding box center [402, 179] width 22 height 14
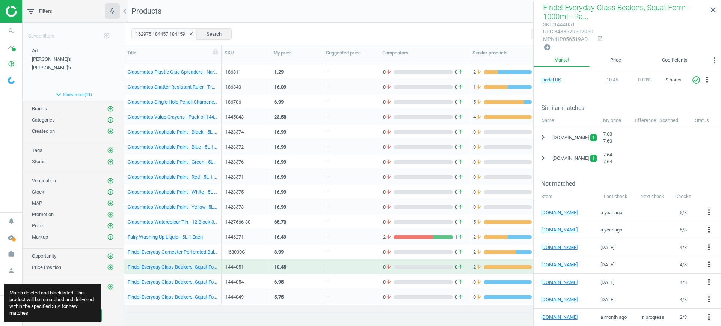
click at [370, 280] on div "—" at bounding box center [351, 281] width 48 height 13
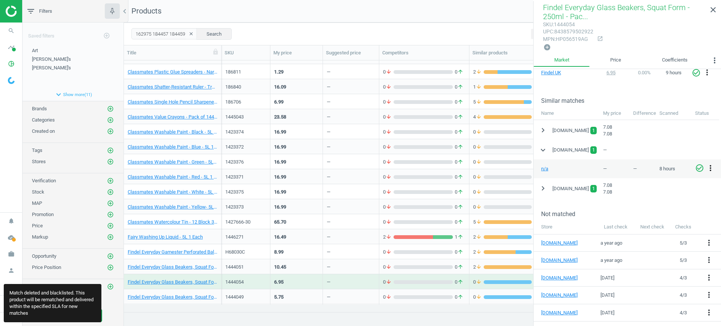
click at [712, 166] on icon "more_vert" at bounding box center [710, 168] width 9 height 9
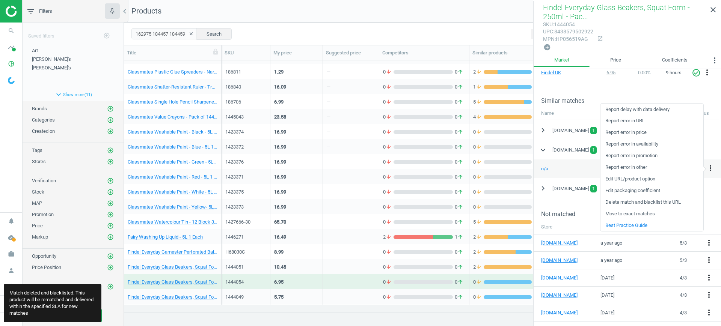
click at [651, 200] on link "Delete match and blacklist this URL" at bounding box center [652, 203] width 103 height 12
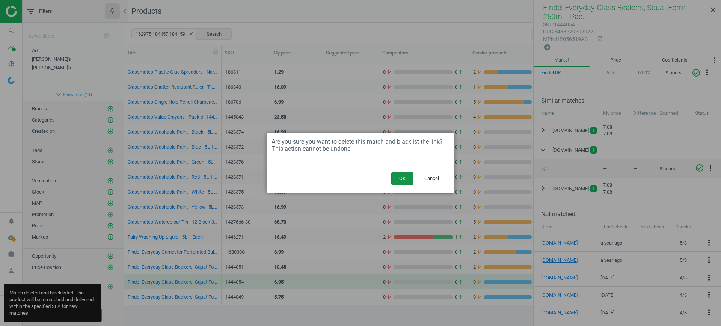
click at [411, 179] on button "OK" at bounding box center [402, 179] width 22 height 14
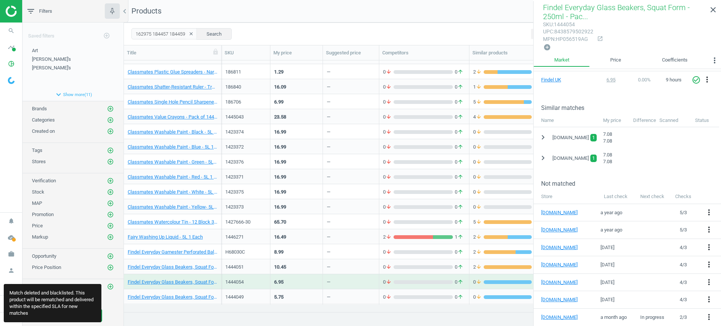
click at [347, 294] on div "—" at bounding box center [351, 296] width 48 height 13
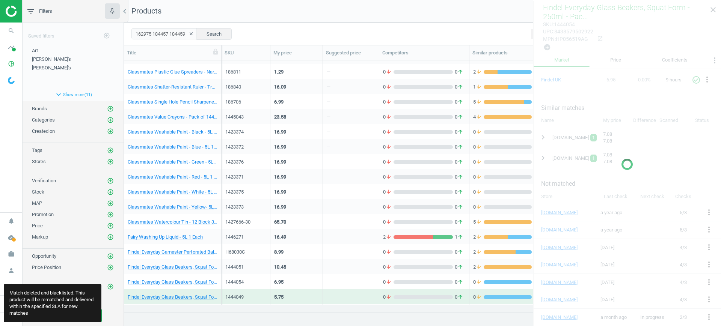
click at [347, 294] on div "—" at bounding box center [351, 296] width 48 height 13
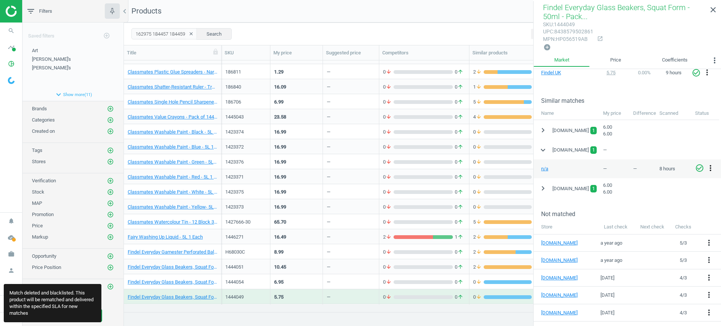
click at [712, 167] on icon "more_vert" at bounding box center [710, 168] width 9 height 9
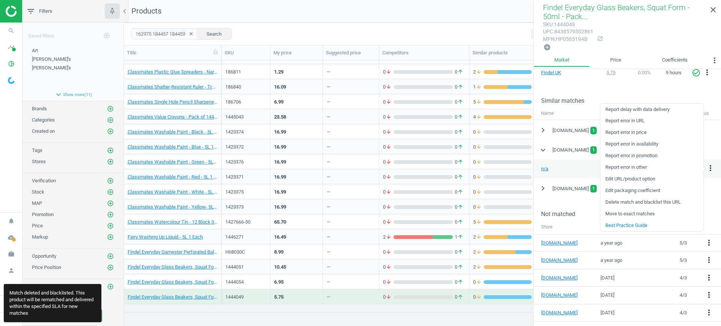
click at [642, 204] on link "Delete match and blacklist this URL" at bounding box center [652, 203] width 103 height 12
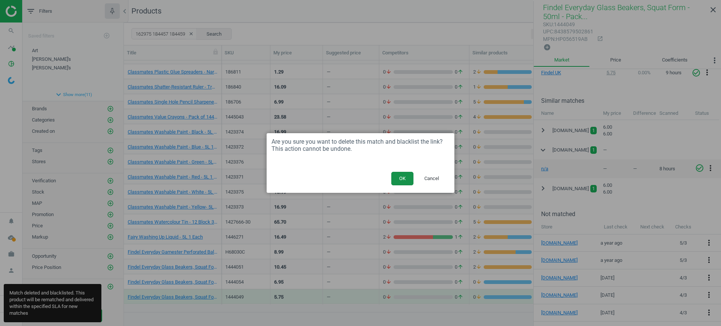
click at [401, 176] on button "OK" at bounding box center [402, 179] width 22 height 14
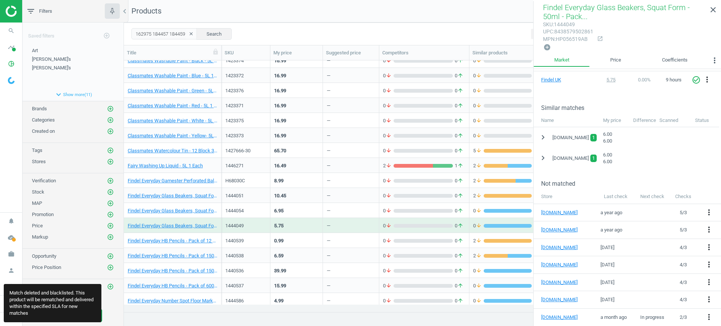
scroll to position [376, 0]
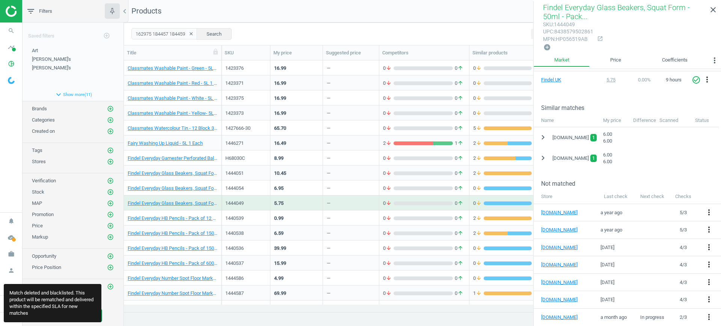
click at [380, 219] on div "0 arrow_downward 0 arrow_upward" at bounding box center [424, 218] width 90 height 15
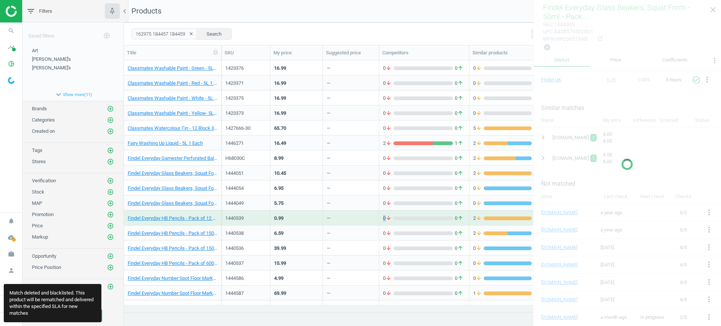
click at [380, 219] on div "0 arrow_downward 0 arrow_upward" at bounding box center [424, 218] width 90 height 15
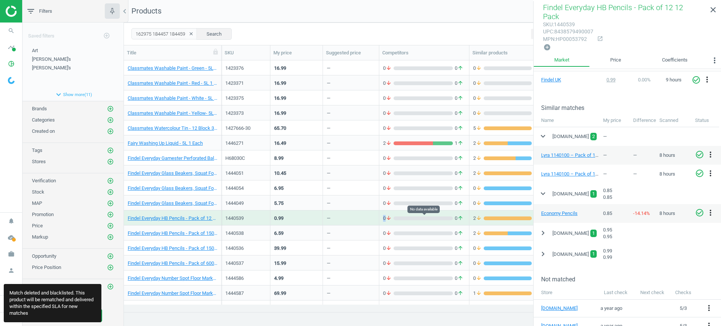
scroll to position [141, 0]
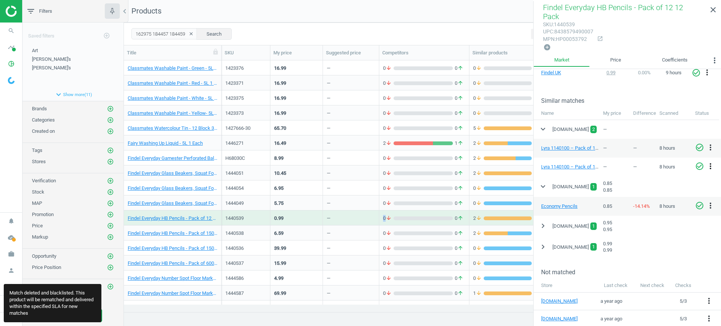
click at [710, 162] on icon "more_vert" at bounding box center [710, 166] width 9 height 9
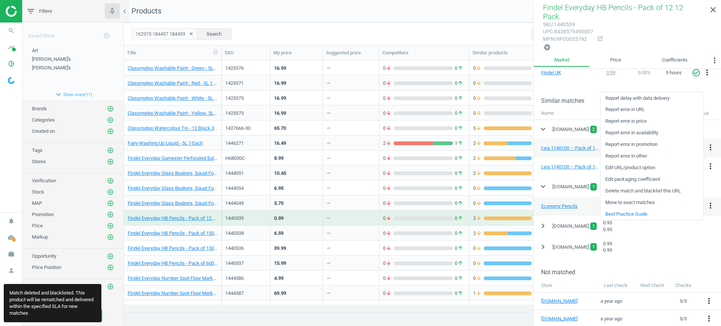
click at [618, 190] on link "Delete match and blacklist this URL" at bounding box center [652, 192] width 103 height 12
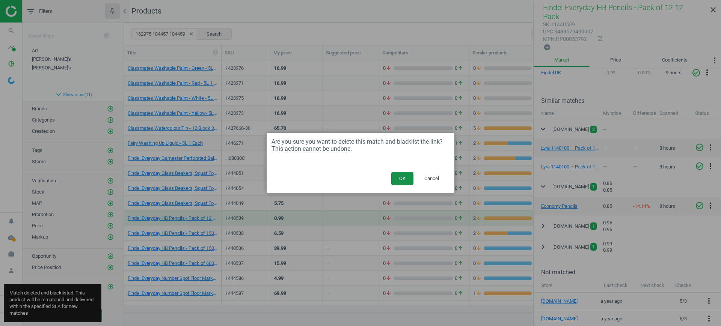
click at [404, 178] on button "OK" at bounding box center [402, 179] width 22 height 14
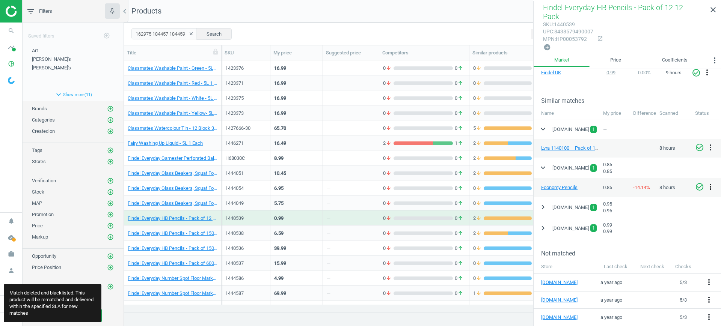
click at [710, 183] on icon "more_vert" at bounding box center [710, 187] width 9 height 9
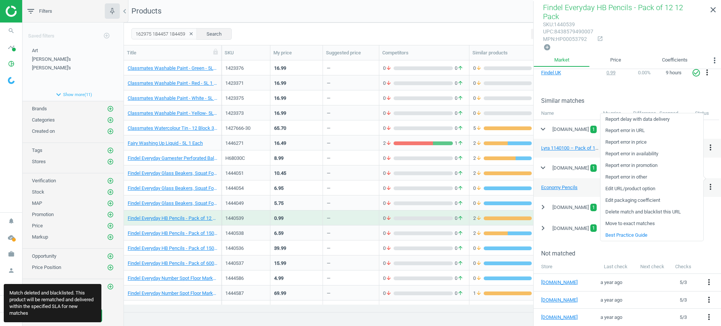
click at [630, 208] on link "Delete match and blacklist this URL" at bounding box center [652, 213] width 103 height 12
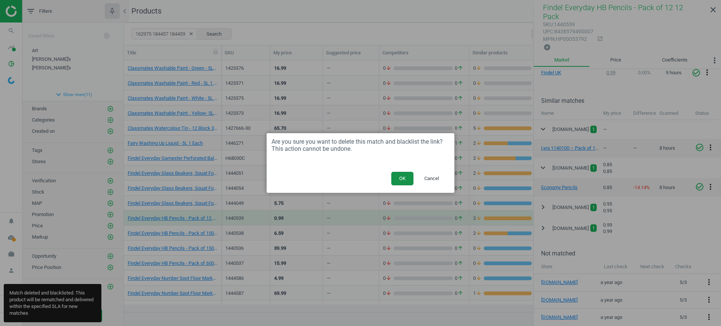
click at [403, 177] on button "OK" at bounding box center [402, 179] width 22 height 14
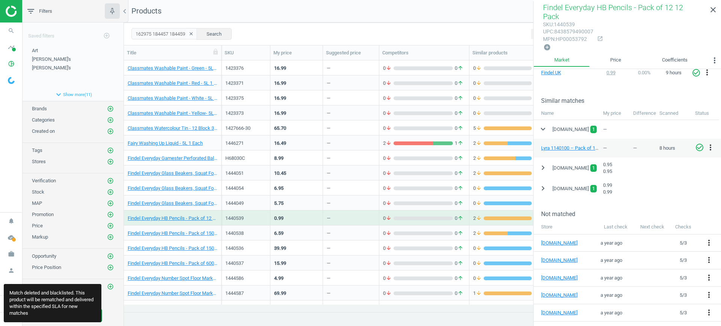
click at [340, 232] on div "—" at bounding box center [351, 232] width 48 height 13
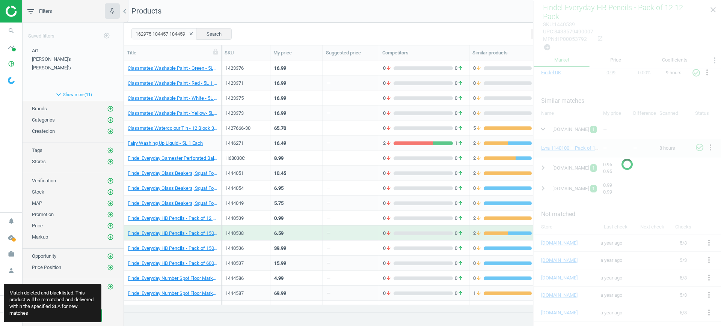
click at [340, 232] on div "—" at bounding box center [351, 232] width 48 height 13
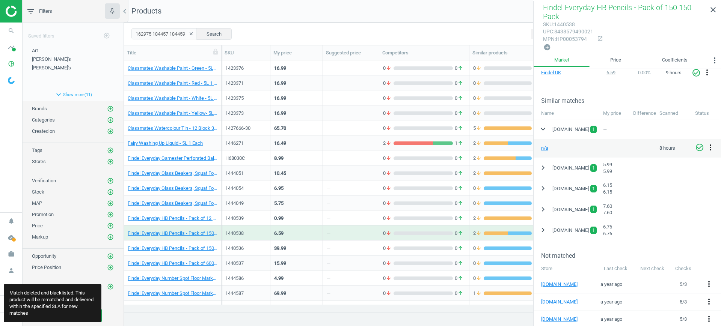
click at [712, 146] on icon "more_vert" at bounding box center [710, 147] width 9 height 9
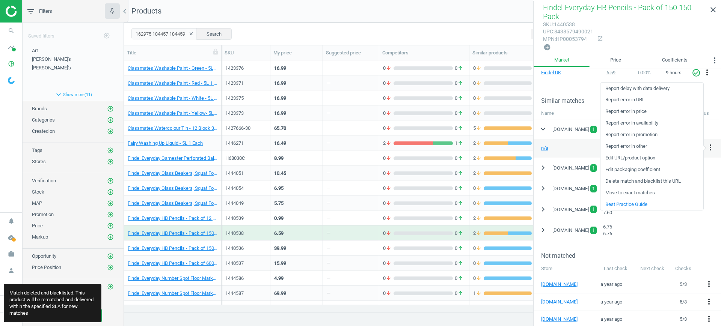
click at [653, 178] on link "Delete match and blacklist this URL" at bounding box center [652, 182] width 103 height 12
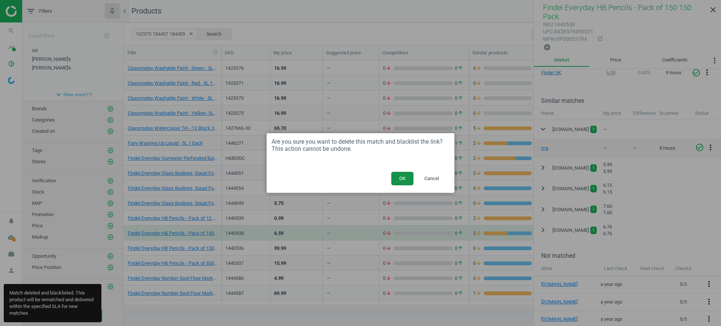
click at [404, 174] on button "OK" at bounding box center [402, 179] width 22 height 14
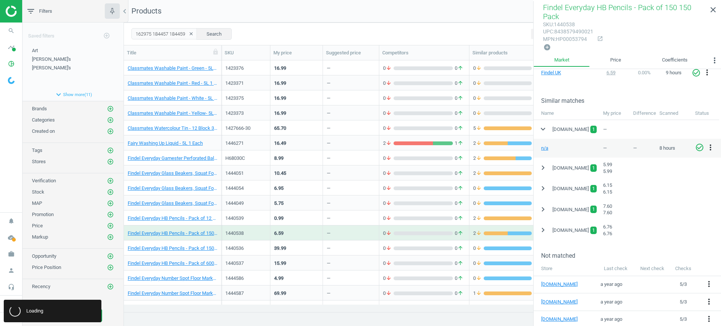
click at [377, 254] on div "—" at bounding box center [351, 248] width 56 height 15
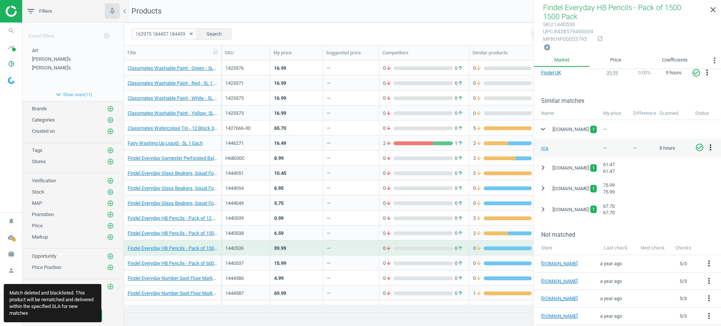
click at [711, 147] on icon "more_vert" at bounding box center [710, 147] width 9 height 9
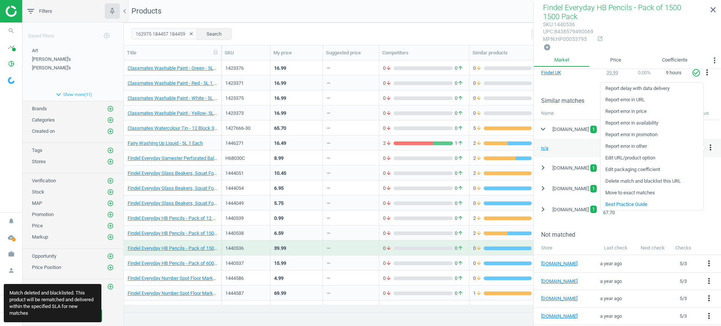
click at [626, 179] on link "Delete match and blacklist this URL" at bounding box center [652, 182] width 103 height 12
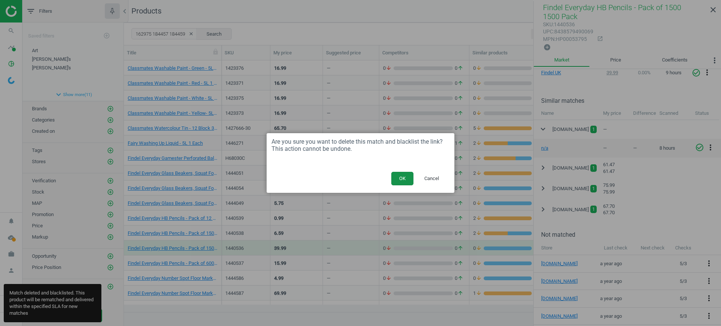
click at [403, 180] on button "OK" at bounding box center [402, 179] width 22 height 14
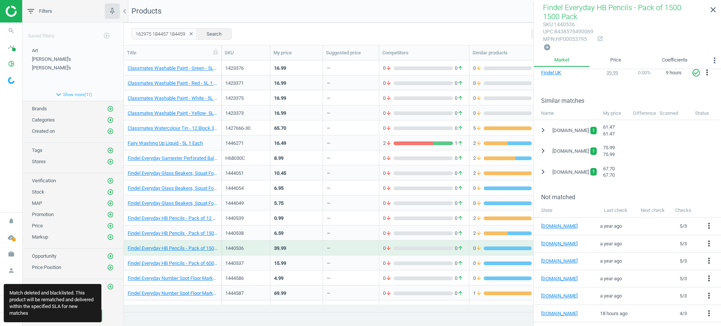
click at [368, 266] on div "—" at bounding box center [351, 263] width 48 height 13
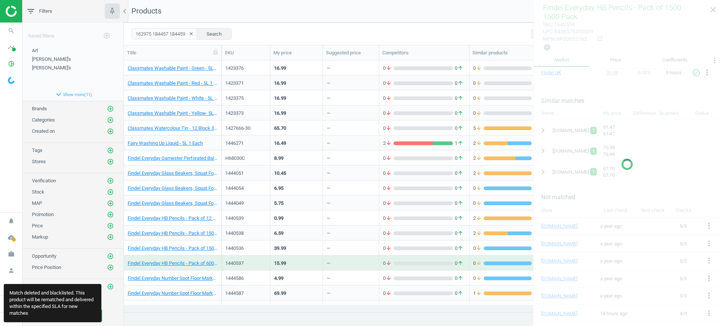
click at [368, 266] on div "—" at bounding box center [351, 263] width 48 height 13
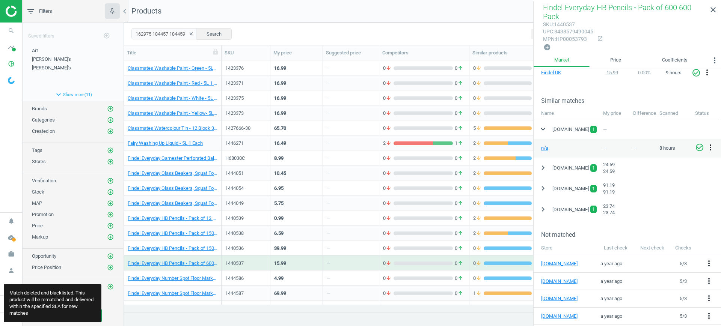
click at [709, 147] on icon "more_vert" at bounding box center [710, 147] width 9 height 9
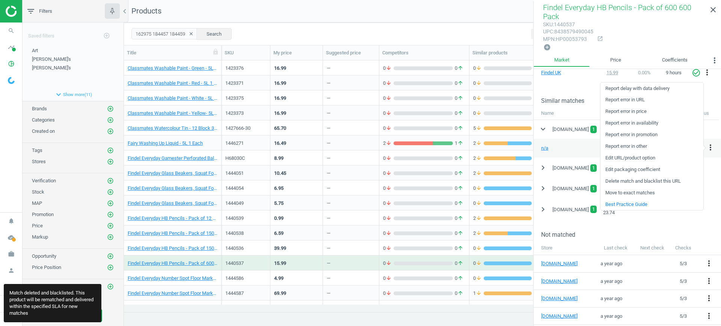
click at [669, 178] on link "Delete match and blacklist this URL" at bounding box center [652, 182] width 103 height 12
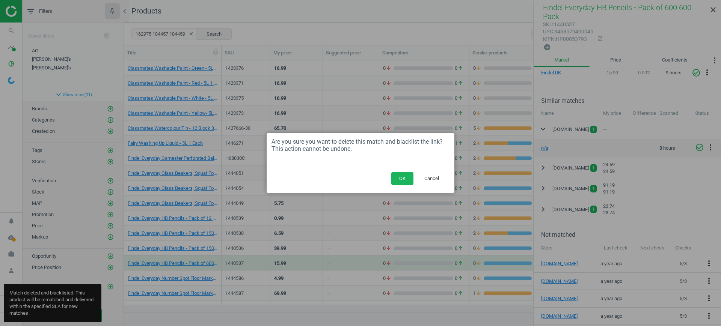
click at [400, 182] on button "OK" at bounding box center [402, 179] width 22 height 14
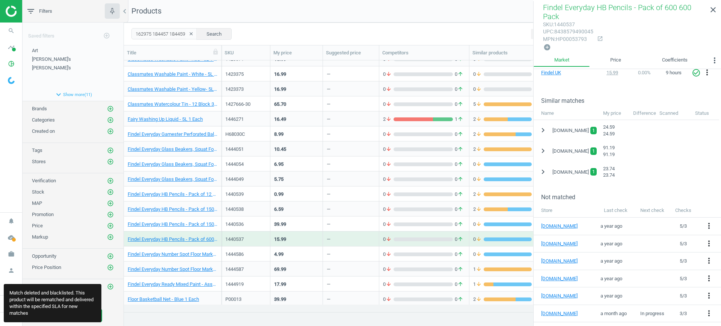
scroll to position [423, 0]
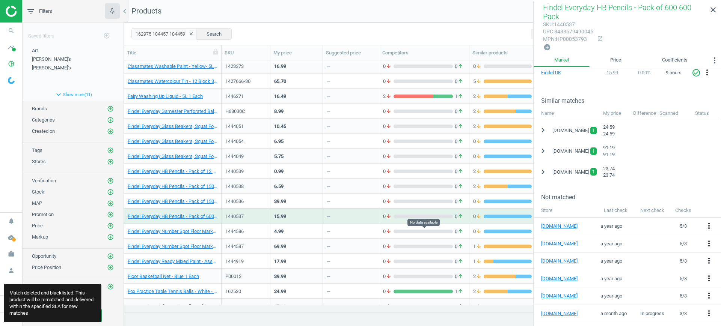
click at [388, 230] on icon "arrow_downward" at bounding box center [389, 231] width 6 height 7
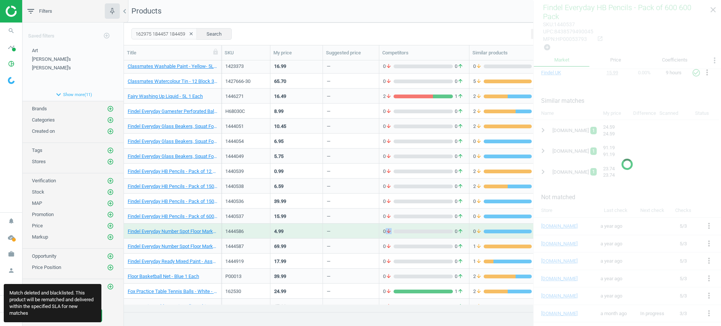
click at [388, 230] on icon "arrow_downward" at bounding box center [389, 231] width 6 height 7
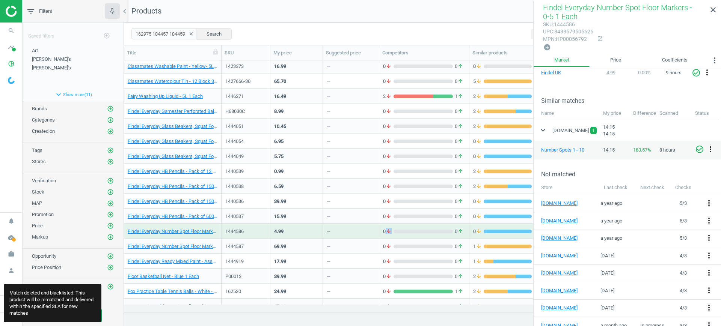
click at [712, 148] on icon "more_vert" at bounding box center [710, 149] width 9 height 9
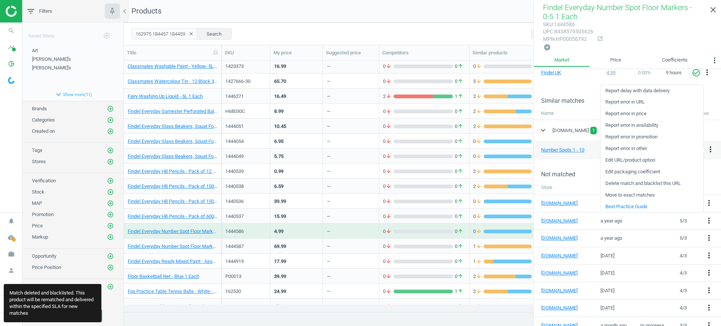
click at [661, 183] on link "Delete match and blacklist this URL" at bounding box center [652, 184] width 103 height 12
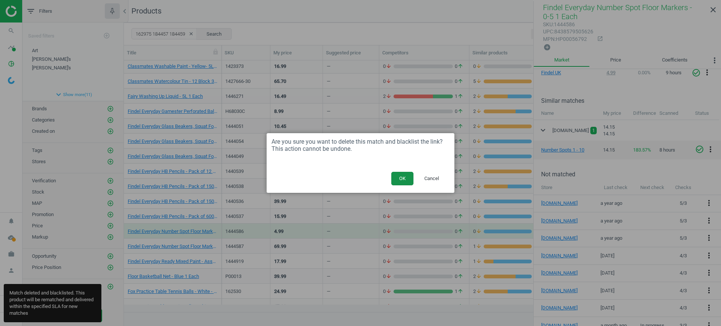
click at [400, 179] on button "OK" at bounding box center [402, 179] width 22 height 14
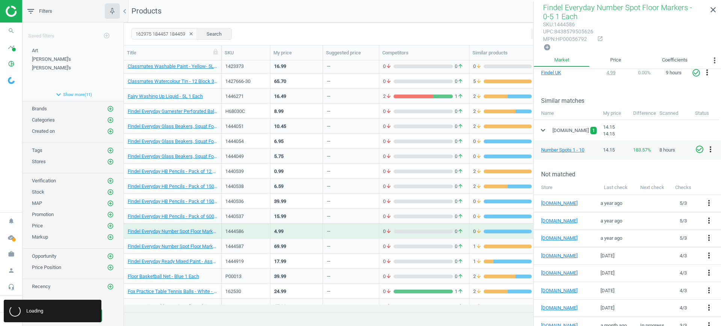
scroll to position [75, 0]
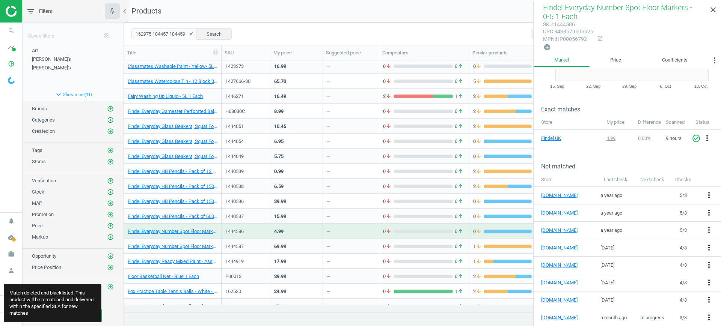
click at [352, 243] on div "—" at bounding box center [351, 246] width 48 height 13
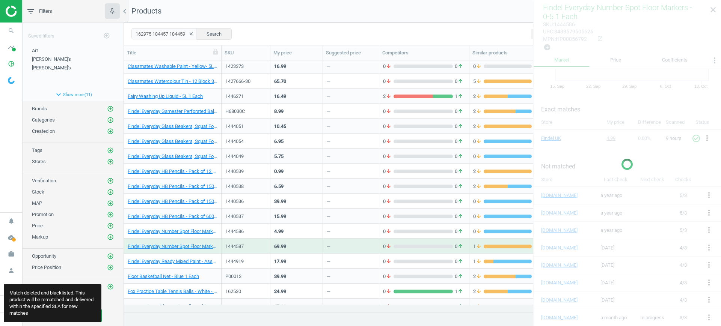
click at [352, 243] on div "—" at bounding box center [351, 246] width 48 height 13
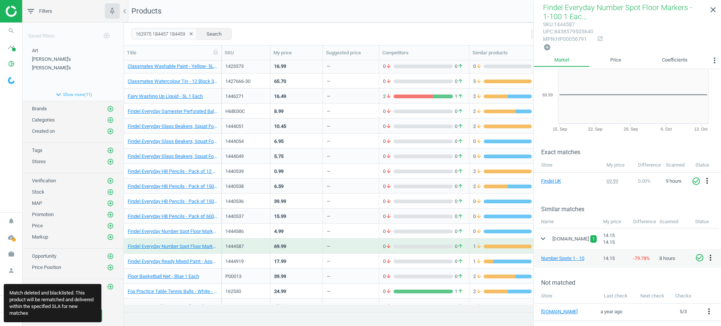
scroll to position [47, 0]
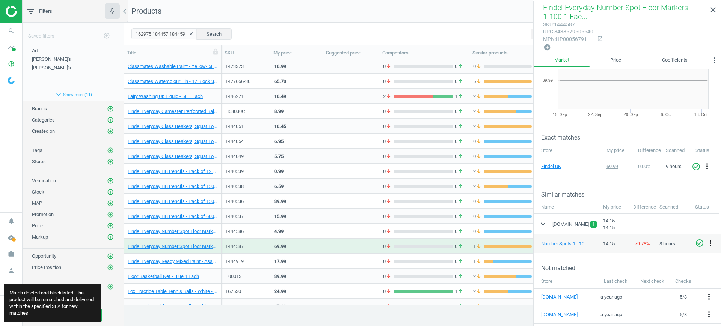
click at [712, 242] on icon "more_vert" at bounding box center [710, 243] width 9 height 9
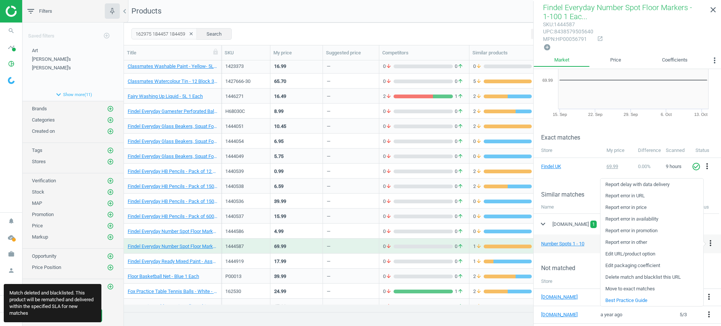
click at [635, 277] on link "Delete match and blacklist this URL" at bounding box center [652, 278] width 103 height 12
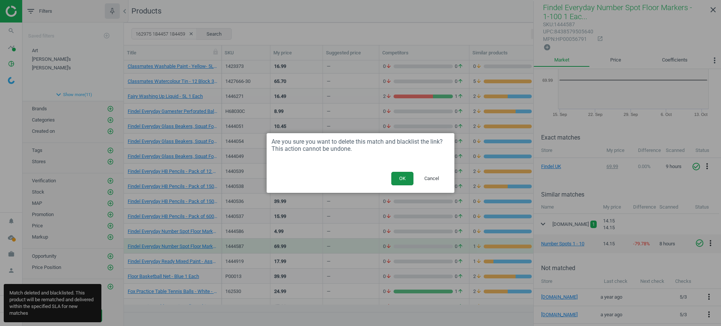
click at [411, 177] on button "OK" at bounding box center [402, 179] width 22 height 14
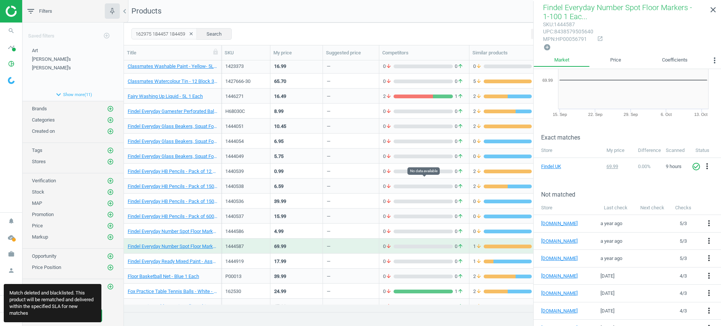
scroll to position [516, 0]
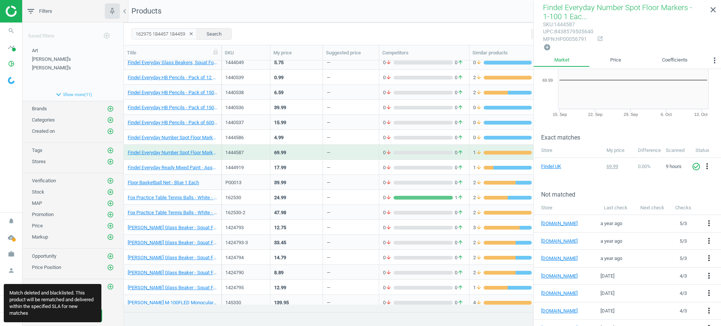
click at [402, 171] on div "0 arrow_downward 0 arrow_upward" at bounding box center [424, 167] width 82 height 7
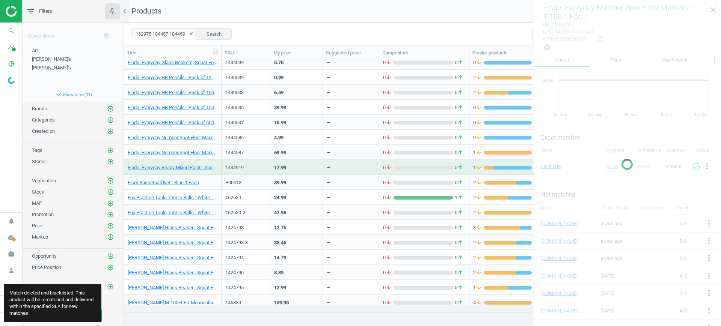
click at [402, 171] on div "0 arrow_downward 0 arrow_upward" at bounding box center [424, 167] width 82 height 7
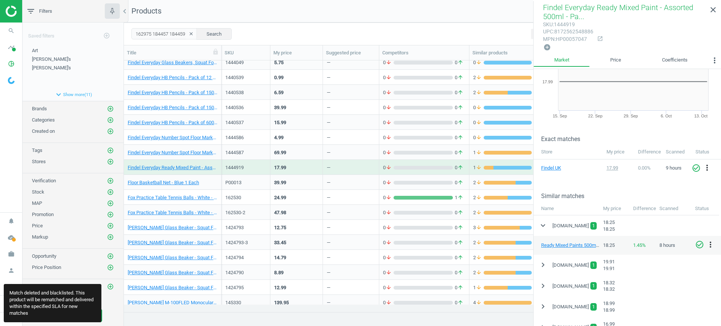
scroll to position [94, 0]
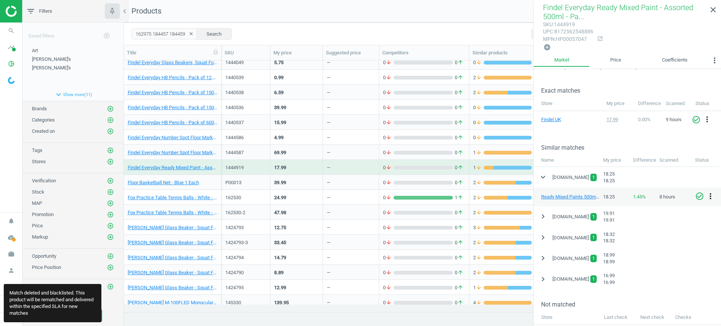
click at [713, 196] on icon "more_vert" at bounding box center [710, 196] width 9 height 9
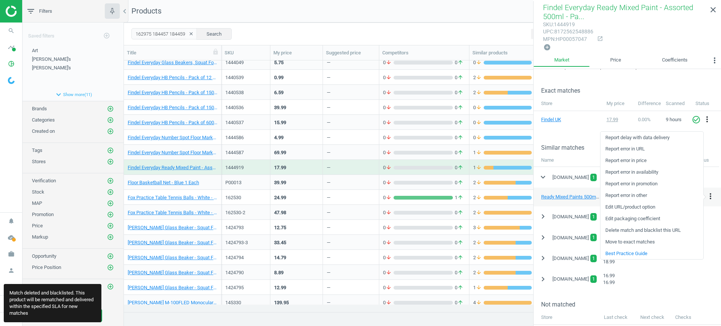
click at [658, 228] on link "Delete match and blacklist this URL" at bounding box center [652, 231] width 103 height 12
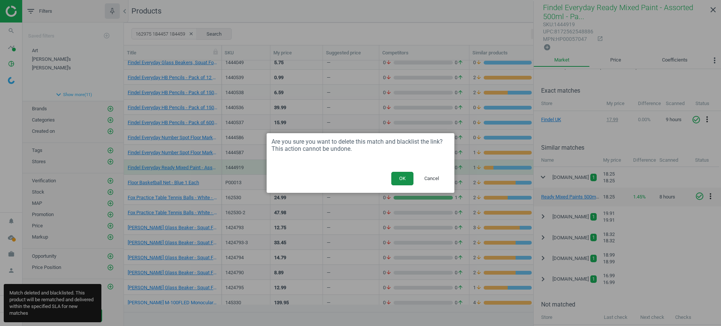
click at [402, 177] on button "OK" at bounding box center [402, 179] width 22 height 14
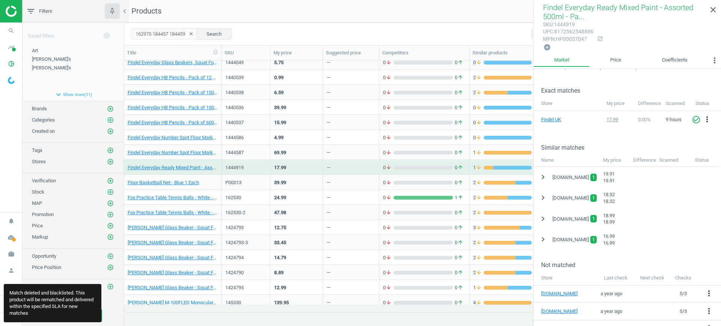
click at [365, 184] on div "—" at bounding box center [351, 182] width 48 height 13
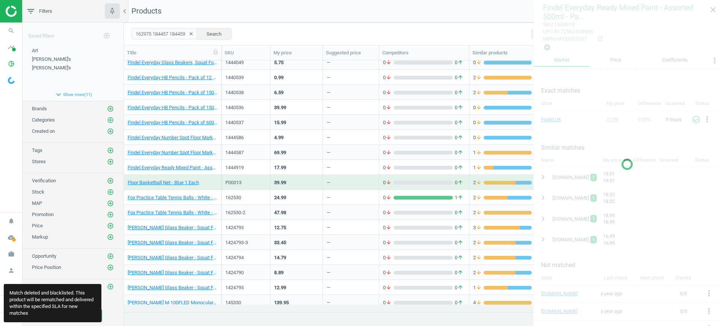
click at [365, 184] on div "—" at bounding box center [351, 182] width 48 height 13
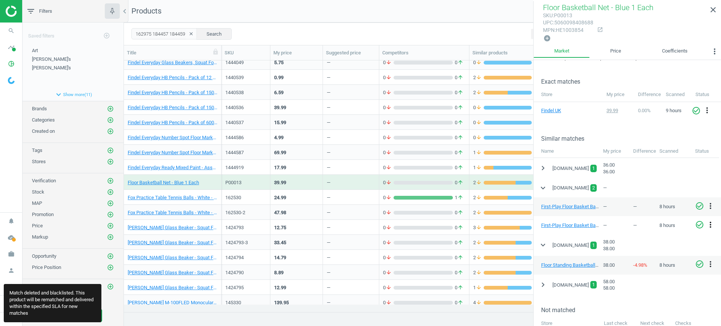
click at [708, 223] on icon "more_vert" at bounding box center [710, 224] width 9 height 9
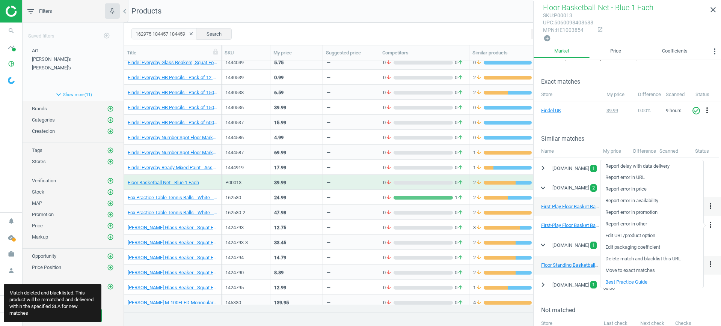
click at [623, 259] on link "Delete match and blacklist this URL" at bounding box center [652, 260] width 103 height 12
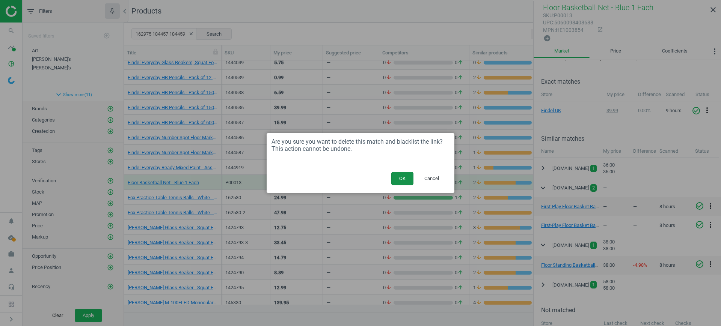
click at [405, 180] on button "OK" at bounding box center [402, 179] width 22 height 14
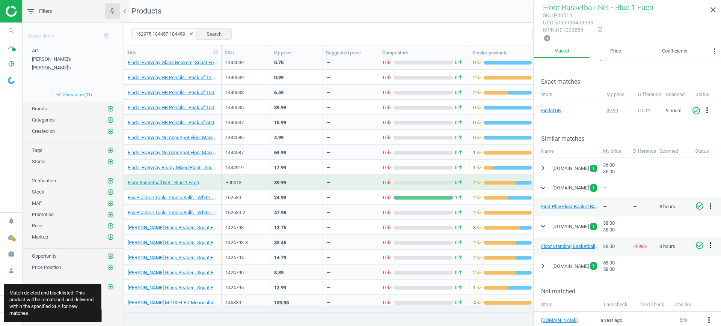
click at [711, 245] on icon "more_vert" at bounding box center [710, 245] width 9 height 9
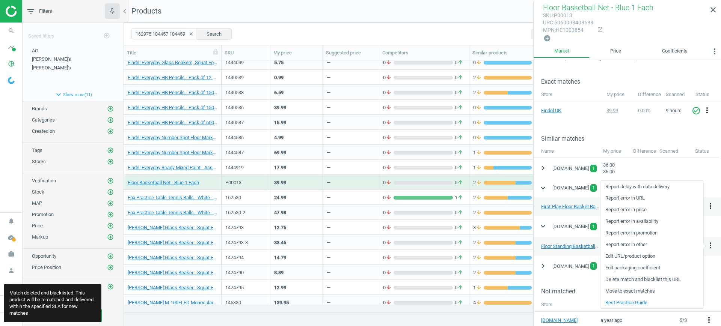
click at [643, 281] on link "Delete match and blacklist this URL" at bounding box center [652, 280] width 103 height 12
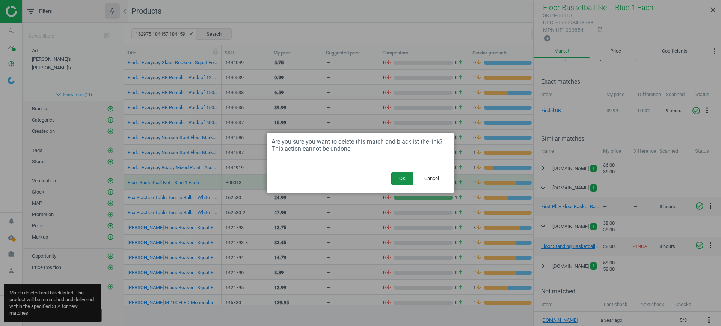
click at [406, 184] on button "OK" at bounding box center [402, 179] width 22 height 14
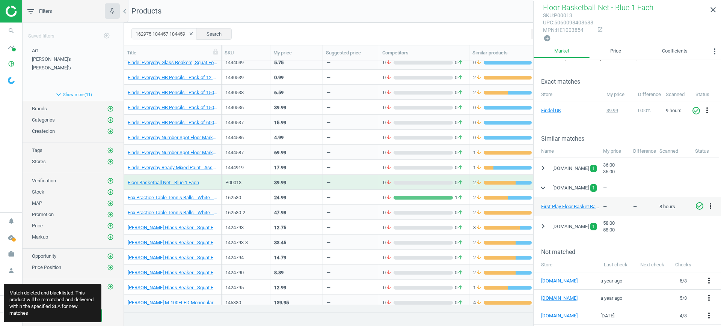
click at [374, 195] on div "—" at bounding box center [351, 197] width 48 height 13
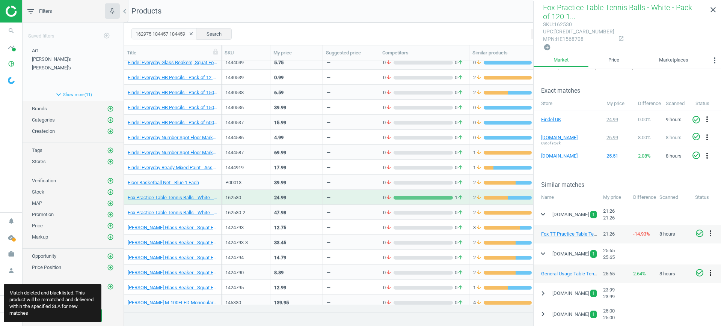
click at [711, 269] on icon "more_vert" at bounding box center [710, 273] width 9 height 9
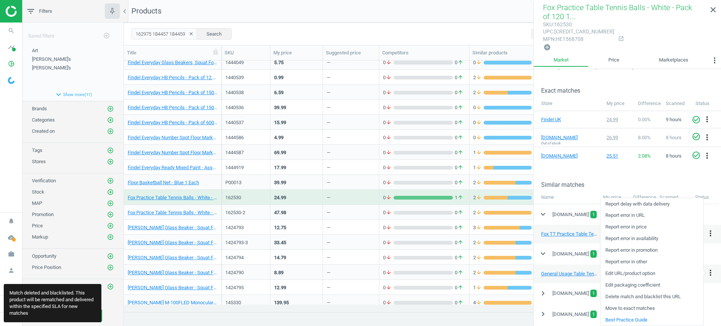
click at [633, 295] on link "Delete match and blacklist this URL" at bounding box center [652, 297] width 103 height 12
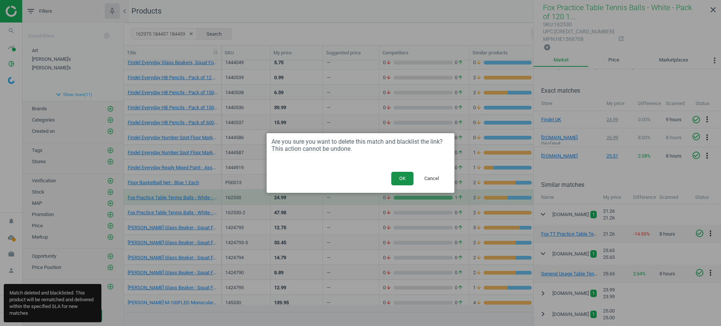
click at [400, 181] on button "OK" at bounding box center [402, 179] width 22 height 14
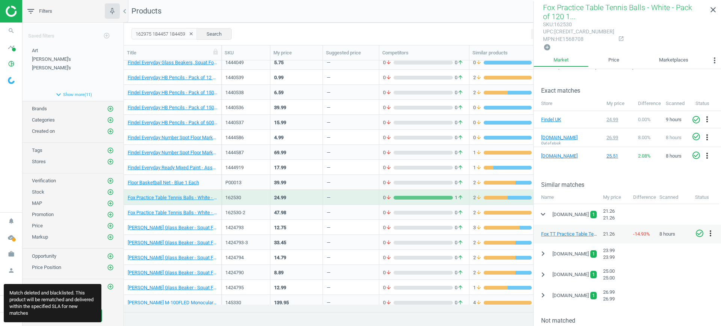
click at [376, 207] on div "—" at bounding box center [351, 212] width 56 height 15
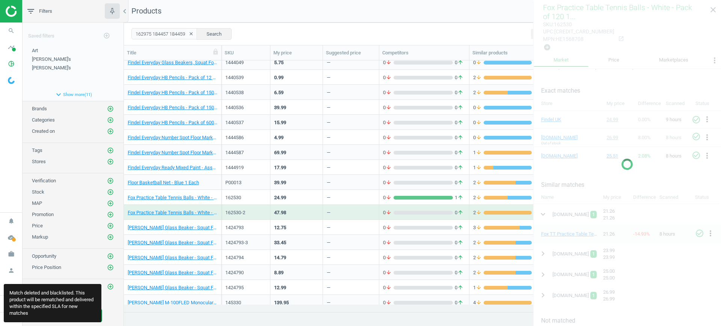
click at [376, 207] on div "—" at bounding box center [351, 212] width 56 height 15
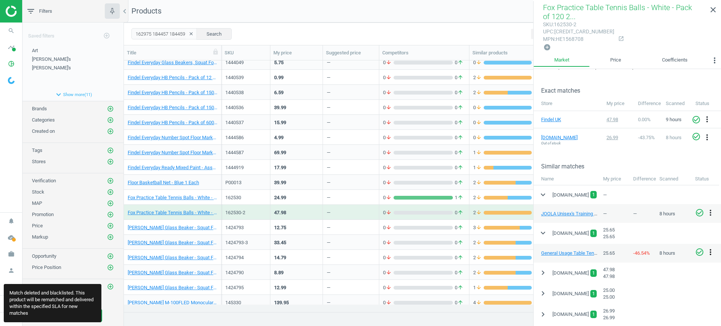
click at [709, 251] on icon "more_vert" at bounding box center [710, 252] width 9 height 9
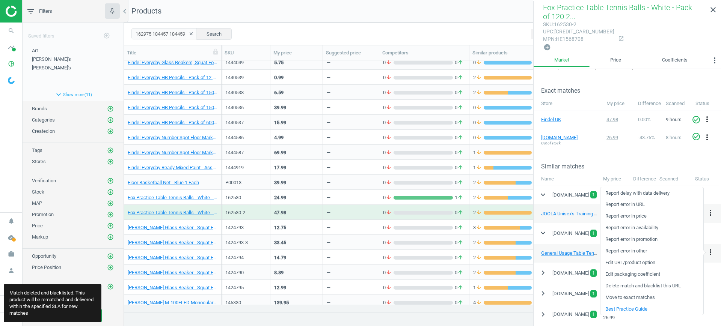
click at [640, 286] on link "Delete match and blacklist this URL" at bounding box center [652, 287] width 103 height 12
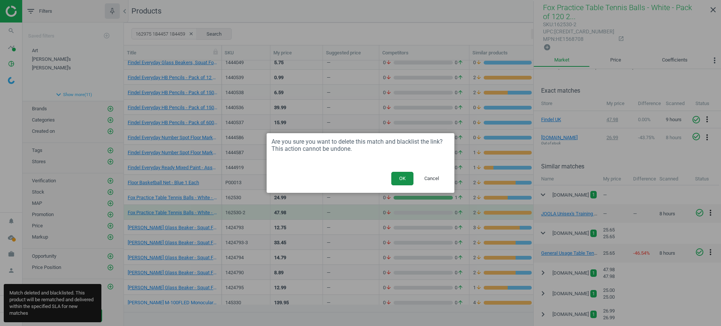
click at [399, 180] on button "OK" at bounding box center [402, 179] width 22 height 14
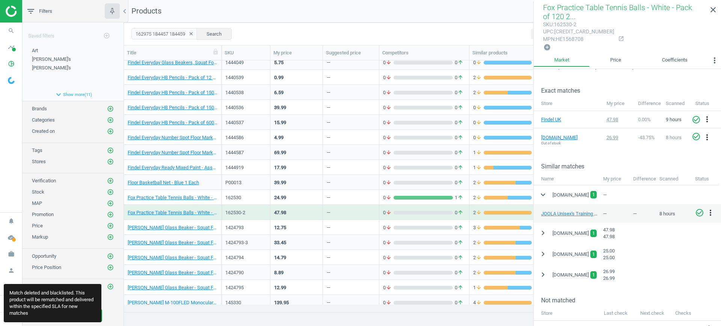
click at [344, 229] on div "—" at bounding box center [351, 227] width 48 height 13
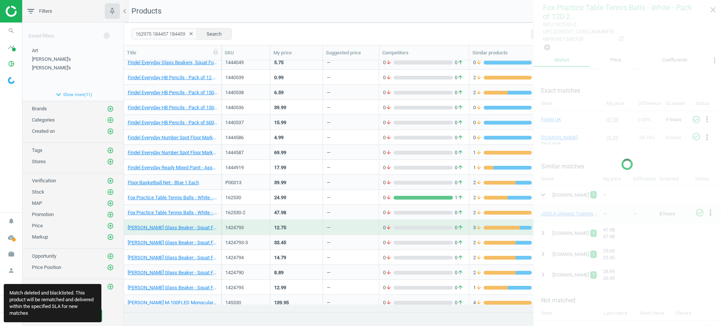
click at [344, 229] on div "—" at bounding box center [351, 227] width 48 height 13
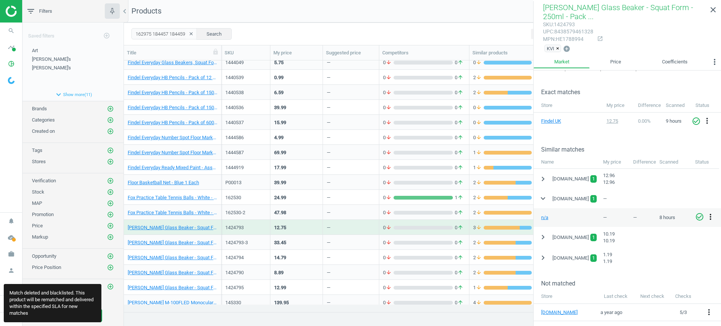
click at [712, 217] on icon "more_vert" at bounding box center [710, 217] width 9 height 9
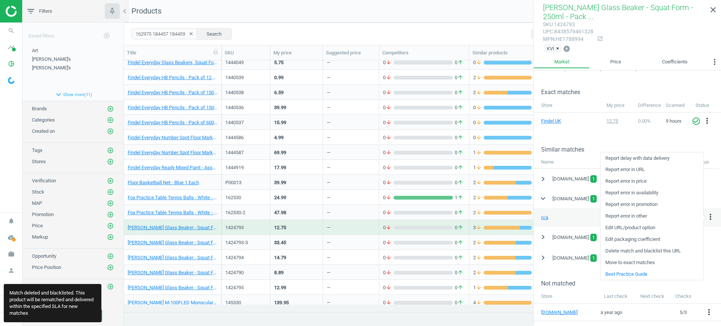
click at [656, 249] on link "Delete match and blacklist this URL" at bounding box center [652, 252] width 103 height 12
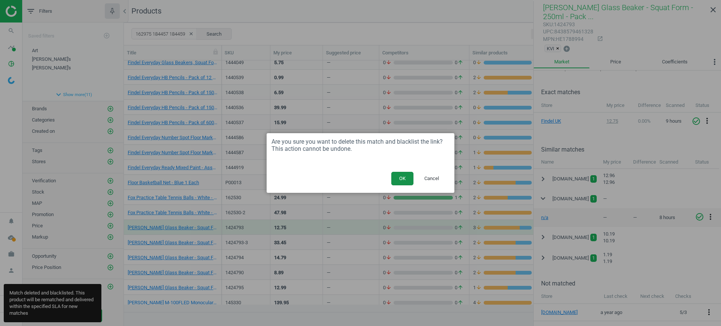
click at [407, 185] on button "OK" at bounding box center [402, 179] width 22 height 14
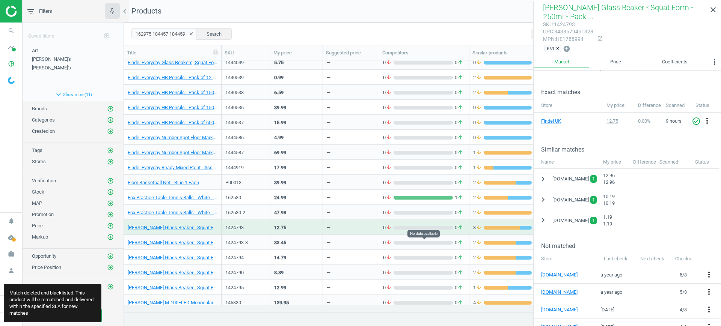
click at [392, 244] on span "0 arrow_downward" at bounding box center [388, 243] width 11 height 7
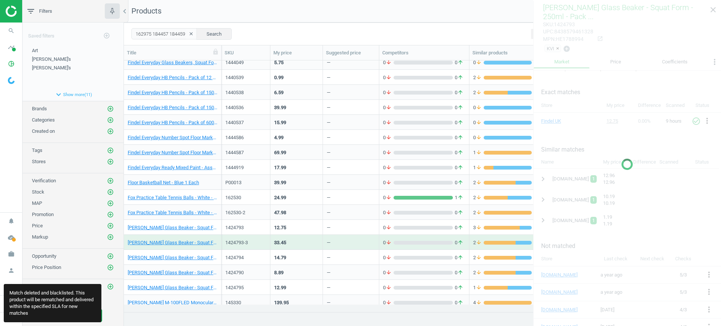
click at [392, 244] on span "0 arrow_downward" at bounding box center [388, 243] width 11 height 7
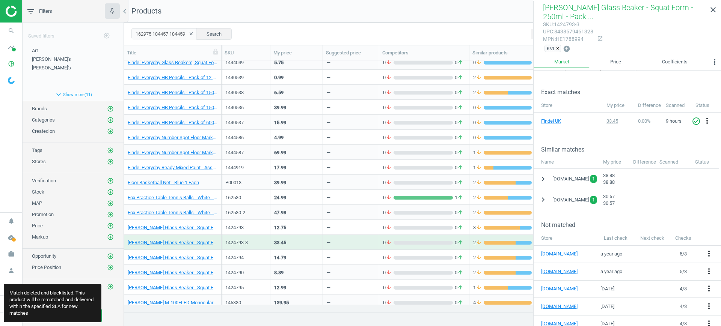
click at [367, 252] on div "—" at bounding box center [351, 257] width 48 height 13
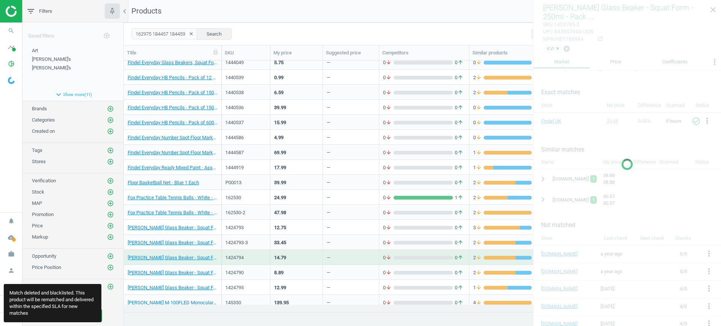
click at [367, 253] on div "—" at bounding box center [351, 257] width 48 height 13
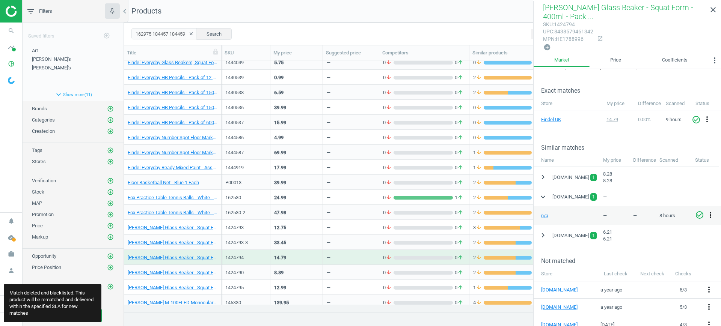
click at [709, 213] on icon "more_vert" at bounding box center [710, 215] width 9 height 9
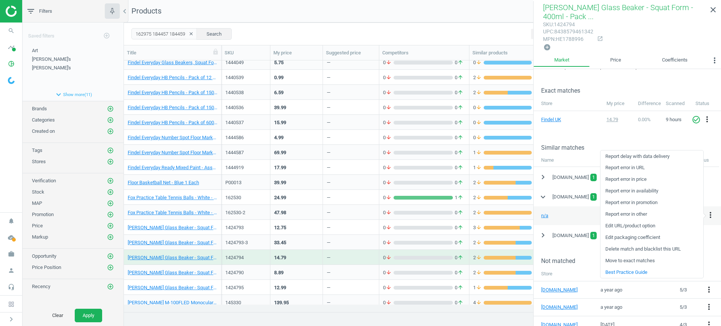
click at [638, 248] on link "Delete match and blacklist this URL" at bounding box center [652, 250] width 103 height 12
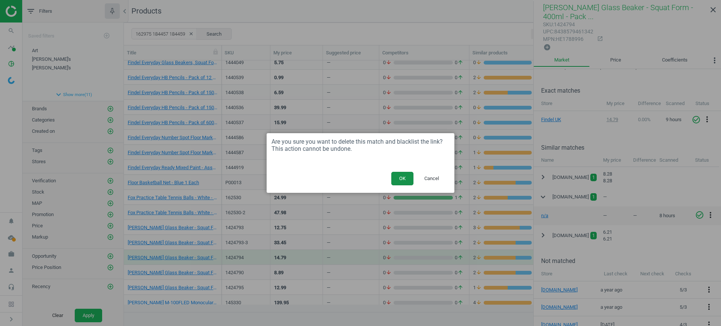
click at [396, 176] on button "OK" at bounding box center [402, 179] width 22 height 14
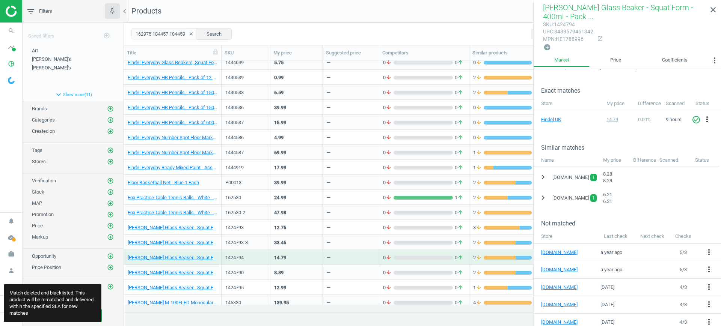
click at [327, 266] on div "—" at bounding box center [351, 272] width 48 height 13
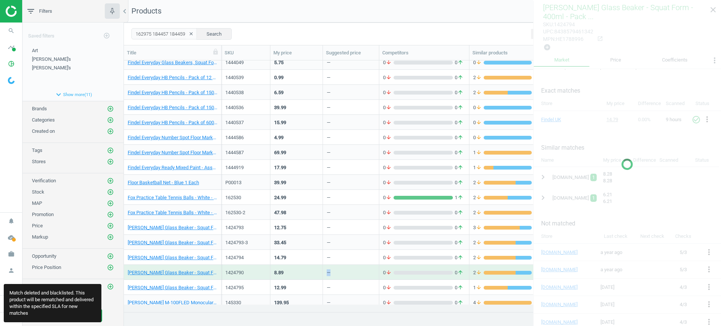
click at [327, 266] on div "—" at bounding box center [351, 272] width 48 height 13
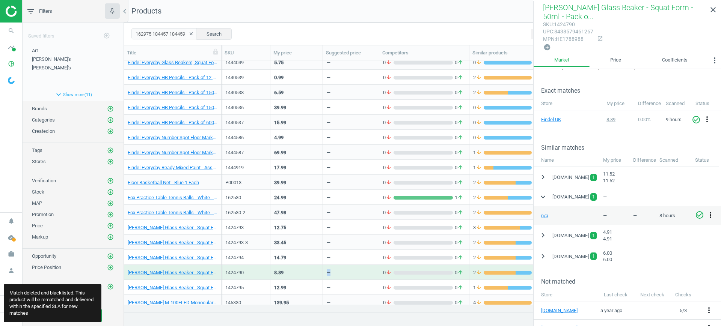
click at [713, 216] on icon "more_vert" at bounding box center [710, 215] width 9 height 9
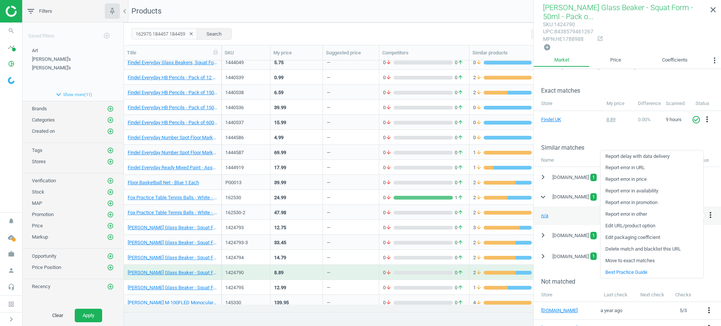
click at [654, 249] on link "Delete match and blacklist this URL" at bounding box center [652, 250] width 103 height 12
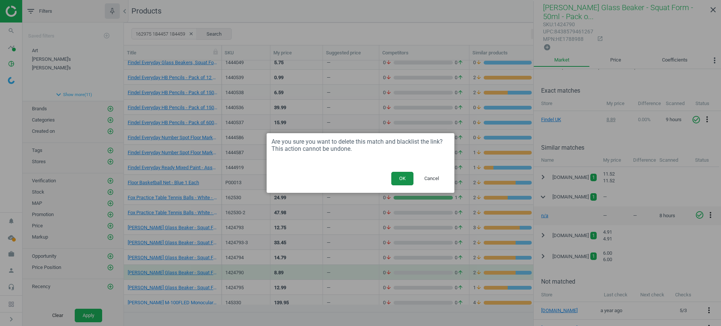
click at [398, 179] on button "OK" at bounding box center [402, 179] width 22 height 14
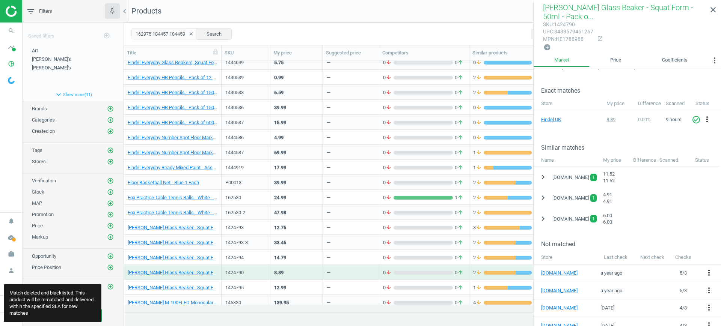
click at [327, 282] on div "—" at bounding box center [351, 287] width 48 height 13
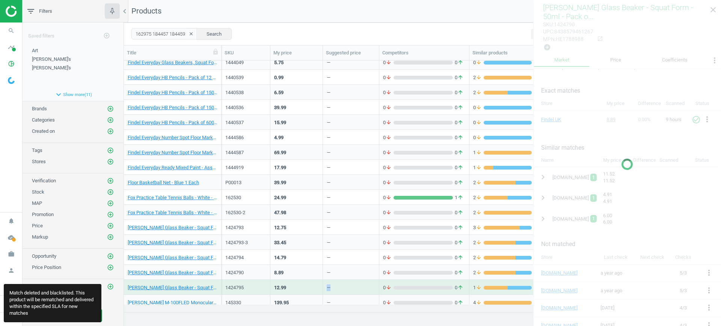
click at [327, 282] on div "—" at bounding box center [351, 287] width 48 height 13
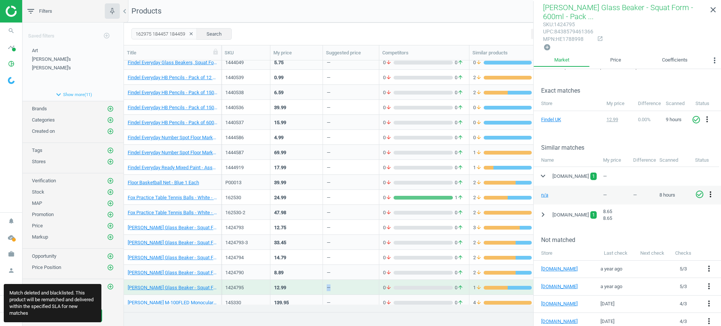
click at [713, 193] on icon "more_vert" at bounding box center [710, 194] width 9 height 9
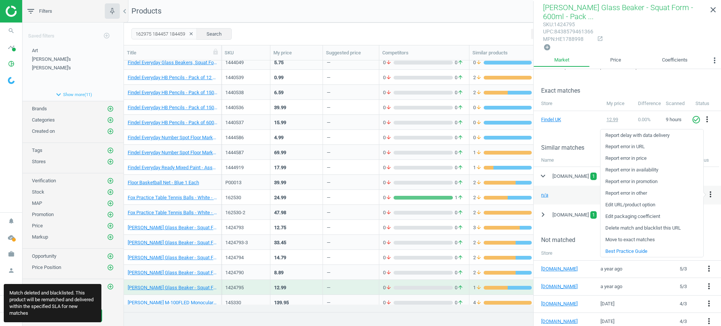
click at [656, 230] on link "Delete match and blacklist this URL" at bounding box center [652, 229] width 103 height 12
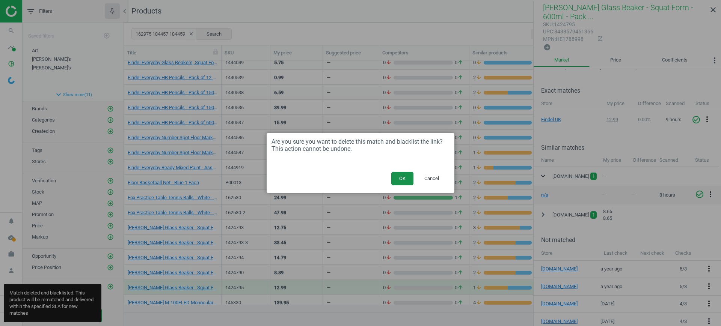
click at [398, 183] on button "OK" at bounding box center [402, 179] width 22 height 14
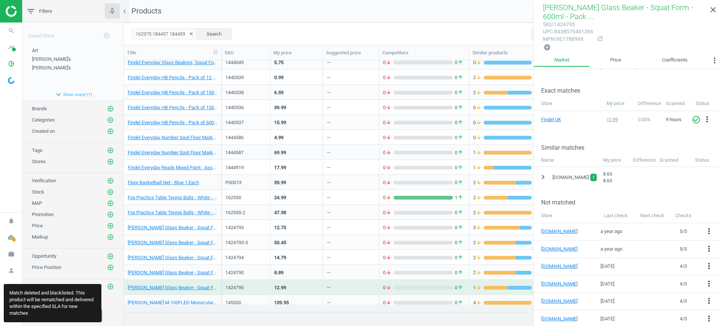
scroll to position [563, 0]
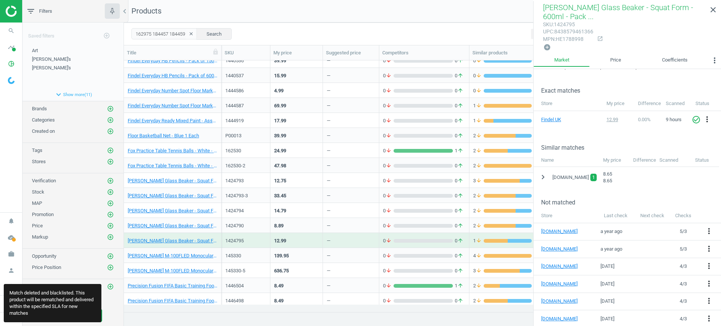
click at [351, 254] on div "—" at bounding box center [351, 255] width 48 height 13
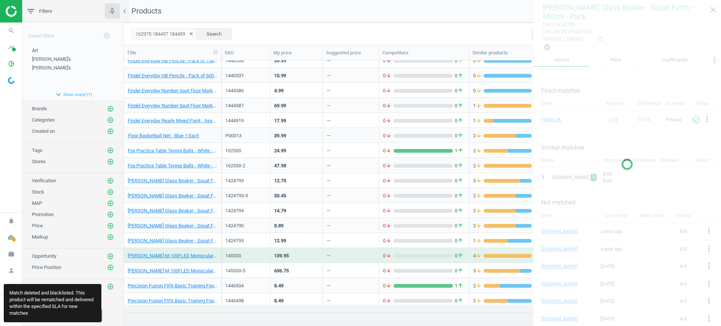
click at [351, 254] on div "—" at bounding box center [351, 255] width 48 height 13
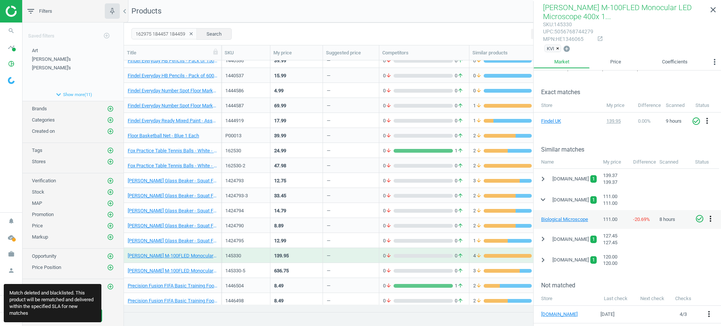
click at [712, 217] on icon "more_vert" at bounding box center [710, 218] width 9 height 9
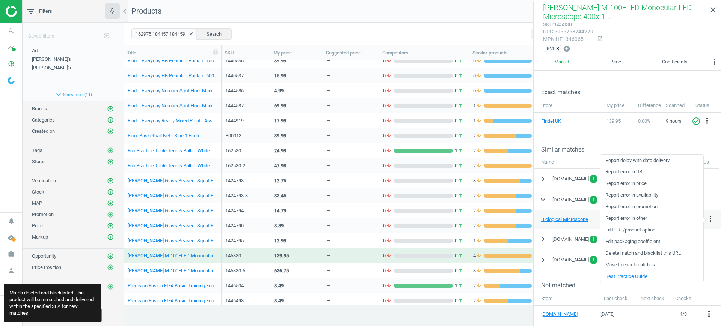
click at [654, 252] on link "Delete match and blacklist this URL" at bounding box center [652, 254] width 103 height 12
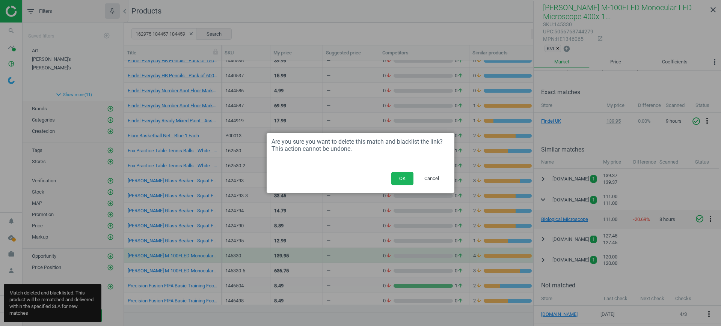
click at [403, 186] on div "OK Cancel" at bounding box center [361, 181] width 188 height 23
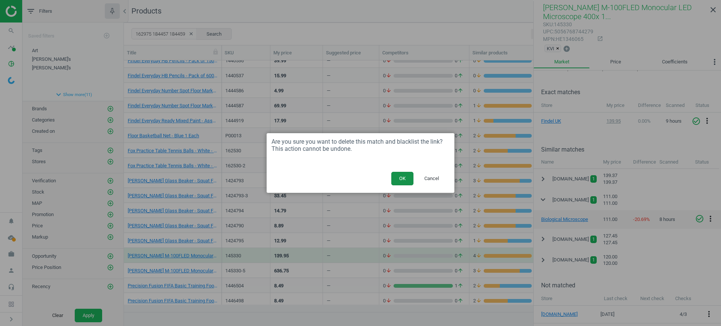
click at [401, 174] on button "OK" at bounding box center [402, 179] width 22 height 14
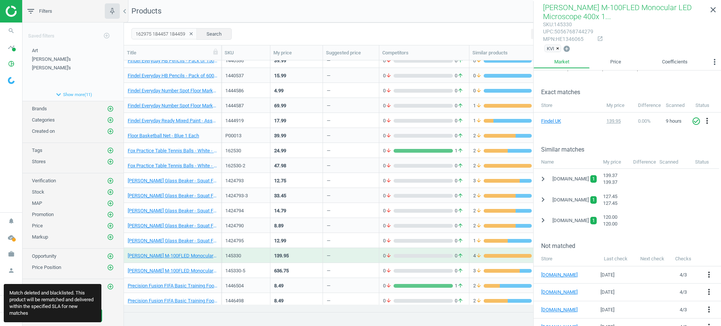
click at [329, 274] on div "—" at bounding box center [329, 272] width 4 height 9
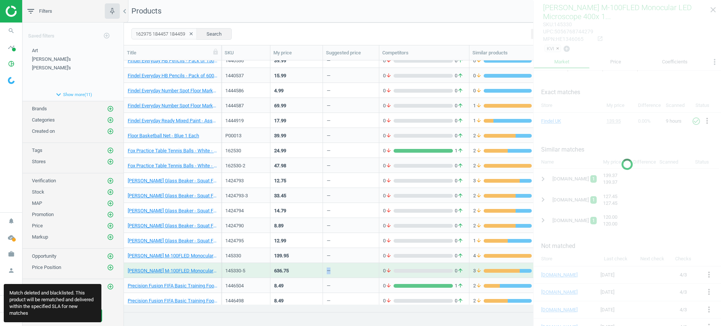
click at [329, 274] on div "—" at bounding box center [329, 272] width 4 height 9
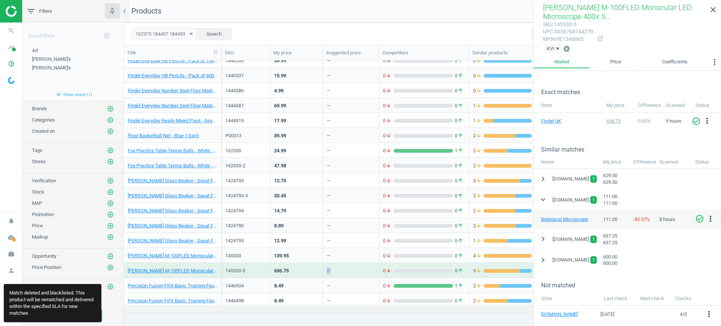
click at [710, 217] on icon "more_vert" at bounding box center [710, 218] width 9 height 9
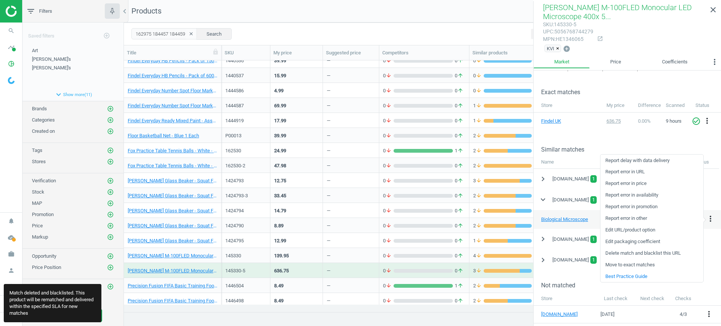
click at [661, 253] on link "Delete match and blacklist this URL" at bounding box center [652, 254] width 103 height 12
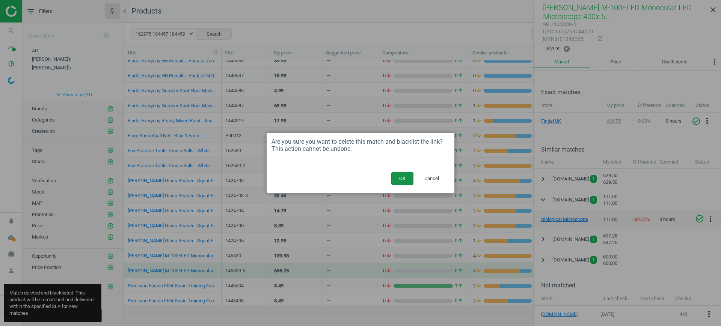
click at [406, 182] on button "OK" at bounding box center [402, 179] width 22 height 14
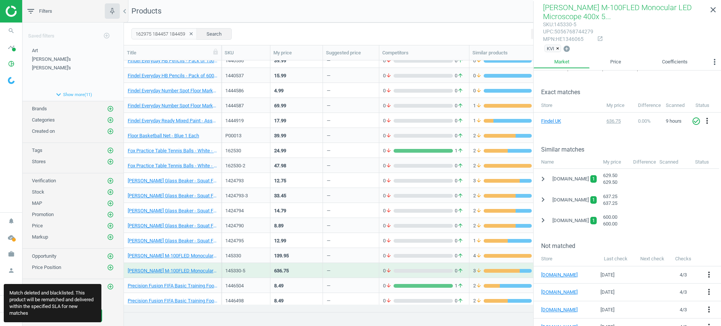
scroll to position [610, 0]
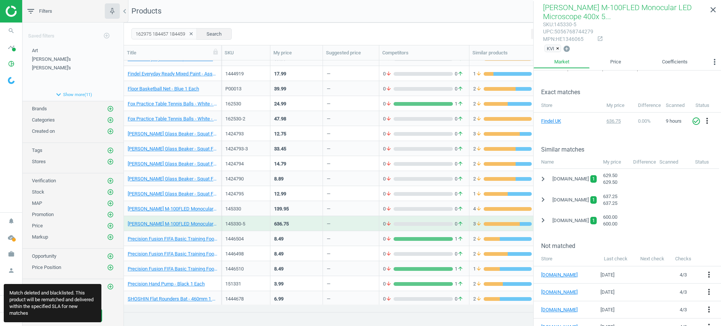
click at [350, 242] on div "—" at bounding box center [351, 238] width 48 height 13
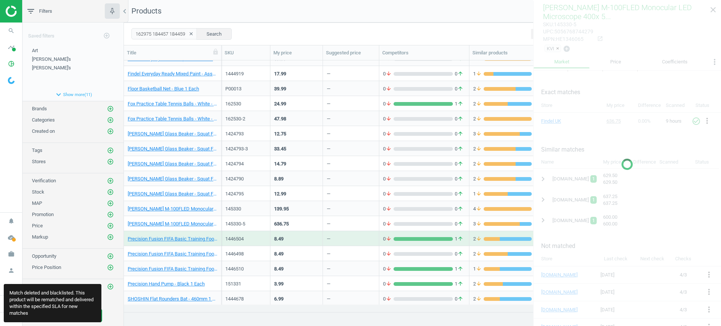
click at [350, 242] on div "—" at bounding box center [351, 238] width 48 height 13
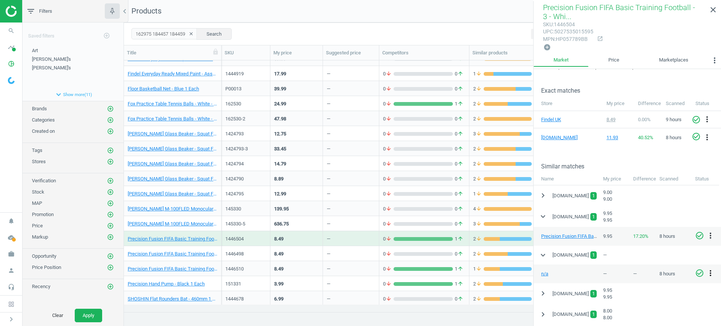
click at [710, 271] on icon "more_vert" at bounding box center [710, 273] width 9 height 9
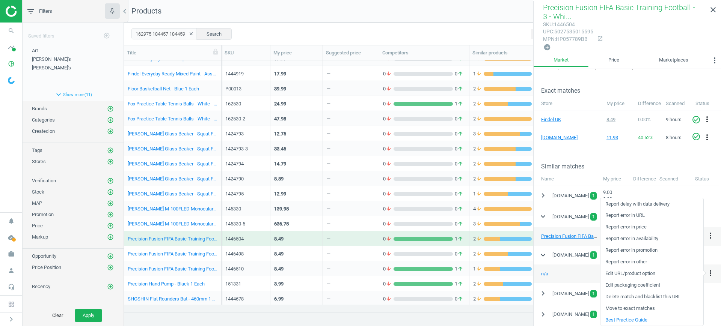
click at [626, 296] on link "Delete match and blacklist this URL" at bounding box center [652, 297] width 103 height 12
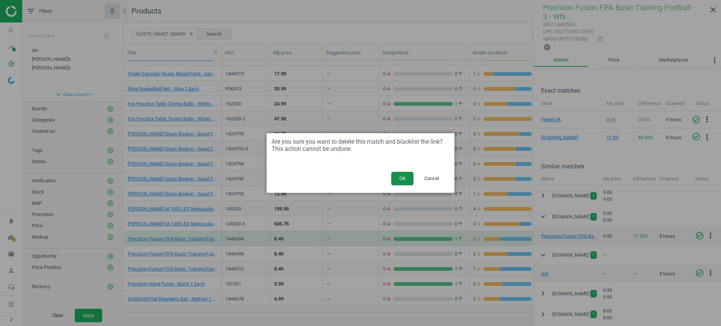
click at [406, 181] on button "OK" at bounding box center [402, 179] width 22 height 14
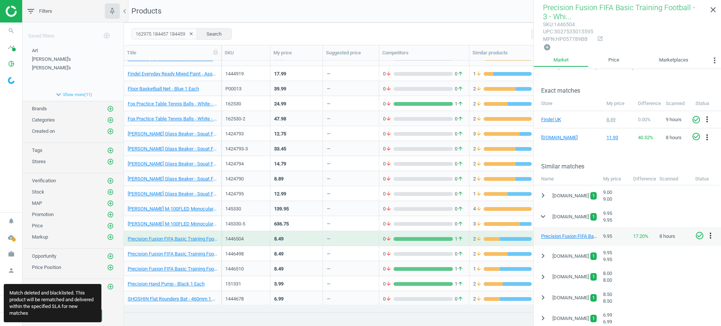
click at [365, 252] on div "—" at bounding box center [351, 253] width 48 height 13
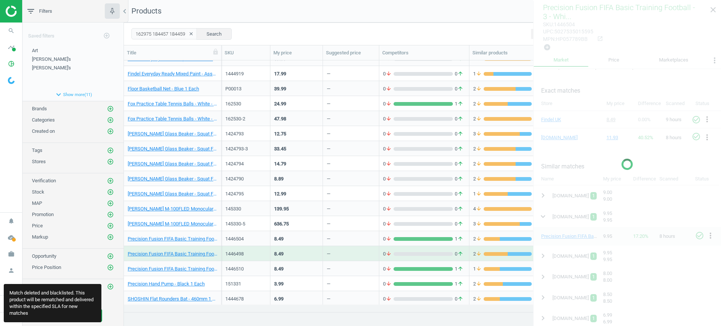
click at [365, 252] on div "—" at bounding box center [351, 253] width 48 height 13
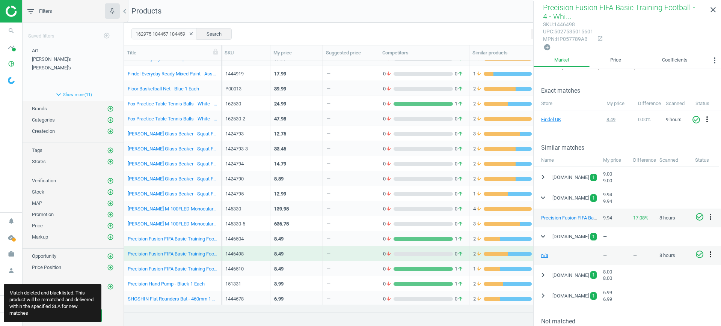
click at [709, 255] on icon "more_vert" at bounding box center [710, 254] width 9 height 9
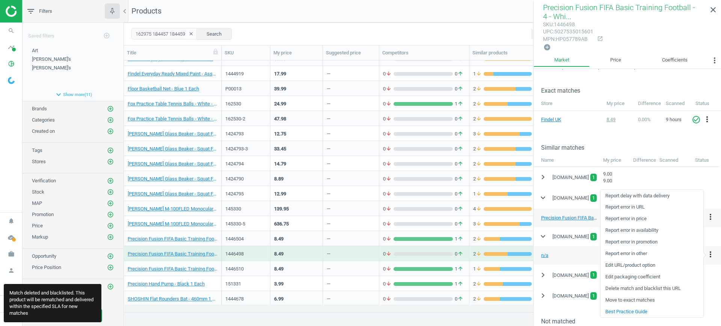
click at [644, 286] on link "Delete match and blacklist this URL" at bounding box center [652, 289] width 103 height 12
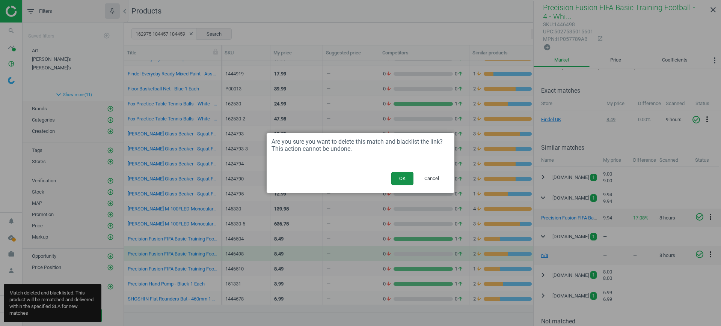
click at [407, 177] on button "OK" at bounding box center [402, 179] width 22 height 14
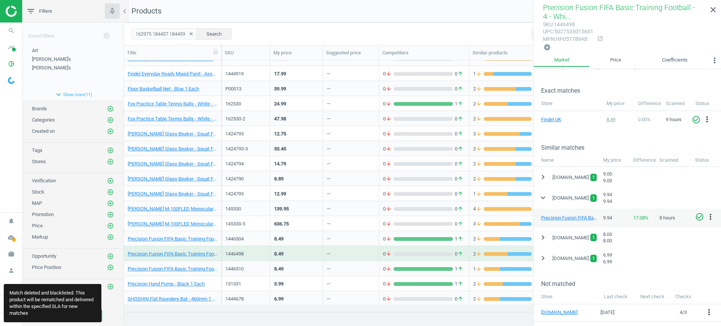
scroll to position [687, 0]
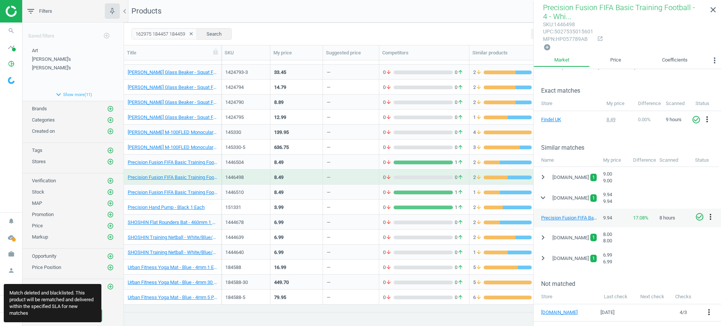
click at [362, 188] on div "—" at bounding box center [351, 192] width 48 height 13
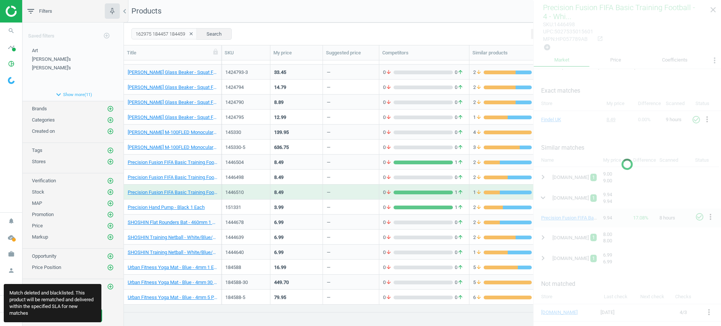
click at [362, 188] on div "—" at bounding box center [351, 192] width 48 height 13
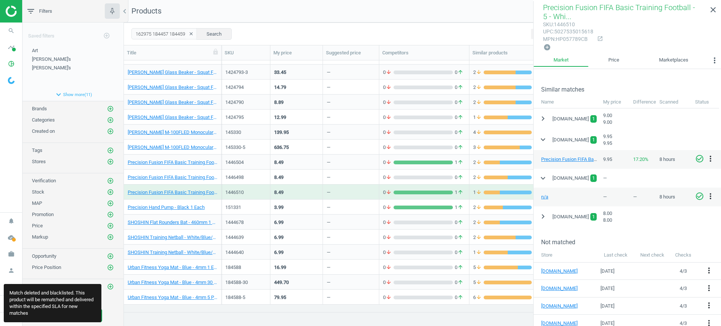
scroll to position [135, 0]
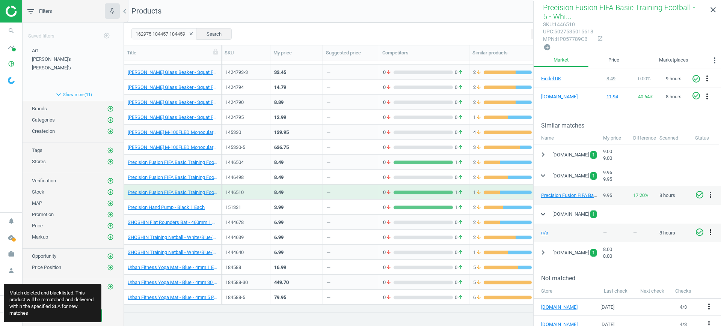
click at [711, 230] on icon "more_vert" at bounding box center [710, 232] width 9 height 9
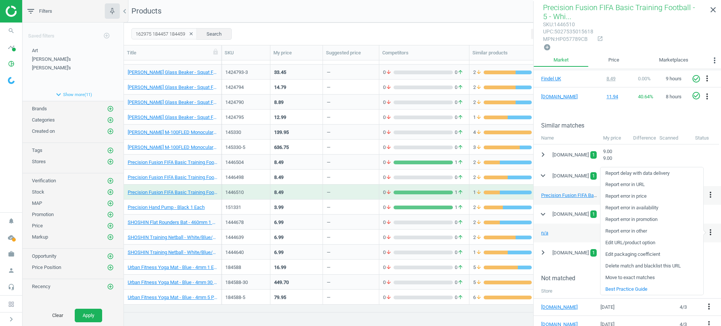
click at [634, 265] on link "Delete match and blacklist this URL" at bounding box center [652, 267] width 103 height 12
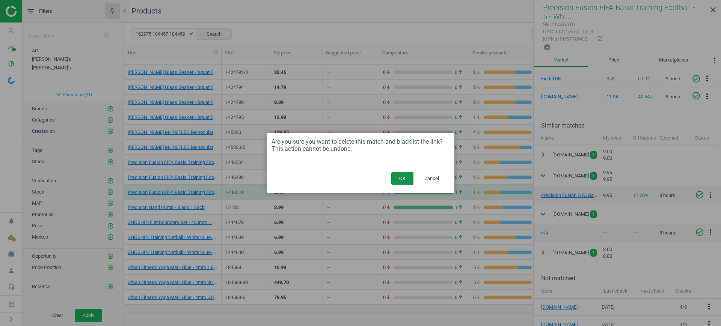
click at [401, 181] on button "OK" at bounding box center [402, 179] width 22 height 14
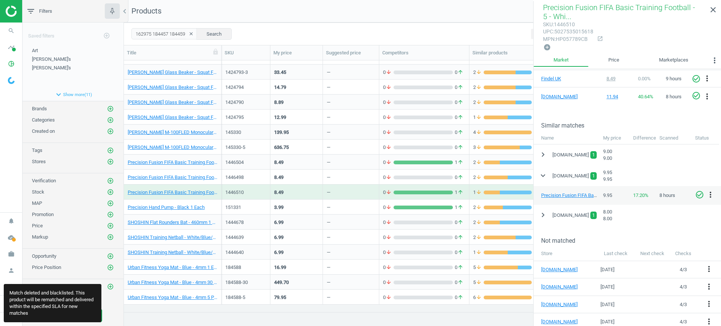
click at [381, 205] on div "0 arrow_downward 1 arrow_upward" at bounding box center [424, 207] width 90 height 15
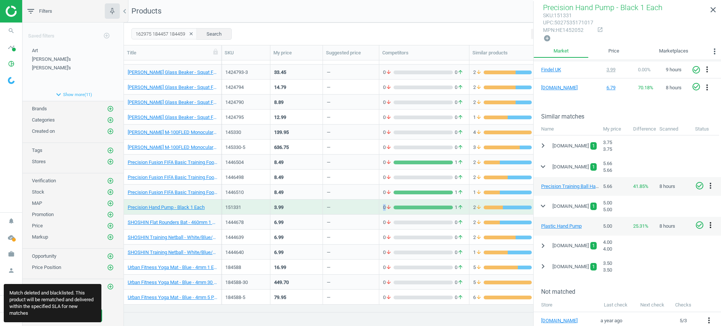
click at [711, 222] on icon "more_vert" at bounding box center [710, 225] width 9 height 9
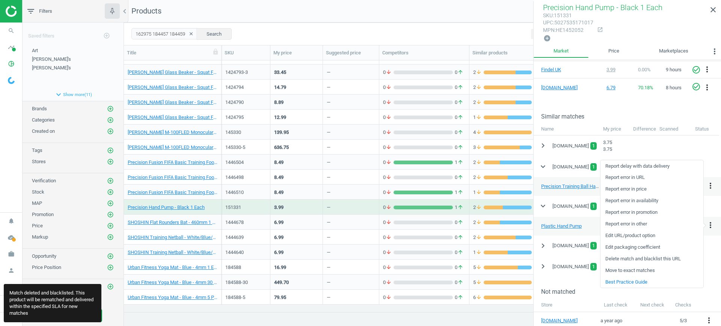
click at [628, 257] on link "Delete match and blacklist this URL" at bounding box center [652, 260] width 103 height 12
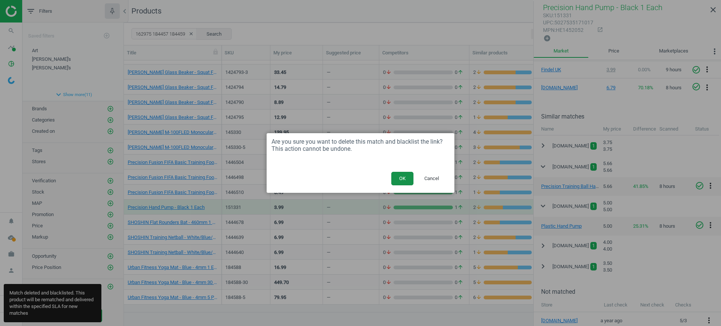
click at [403, 176] on button "OK" at bounding box center [402, 179] width 22 height 14
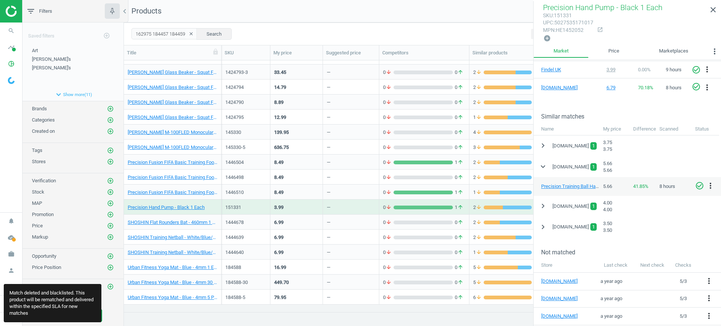
click at [350, 225] on div "—" at bounding box center [351, 222] width 48 height 13
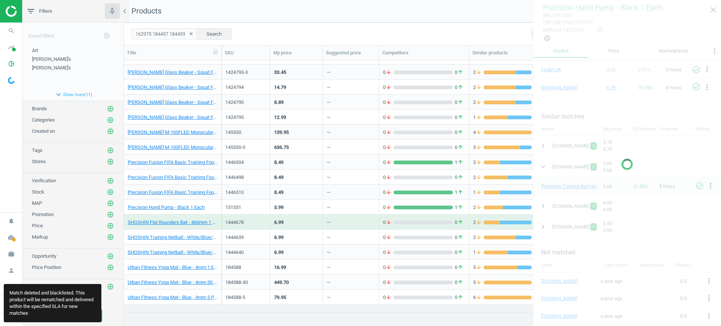
click at [350, 225] on div "—" at bounding box center [351, 222] width 48 height 13
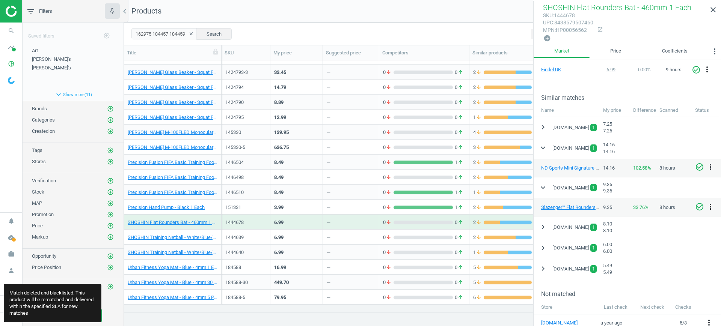
click at [711, 207] on icon "more_vert" at bounding box center [710, 206] width 9 height 9
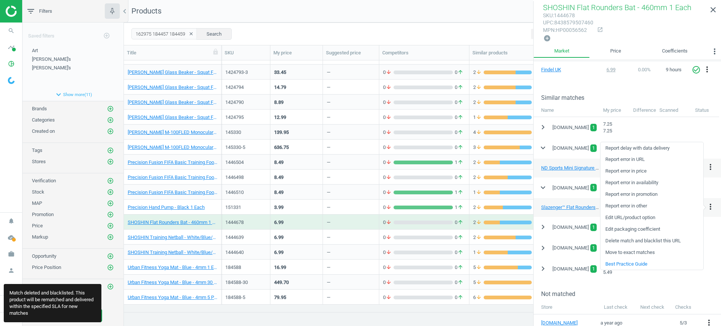
click at [628, 242] on link "Delete match and blacklist this URL" at bounding box center [652, 241] width 103 height 12
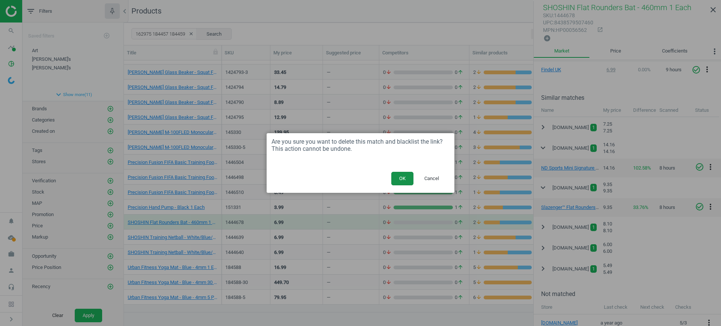
click at [401, 175] on button "OK" at bounding box center [402, 179] width 22 height 14
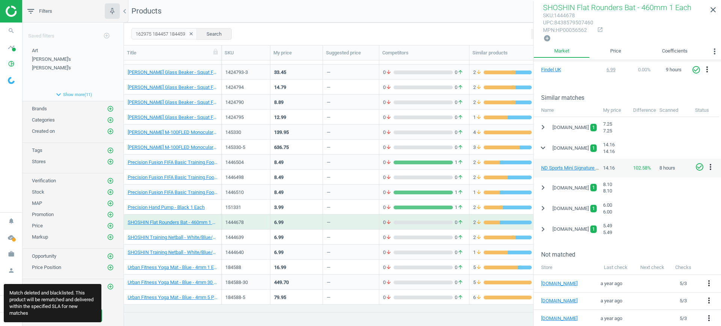
click at [333, 235] on div "—" at bounding box center [351, 237] width 48 height 13
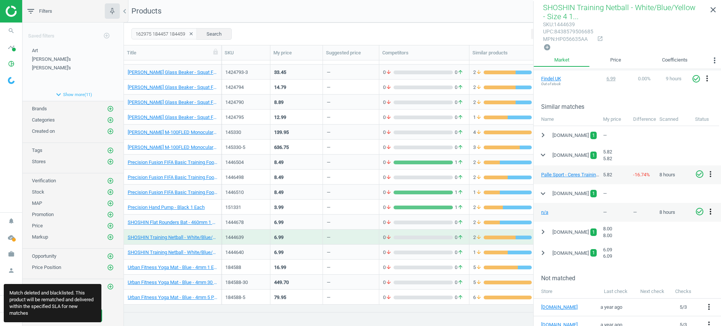
click at [712, 211] on icon "more_vert" at bounding box center [710, 211] width 9 height 9
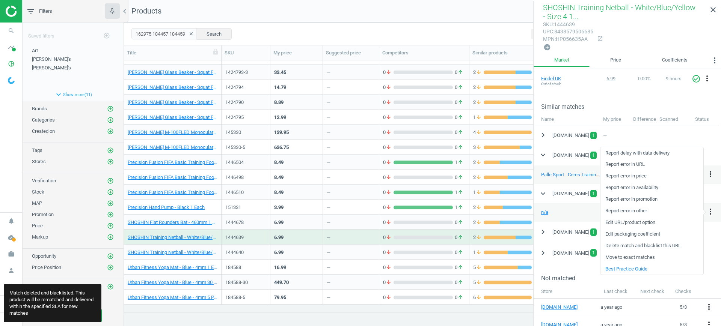
click at [634, 244] on link "Delete match and blacklist this URL" at bounding box center [652, 246] width 103 height 12
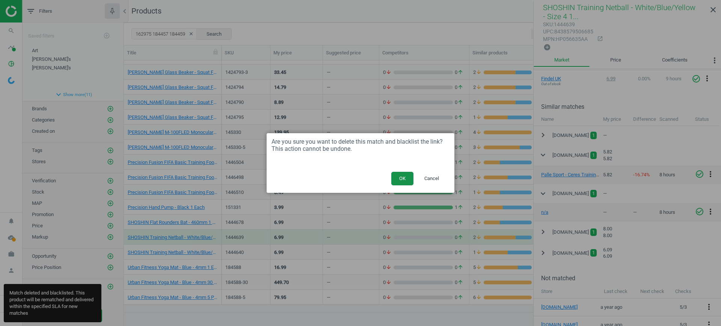
click at [409, 181] on button "OK" at bounding box center [402, 179] width 22 height 14
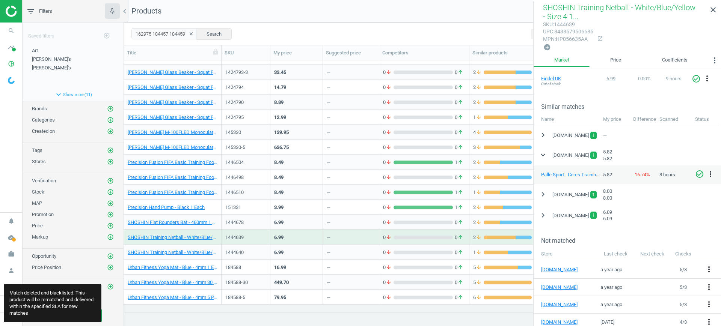
click at [364, 249] on div "—" at bounding box center [351, 252] width 48 height 13
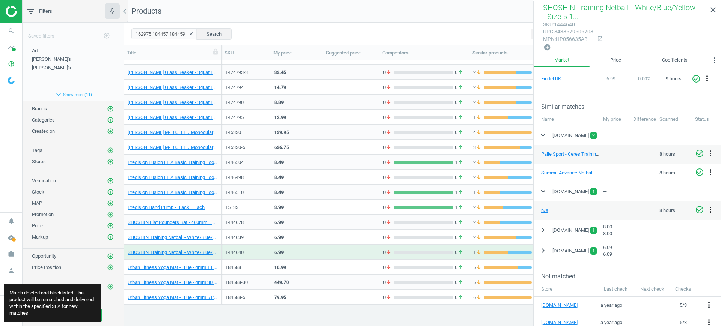
click at [709, 207] on icon "more_vert" at bounding box center [710, 209] width 9 height 9
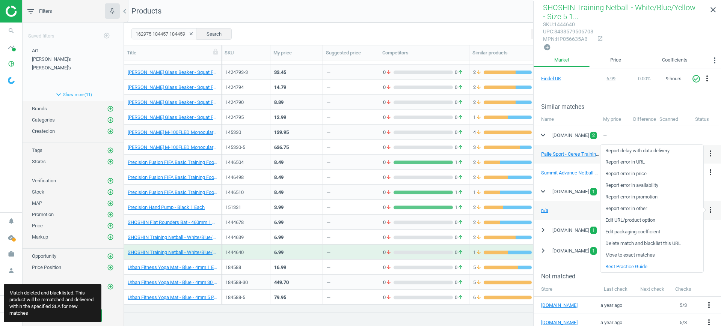
click at [640, 243] on link "Delete match and blacklist this URL" at bounding box center [652, 244] width 103 height 12
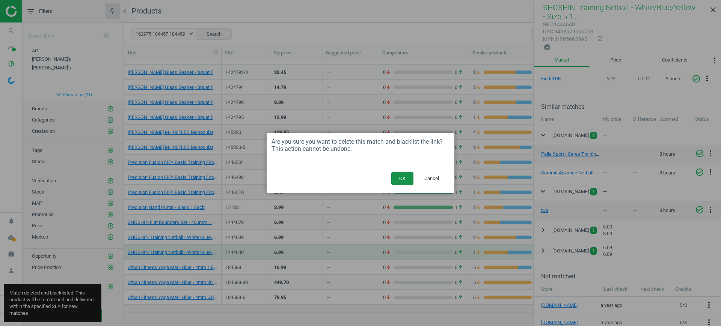
click at [405, 179] on button "OK" at bounding box center [402, 179] width 22 height 14
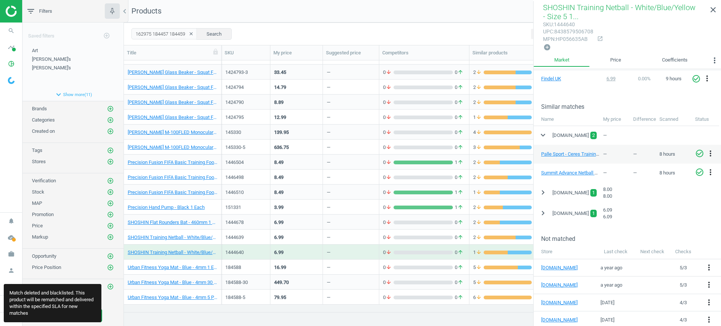
click at [344, 266] on div "—" at bounding box center [351, 267] width 48 height 13
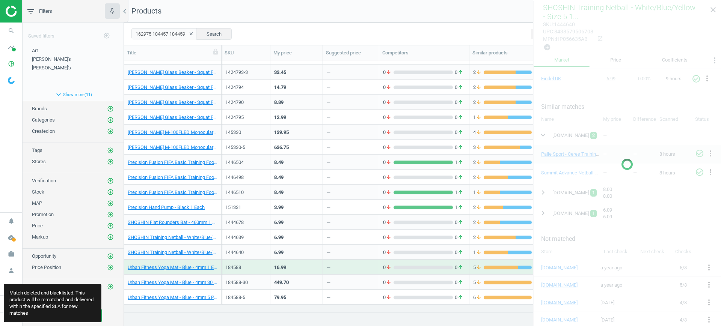
click at [344, 266] on div "—" at bounding box center [351, 267] width 48 height 13
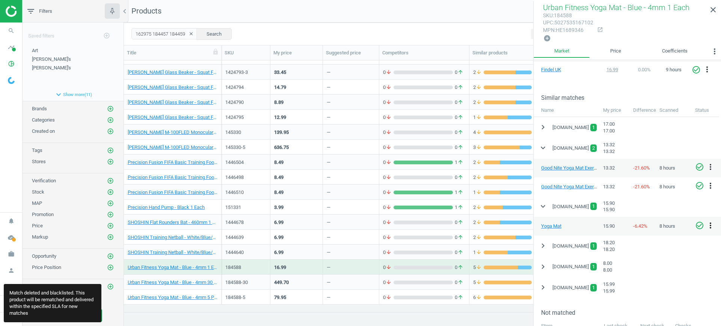
click at [711, 221] on icon "more_vert" at bounding box center [710, 225] width 9 height 9
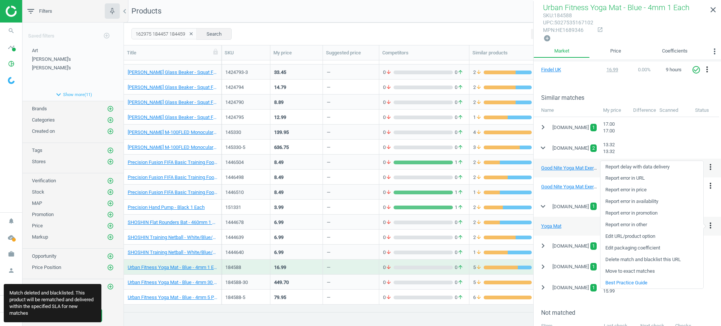
click at [631, 259] on link "Delete match and blacklist this URL" at bounding box center [652, 260] width 103 height 12
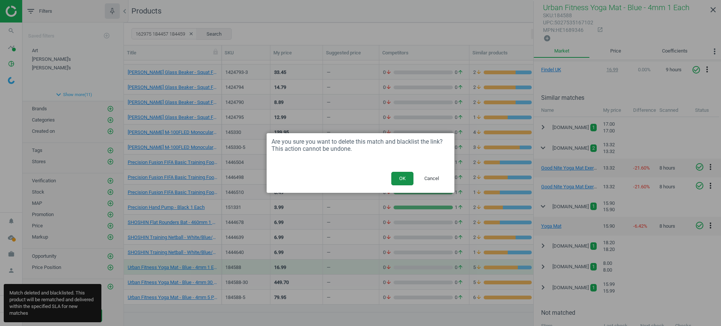
click at [406, 178] on button "OK" at bounding box center [402, 179] width 22 height 14
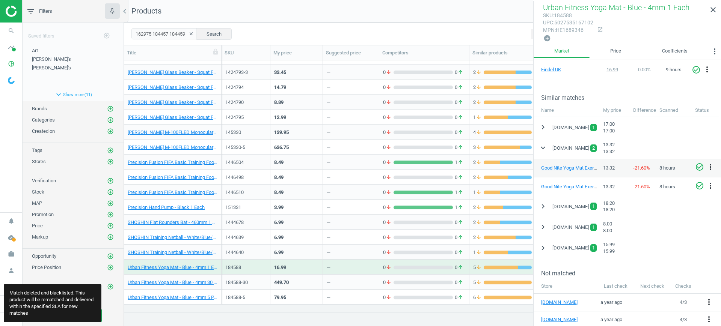
click at [357, 281] on div "—" at bounding box center [351, 282] width 48 height 13
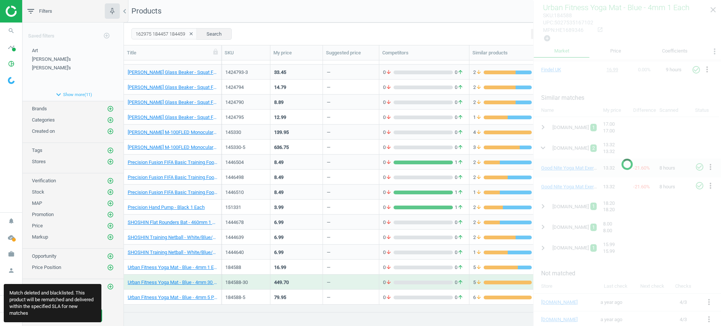
click at [357, 281] on div "—" at bounding box center [351, 282] width 48 height 13
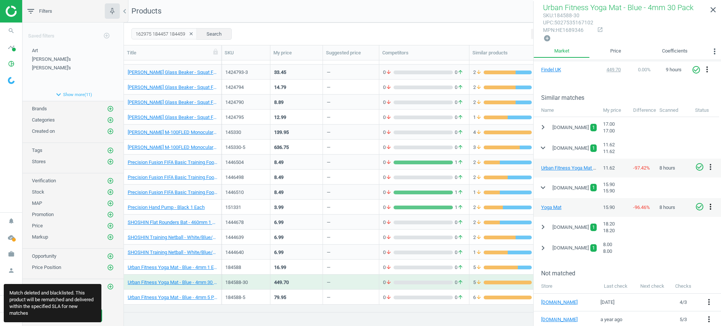
click at [711, 204] on icon "more_vert" at bounding box center [710, 206] width 9 height 9
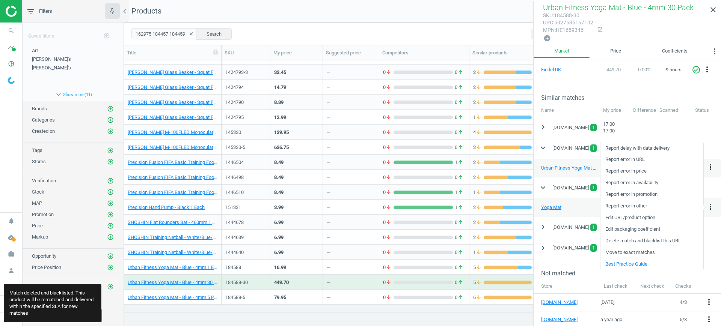
click at [645, 240] on link "Delete match and blacklist this URL" at bounding box center [652, 241] width 103 height 12
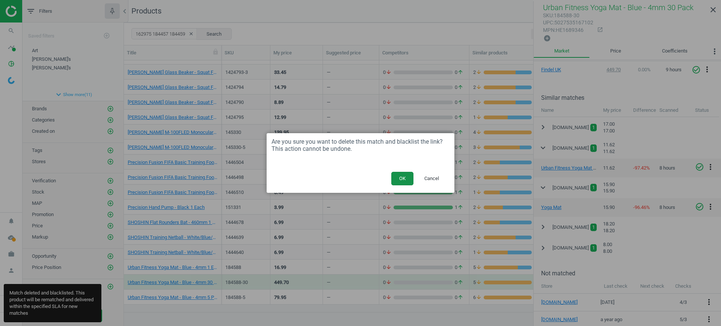
click at [403, 176] on button "OK" at bounding box center [402, 179] width 22 height 14
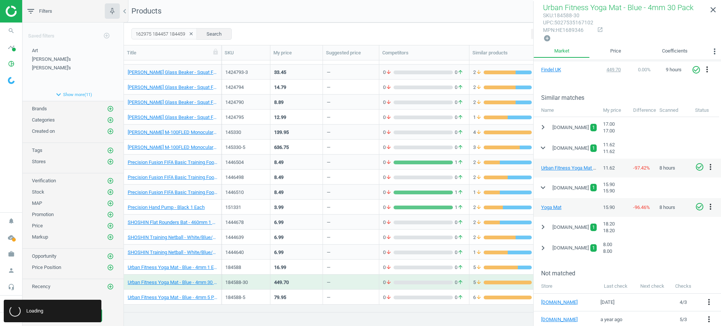
click at [334, 293] on div "—" at bounding box center [351, 297] width 48 height 13
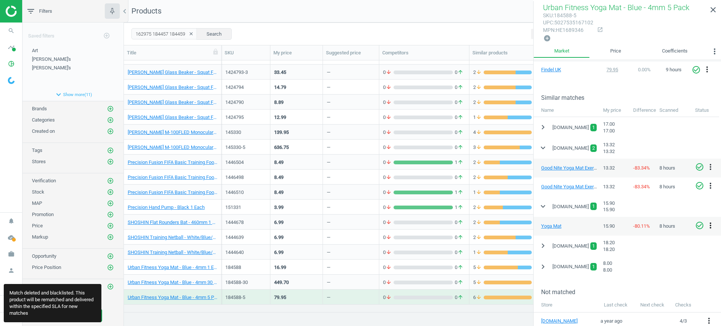
click at [710, 228] on icon "more_vert" at bounding box center [710, 225] width 9 height 9
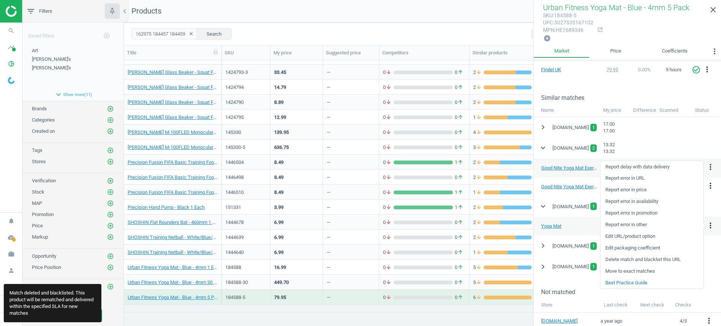
click at [660, 260] on link "Delete match and blacklist this URL" at bounding box center [652, 260] width 103 height 12
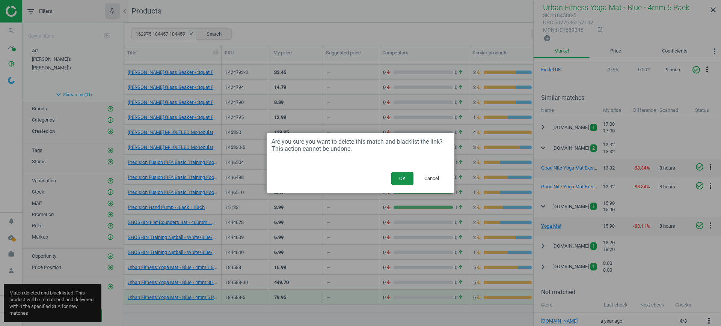
click at [403, 177] on button "OK" at bounding box center [402, 179] width 22 height 14
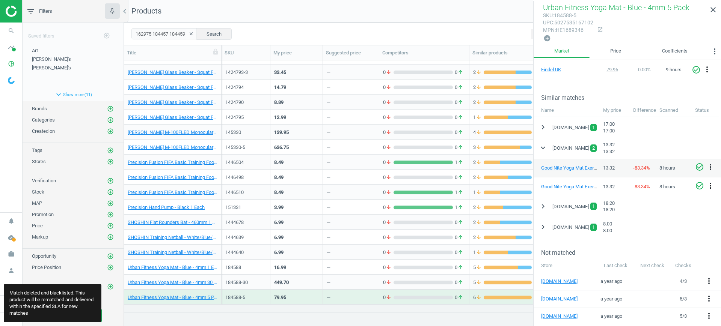
click at [709, 187] on icon "more_vert" at bounding box center [710, 185] width 9 height 9
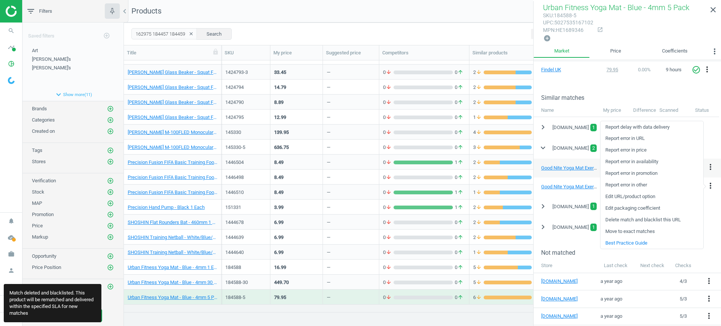
click at [641, 217] on link "Delete match and blacklist this URL" at bounding box center [652, 220] width 103 height 12
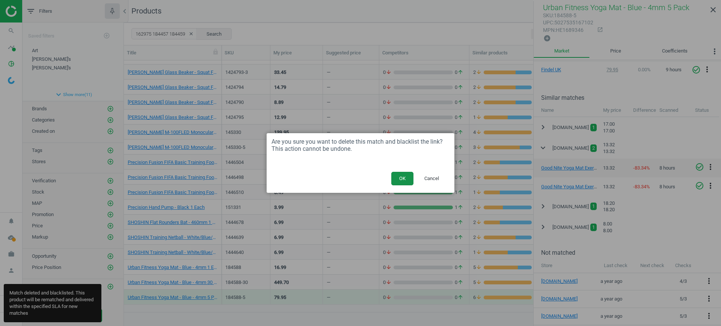
click at [397, 183] on button "OK" at bounding box center [402, 179] width 22 height 14
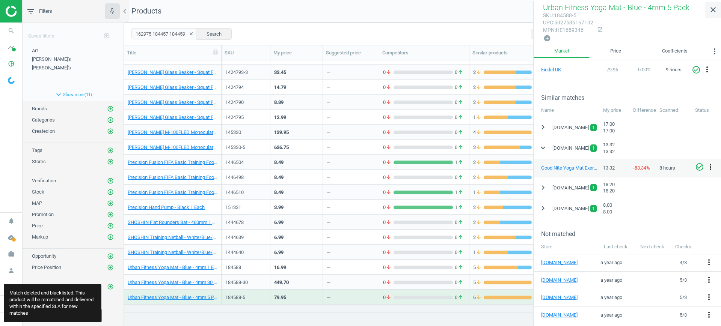
click at [712, 11] on icon "close" at bounding box center [713, 9] width 9 height 9
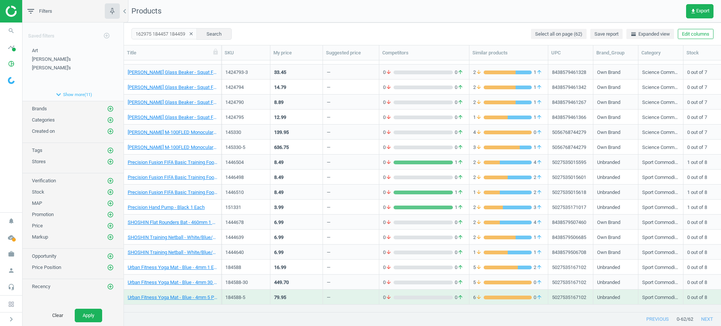
click at [189, 32] on icon "clear" at bounding box center [191, 33] width 5 height 5
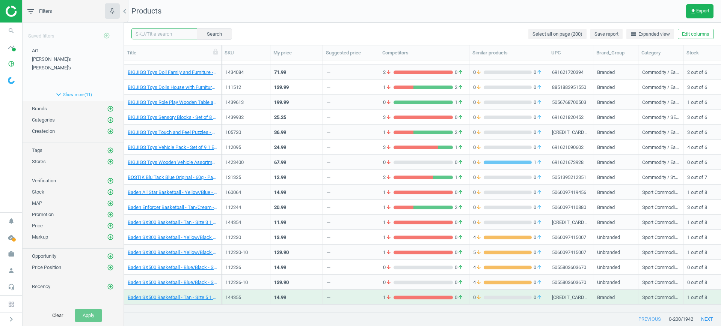
click at [179, 32] on input "text" at bounding box center [164, 33] width 66 height 11
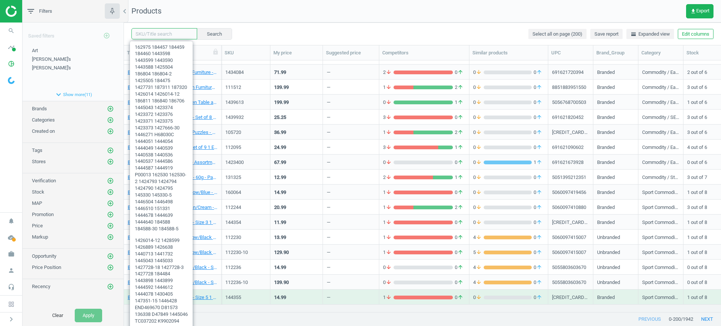
paste input "1443590 1443588 1427419 1427731 1425917-10 1425917-30 1425916-10 1425916-30 142…"
type input "1443590 1443588 1427419 1427731 1425917-10 1425917-30 1425916-10 1425916-30 142…"
click at [202, 36] on button "Search" at bounding box center [213, 33] width 35 height 11
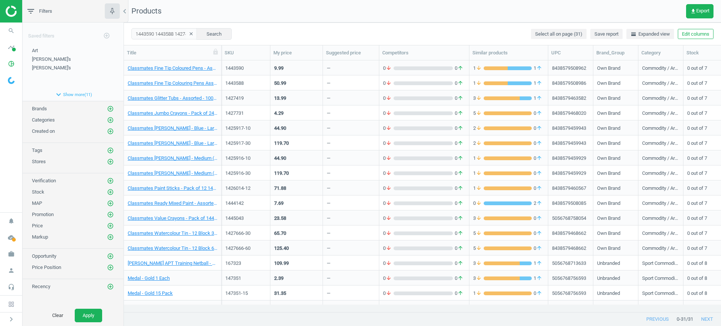
click at [344, 74] on div "—" at bounding box center [351, 67] width 48 height 13
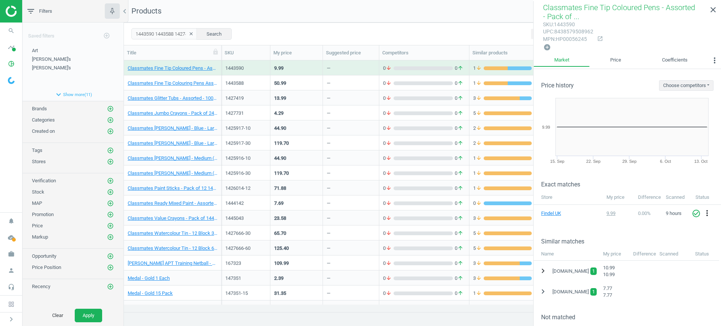
click at [543, 267] on icon "chevron_right" at bounding box center [543, 271] width 9 height 9
click at [710, 287] on icon "more_vert" at bounding box center [710, 290] width 9 height 9
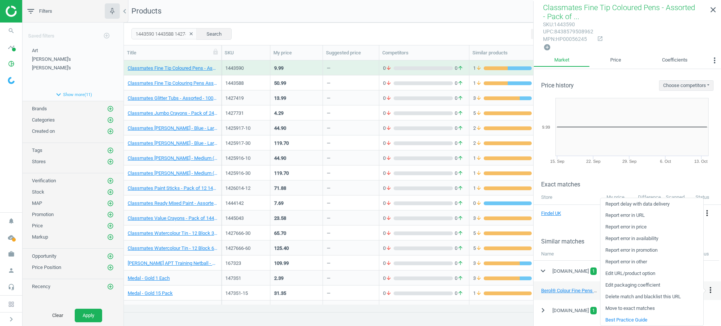
click at [646, 296] on link "Delete match and blacklist this URL" at bounding box center [652, 297] width 103 height 12
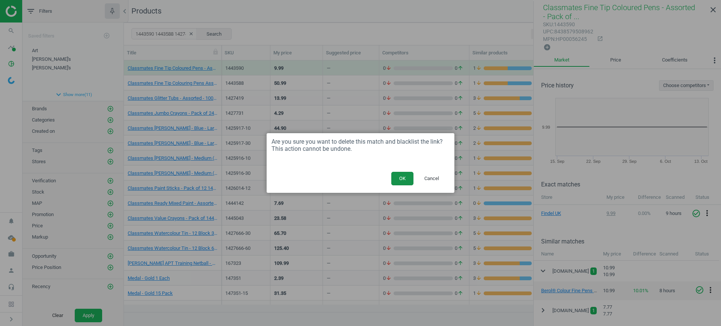
click at [404, 172] on button "OK" at bounding box center [402, 179] width 22 height 14
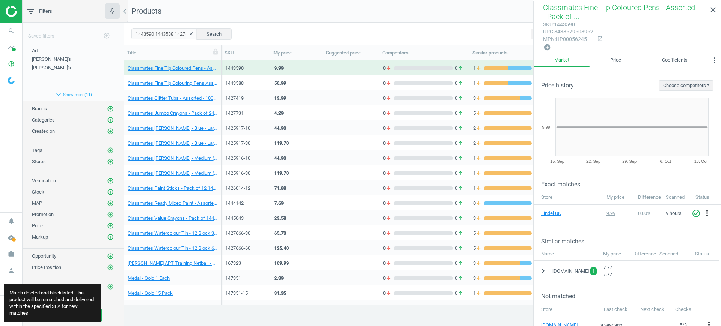
click at [303, 79] on div "50.99" at bounding box center [296, 82] width 45 height 13
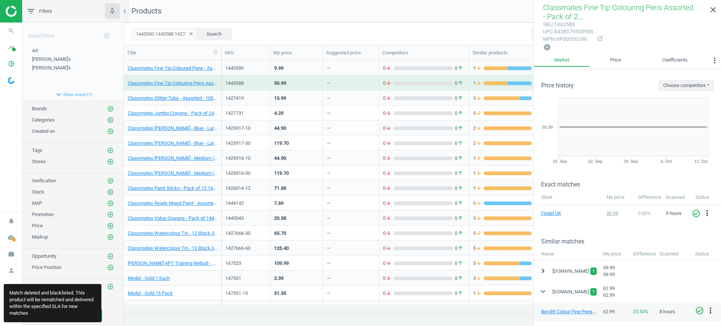
click at [545, 271] on icon "chevron_right" at bounding box center [543, 271] width 9 height 9
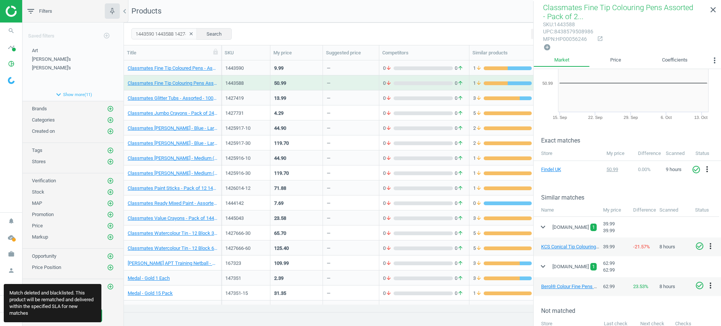
scroll to position [94, 0]
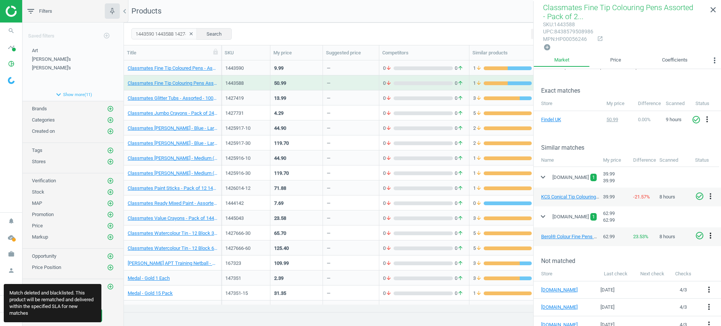
click at [708, 238] on icon "more_vert" at bounding box center [710, 235] width 9 height 9
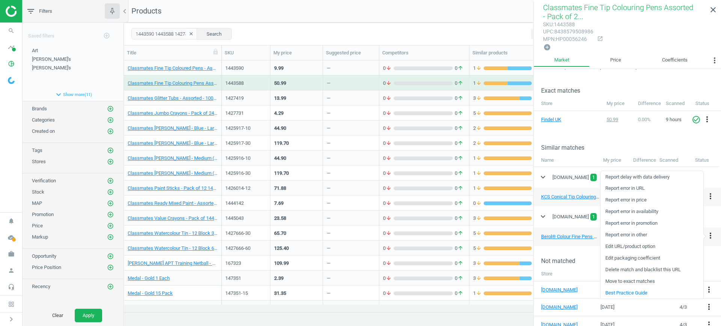
click at [645, 267] on link "Delete match and blacklist this URL" at bounding box center [652, 270] width 103 height 12
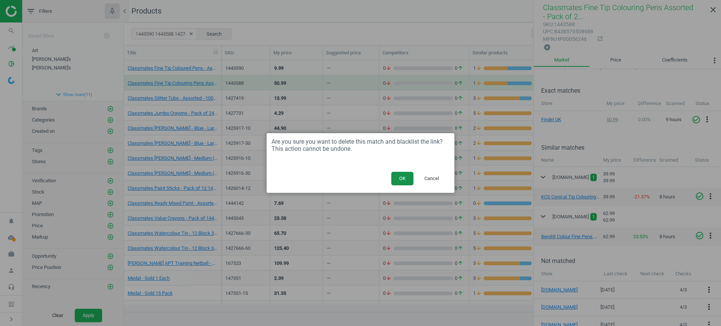
click at [396, 175] on button "OK" at bounding box center [402, 179] width 22 height 14
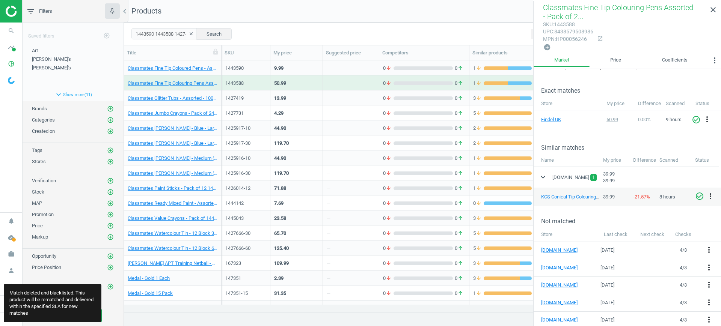
click at [334, 94] on div "—" at bounding box center [351, 97] width 48 height 13
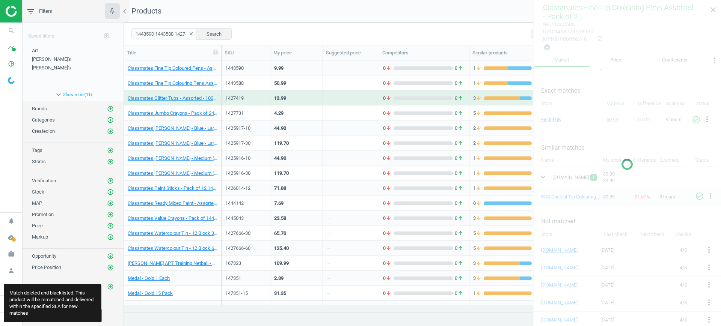
click at [334, 94] on div "—" at bounding box center [351, 97] width 48 height 13
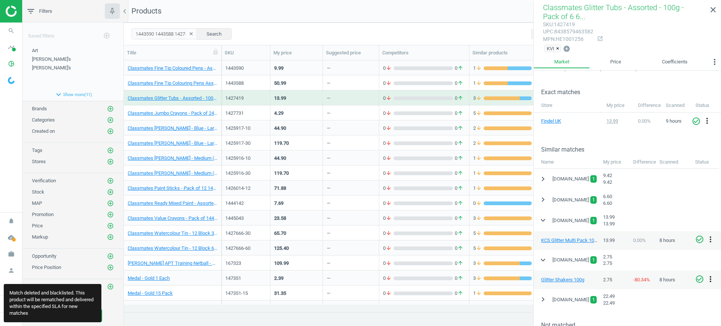
click at [708, 281] on icon "more_vert" at bounding box center [710, 279] width 9 height 9
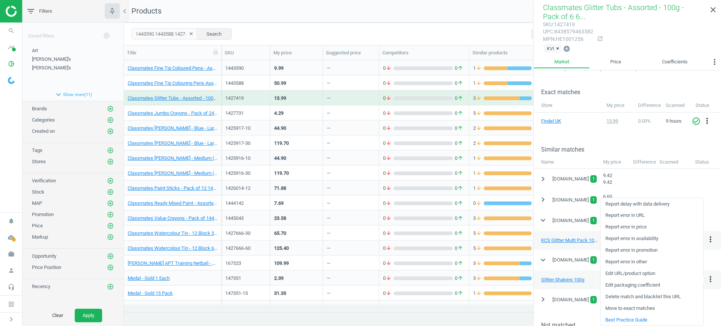
click at [647, 297] on link "Delete match and blacklist this URL" at bounding box center [652, 297] width 103 height 12
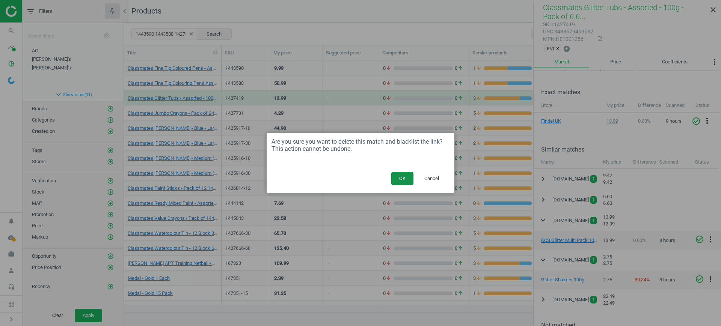
click at [407, 175] on button "OK" at bounding box center [402, 179] width 22 height 14
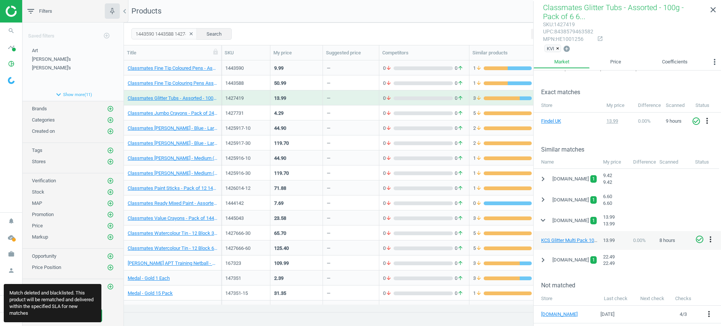
click at [356, 115] on div "—" at bounding box center [351, 112] width 48 height 13
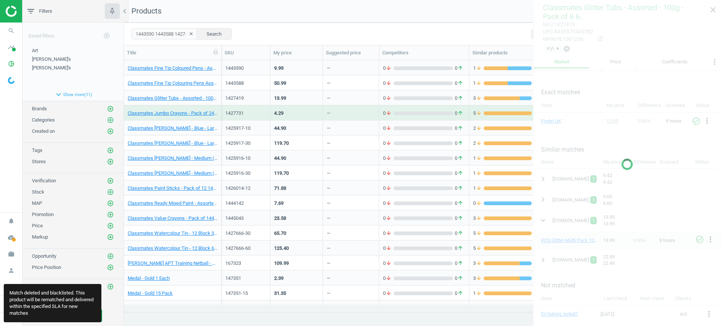
click at [356, 115] on div "—" at bounding box center [351, 112] width 48 height 13
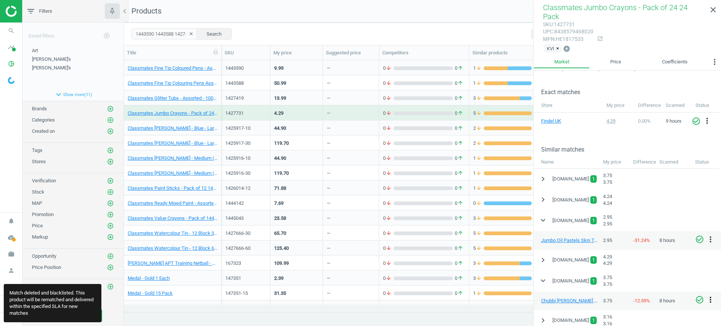
click at [711, 296] on icon "more_vert" at bounding box center [710, 300] width 9 height 9
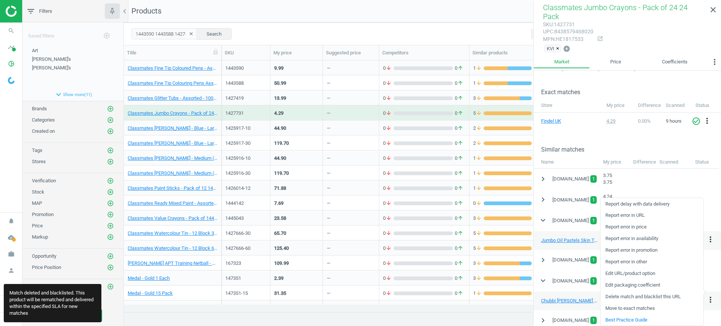
click at [647, 296] on link "Delete match and blacklist this URL" at bounding box center [652, 297] width 103 height 12
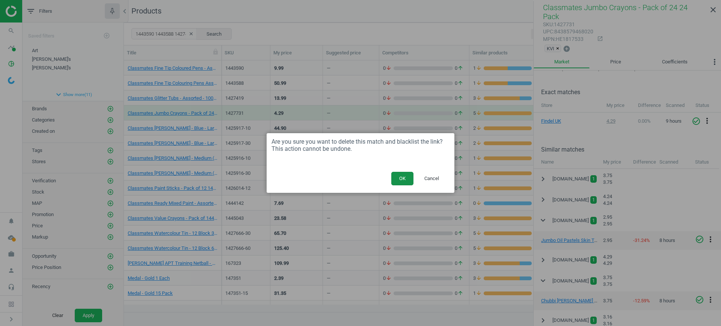
click at [409, 180] on button "OK" at bounding box center [402, 179] width 22 height 14
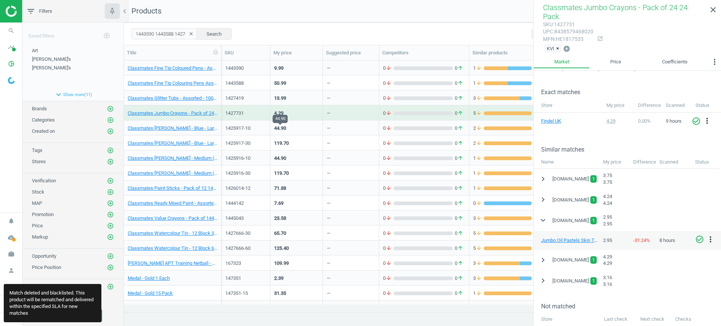
click at [293, 124] on div "44.90" at bounding box center [296, 127] width 45 height 13
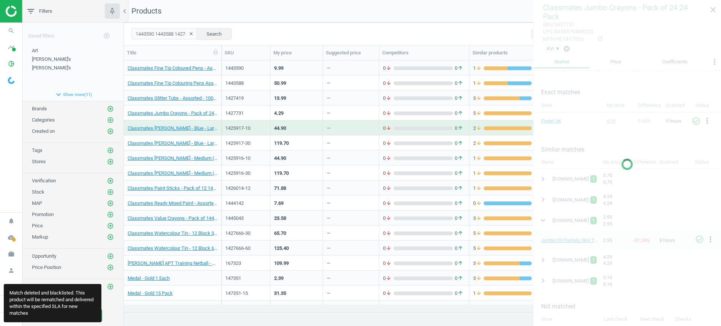
click at [293, 124] on div "44.90" at bounding box center [296, 127] width 45 height 13
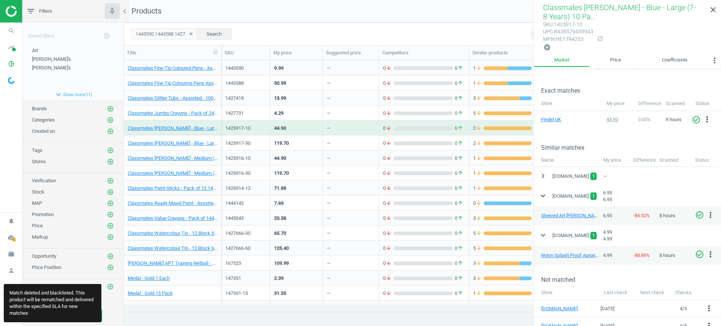
click at [543, 194] on icon "expand_more" at bounding box center [543, 196] width 9 height 9
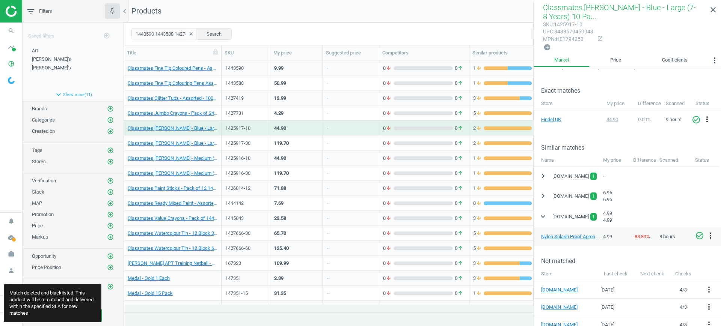
click at [711, 235] on icon "more_vert" at bounding box center [710, 235] width 9 height 9
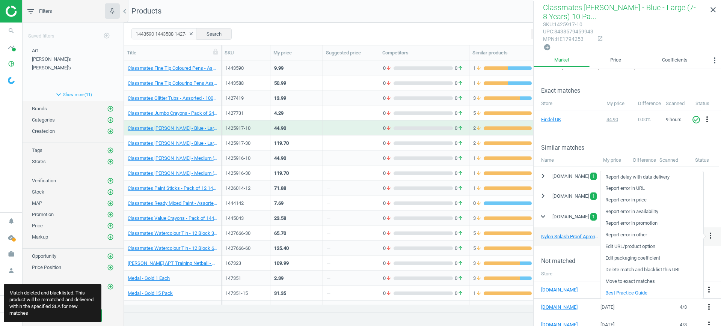
click at [644, 270] on link "Delete match and blacklist this URL" at bounding box center [652, 270] width 103 height 12
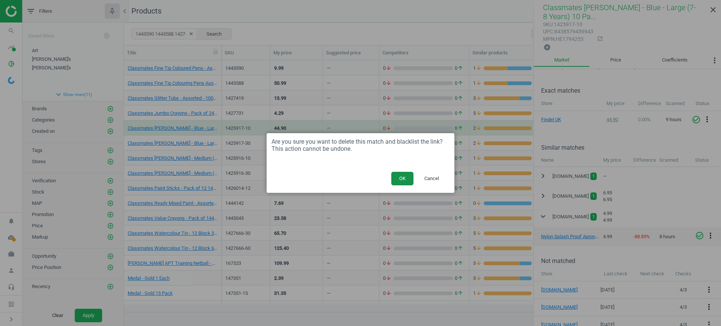
click at [403, 177] on button "OK" at bounding box center [402, 179] width 22 height 14
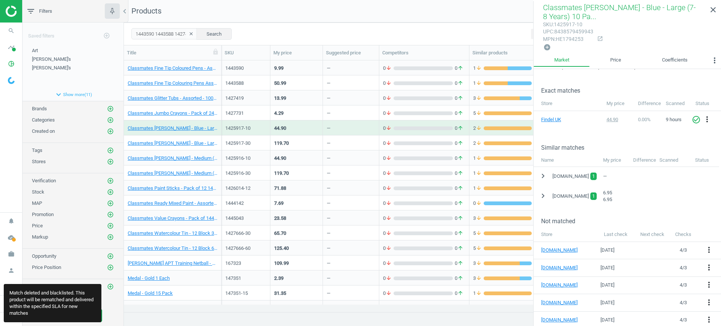
click at [321, 141] on div "119.70" at bounding box center [296, 143] width 53 height 15
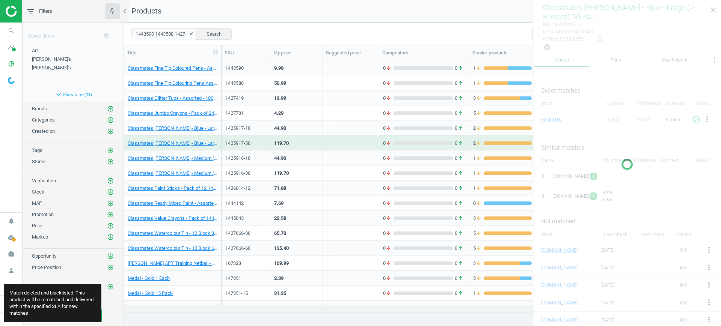
click at [321, 141] on div "119.70" at bounding box center [296, 143] width 53 height 15
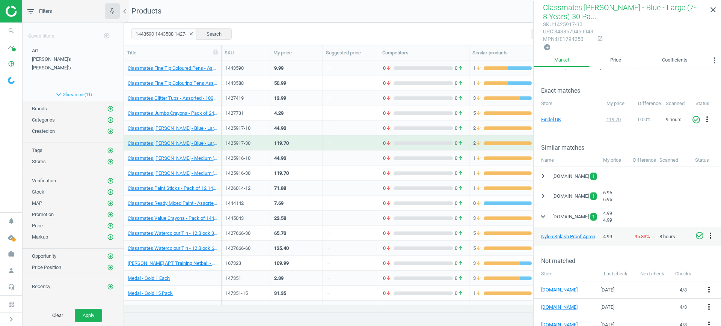
click at [710, 233] on icon "more_vert" at bounding box center [710, 235] width 9 height 9
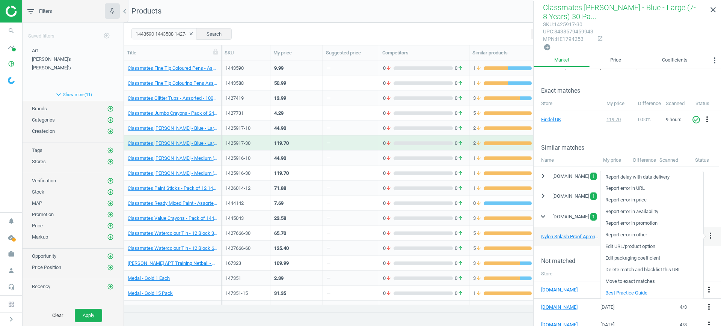
click at [641, 264] on link "Delete match and blacklist this URL" at bounding box center [652, 270] width 103 height 12
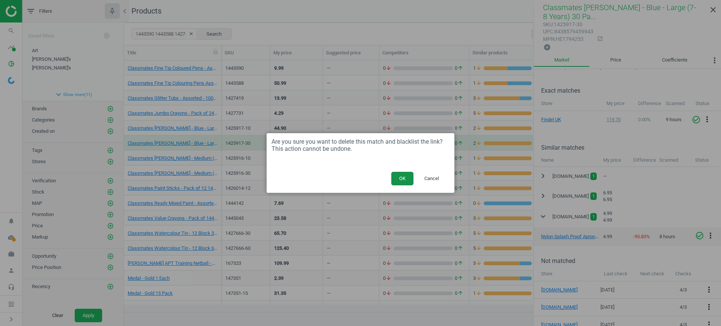
click at [401, 180] on button "OK" at bounding box center [402, 179] width 22 height 14
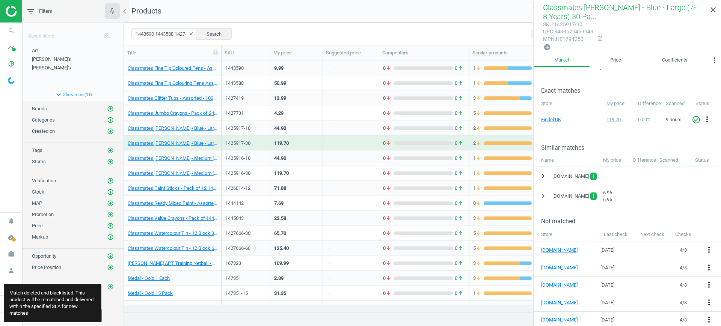
click at [316, 158] on div "44.90" at bounding box center [296, 157] width 45 height 13
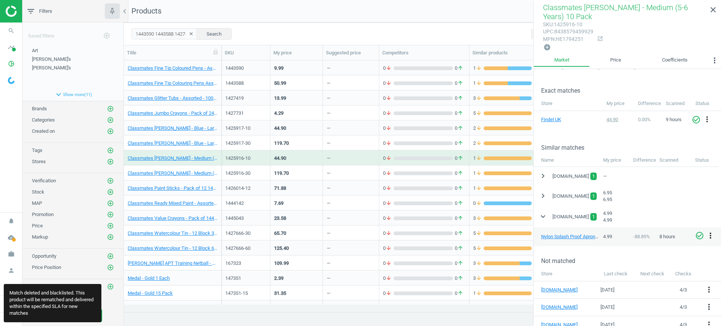
click at [709, 236] on icon "more_vert" at bounding box center [710, 235] width 9 height 9
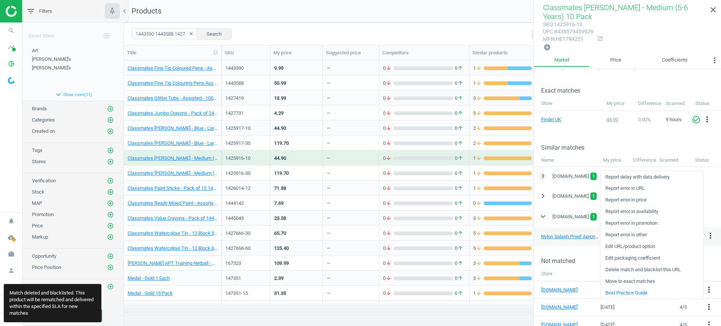
click at [641, 268] on link "Delete match and blacklist this URL" at bounding box center [652, 270] width 103 height 12
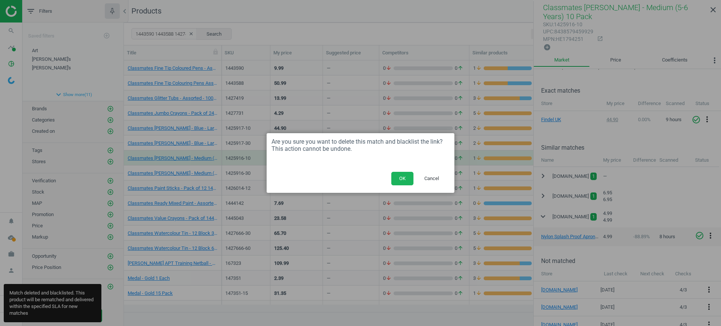
click at [396, 175] on button "OK" at bounding box center [402, 179] width 22 height 14
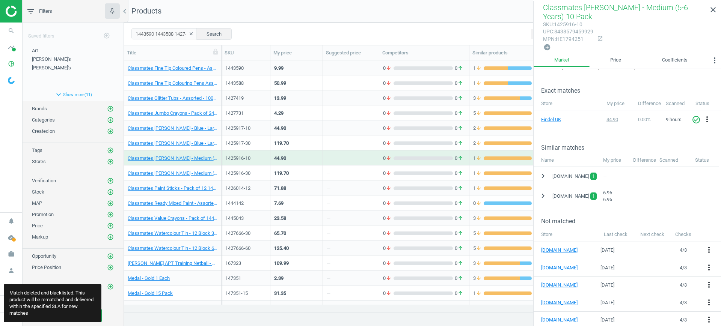
click at [329, 173] on div "—" at bounding box center [329, 174] width 4 height 9
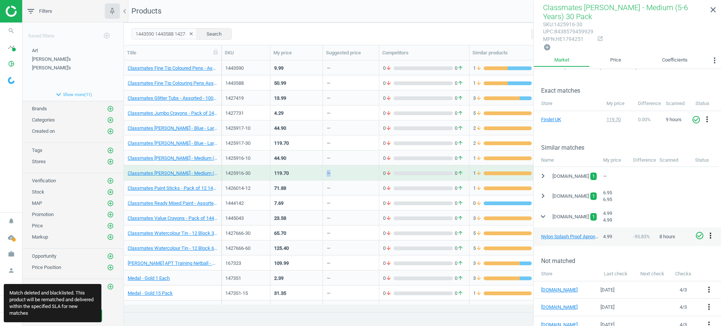
click at [709, 238] on icon "more_vert" at bounding box center [710, 235] width 9 height 9
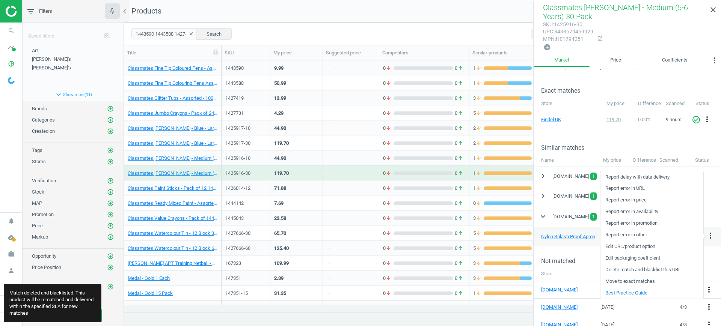
click at [639, 271] on link "Delete match and blacklist this URL" at bounding box center [652, 270] width 103 height 12
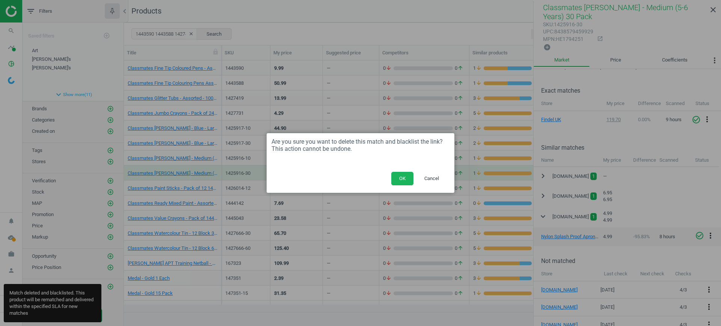
click at [392, 180] on button "OK" at bounding box center [402, 179] width 22 height 14
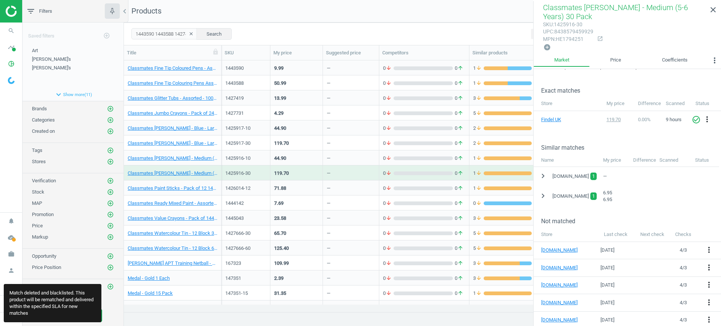
click at [325, 185] on div "—" at bounding box center [351, 188] width 56 height 15
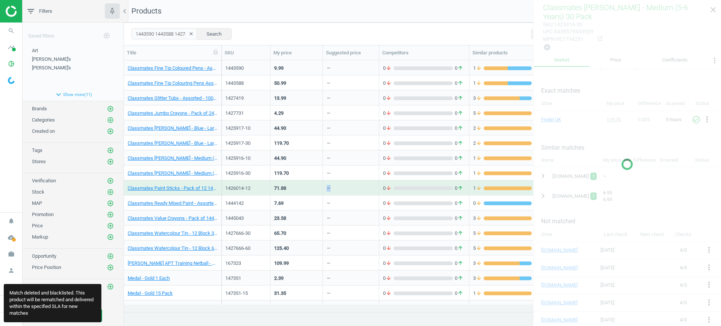
click at [325, 185] on div "—" at bounding box center [351, 188] width 56 height 15
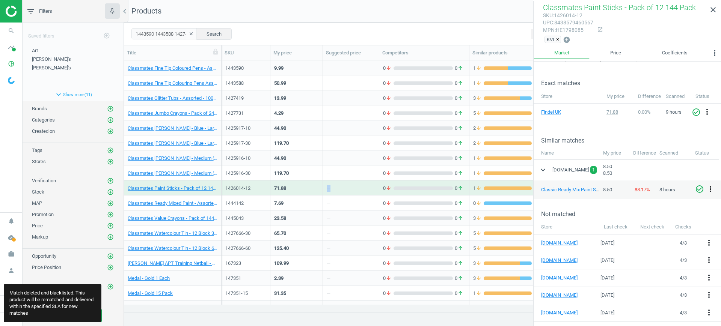
click at [711, 189] on icon "more_vert" at bounding box center [710, 189] width 9 height 9
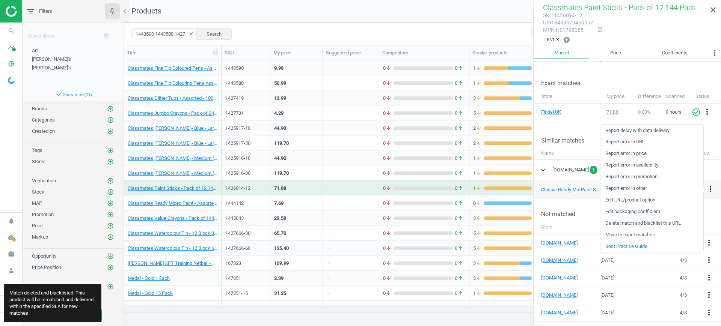
click at [657, 220] on link "Delete match and blacklist this URL" at bounding box center [652, 224] width 103 height 12
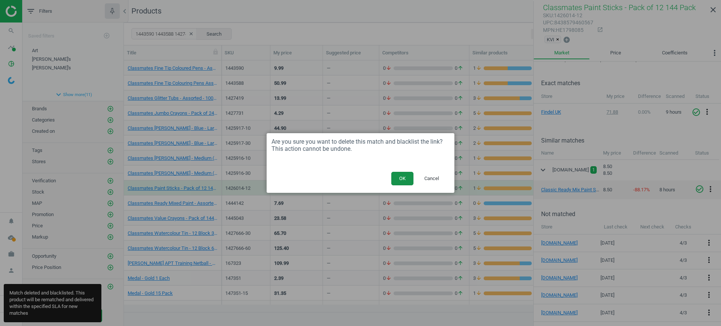
click at [402, 175] on button "OK" at bounding box center [402, 179] width 22 height 14
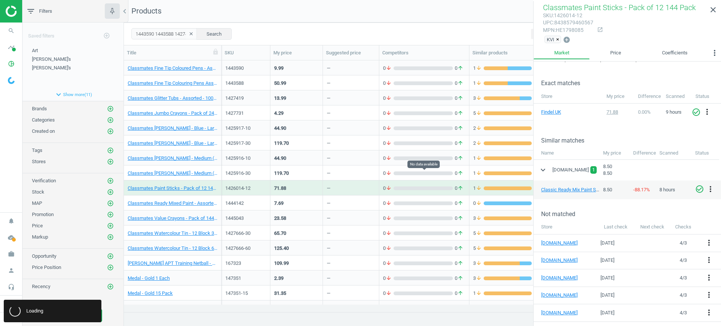
scroll to position [51, 0]
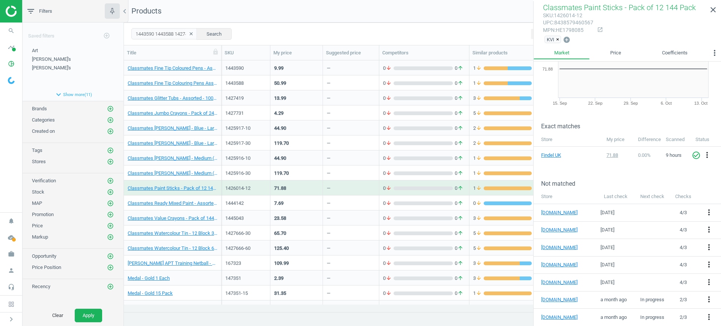
click at [364, 171] on div "—" at bounding box center [351, 172] width 48 height 13
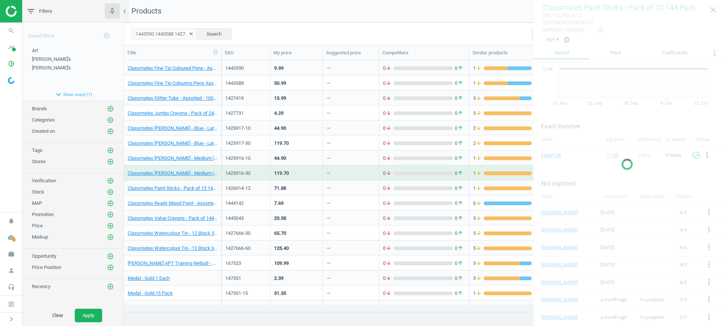
click at [364, 171] on div "—" at bounding box center [351, 172] width 48 height 13
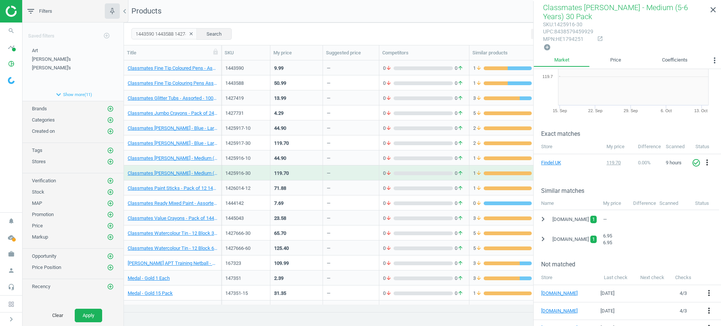
scroll to position [0, 0]
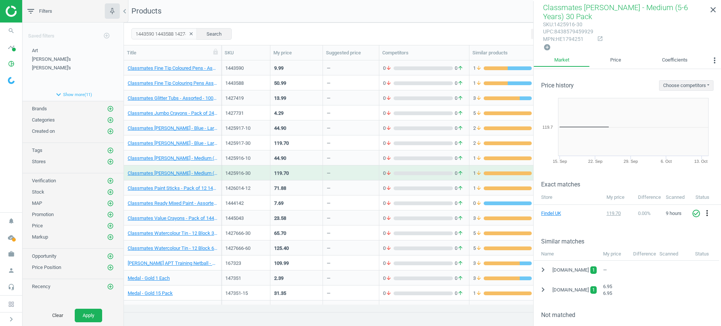
click at [358, 187] on div "—" at bounding box center [351, 187] width 48 height 13
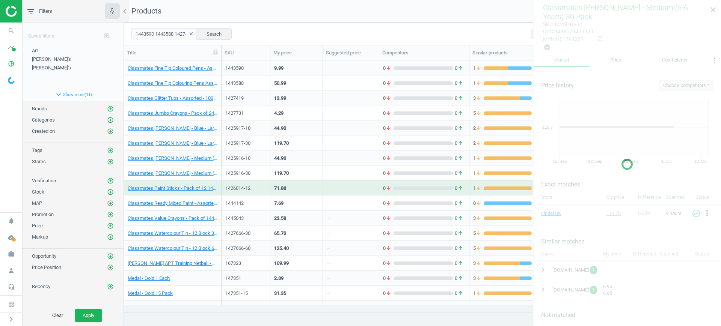
click at [358, 187] on div "—" at bounding box center [351, 187] width 48 height 13
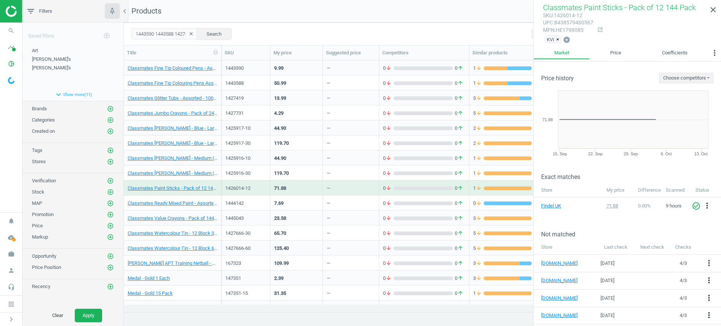
click at [364, 170] on div "—" at bounding box center [351, 172] width 48 height 13
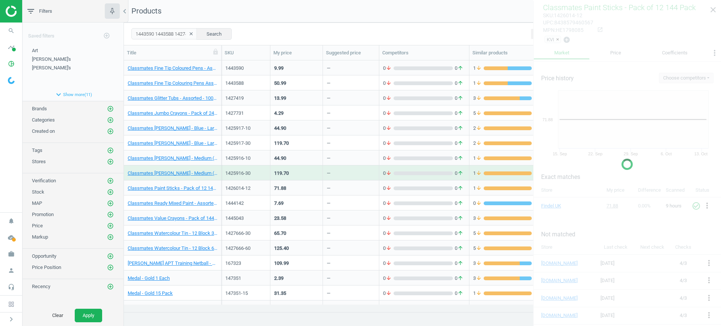
click at [364, 170] on div "—" at bounding box center [351, 172] width 48 height 13
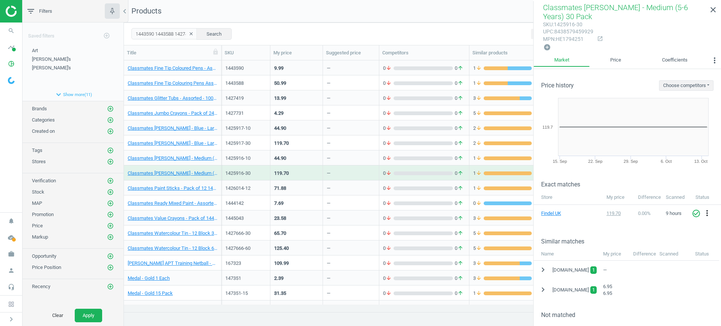
click at [355, 184] on div "—" at bounding box center [351, 187] width 48 height 13
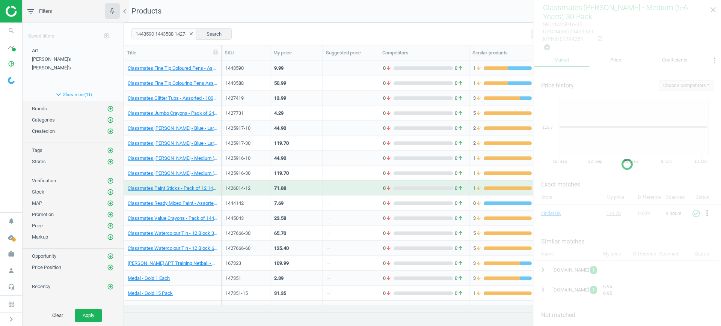
click at [355, 184] on div "—" at bounding box center [351, 187] width 48 height 13
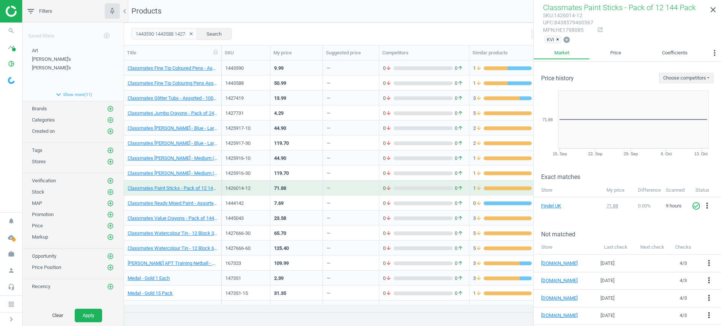
click at [350, 199] on div "—" at bounding box center [351, 202] width 48 height 13
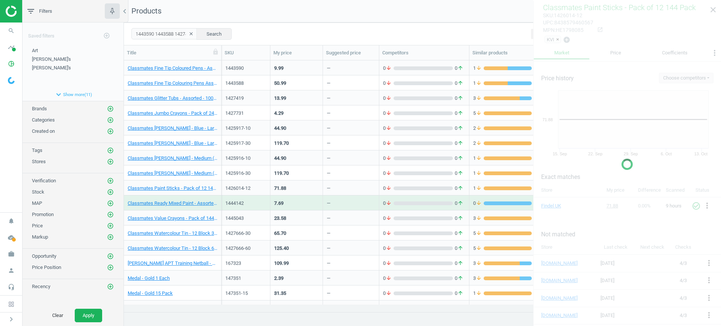
click at [350, 199] on div "—" at bounding box center [351, 202] width 48 height 13
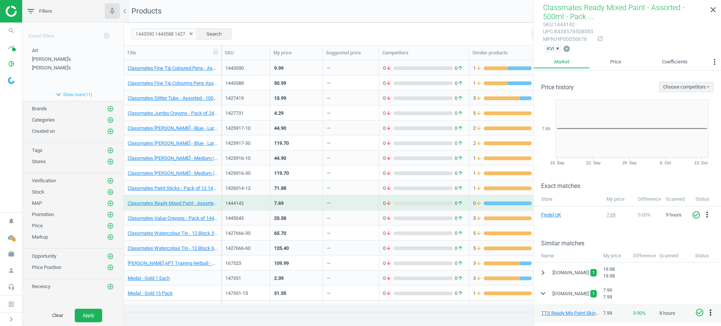
click at [712, 311] on icon "more_vert" at bounding box center [710, 312] width 9 height 9
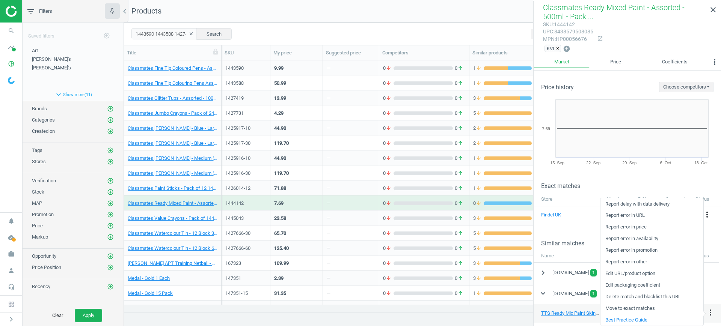
click at [644, 296] on link "Delete match and blacklist this URL" at bounding box center [652, 297] width 103 height 12
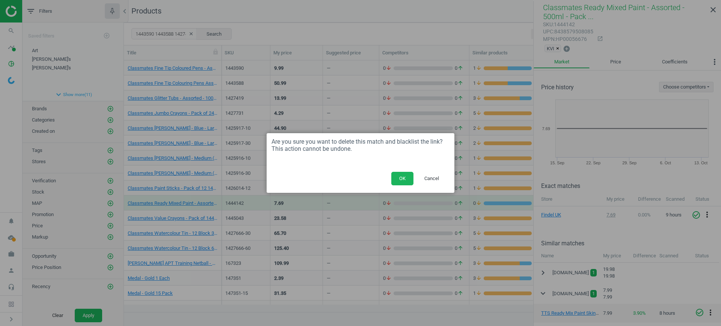
click at [390, 181] on div "OK Cancel" at bounding box center [361, 181] width 188 height 23
click at [398, 177] on button "OK" at bounding box center [402, 179] width 22 height 14
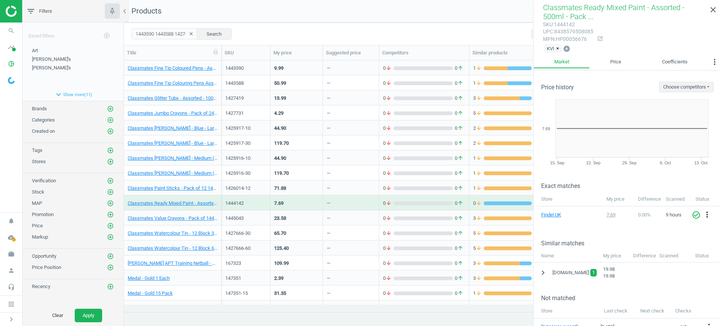
click at [353, 189] on div "—" at bounding box center [351, 187] width 48 height 13
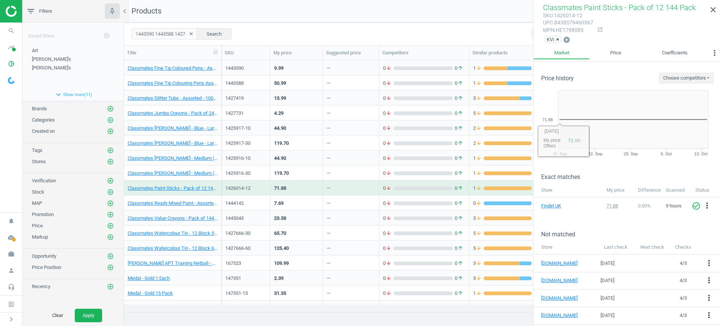
click at [314, 196] on div "7.69" at bounding box center [296, 202] width 45 height 13
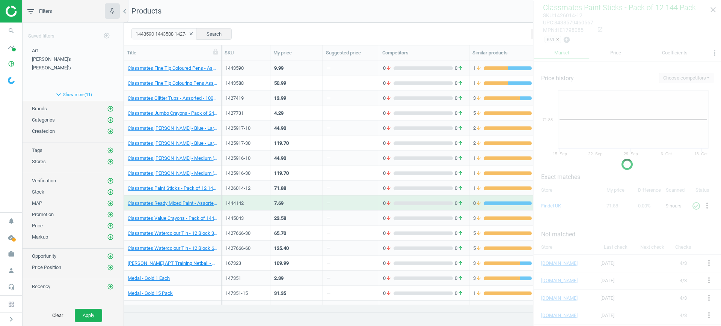
click at [314, 196] on div "7.69" at bounding box center [296, 202] width 45 height 13
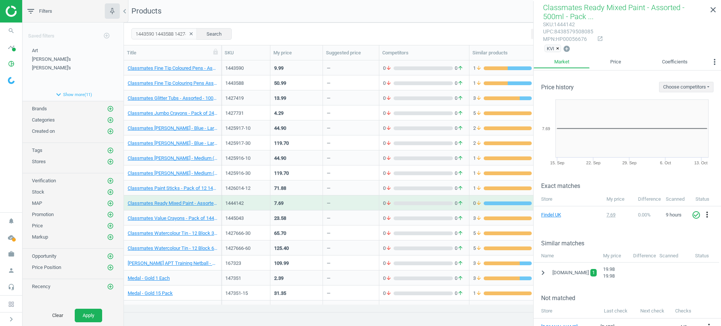
click at [314, 223] on div "23.58" at bounding box center [296, 217] width 45 height 13
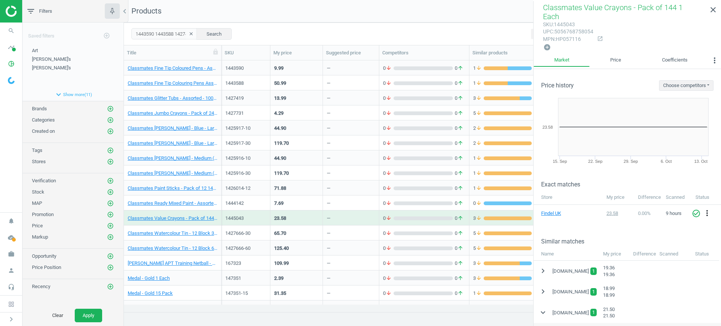
scroll to position [47, 0]
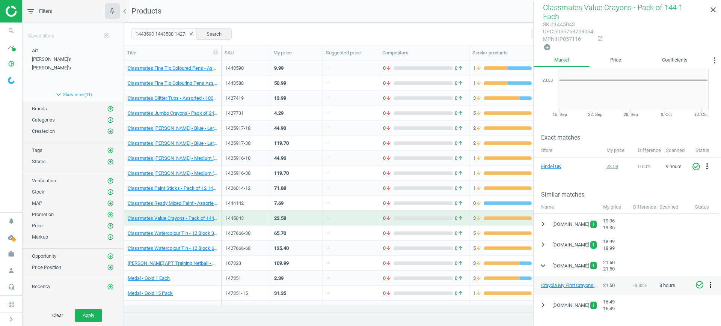
click at [709, 281] on icon "more_vert" at bounding box center [710, 285] width 9 height 9
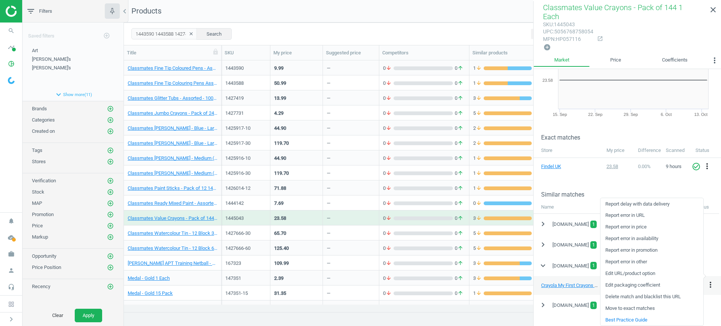
click at [634, 296] on link "Delete match and blacklist this URL" at bounding box center [652, 297] width 103 height 12
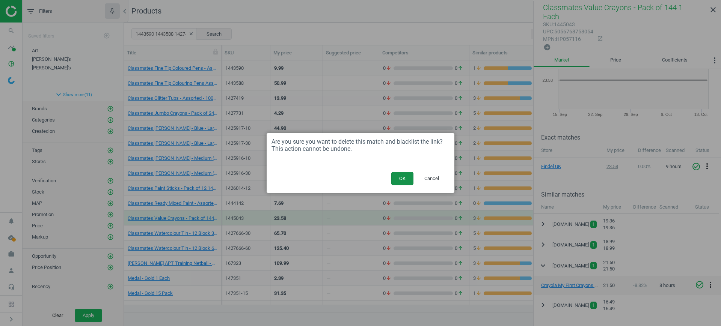
click at [408, 178] on button "OK" at bounding box center [402, 179] width 22 height 14
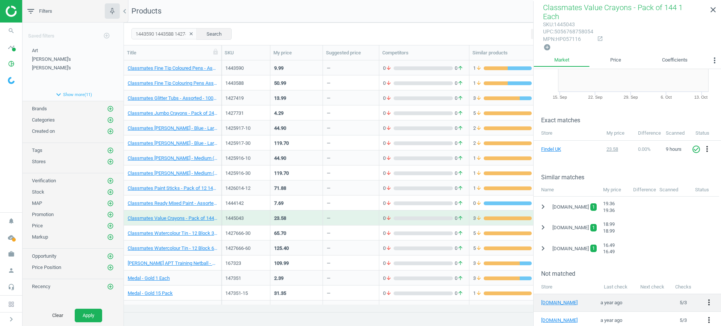
scroll to position [94, 0]
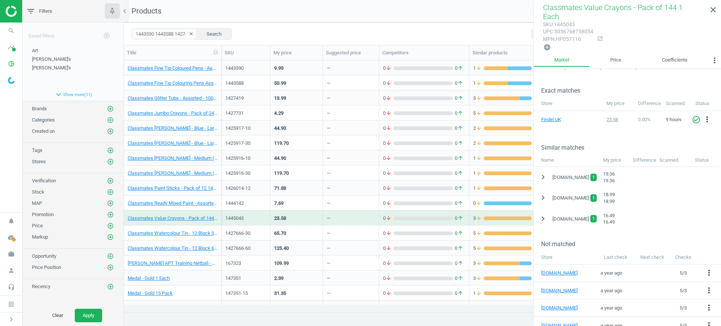
click at [326, 229] on div "—" at bounding box center [351, 233] width 56 height 15
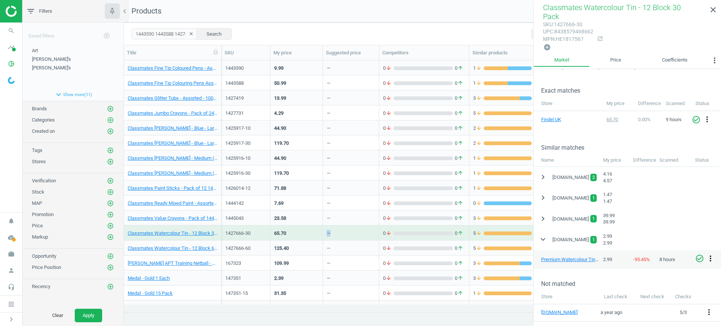
click at [711, 254] on icon "more_vert" at bounding box center [710, 258] width 9 height 9
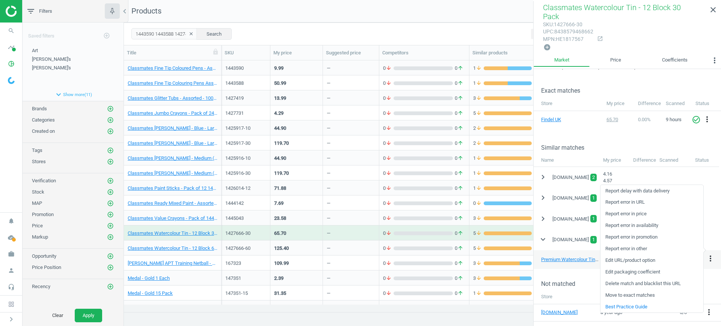
click at [635, 284] on link "Delete match and blacklist this URL" at bounding box center [652, 284] width 103 height 12
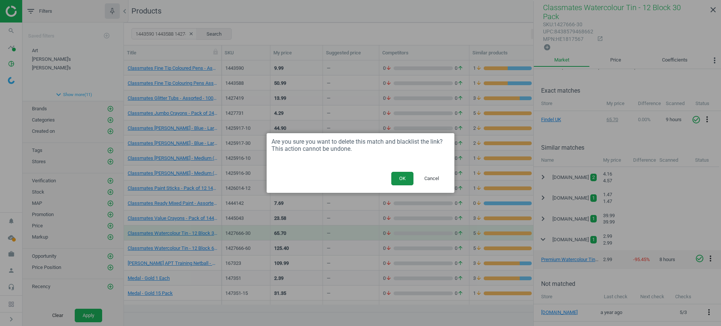
click at [404, 178] on button "OK" at bounding box center [402, 179] width 22 height 14
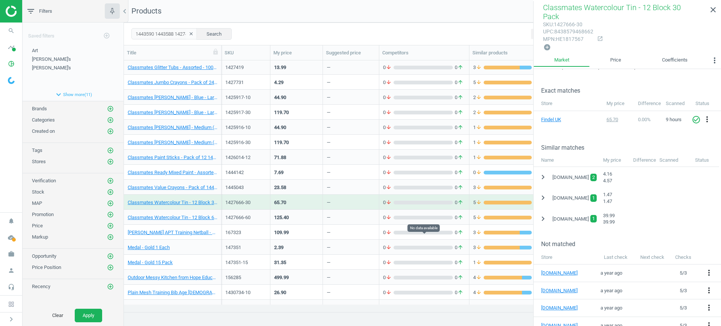
scroll to position [47, 0]
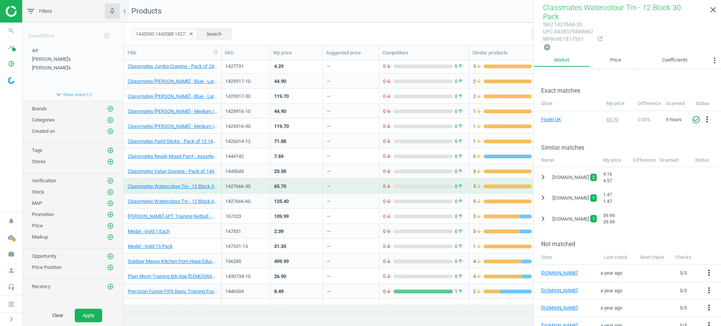
click at [294, 200] on div "125.40" at bounding box center [296, 201] width 45 height 13
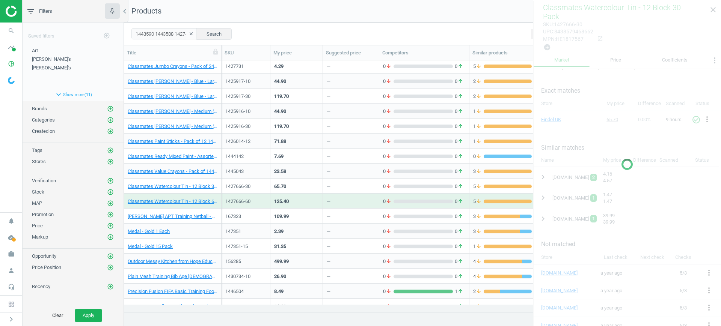
click at [294, 200] on div "125.40" at bounding box center [296, 201] width 45 height 13
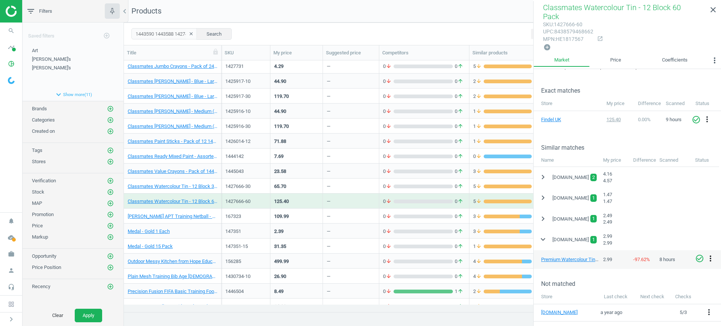
click at [710, 254] on icon "more_vert" at bounding box center [710, 258] width 9 height 9
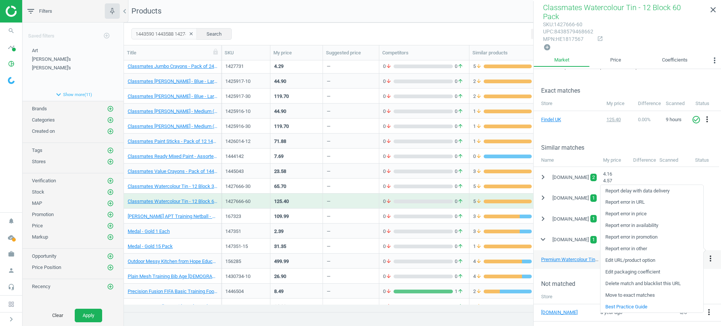
click at [623, 281] on link "Delete match and blacklist this URL" at bounding box center [652, 284] width 103 height 12
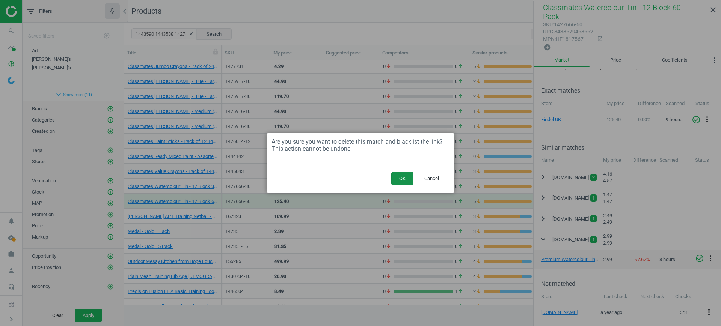
click at [399, 175] on button "OK" at bounding box center [402, 179] width 22 height 14
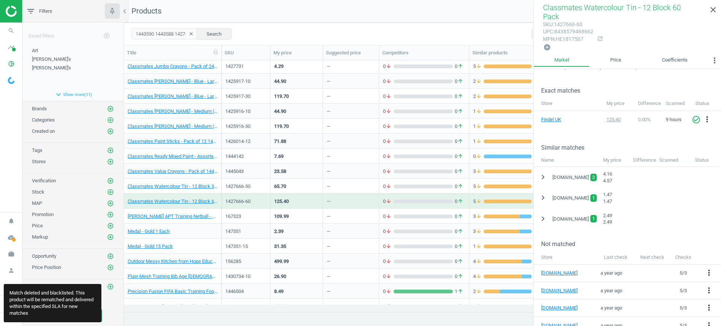
click at [313, 219] on div "109.99" at bounding box center [296, 216] width 45 height 13
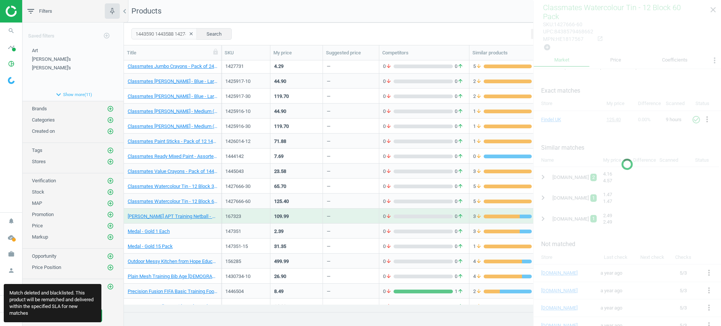
click at [313, 219] on div "109.99" at bounding box center [296, 216] width 45 height 13
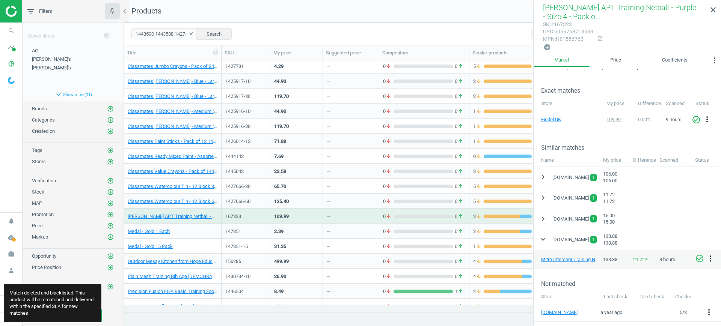
click at [711, 256] on icon "more_vert" at bounding box center [710, 258] width 9 height 9
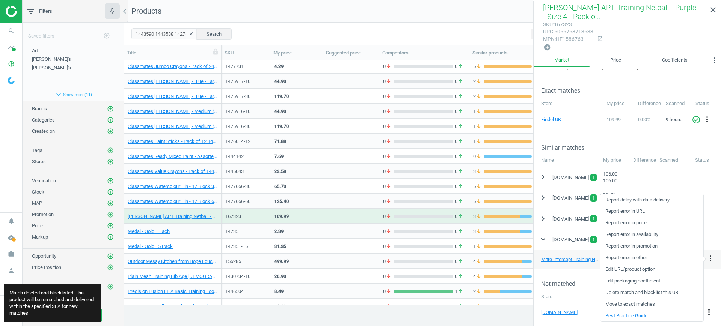
click at [632, 288] on link "Delete match and blacklist this URL" at bounding box center [652, 293] width 103 height 12
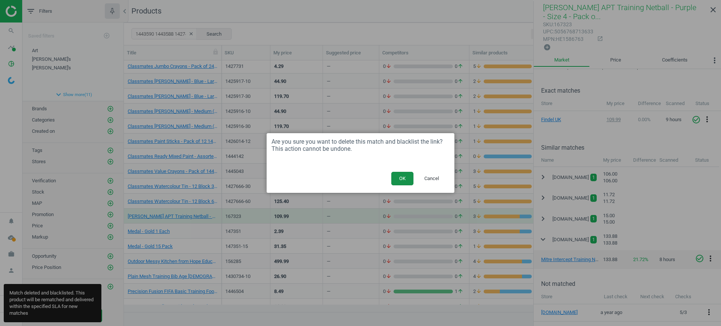
click at [404, 174] on button "OK" at bounding box center [402, 179] width 22 height 14
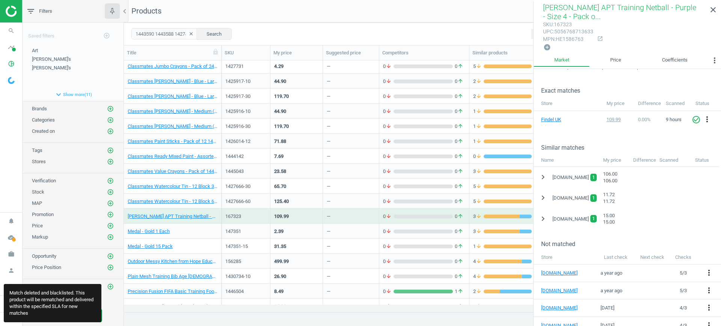
click at [313, 231] on div "2.39" at bounding box center [296, 231] width 45 height 13
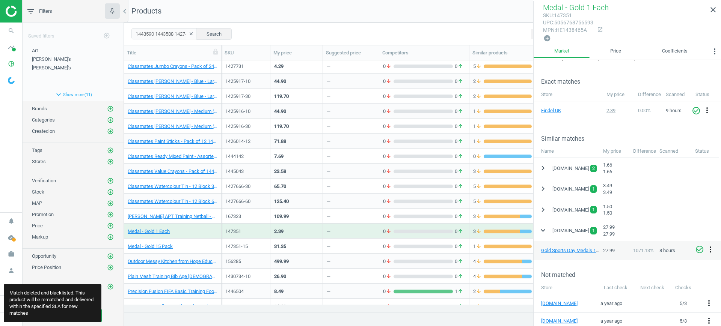
click at [711, 250] on icon "more_vert" at bounding box center [710, 249] width 9 height 9
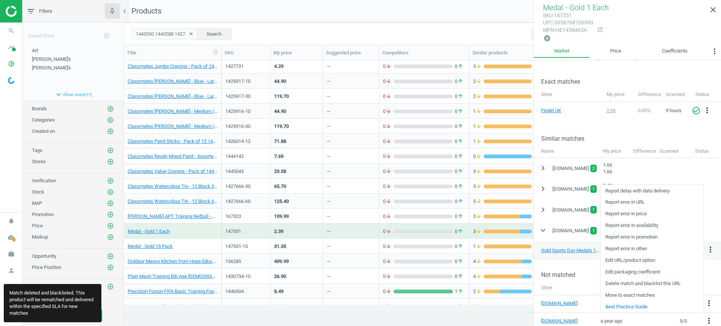
click at [634, 281] on link "Delete match and blacklist this URL" at bounding box center [652, 284] width 103 height 12
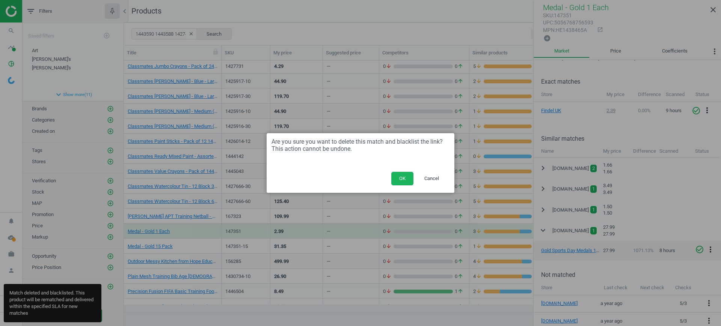
click at [403, 170] on div "OK Cancel" at bounding box center [361, 181] width 188 height 23
click at [401, 184] on button "OK" at bounding box center [402, 179] width 22 height 14
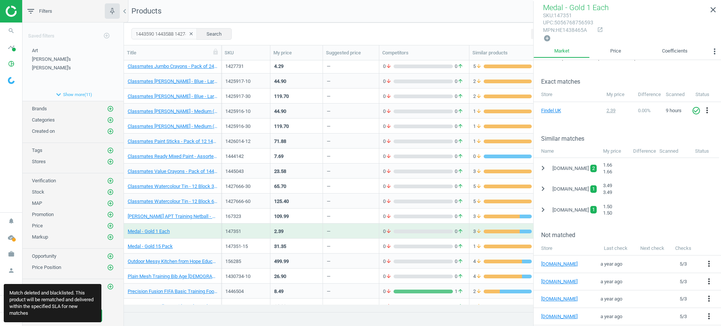
click at [315, 241] on div "31.35" at bounding box center [296, 246] width 45 height 13
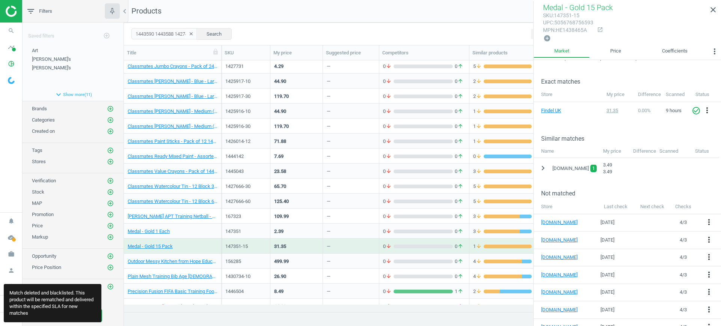
click at [311, 258] on div "499.99" at bounding box center [296, 261] width 45 height 13
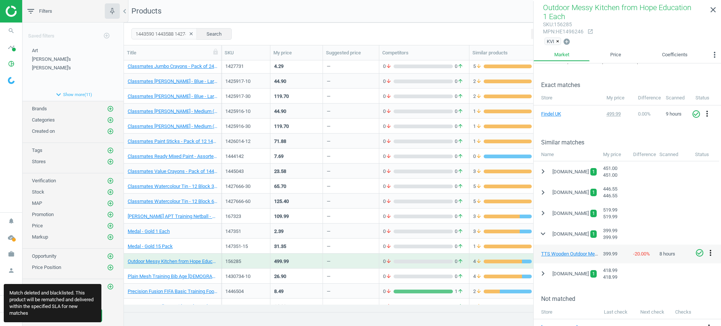
click at [712, 252] on icon "more_vert" at bounding box center [710, 253] width 9 height 9
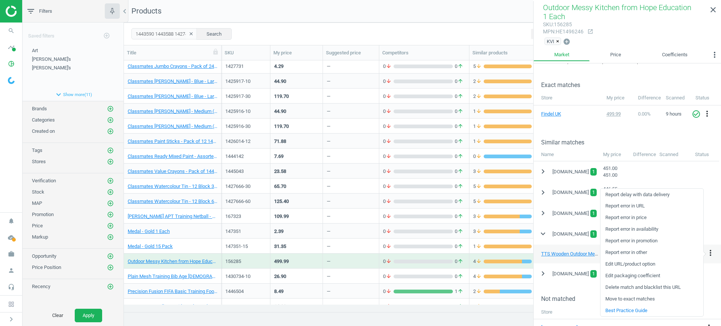
click at [635, 286] on link "Delete match and blacklist this URL" at bounding box center [652, 288] width 103 height 12
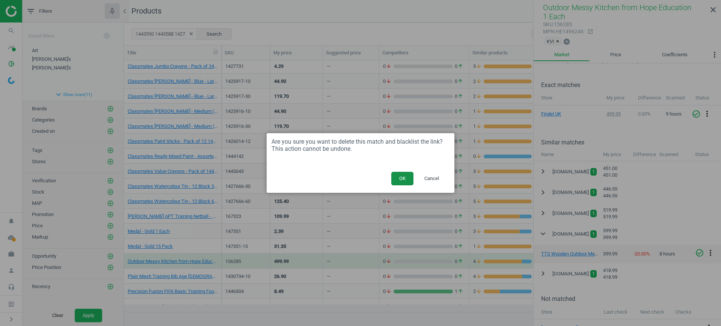
click at [400, 181] on button "OK" at bounding box center [402, 179] width 22 height 14
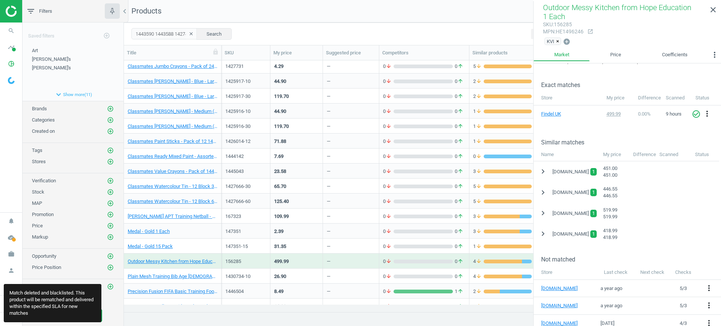
click at [311, 273] on div "26.90" at bounding box center [296, 276] width 45 height 13
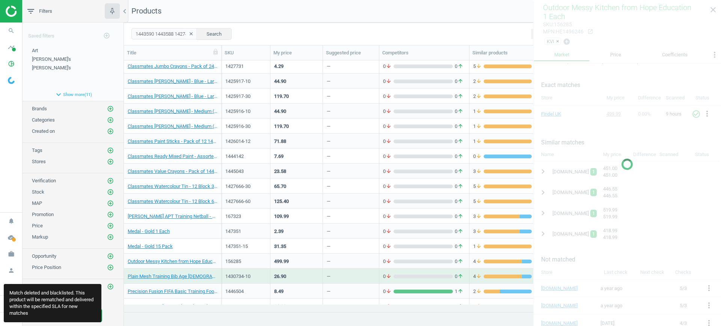
click at [311, 273] on div "26.90" at bounding box center [296, 276] width 45 height 13
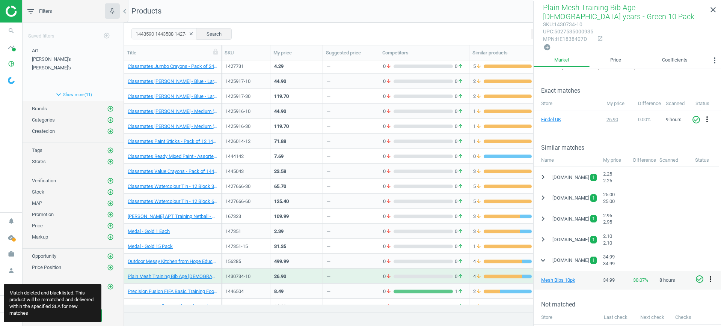
click at [712, 279] on icon "more_vert" at bounding box center [710, 279] width 9 height 9
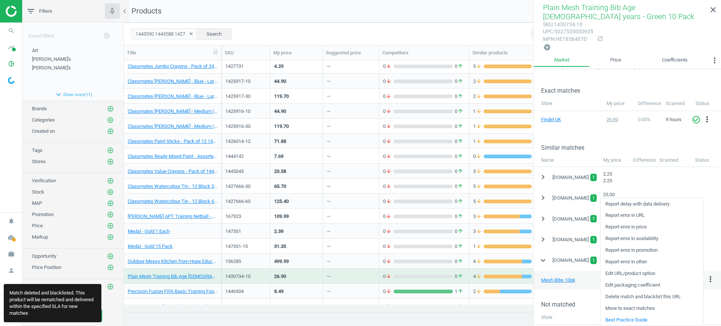
click at [628, 297] on link "Delete match and blacklist this URL" at bounding box center [652, 297] width 103 height 12
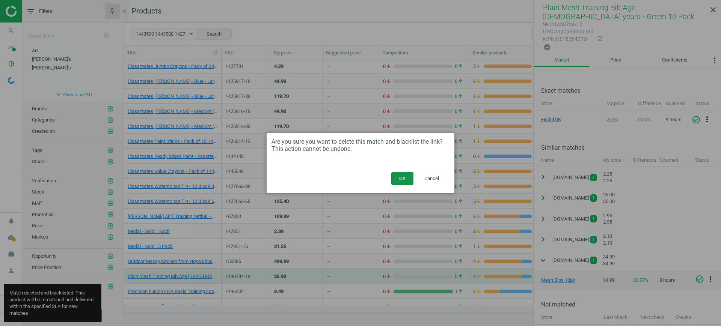
click at [400, 182] on button "OK" at bounding box center [402, 179] width 22 height 14
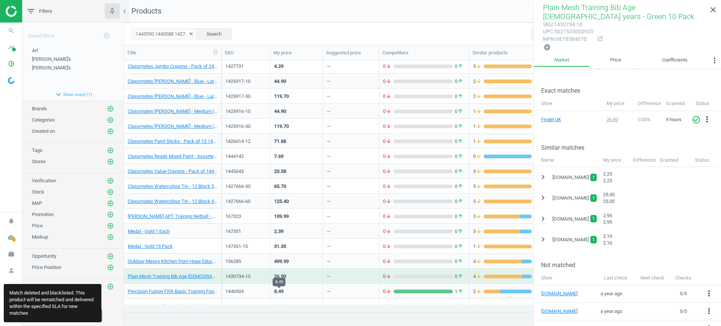
click at [288, 290] on div "8.49" at bounding box center [296, 291] width 45 height 13
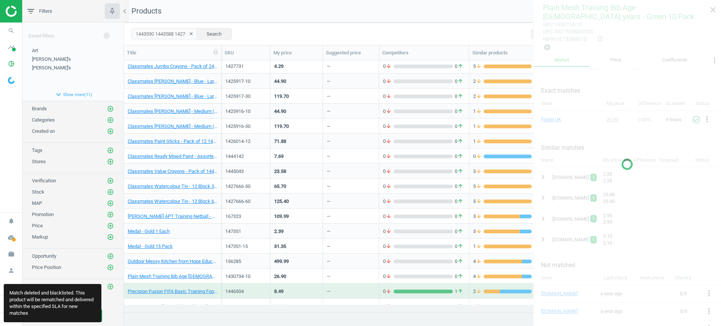
click at [288, 290] on div "8.49" at bounding box center [296, 291] width 45 height 13
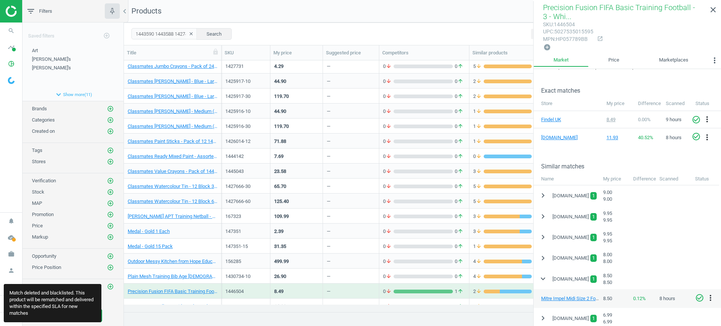
scroll to position [141, 0]
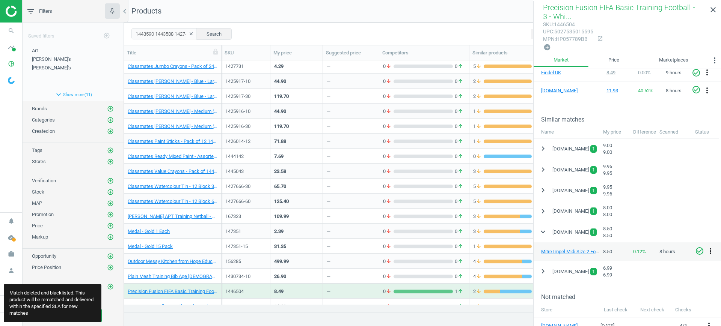
click at [710, 247] on icon "more_vert" at bounding box center [710, 251] width 9 height 9
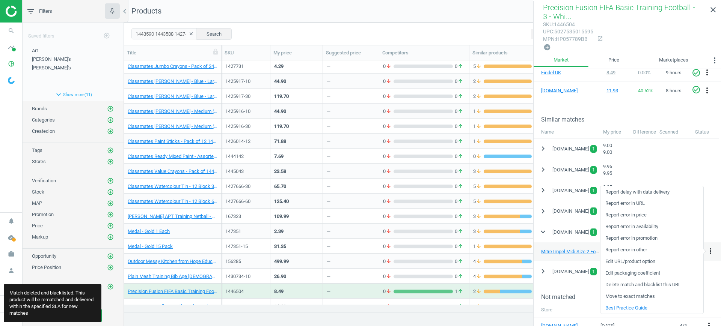
click at [630, 284] on link "Delete match and blacklist this URL" at bounding box center [652, 285] width 103 height 12
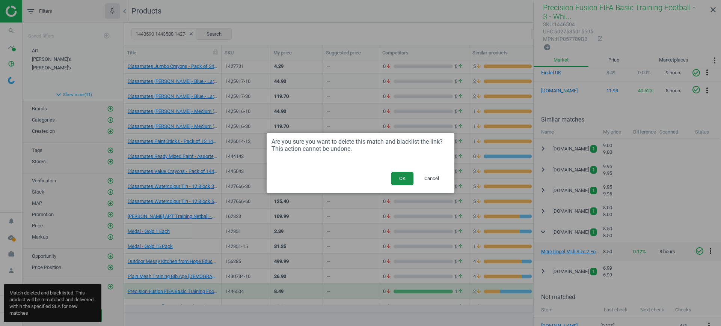
click at [407, 175] on button "OK" at bounding box center [402, 179] width 22 height 14
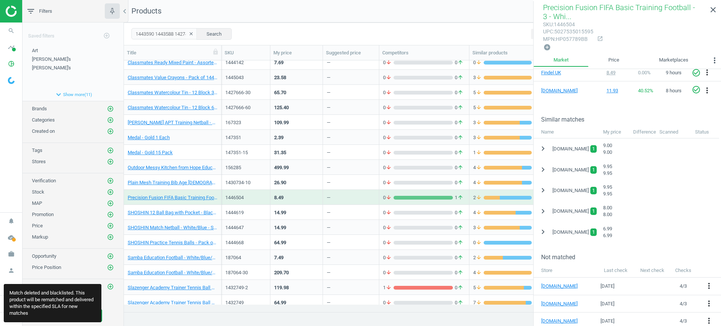
click at [330, 215] on div "—" at bounding box center [329, 214] width 4 height 9
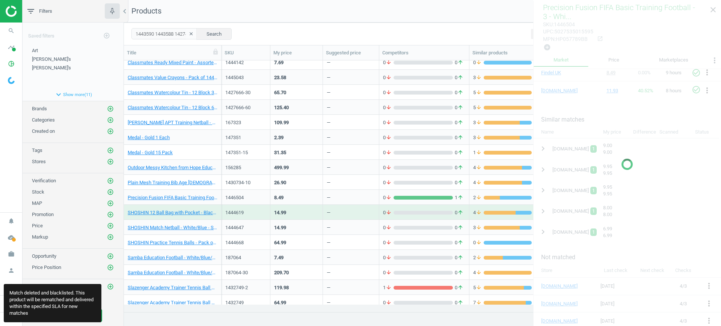
click at [330, 215] on div "—" at bounding box center [329, 214] width 4 height 9
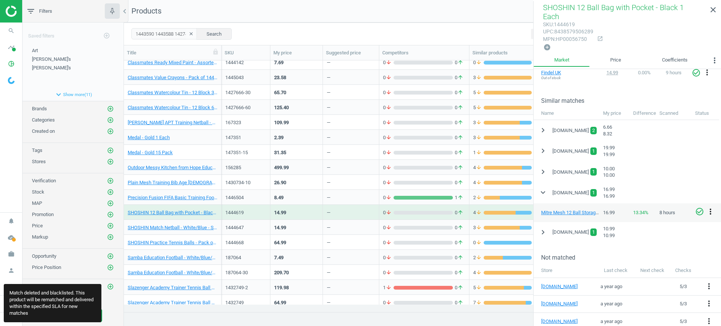
click at [708, 207] on icon "more_vert" at bounding box center [710, 211] width 9 height 9
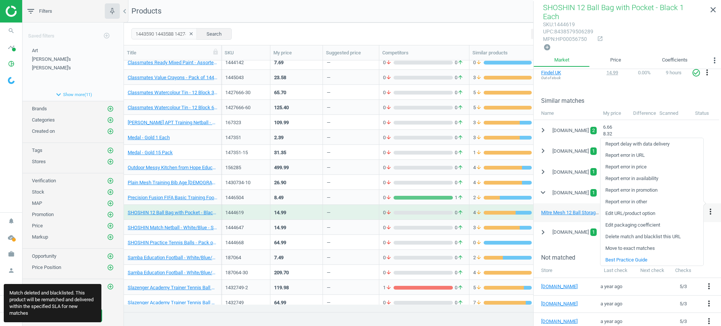
click at [644, 234] on link "Delete match and blacklist this URL" at bounding box center [652, 237] width 103 height 12
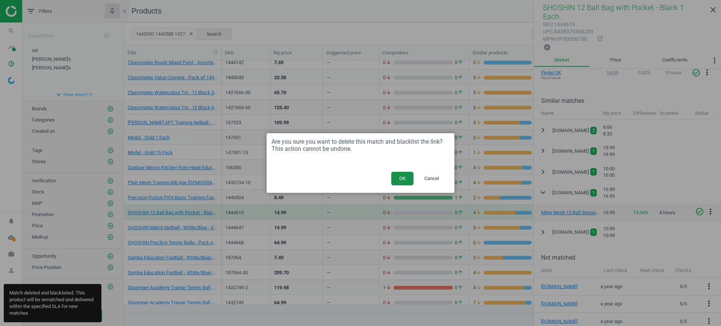
click at [400, 176] on button "OK" at bounding box center [402, 179] width 22 height 14
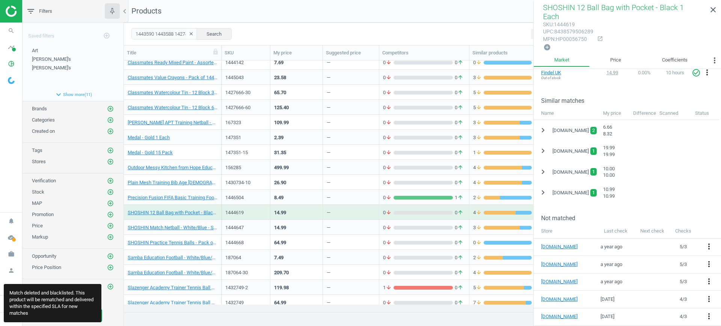
click at [336, 231] on div "—" at bounding box center [351, 227] width 48 height 13
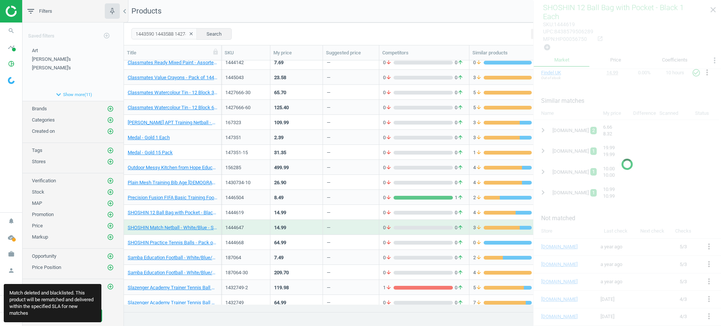
click at [336, 231] on div "—" at bounding box center [351, 227] width 48 height 13
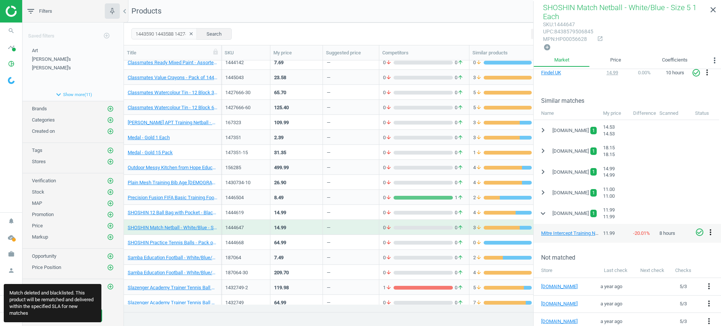
click at [712, 231] on icon "more_vert" at bounding box center [710, 232] width 9 height 9
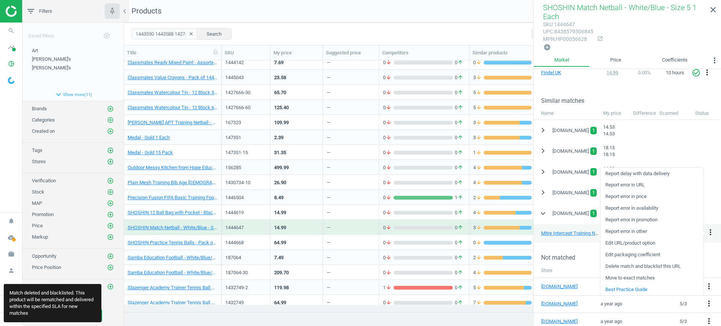
click at [639, 264] on link "Delete match and blacklist this URL" at bounding box center [652, 267] width 103 height 12
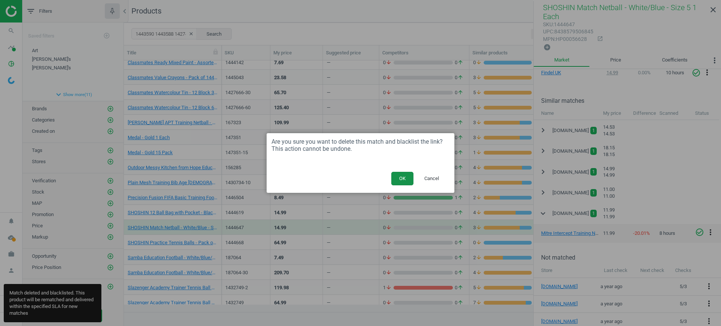
click at [409, 177] on button "OK" at bounding box center [402, 179] width 22 height 14
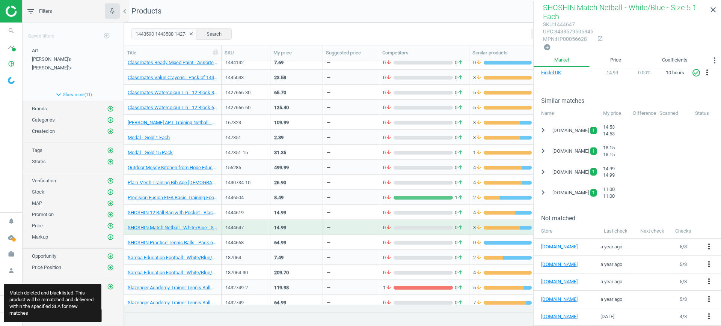
click at [332, 243] on div "—" at bounding box center [351, 242] width 48 height 13
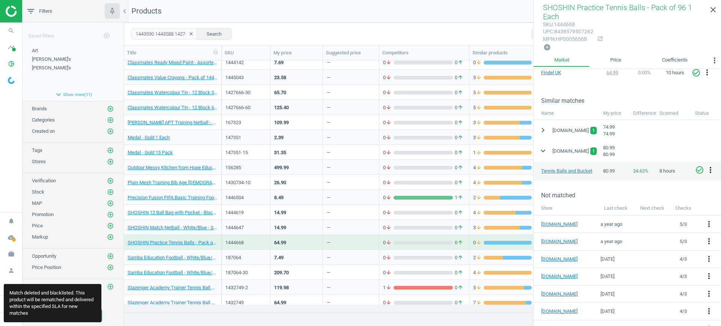
click at [708, 168] on icon "more_vert" at bounding box center [710, 170] width 9 height 9
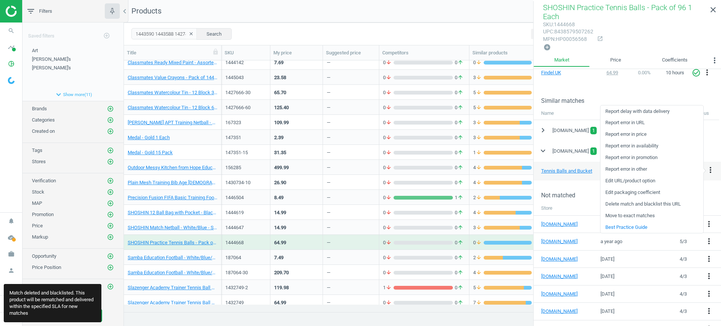
click at [653, 205] on link "Delete match and blacklist this URL" at bounding box center [652, 205] width 103 height 12
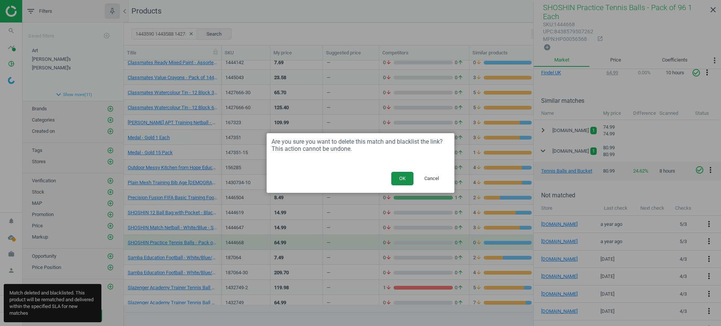
click at [399, 177] on button "OK" at bounding box center [402, 179] width 22 height 14
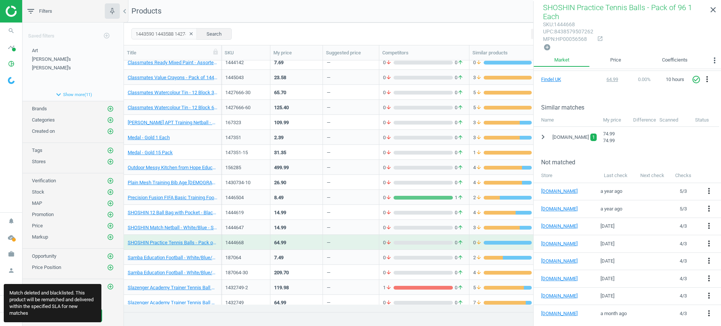
scroll to position [130, 0]
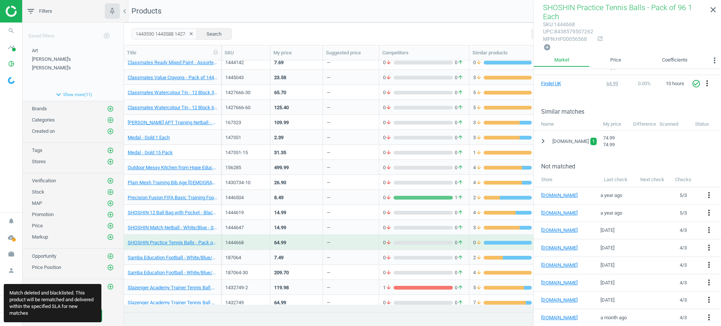
click at [310, 256] on div "7.49" at bounding box center [296, 257] width 45 height 13
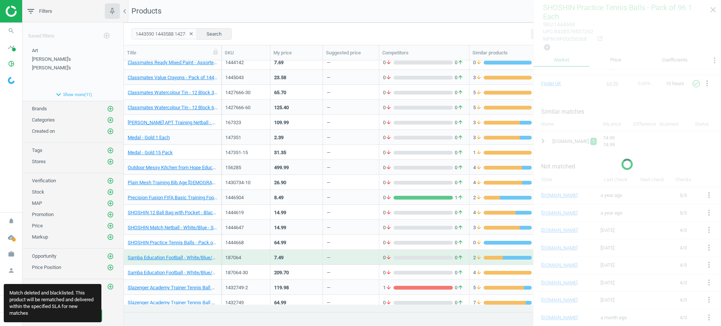
scroll to position [141, 0]
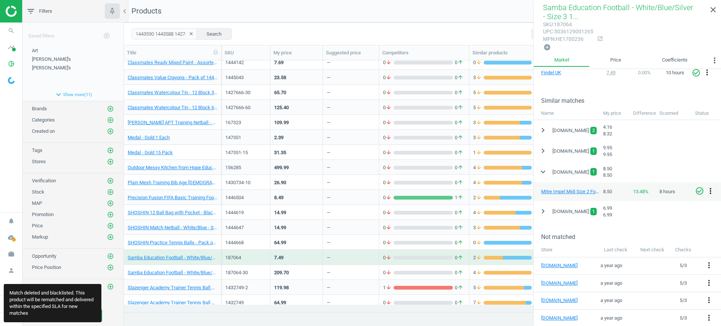
click at [711, 187] on icon "more_vert" at bounding box center [710, 191] width 9 height 9
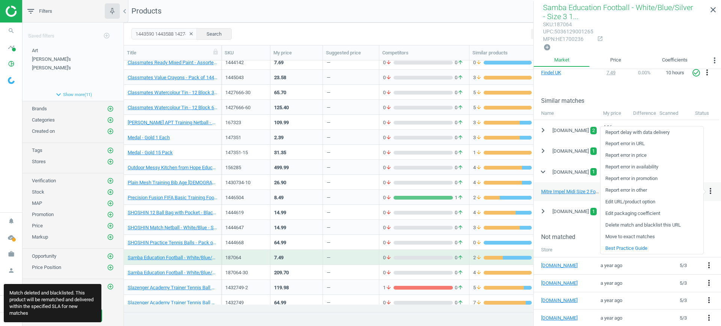
click at [650, 226] on link "Delete match and blacklist this URL" at bounding box center [652, 226] width 103 height 12
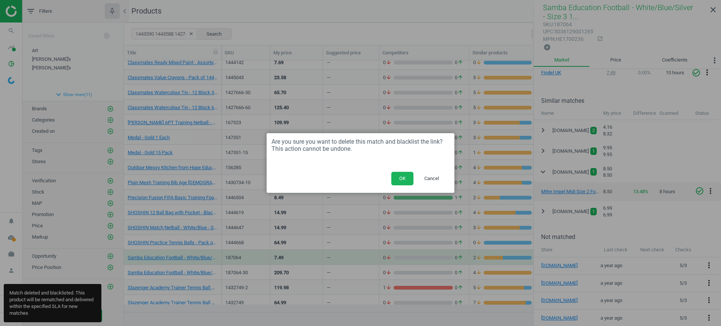
click at [396, 175] on button "OK" at bounding box center [402, 179] width 22 height 14
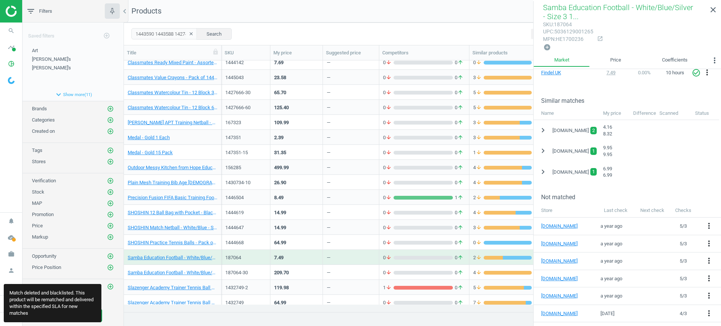
click at [293, 274] on div "209.70" at bounding box center [296, 272] width 45 height 13
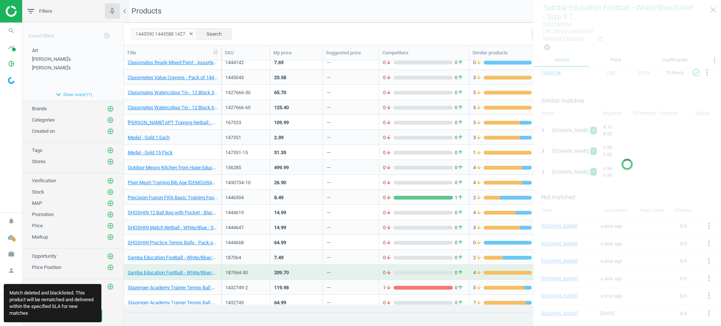
click at [293, 274] on div "209.70" at bounding box center [296, 272] width 45 height 13
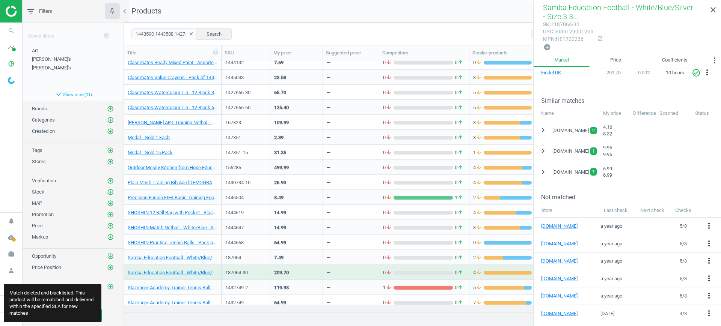
click at [344, 281] on div "—" at bounding box center [351, 287] width 48 height 13
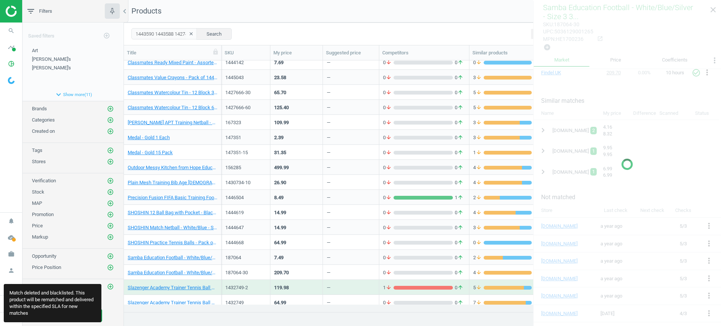
click at [345, 281] on div "—" at bounding box center [351, 287] width 48 height 13
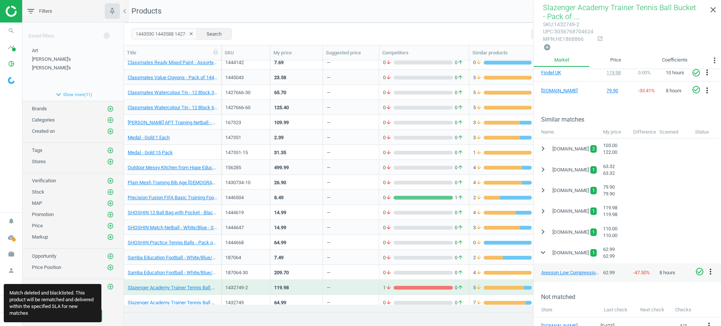
click at [343, 270] on div "—" at bounding box center [351, 272] width 48 height 13
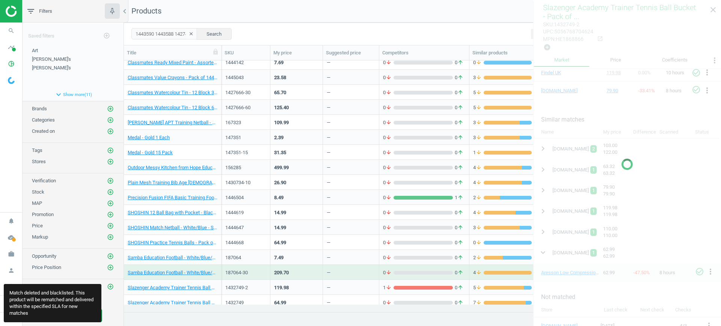
click at [343, 270] on div "—" at bounding box center [351, 272] width 48 height 13
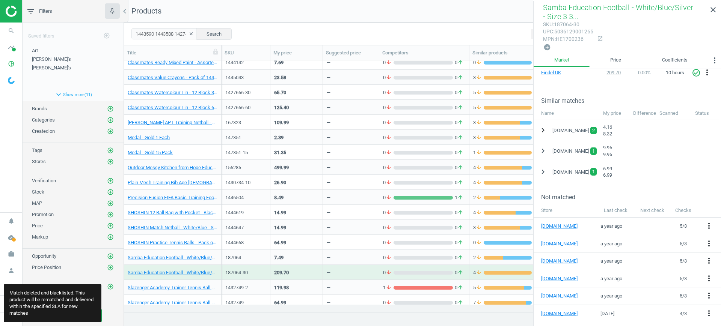
click at [544, 128] on icon "chevron_right" at bounding box center [543, 130] width 9 height 9
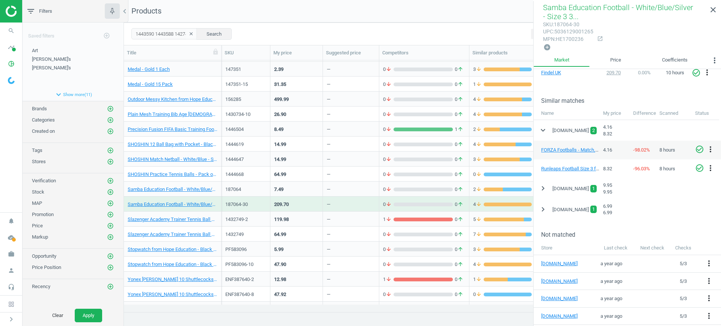
scroll to position [221, 0]
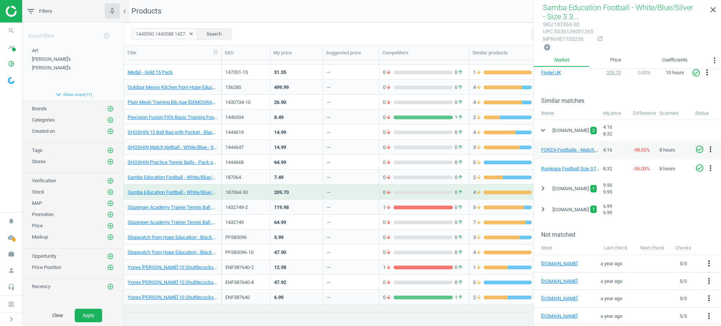
click at [324, 205] on div "—" at bounding box center [351, 207] width 56 height 15
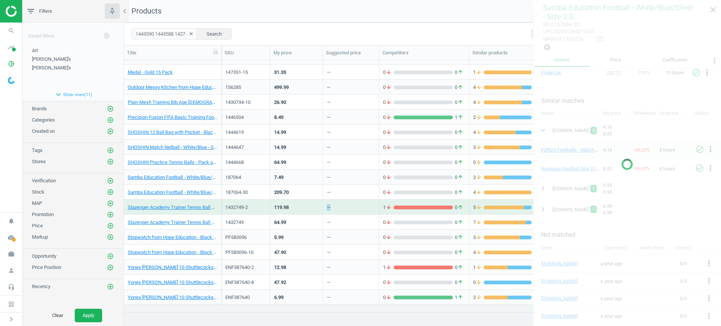
click at [324, 205] on div "—" at bounding box center [351, 207] width 56 height 15
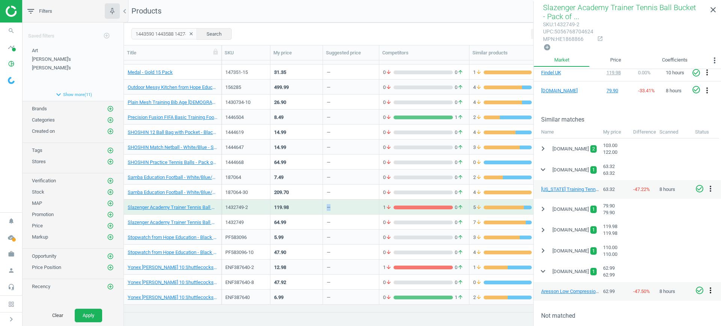
click at [712, 288] on icon "more_vert" at bounding box center [710, 290] width 9 height 9
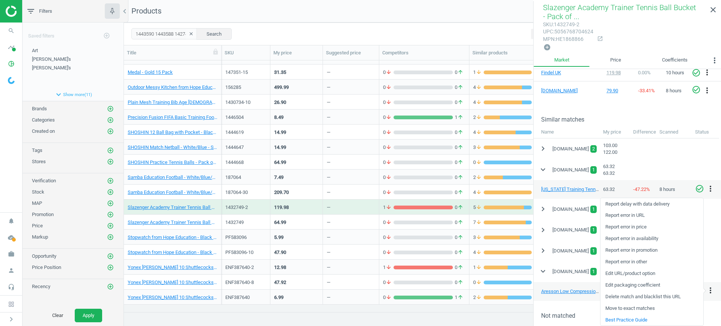
click at [658, 296] on link "Delete match and blacklist this URL" at bounding box center [652, 297] width 103 height 12
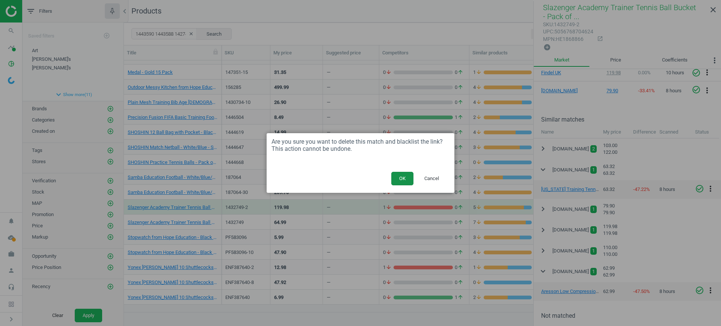
click at [401, 179] on button "OK" at bounding box center [402, 179] width 22 height 14
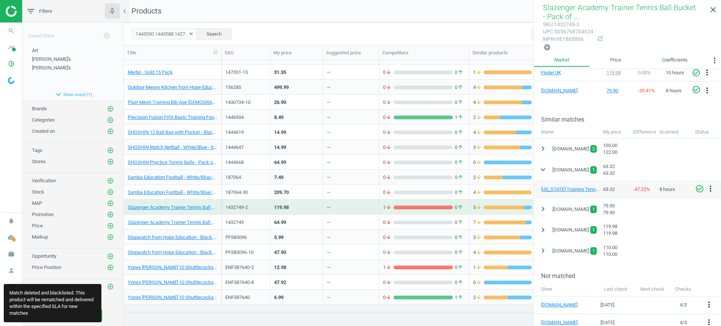
click at [354, 218] on div "—" at bounding box center [351, 222] width 48 height 13
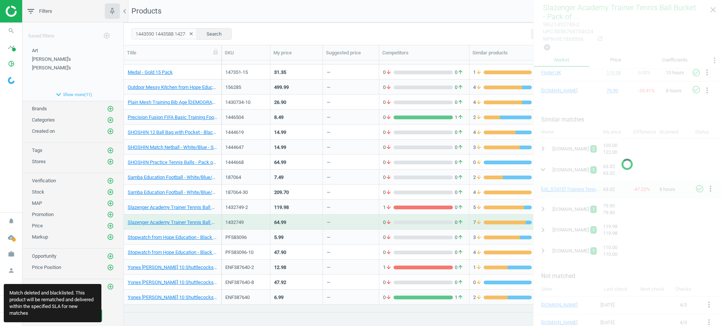
click at [354, 218] on div "—" at bounding box center [351, 222] width 48 height 13
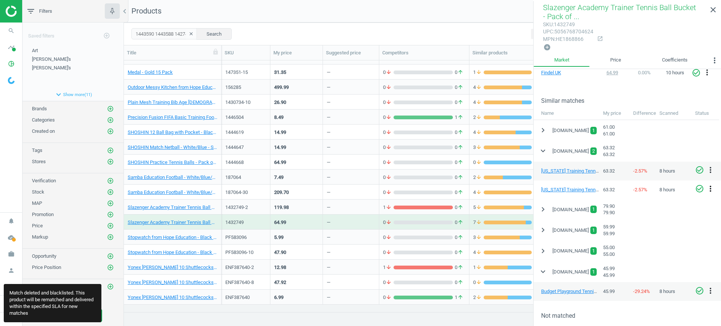
click at [711, 186] on icon "more_vert" at bounding box center [710, 188] width 9 height 9
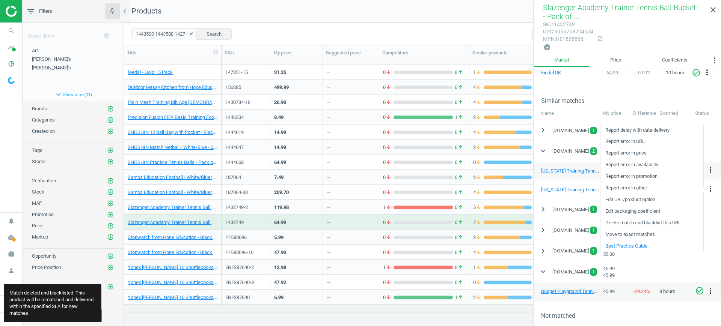
click at [647, 225] on link "Delete match and blacklist this URL" at bounding box center [652, 223] width 103 height 12
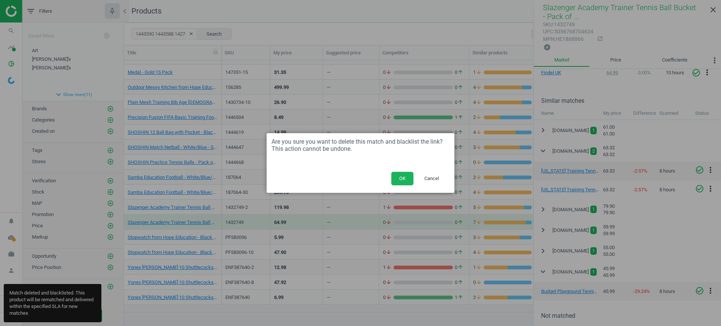
click at [390, 173] on div "OK Cancel" at bounding box center [361, 181] width 188 height 23
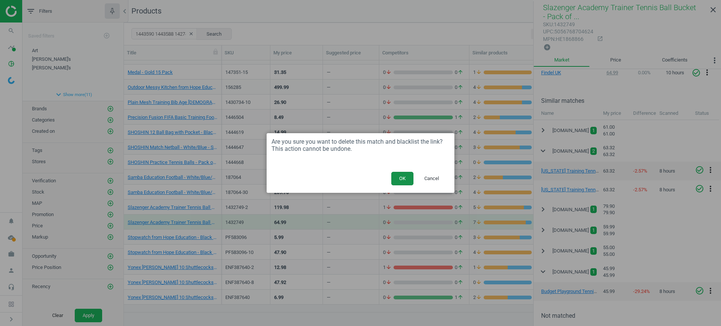
click at [397, 176] on button "OK" at bounding box center [402, 179] width 22 height 14
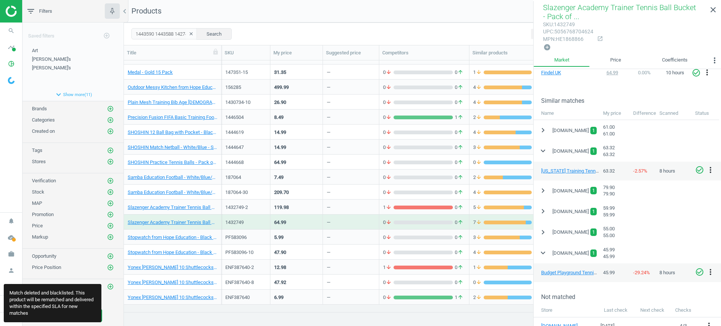
scroll to position [271, 0]
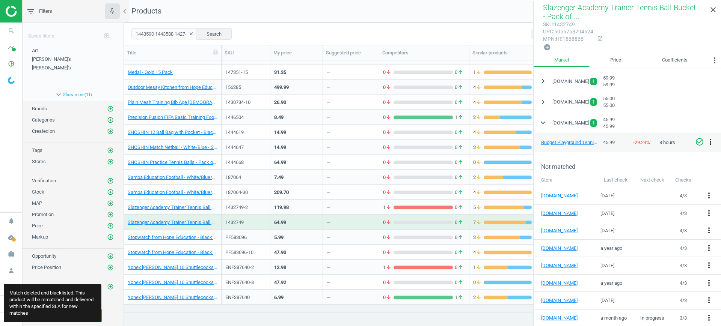
click at [711, 139] on icon "more_vert" at bounding box center [710, 141] width 9 height 9
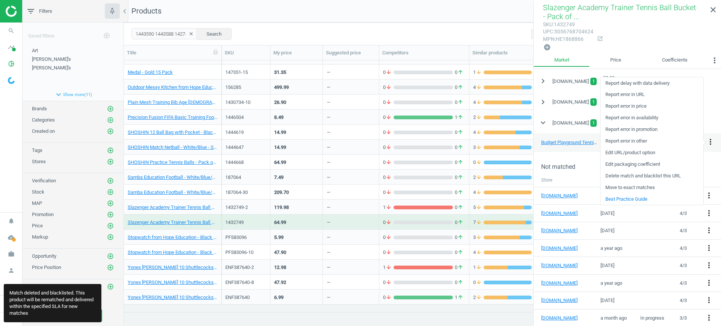
click at [655, 175] on link "Delete match and blacklist this URL" at bounding box center [652, 177] width 103 height 12
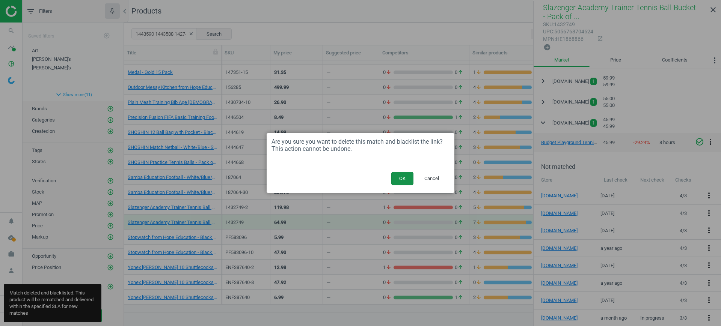
click at [399, 180] on button "OK" at bounding box center [402, 179] width 22 height 14
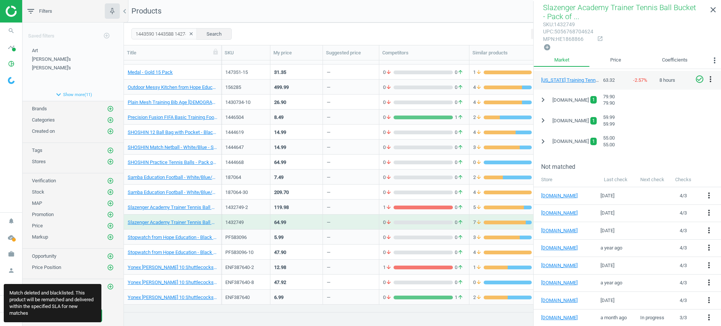
click at [342, 233] on div "—" at bounding box center [351, 237] width 48 height 13
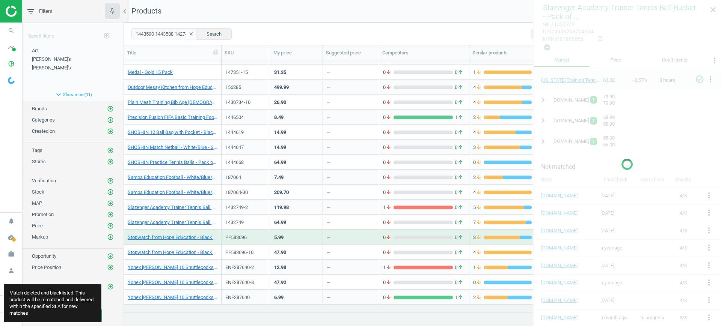
click at [342, 233] on div "—" at bounding box center [351, 237] width 48 height 13
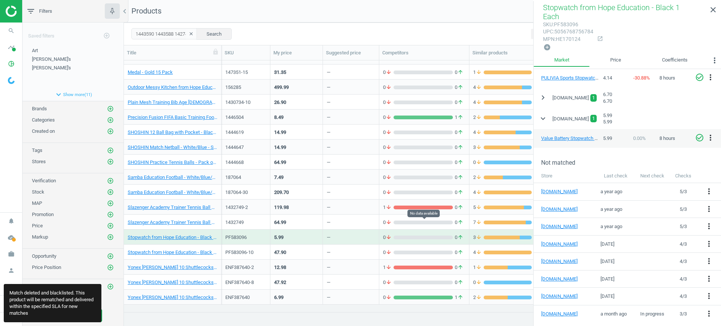
scroll to position [219, 0]
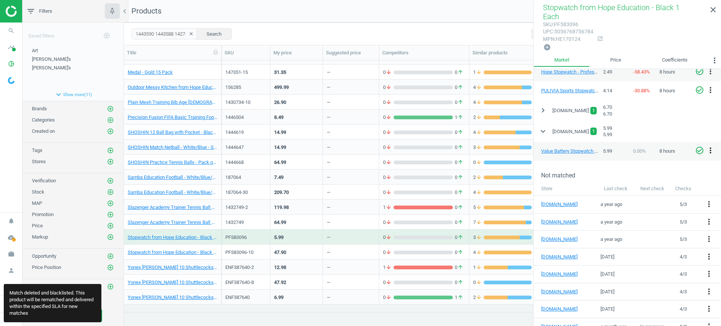
click at [710, 146] on icon "more_vert" at bounding box center [710, 150] width 9 height 9
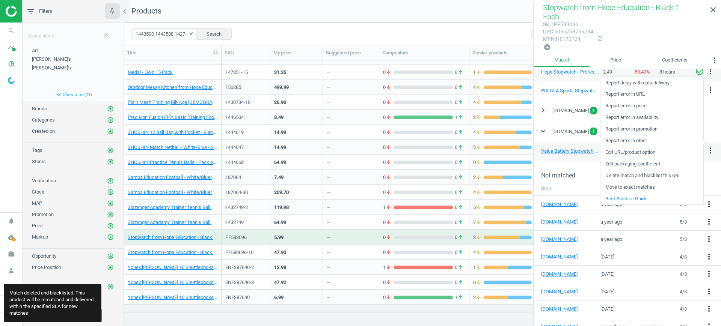
click at [640, 174] on link "Delete match and blacklist this URL" at bounding box center [652, 176] width 103 height 12
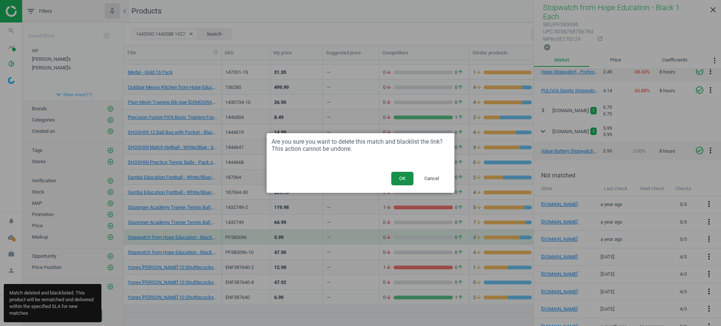
click at [406, 175] on button "OK" at bounding box center [402, 179] width 22 height 14
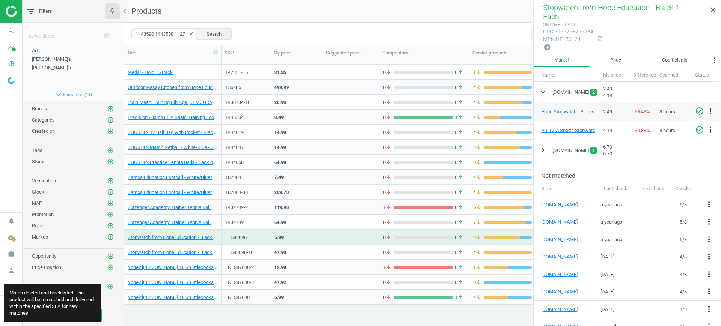
click at [342, 261] on div "—" at bounding box center [351, 267] width 48 height 13
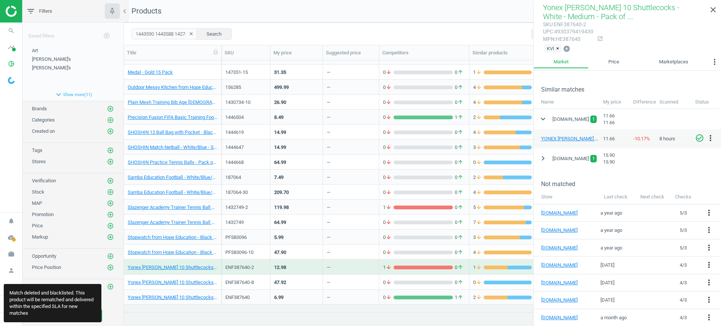
click at [344, 251] on div "—" at bounding box center [351, 252] width 48 height 13
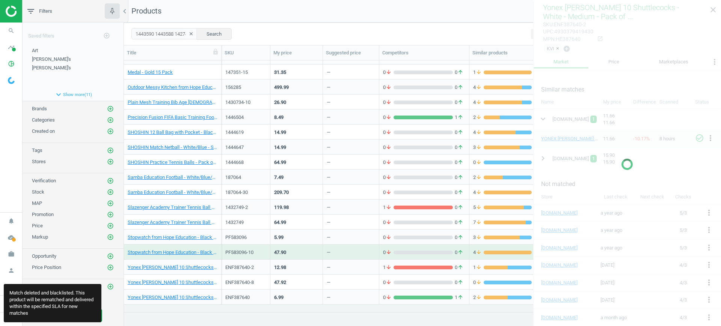
scroll to position [179, 0]
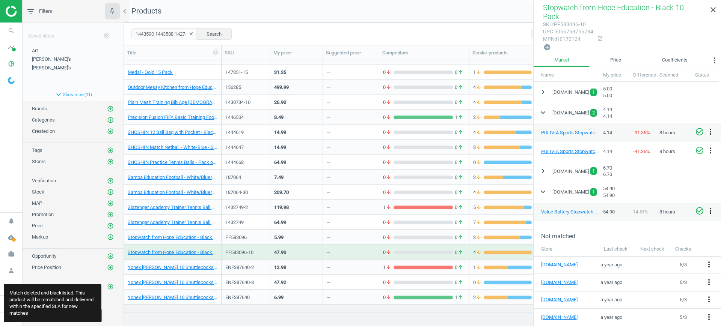
click at [711, 207] on icon "more_vert" at bounding box center [710, 211] width 9 height 9
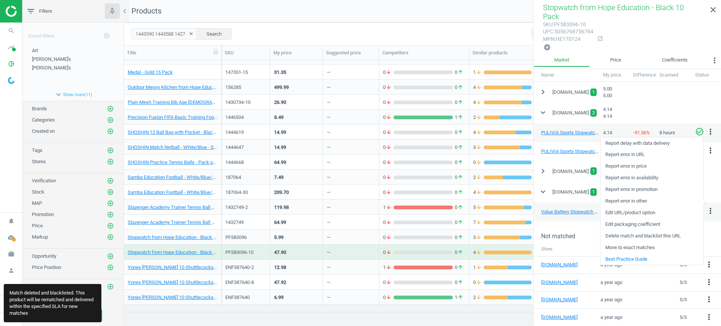
click at [627, 235] on link "Delete match and blacklist this URL" at bounding box center [652, 237] width 103 height 12
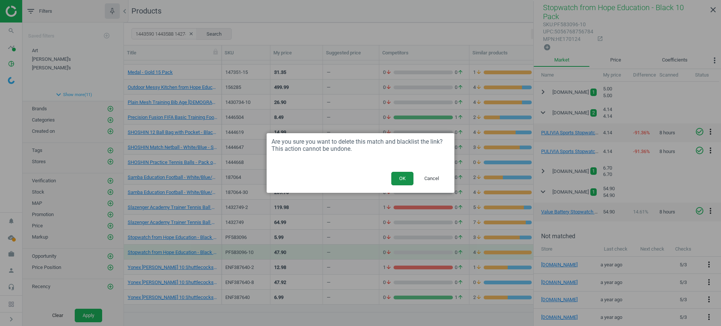
click at [402, 174] on button "OK" at bounding box center [402, 179] width 22 height 14
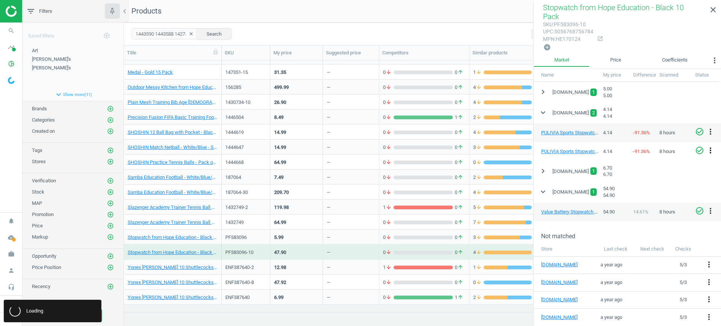
click at [709, 146] on icon "more_vert" at bounding box center [710, 150] width 9 height 9
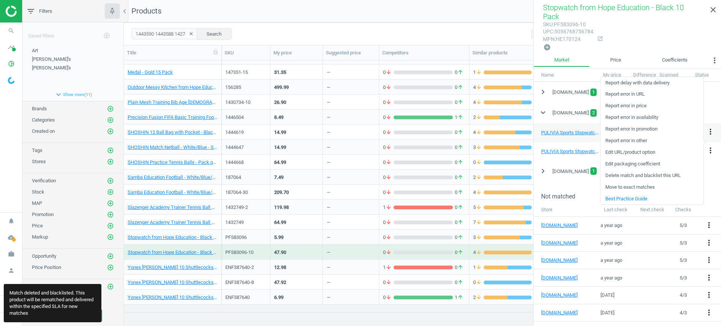
click at [633, 175] on link "Delete match and blacklist this URL" at bounding box center [652, 176] width 103 height 12
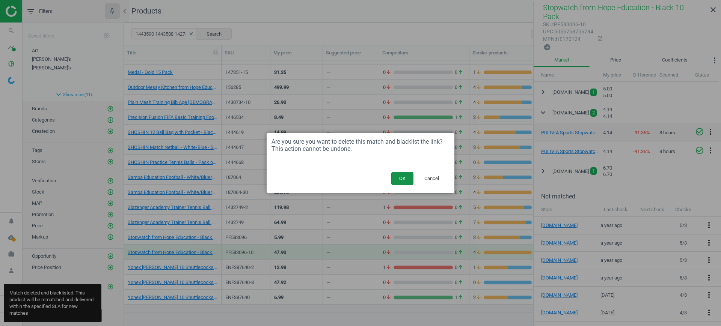
click at [402, 181] on button "OK" at bounding box center [402, 179] width 22 height 14
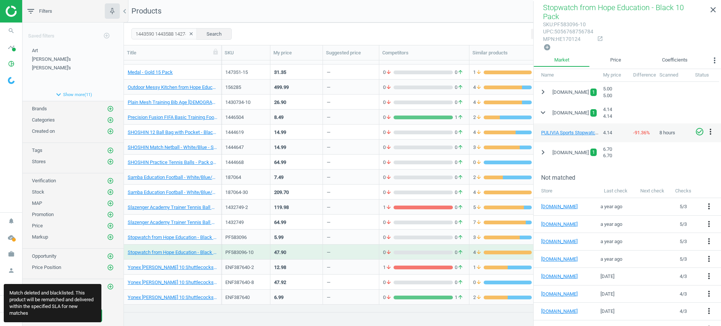
click at [353, 267] on div "—" at bounding box center [351, 267] width 48 height 13
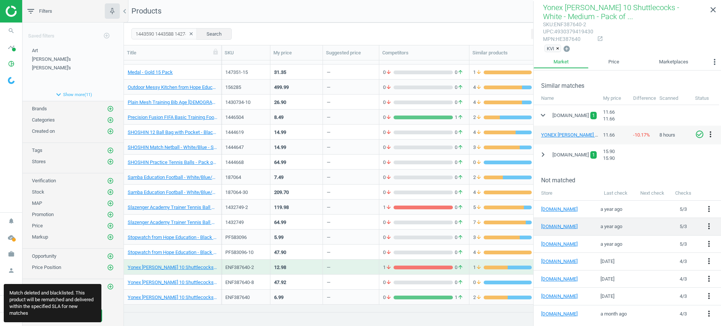
scroll to position [172, 0]
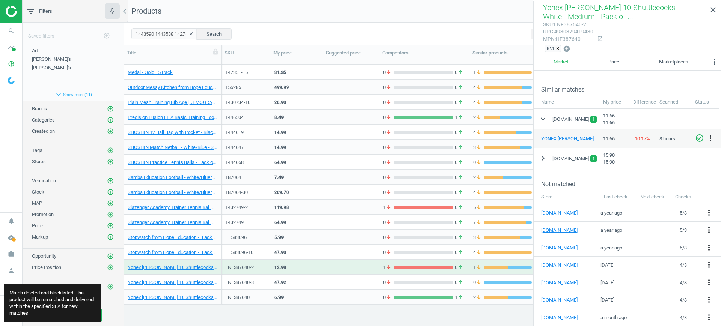
click at [349, 282] on div "—" at bounding box center [351, 282] width 48 height 13
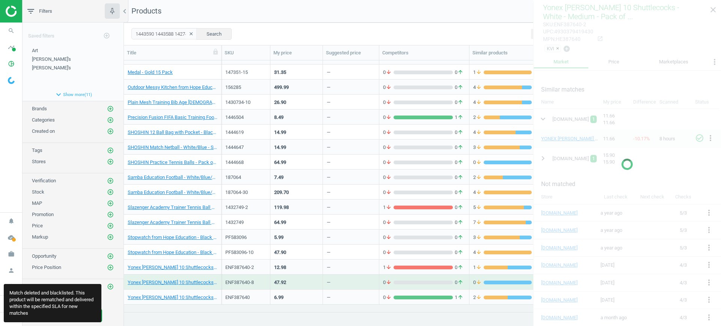
click at [349, 282] on div "—" at bounding box center [351, 282] width 48 height 13
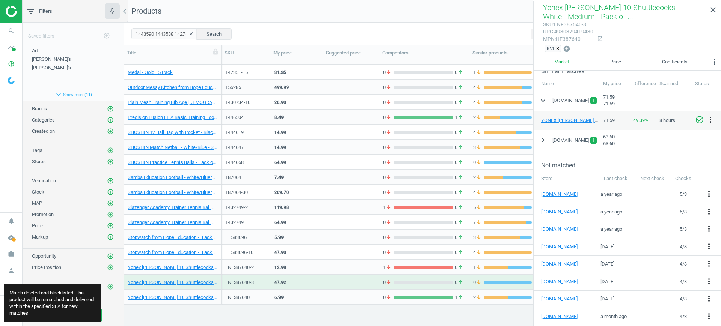
scroll to position [171, 0]
click at [354, 293] on div "—" at bounding box center [351, 297] width 48 height 13
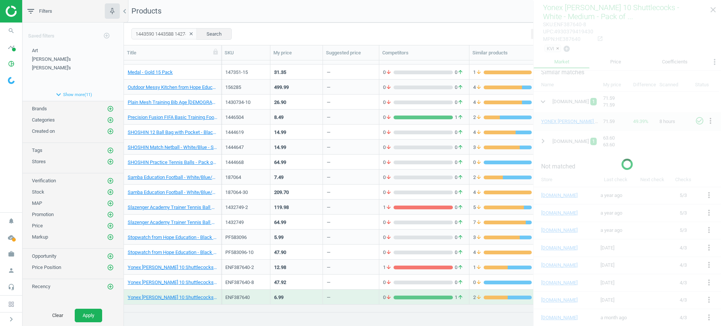
scroll to position [198, 0]
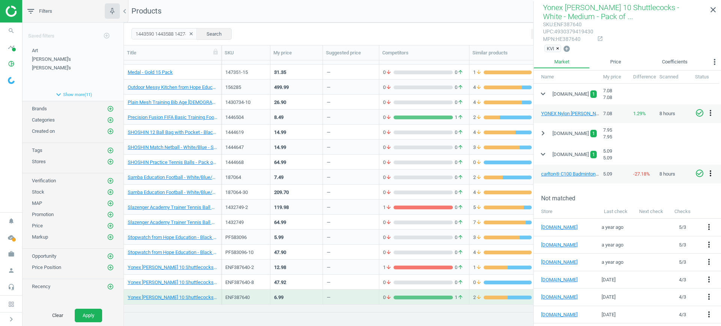
click at [710, 172] on icon "more_vert" at bounding box center [710, 173] width 9 height 9
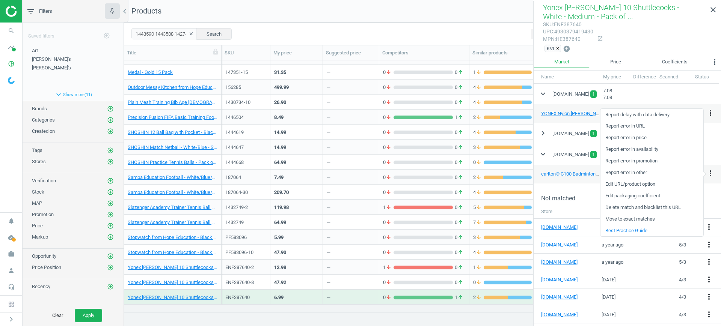
click at [659, 207] on link "Delete match and blacklist this URL" at bounding box center [652, 208] width 103 height 12
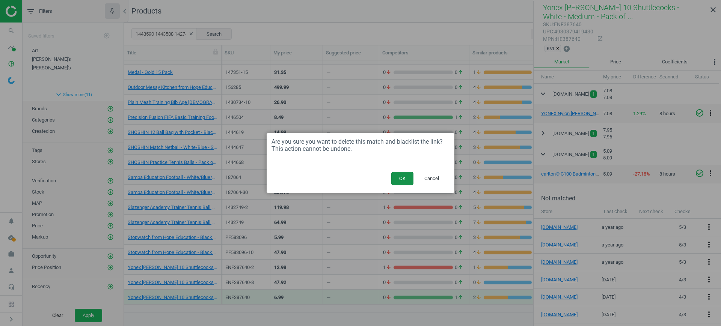
click at [404, 179] on button "OK" at bounding box center [402, 179] width 22 height 14
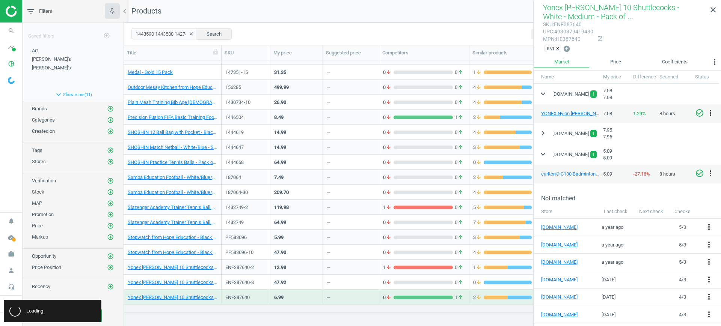
scroll to position [172, 0]
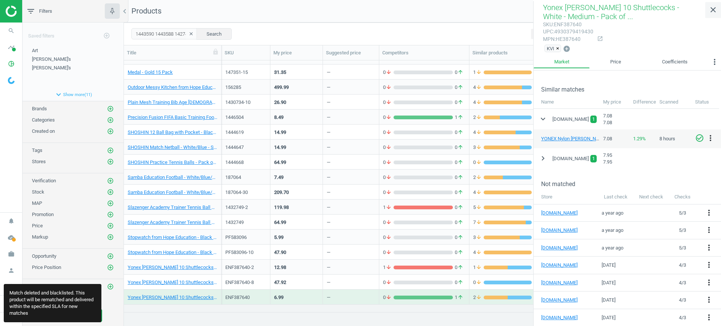
click at [715, 7] on icon "close" at bounding box center [713, 9] width 9 height 9
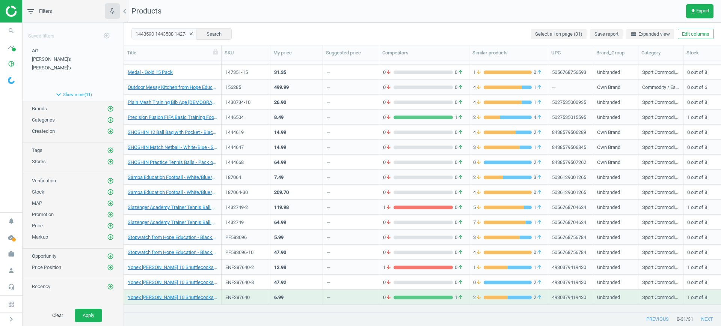
click at [189, 34] on icon "clear" at bounding box center [191, 33] width 5 height 5
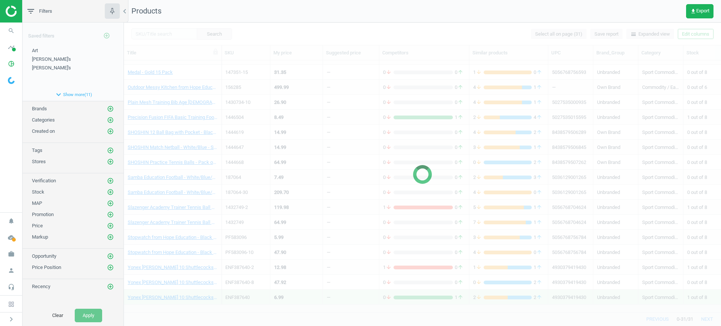
click at [165, 34] on div at bounding box center [422, 175] width 597 height 304
click at [175, 36] on div at bounding box center [422, 175] width 597 height 304
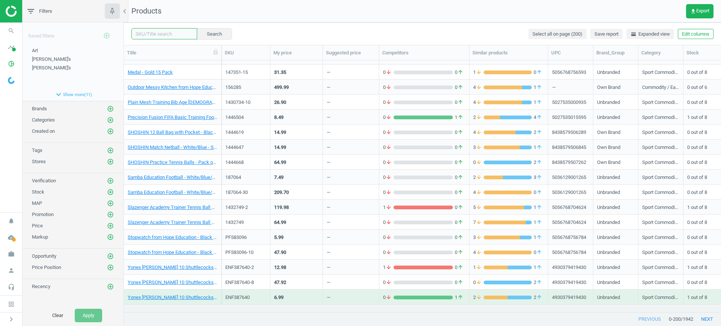
click at [170, 34] on input "text" at bounding box center [164, 33] width 66 height 11
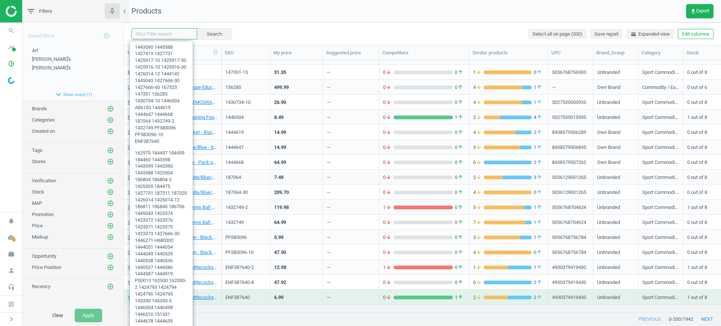
paste input "1444037 1444053 1444052 1444043 1444028 1444025 501432 1446953 1446952 1446950 …"
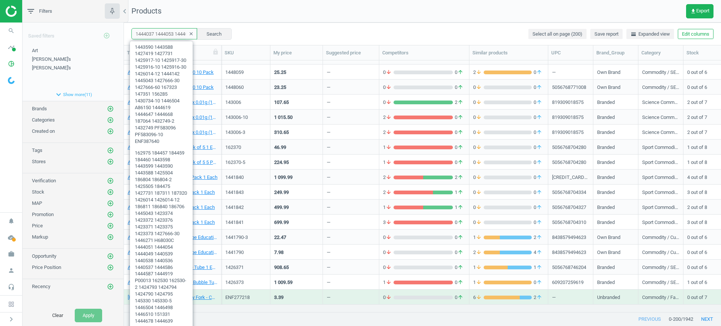
scroll to position [0, 219]
type input "1444037 1444053 1444052 1444043 1444028 1444025 501432 1446953 1446952 1446950 …"
click at [207, 32] on button "Search" at bounding box center [213, 33] width 35 height 11
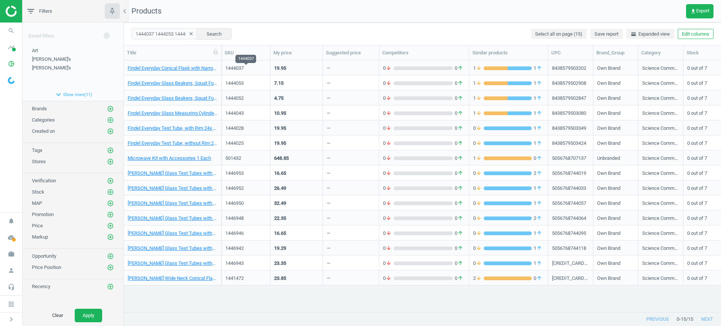
click at [260, 71] on div "1444037" at bounding box center [245, 68] width 41 height 7
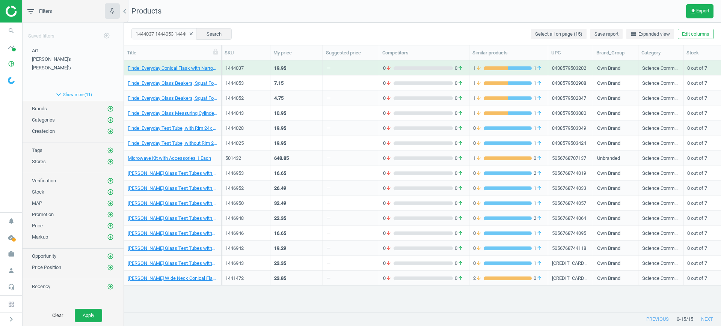
click at [259, 71] on div "1444037" at bounding box center [245, 68] width 41 height 7
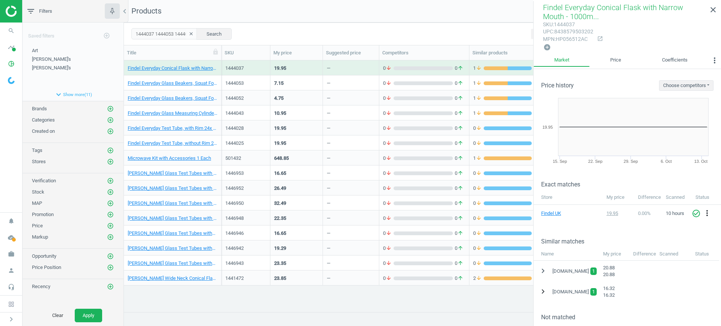
click at [540, 290] on icon "chevron_right" at bounding box center [543, 291] width 9 height 9
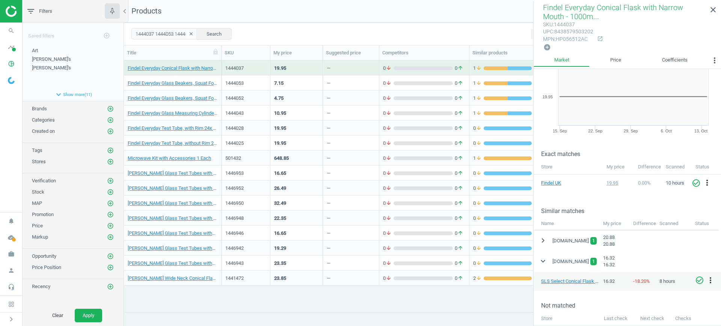
scroll to position [47, 0]
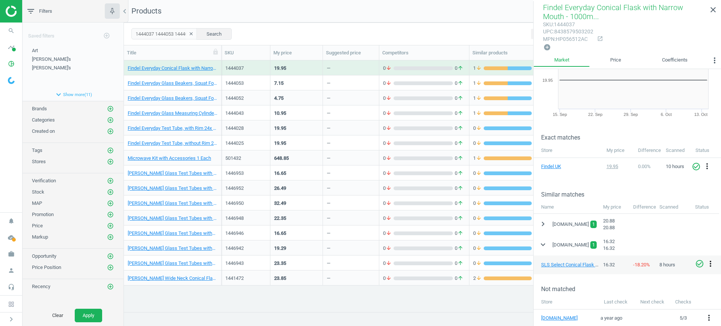
click at [712, 265] on icon "more_vert" at bounding box center [710, 264] width 9 height 9
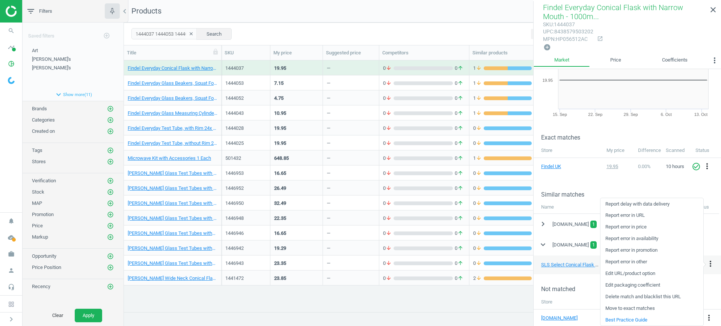
click at [634, 294] on link "Delete match and blacklist this URL" at bounding box center [652, 297] width 103 height 12
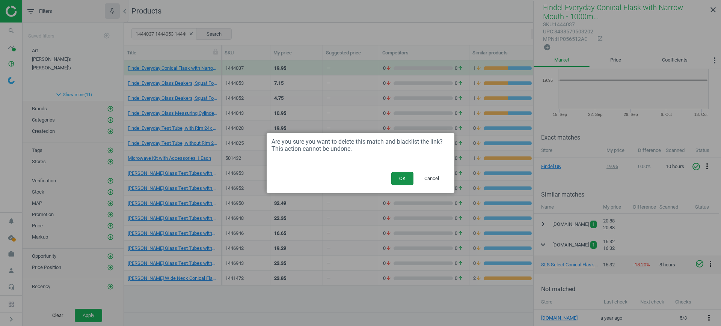
click at [404, 173] on button "OK" at bounding box center [402, 179] width 22 height 14
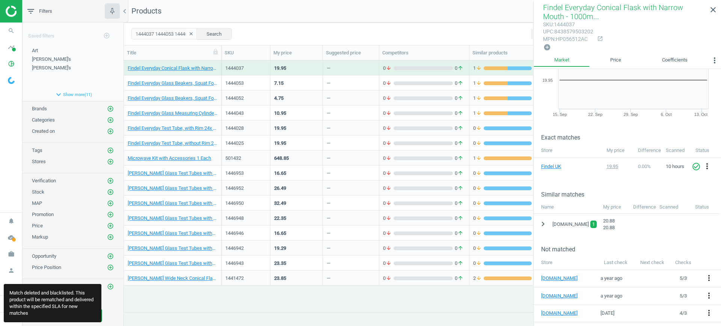
click at [325, 83] on div "—" at bounding box center [351, 82] width 56 height 15
click at [324, 83] on div "—" at bounding box center [351, 82] width 56 height 15
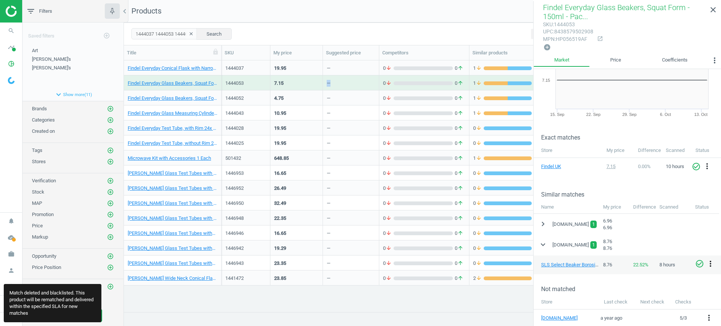
click at [711, 264] on icon "more_vert" at bounding box center [710, 264] width 9 height 9
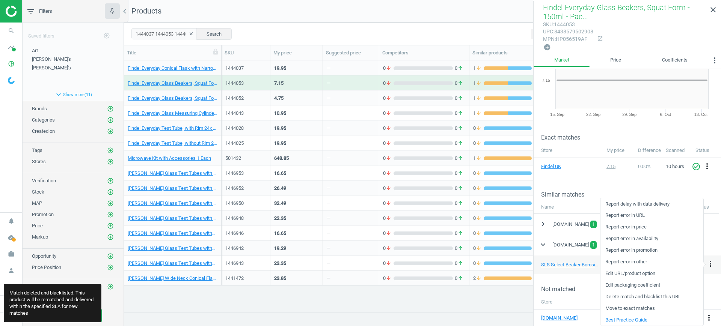
click at [641, 297] on link "Delete match and blacklist this URL" at bounding box center [652, 297] width 103 height 12
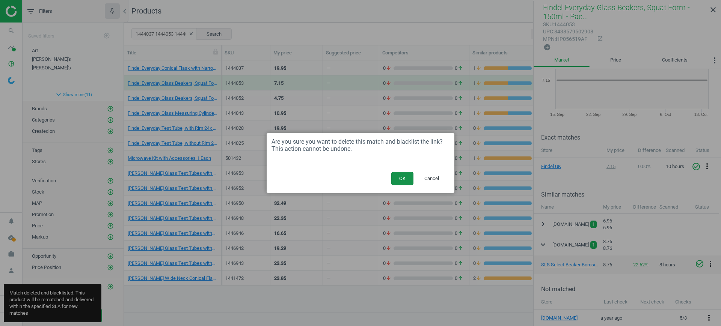
click at [404, 173] on button "OK" at bounding box center [402, 179] width 22 height 14
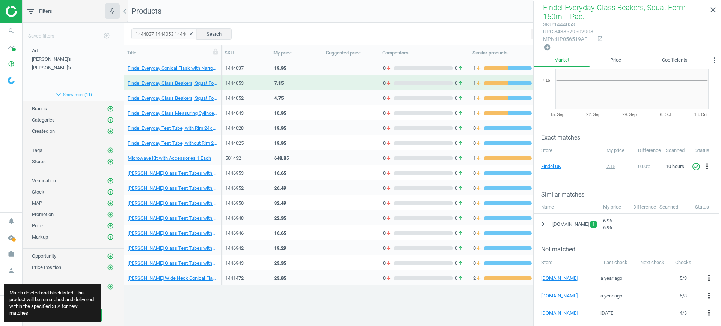
click at [344, 98] on div "—" at bounding box center [351, 97] width 48 height 13
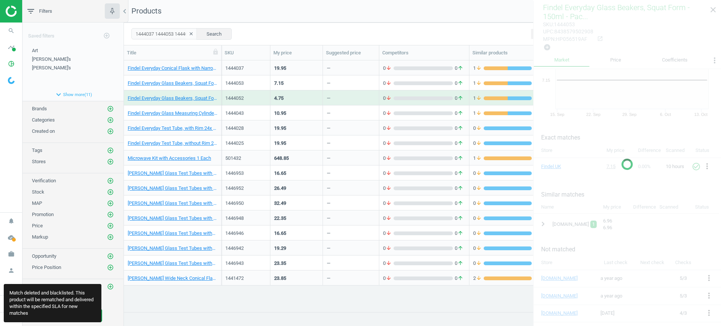
click at [344, 98] on div "—" at bounding box center [351, 97] width 48 height 13
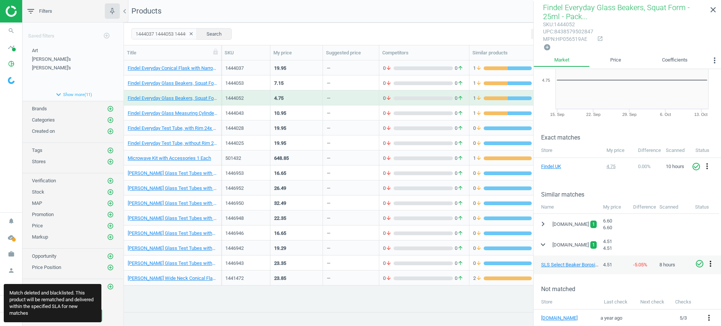
click at [712, 262] on icon "more_vert" at bounding box center [710, 264] width 9 height 9
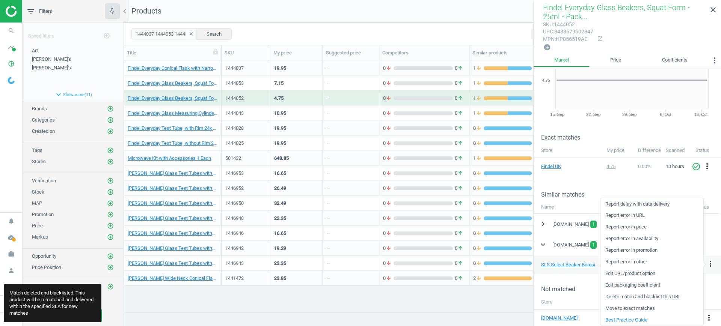
click at [649, 295] on link "Delete match and blacklist this URL" at bounding box center [652, 297] width 103 height 12
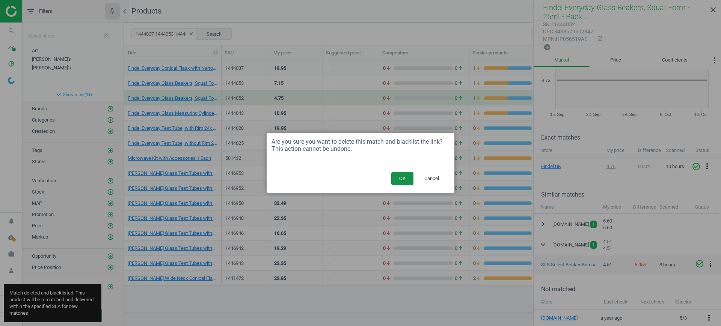
click at [399, 178] on button "OK" at bounding box center [402, 179] width 22 height 14
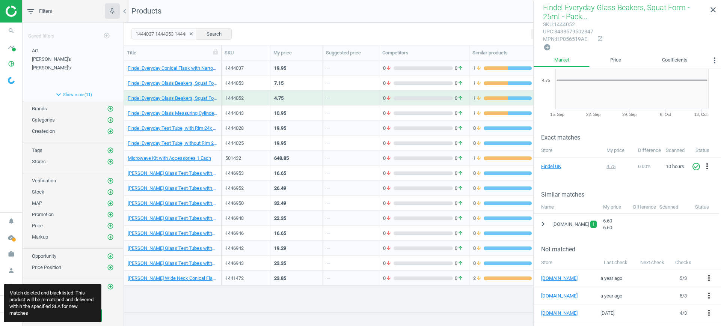
click at [341, 115] on div "—" at bounding box center [351, 112] width 48 height 13
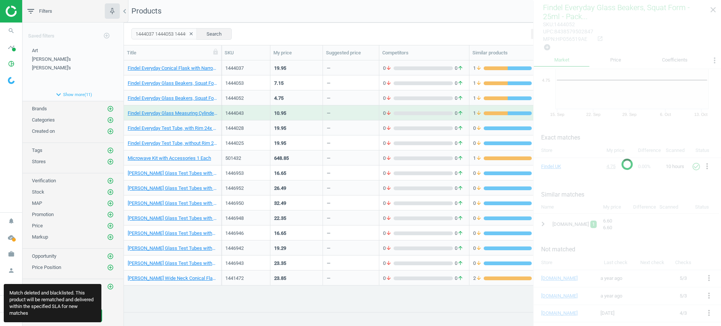
click at [340, 115] on div "—" at bounding box center [351, 112] width 48 height 13
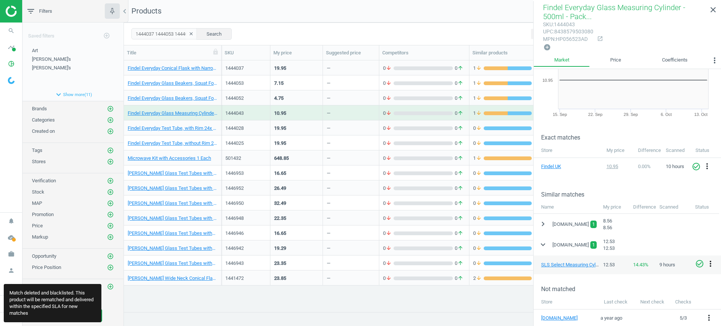
click at [709, 262] on icon "more_vert" at bounding box center [710, 264] width 9 height 9
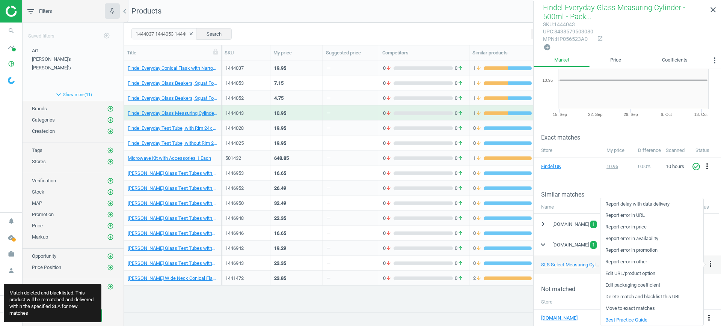
click at [653, 297] on link "Delete match and blacklist this URL" at bounding box center [652, 297] width 103 height 12
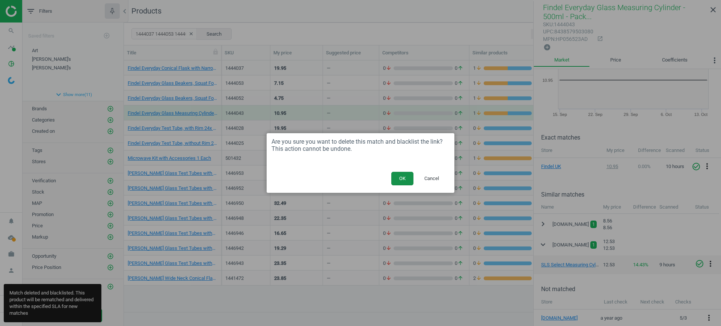
click at [400, 171] on div "OK Cancel" at bounding box center [361, 181] width 188 height 23
click at [400, 179] on button "OK" at bounding box center [402, 179] width 22 height 14
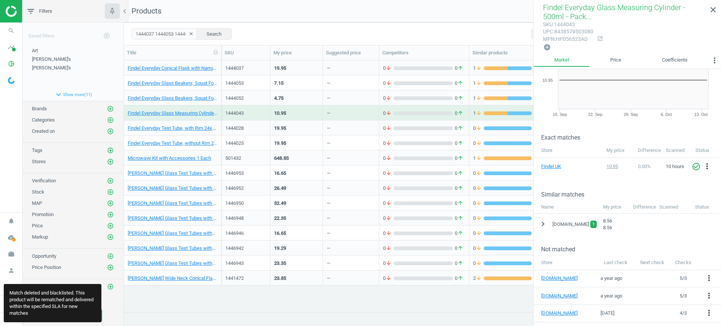
click at [346, 130] on div "—" at bounding box center [351, 127] width 48 height 13
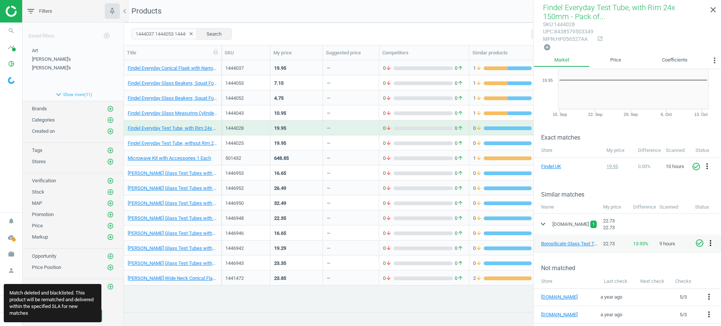
click at [708, 239] on icon "more_vert" at bounding box center [710, 243] width 9 height 9
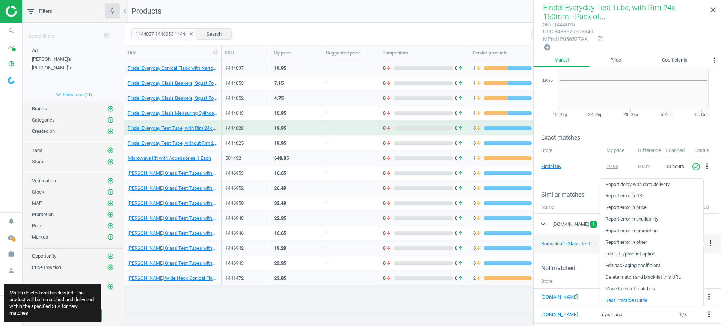
click at [640, 277] on link "Delete match and blacklist this URL" at bounding box center [652, 278] width 103 height 12
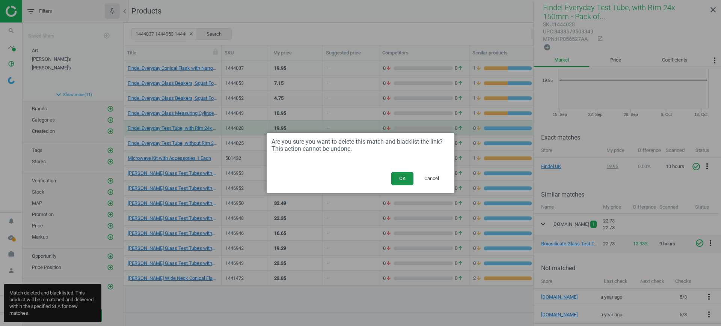
click at [397, 175] on button "OK" at bounding box center [402, 179] width 22 height 14
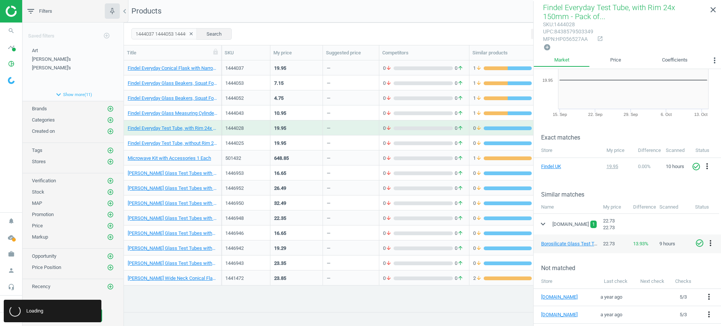
click at [340, 143] on div "—" at bounding box center [351, 142] width 48 height 13
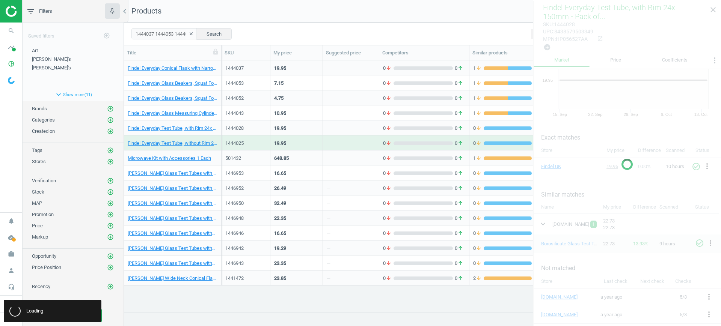
click at [340, 143] on div "—" at bounding box center [351, 142] width 48 height 13
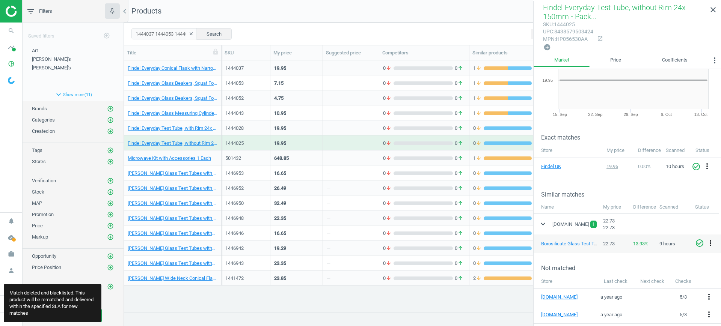
click at [709, 243] on icon "more_vert" at bounding box center [710, 243] width 9 height 9
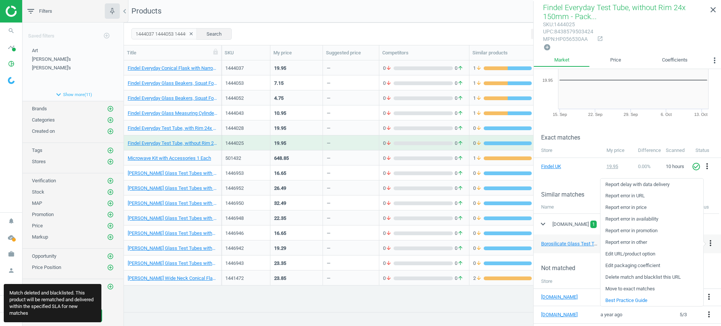
click at [637, 276] on link "Delete match and blacklist this URL" at bounding box center [652, 278] width 103 height 12
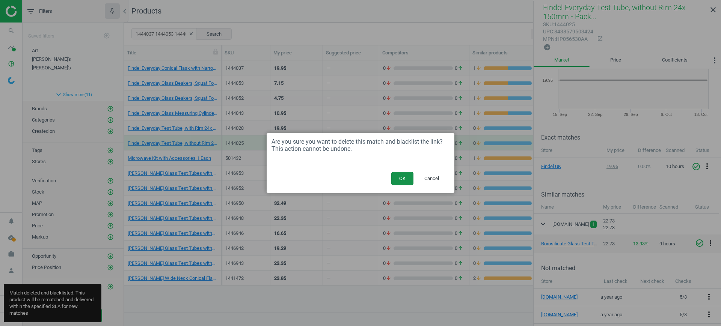
click at [404, 173] on button "OK" at bounding box center [402, 179] width 22 height 14
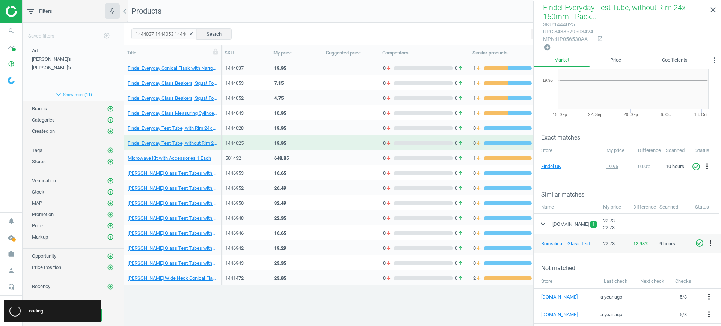
click at [373, 161] on div "—" at bounding box center [351, 157] width 48 height 13
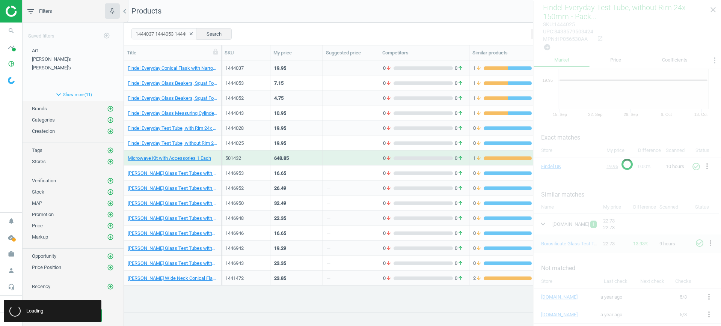
click at [373, 161] on div "—" at bounding box center [351, 157] width 48 height 13
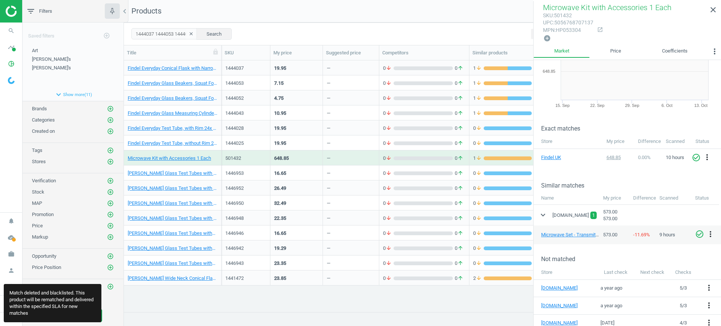
scroll to position [0, 0]
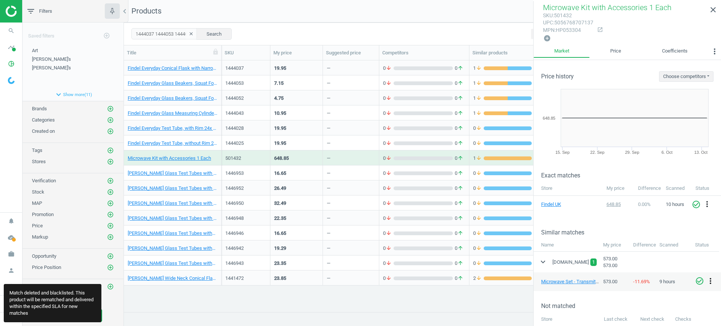
click at [710, 282] on icon "more_vert" at bounding box center [710, 281] width 9 height 9
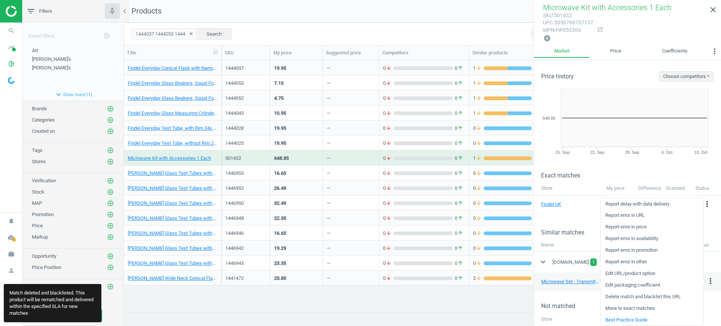
click at [637, 296] on link "Delete match and blacklist this URL" at bounding box center [652, 297] width 103 height 12
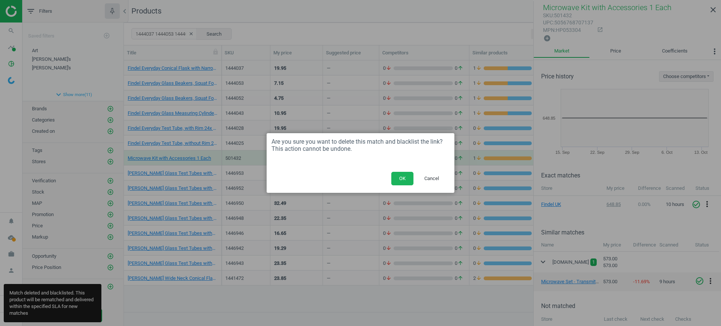
click at [394, 177] on button "OK" at bounding box center [402, 179] width 22 height 14
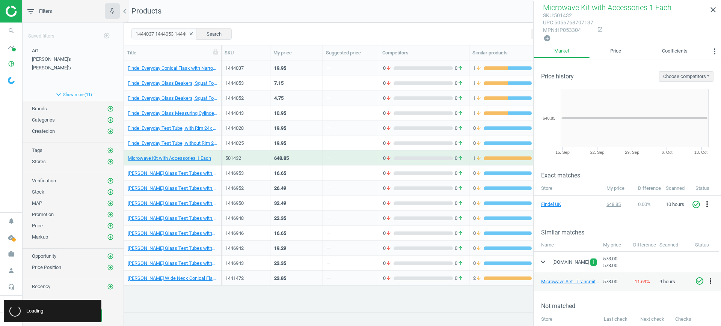
click at [345, 177] on div "—" at bounding box center [351, 172] width 48 height 13
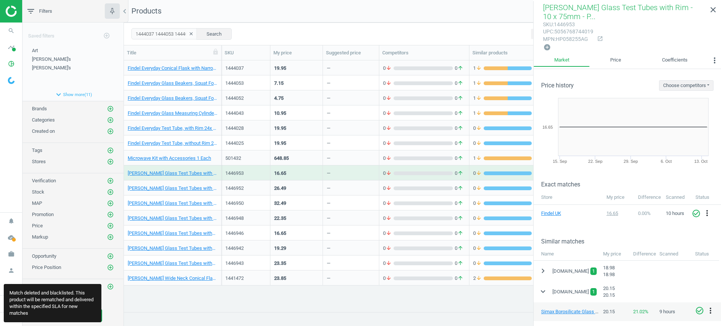
scroll to position [47, 0]
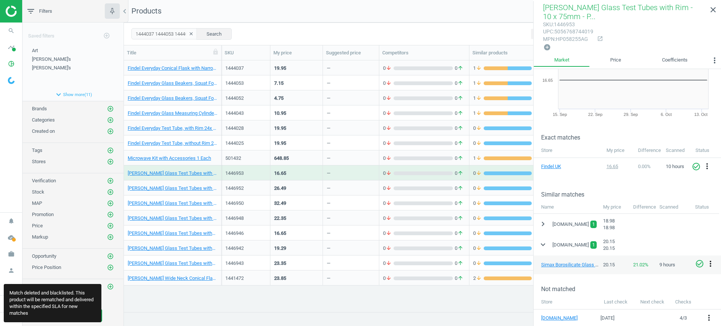
click at [710, 263] on icon "more_vert" at bounding box center [710, 264] width 9 height 9
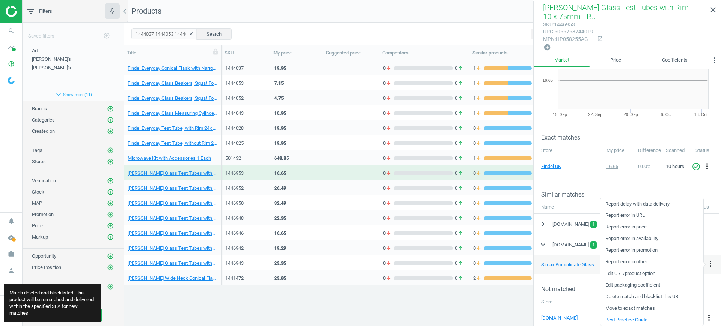
click at [642, 298] on link "Delete match and blacklist this URL" at bounding box center [652, 297] width 103 height 12
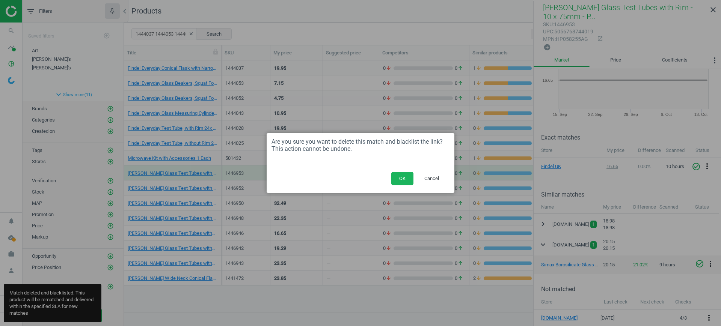
click at [401, 179] on button "OK" at bounding box center [402, 179] width 22 height 14
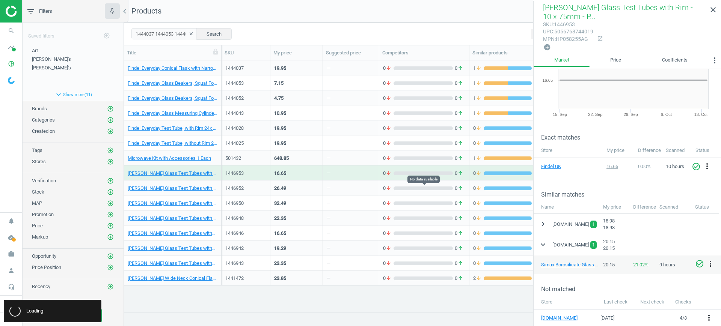
click at [390, 189] on icon "arrow_downward" at bounding box center [389, 188] width 6 height 7
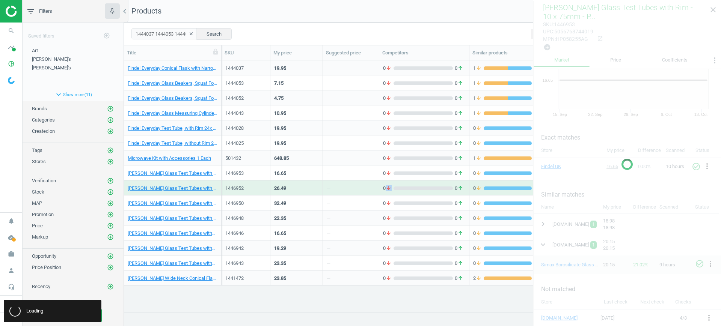
click at [390, 189] on icon "arrow_downward" at bounding box center [389, 188] width 6 height 7
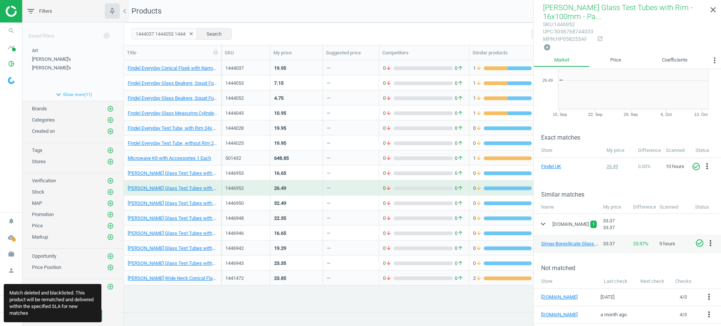
click at [317, 192] on div "26.49" at bounding box center [296, 187] width 45 height 13
click at [713, 241] on icon "more_vert" at bounding box center [710, 243] width 9 height 9
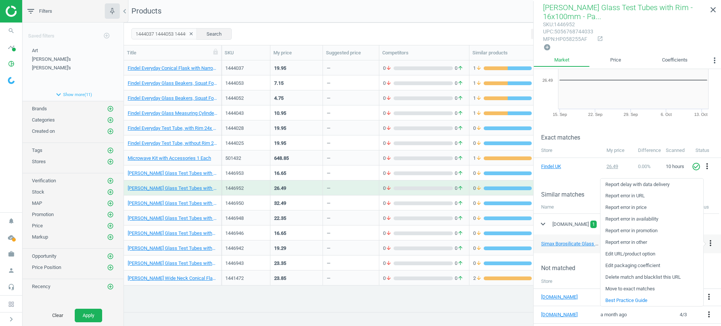
click at [649, 278] on link "Delete match and blacklist this URL" at bounding box center [652, 278] width 103 height 12
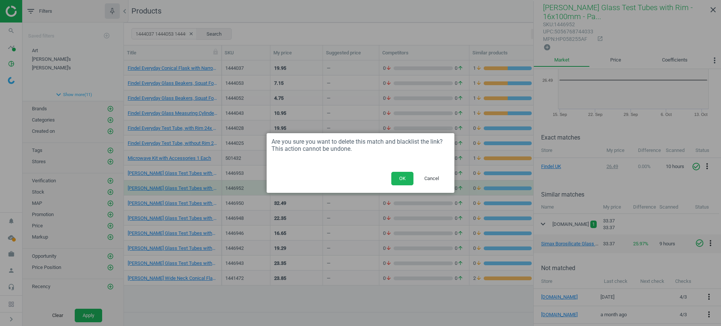
click at [396, 175] on button "OK" at bounding box center [402, 179] width 22 height 14
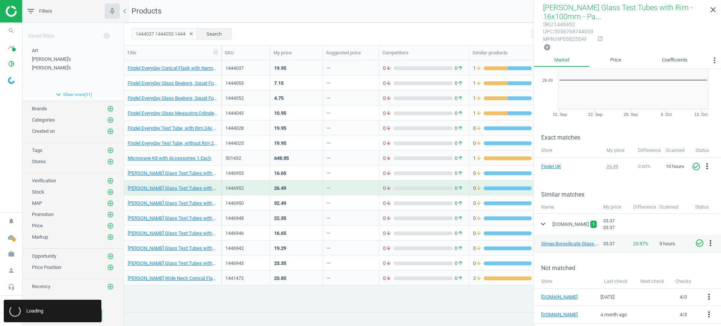
click at [352, 198] on div "—" at bounding box center [351, 202] width 48 height 13
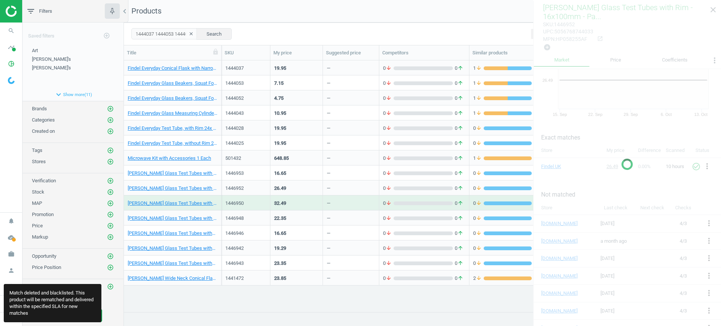
click at [352, 198] on div "—" at bounding box center [351, 202] width 48 height 13
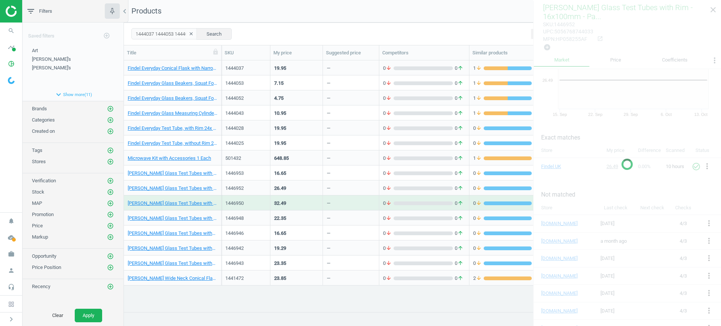
scroll to position [0, 0]
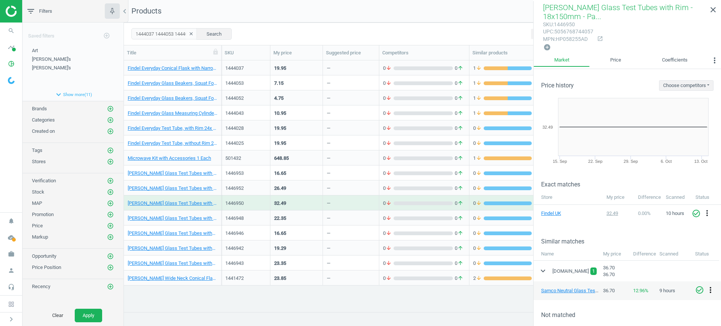
click at [710, 288] on icon "more_vert" at bounding box center [710, 290] width 9 height 9
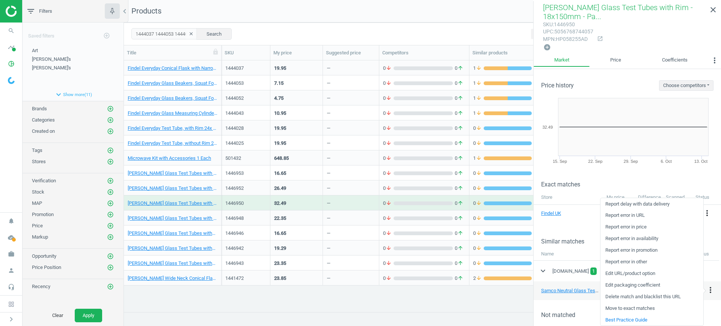
click at [652, 295] on link "Delete match and blacklist this URL" at bounding box center [652, 297] width 103 height 12
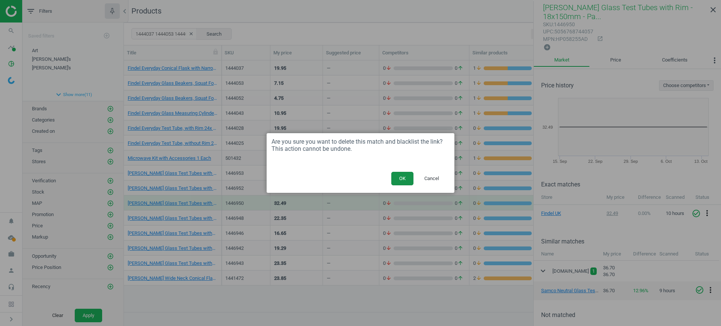
click at [400, 176] on button "OK" at bounding box center [402, 179] width 22 height 14
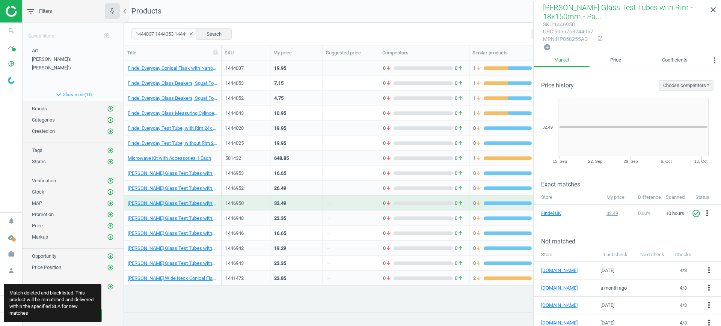
click at [350, 216] on div "—" at bounding box center [351, 217] width 48 height 13
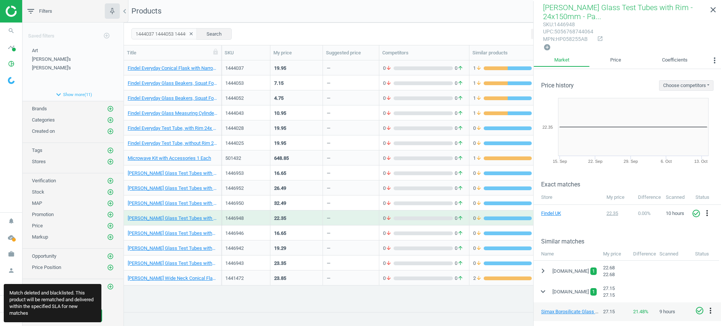
scroll to position [47, 0]
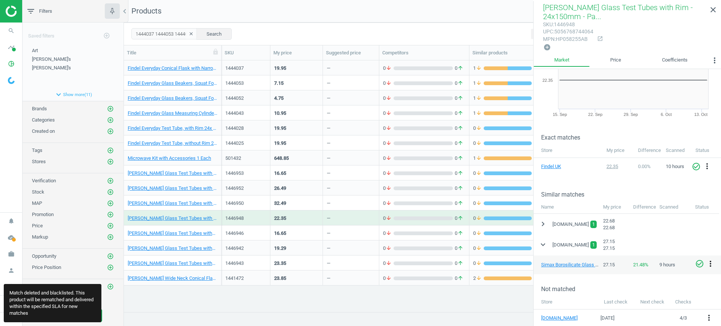
click at [713, 261] on icon "more_vert" at bounding box center [710, 264] width 9 height 9
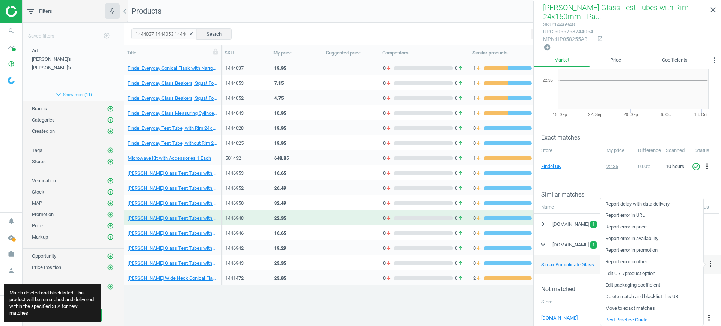
click at [641, 295] on link "Delete match and blacklist this URL" at bounding box center [652, 297] width 103 height 12
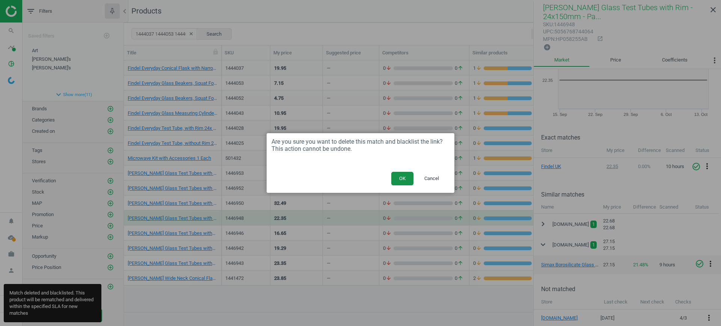
click at [393, 181] on button "OK" at bounding box center [402, 179] width 22 height 14
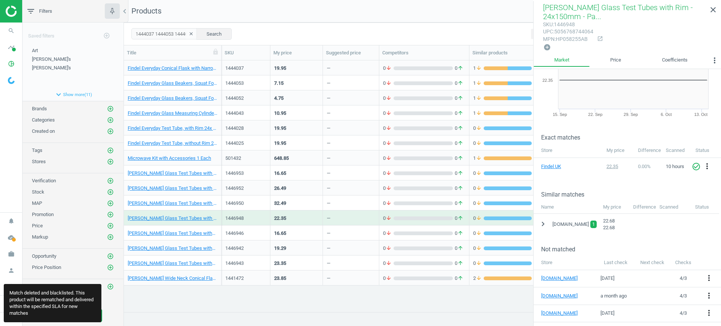
click at [324, 231] on div "—" at bounding box center [351, 233] width 56 height 15
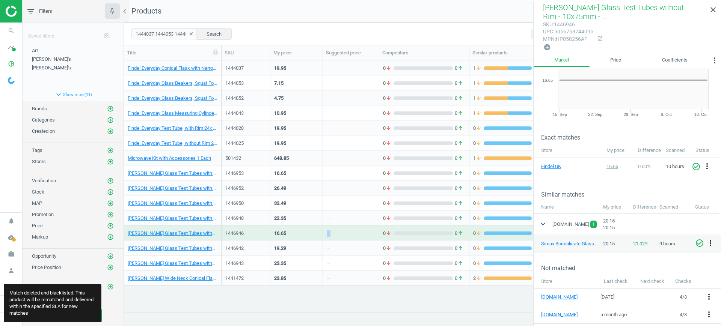
click at [708, 243] on icon "more_vert" at bounding box center [710, 243] width 9 height 9
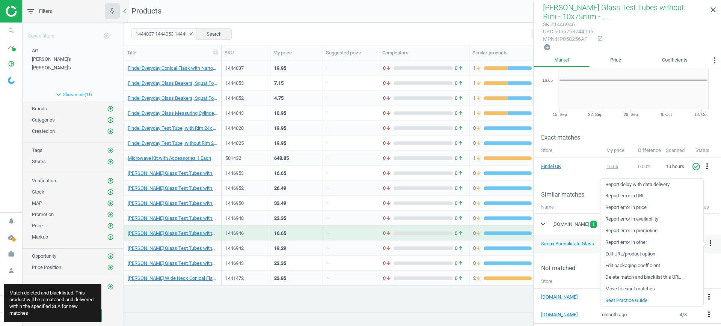
click at [628, 276] on link "Delete match and blacklist this URL" at bounding box center [652, 278] width 103 height 12
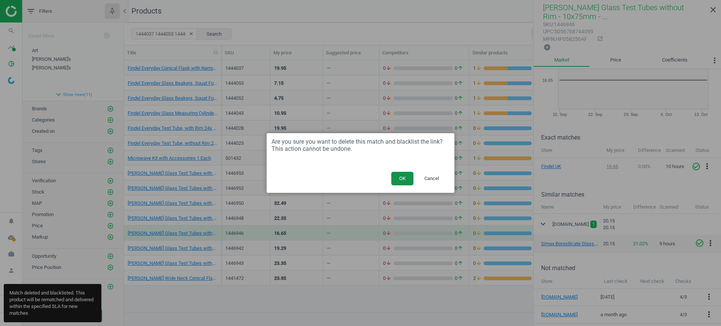
click at [410, 177] on button "OK" at bounding box center [402, 179] width 22 height 14
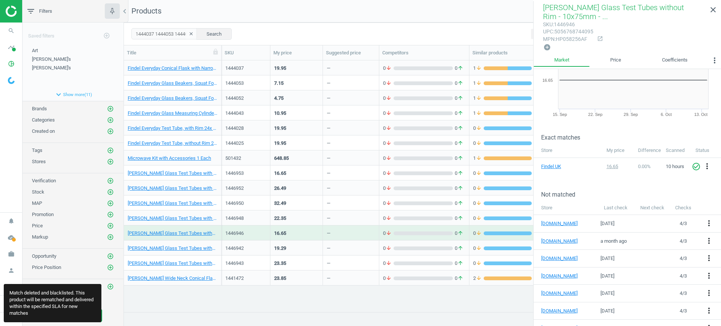
click at [303, 249] on div "19.29" at bounding box center [296, 247] width 45 height 13
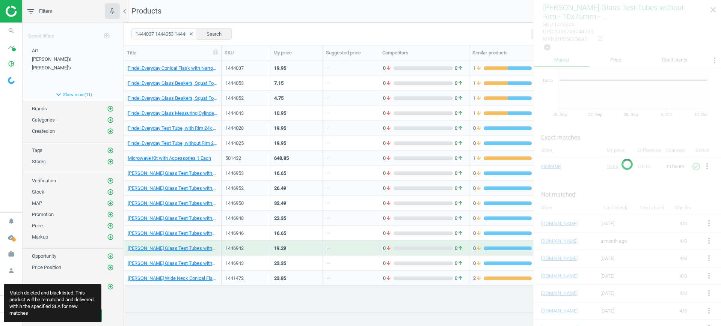
scroll to position [0, 0]
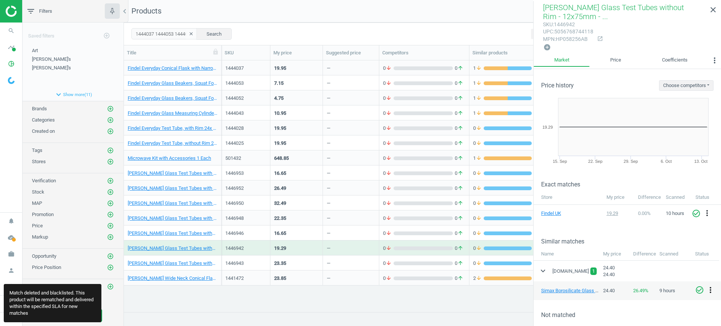
click at [713, 289] on icon "more_vert" at bounding box center [710, 290] width 9 height 9
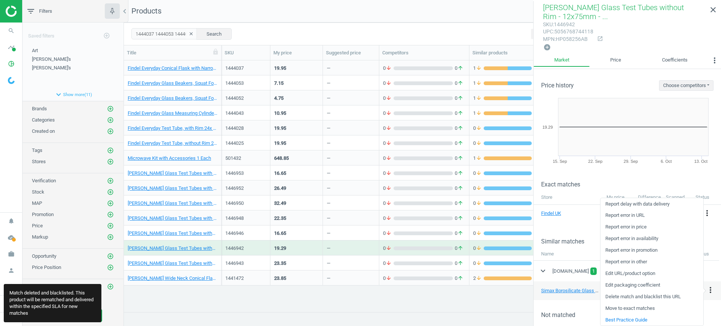
click at [634, 297] on link "Delete match and blacklist this URL" at bounding box center [652, 297] width 103 height 12
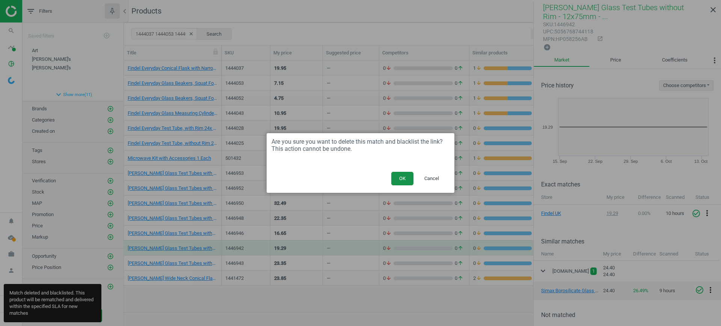
click at [400, 182] on button "OK" at bounding box center [402, 179] width 22 height 14
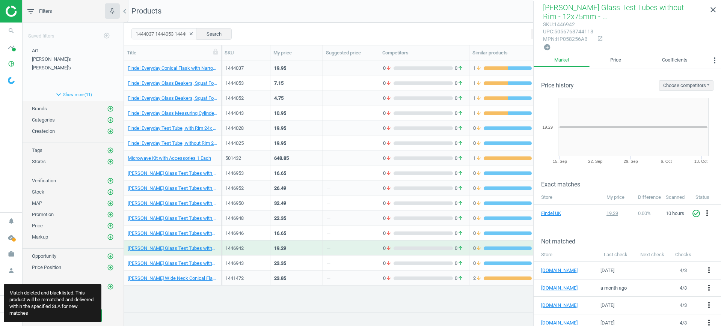
click at [325, 263] on div "—" at bounding box center [351, 263] width 56 height 15
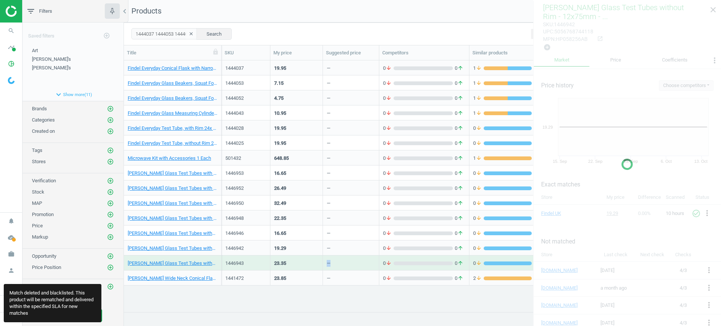
click at [325, 263] on div "—" at bounding box center [351, 263] width 56 height 15
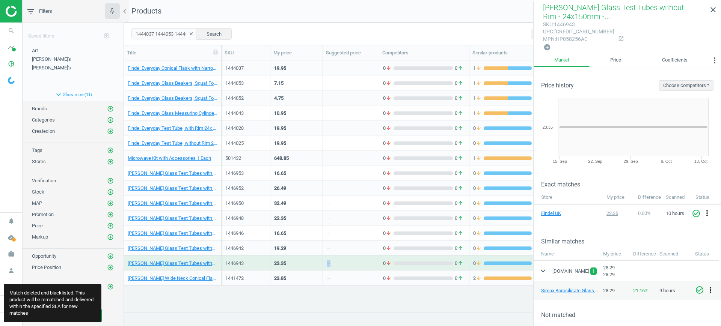
click at [708, 291] on icon "more_vert" at bounding box center [710, 290] width 9 height 9
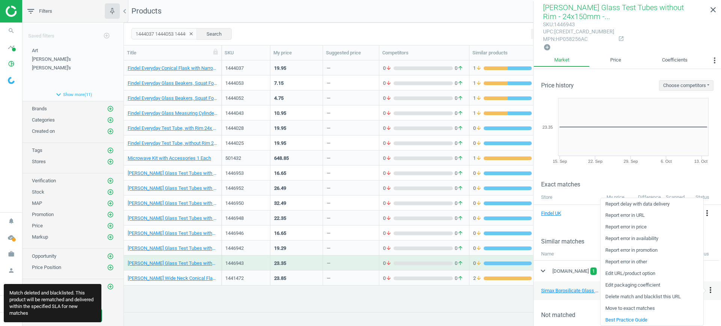
click at [648, 297] on link "Delete match and blacklist this URL" at bounding box center [652, 297] width 103 height 12
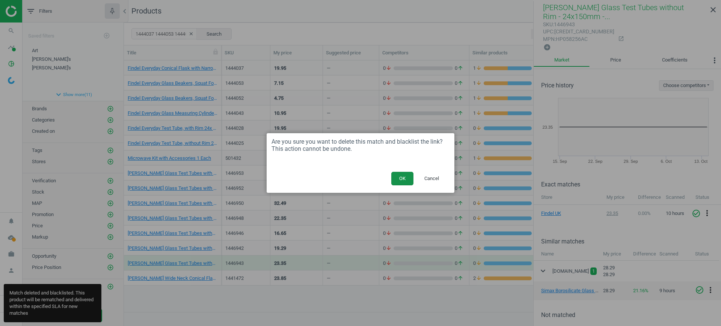
click at [403, 181] on button "OK" at bounding box center [402, 179] width 22 height 14
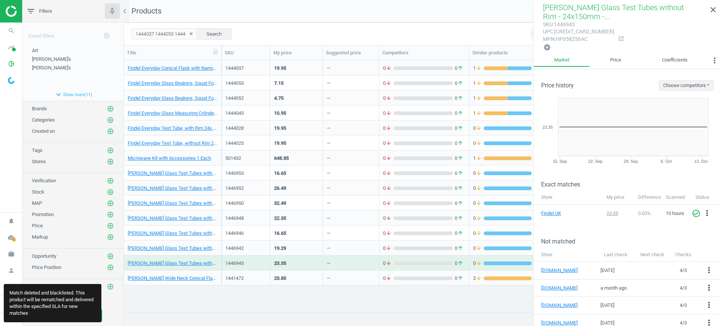
click at [341, 279] on div "—" at bounding box center [351, 278] width 48 height 13
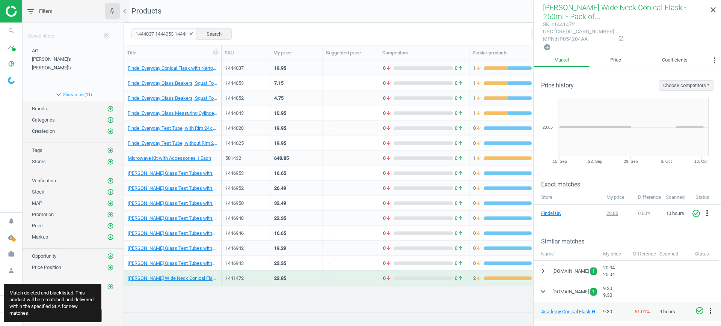
scroll to position [94, 0]
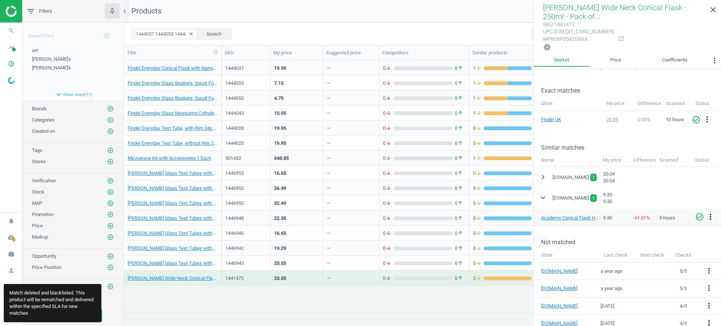
click at [711, 216] on icon "more_vert" at bounding box center [710, 217] width 9 height 9
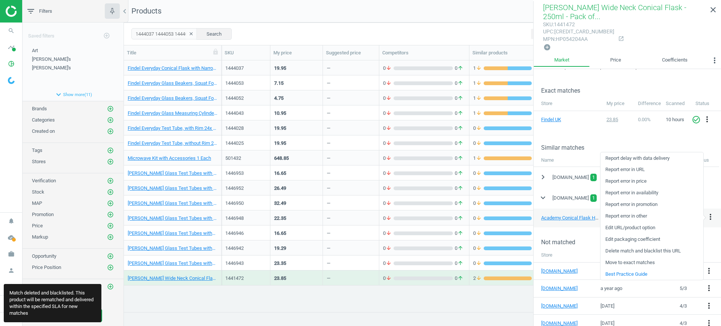
click at [656, 248] on link "Delete match and blacklist this URL" at bounding box center [652, 252] width 103 height 12
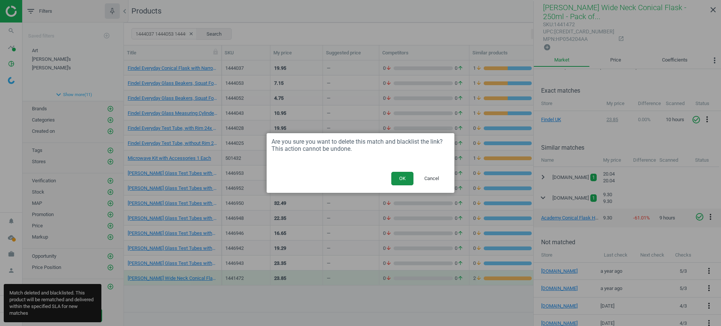
click at [413, 174] on button "OK" at bounding box center [402, 179] width 22 height 14
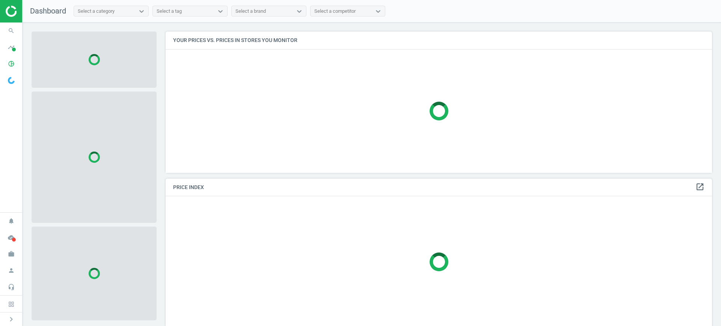
scroll to position [156, 554]
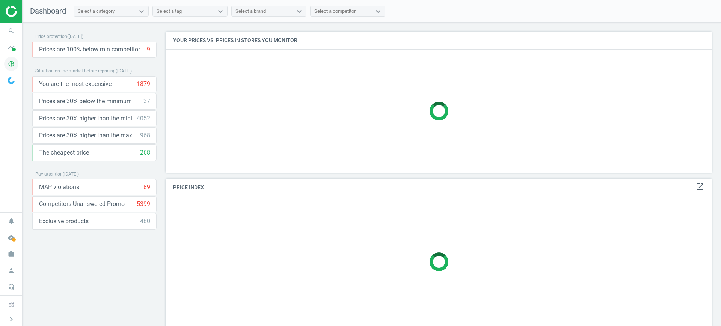
click at [9, 67] on icon "pie_chart_outlined" at bounding box center [11, 64] width 14 height 14
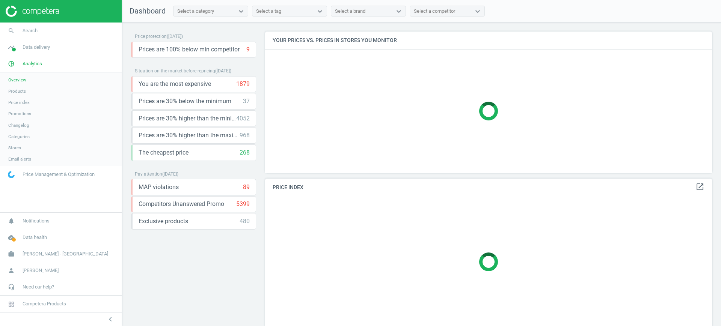
scroll to position [156, 454]
click at [18, 93] on span "Products" at bounding box center [17, 91] width 18 height 6
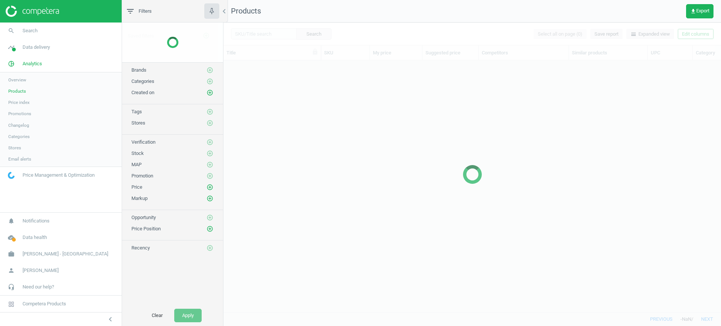
scroll to position [237, 490]
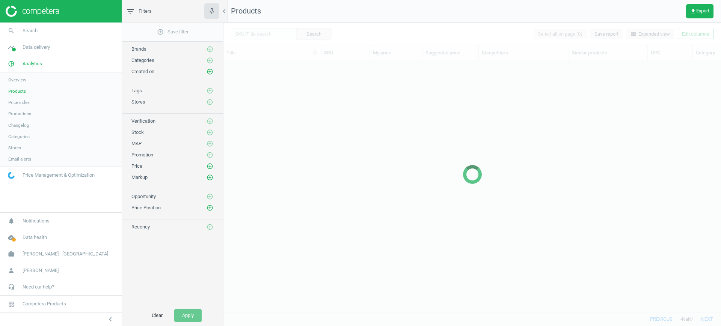
click at [48, 257] on span "[PERSON_NAME] - [GEOGRAPHIC_DATA]" at bounding box center [66, 254] width 86 height 7
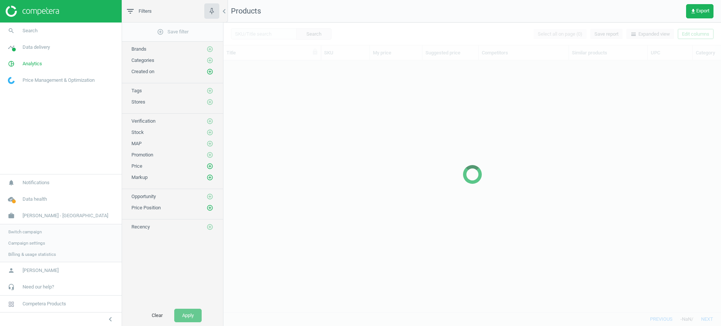
click at [24, 232] on span "Switch campaign" at bounding box center [24, 232] width 33 height 6
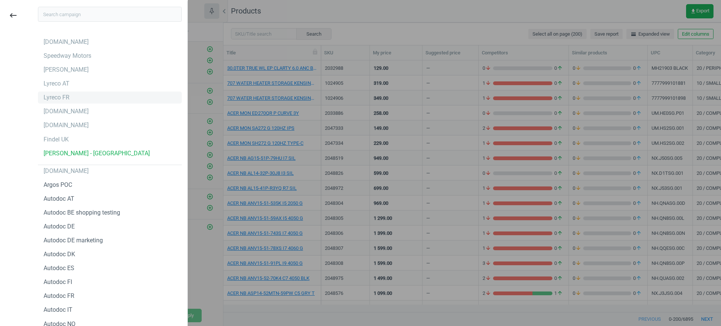
click at [80, 100] on div "Lyreco FR" at bounding box center [110, 98] width 144 height 12
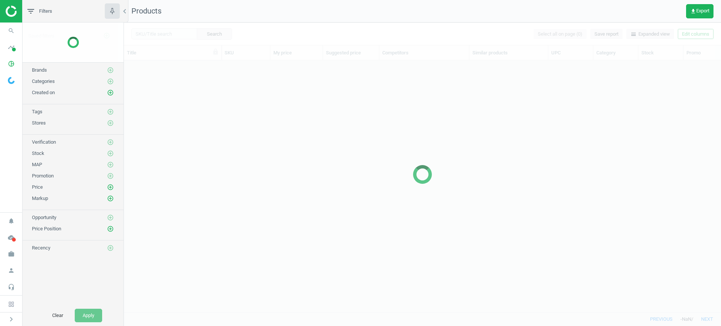
scroll to position [237, 590]
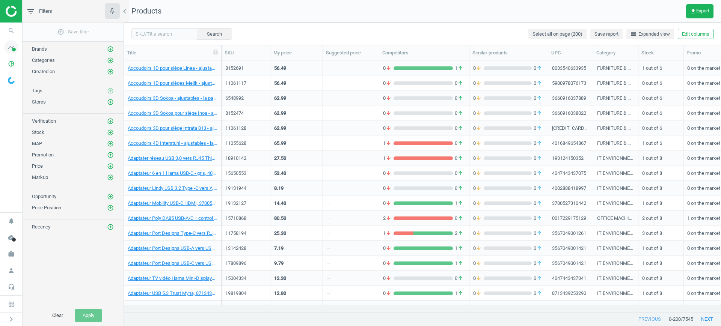
click at [4, 48] on span "timeline" at bounding box center [11, 47] width 23 height 17
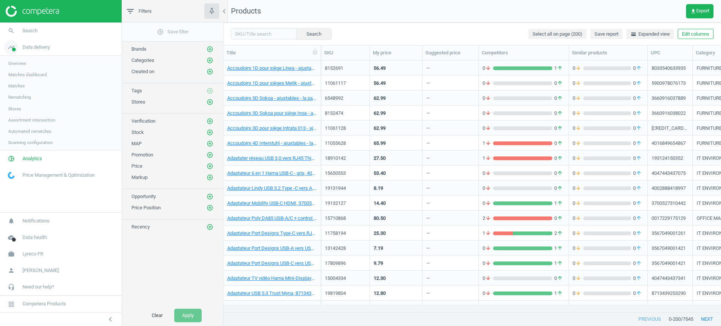
scroll to position [237, 490]
click at [22, 81] on link "Matches" at bounding box center [61, 85] width 122 height 11
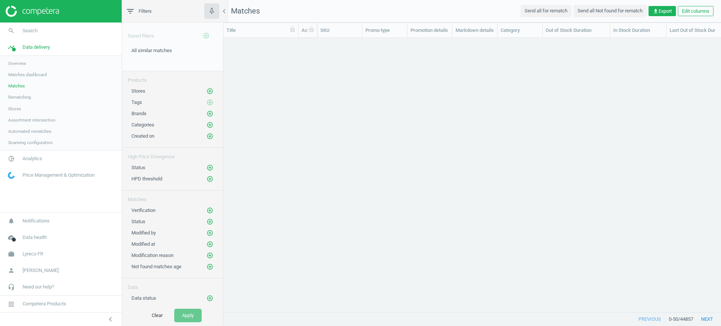
scroll to position [260, 490]
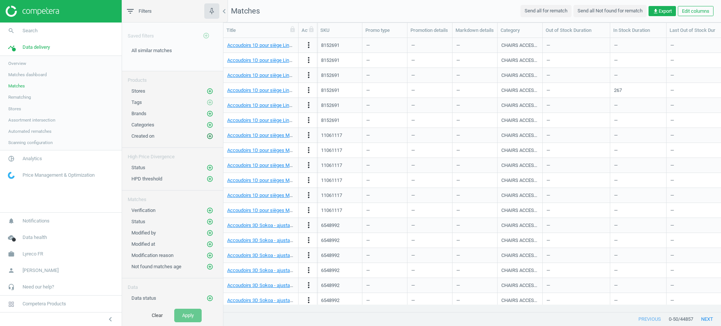
click at [207, 136] on icon "add_circle_outline" at bounding box center [210, 136] width 7 height 7
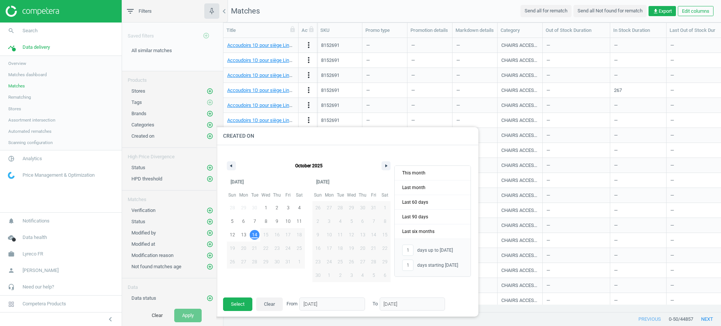
click at [237, 167] on div "October 2025" at bounding box center [308, 164] width 171 height 23
click at [234, 167] on button "button" at bounding box center [231, 165] width 9 height 9
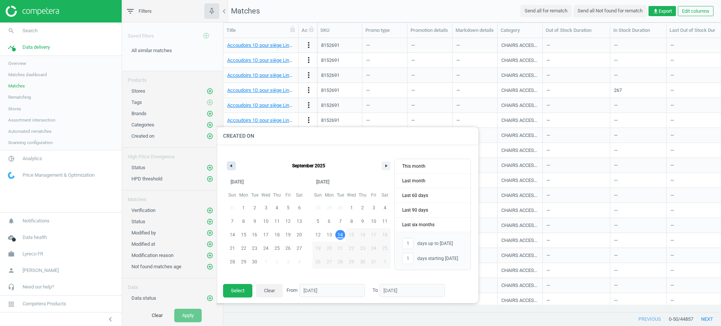
click at [234, 167] on button "button" at bounding box center [231, 165] width 9 height 9
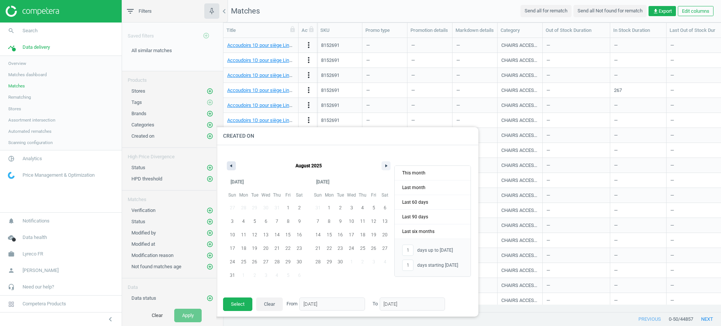
click at [234, 167] on button "button" at bounding box center [231, 165] width 9 height 9
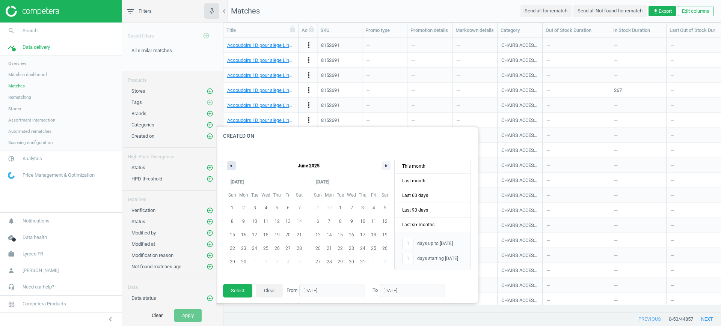
click at [231, 165] on icon "button" at bounding box center [230, 165] width 4 height 3
click at [278, 205] on span "1" at bounding box center [277, 208] width 3 height 14
type input "-"
type input "01/05/2025"
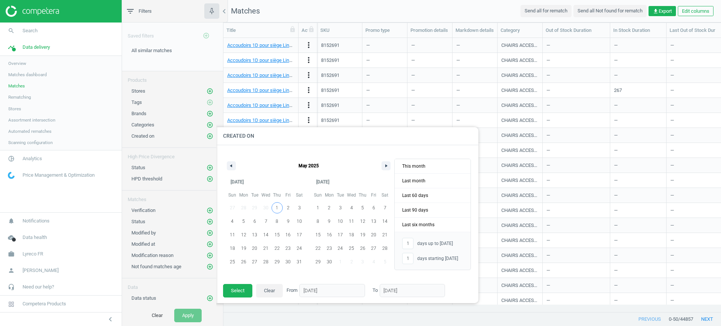
type input "01/05/2025"
click at [388, 166] on icon "button" at bounding box center [387, 165] width 4 height 3
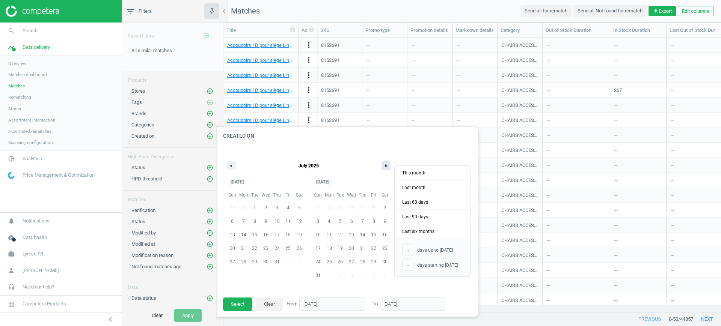
click at [388, 166] on icon "button" at bounding box center [387, 165] width 4 height 3
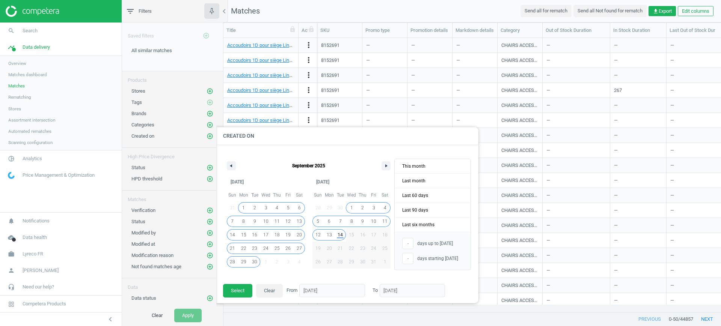
click at [340, 237] on span "14" at bounding box center [340, 235] width 5 height 14
type input "167"
type input "[DATE]"
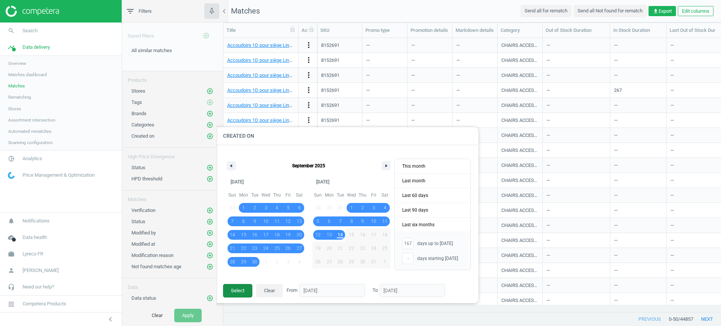
click at [234, 297] on button "Select" at bounding box center [237, 291] width 29 height 14
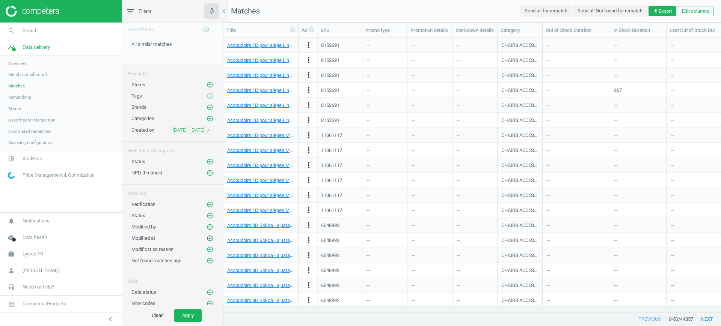
scroll to position [8, 0]
click at [207, 215] on icon "add_circle_outline" at bounding box center [210, 214] width 7 height 7
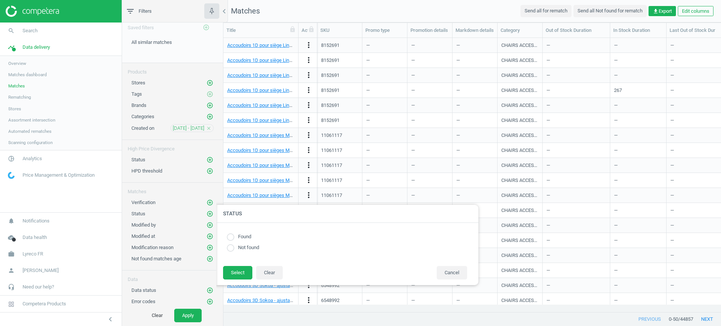
click at [231, 247] on input "radio" at bounding box center [231, 248] width 8 height 8
radio input "true"
click at [240, 272] on button "Select" at bounding box center [237, 273] width 29 height 14
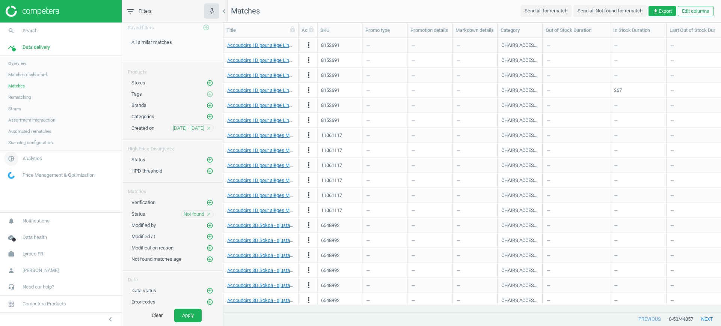
click at [36, 160] on span "Analytics" at bounding box center [33, 158] width 20 height 7
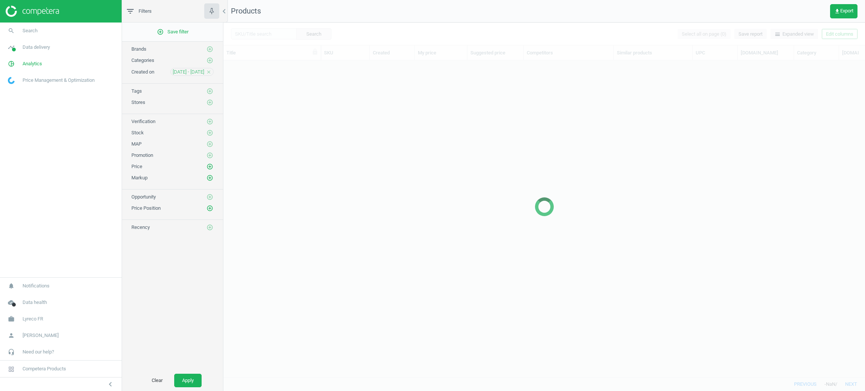
scroll to position [299, 633]
click at [832, 11] on button "get_app Export" at bounding box center [843, 11] width 27 height 14
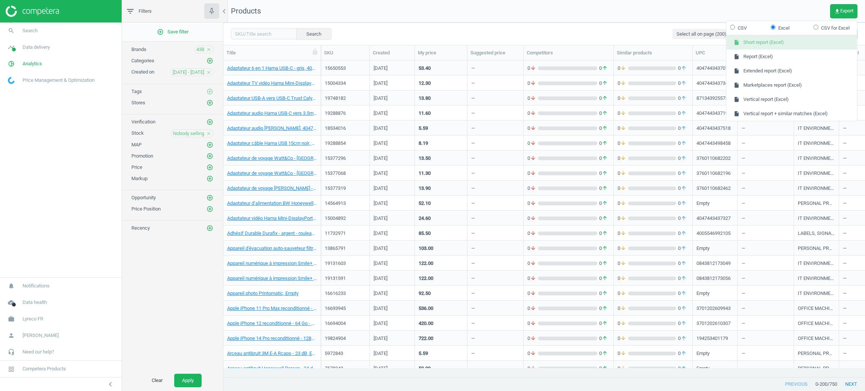
click at [779, 43] on button "insert_drive_file Short report (Excel)" at bounding box center [792, 42] width 131 height 14
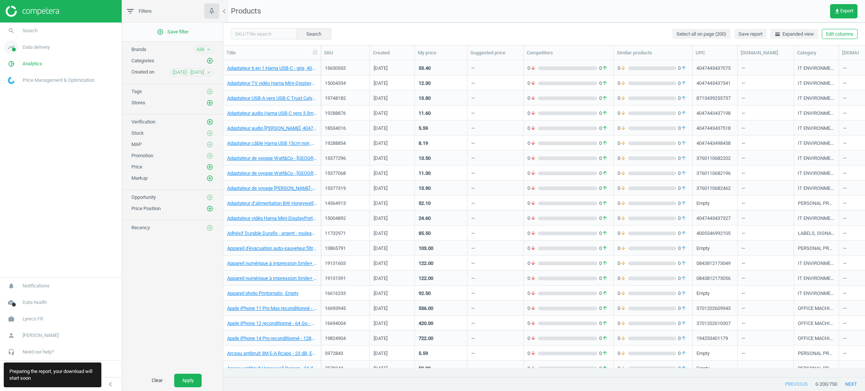
click at [23, 47] on span "Data delivery" at bounding box center [36, 47] width 27 height 7
click at [19, 85] on span "Matches" at bounding box center [16, 86] width 17 height 6
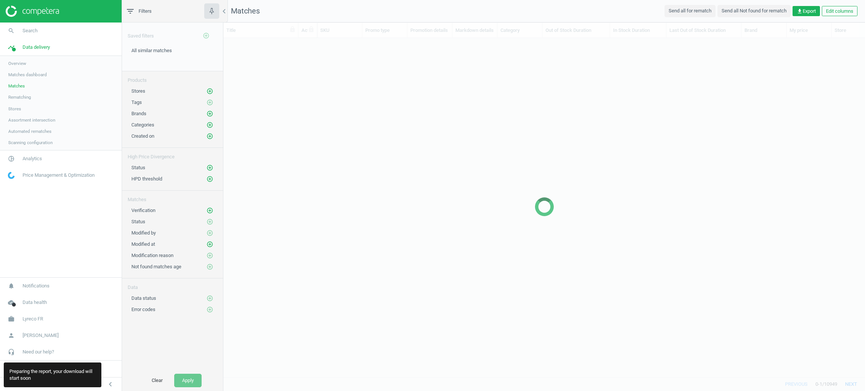
scroll to position [321, 633]
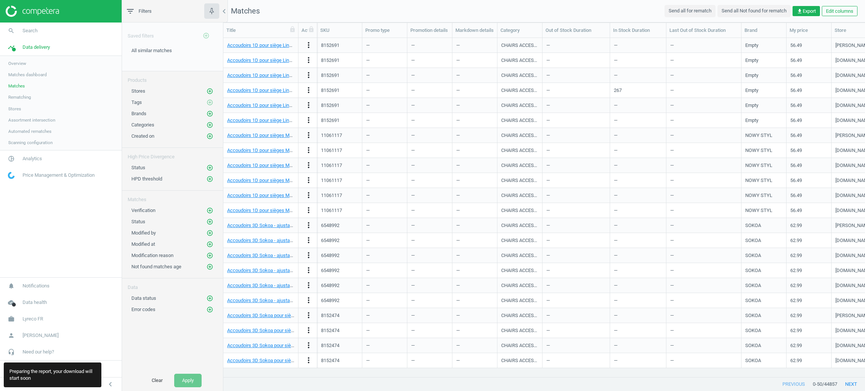
click at [24, 96] on span "Rematching" at bounding box center [19, 97] width 23 height 6
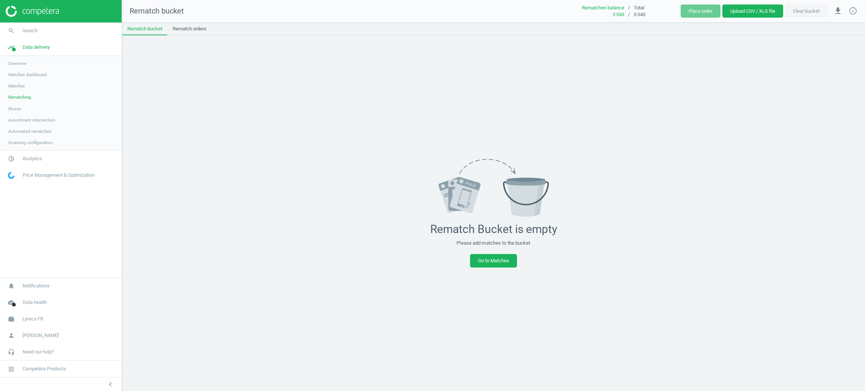
click at [752, 9] on button "Upload CSV / XLS file" at bounding box center [753, 12] width 61 height 14
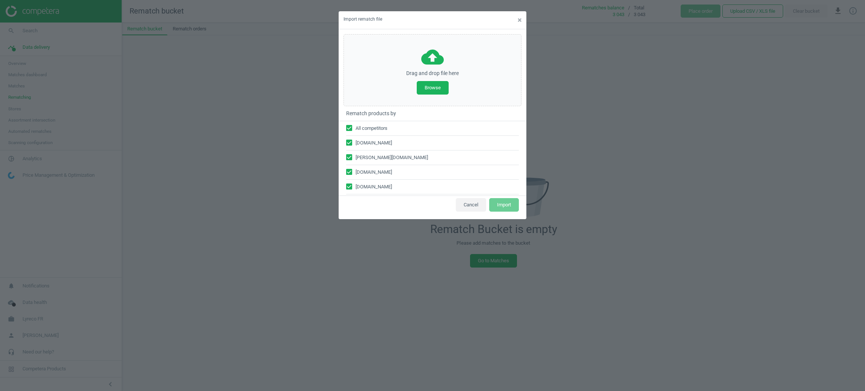
click at [431, 89] on input "file" at bounding box center [432, 87] width 31 height 13
type input "C:\fakepath\short_products_[DATE].xlsx"
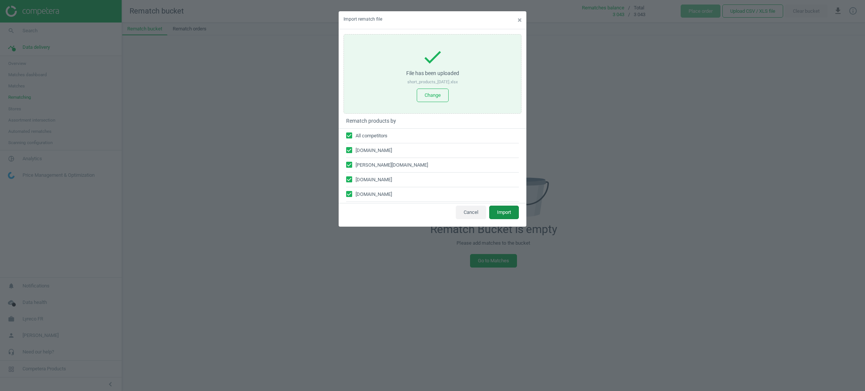
click at [510, 213] on button "Import" at bounding box center [504, 213] width 30 height 14
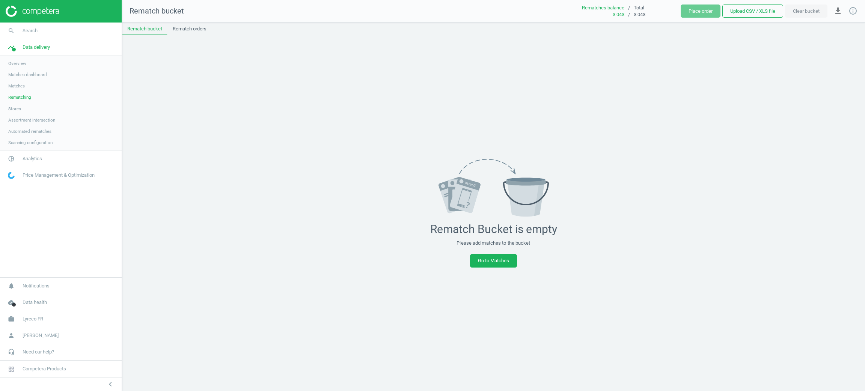
click at [32, 108] on link "Stores" at bounding box center [61, 108] width 122 height 11
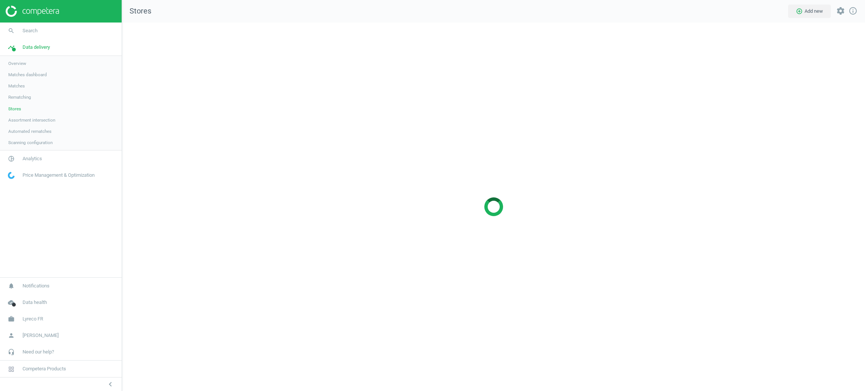
scroll to position [386, 761]
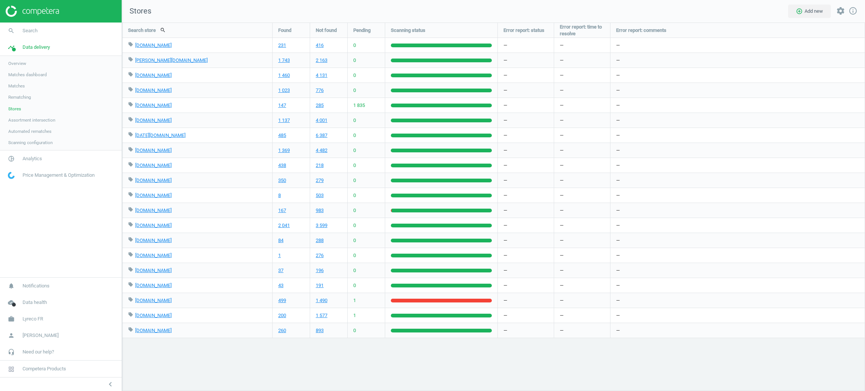
click at [32, 95] on link "Rematching" at bounding box center [61, 97] width 122 height 11
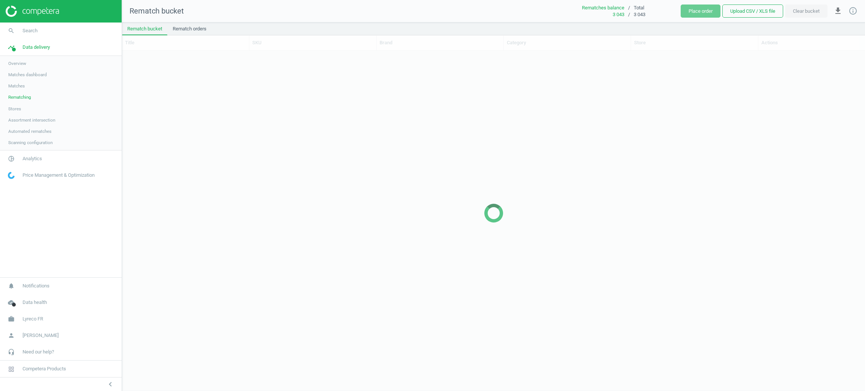
scroll to position [309, 734]
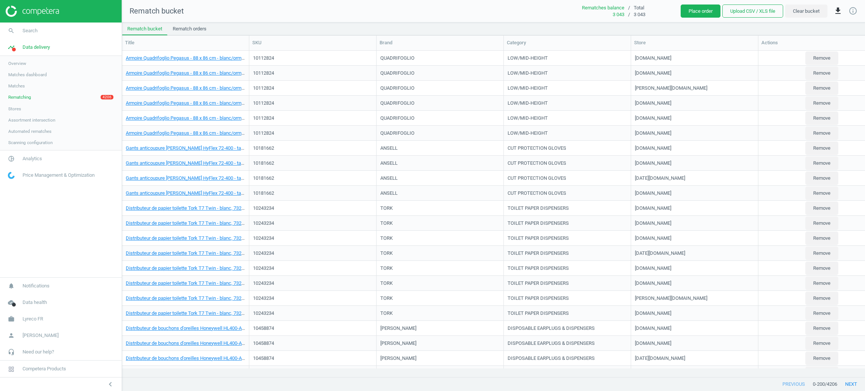
click at [20, 111] on link "Stores" at bounding box center [61, 108] width 122 height 11
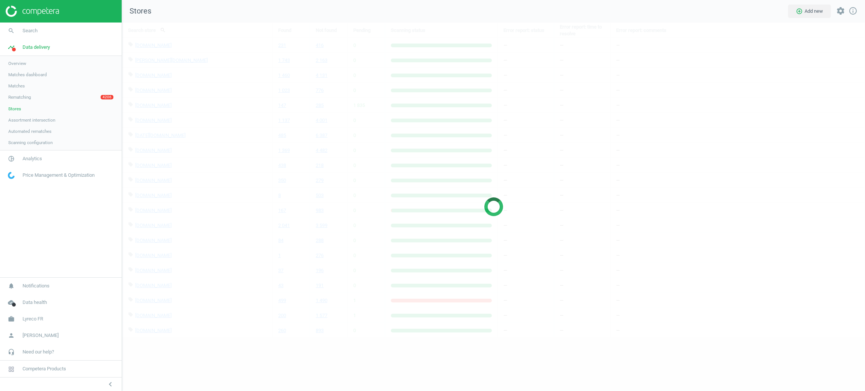
scroll to position [386, 761]
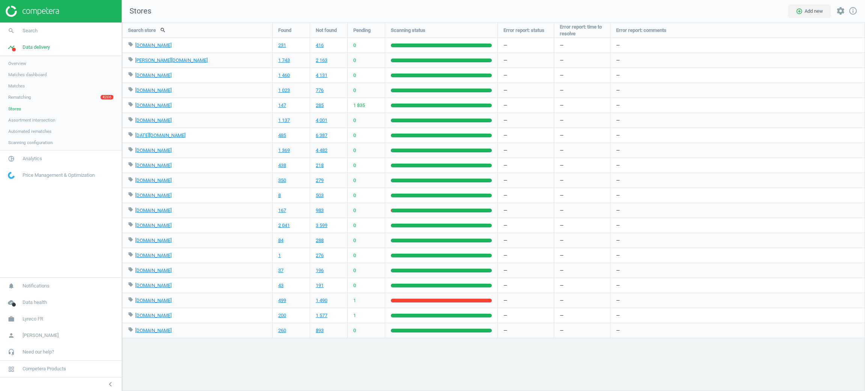
click at [23, 62] on span "Overview" at bounding box center [17, 63] width 18 height 6
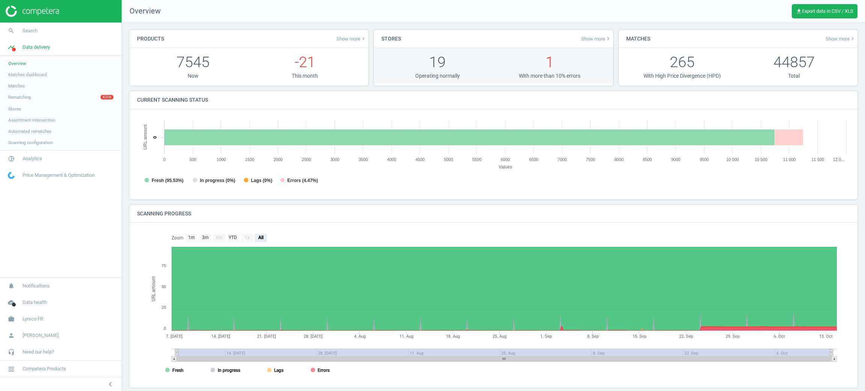
scroll to position [4, 3]
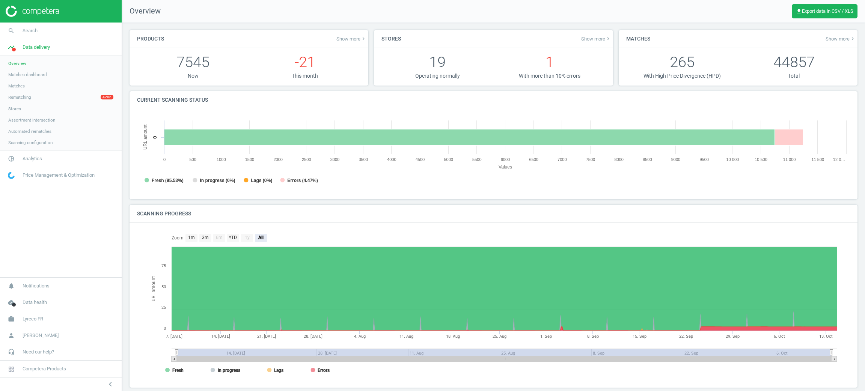
click at [88, 94] on link "Rematching 4206" at bounding box center [61, 97] width 122 height 11
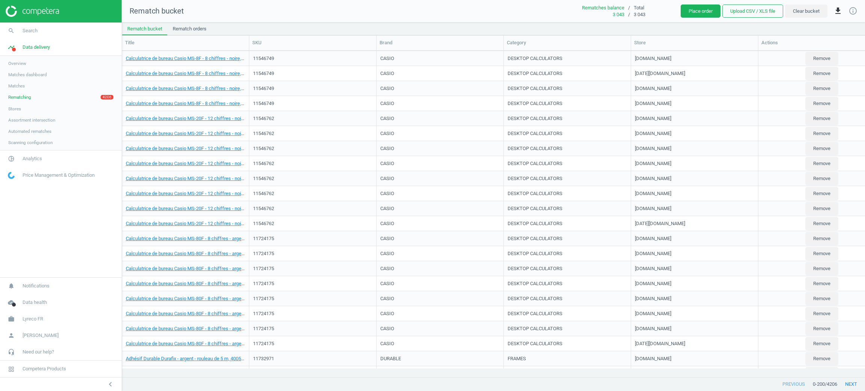
scroll to position [901, 0]
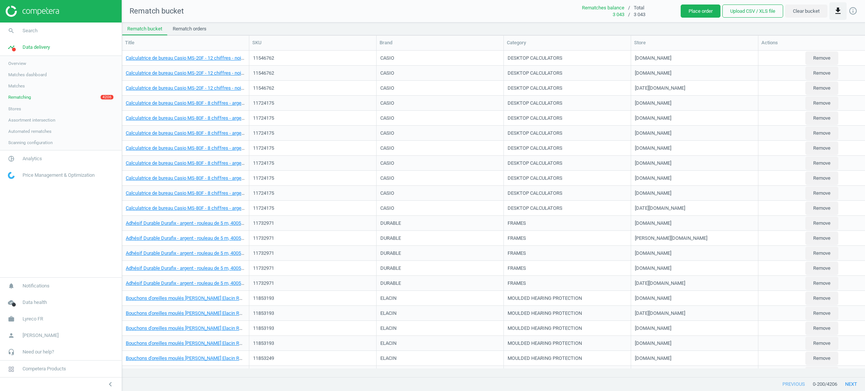
click at [835, 14] on icon "get_app" at bounding box center [838, 10] width 9 height 9
click at [793, 47] on button "insert_drive_file Download report Excel" at bounding box center [781, 44] width 131 height 14
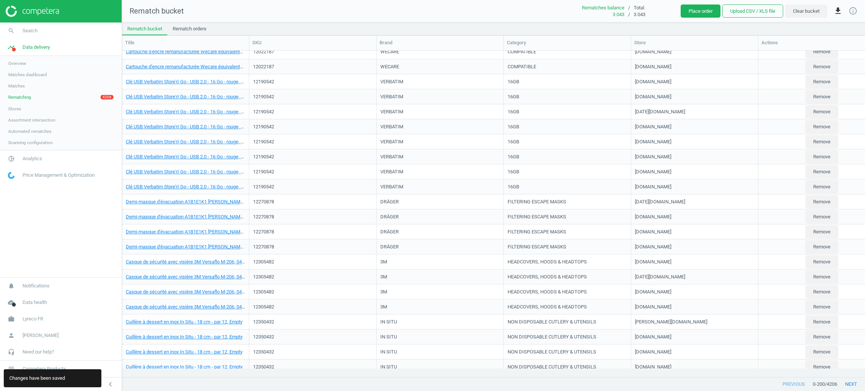
scroll to position [2309, 0]
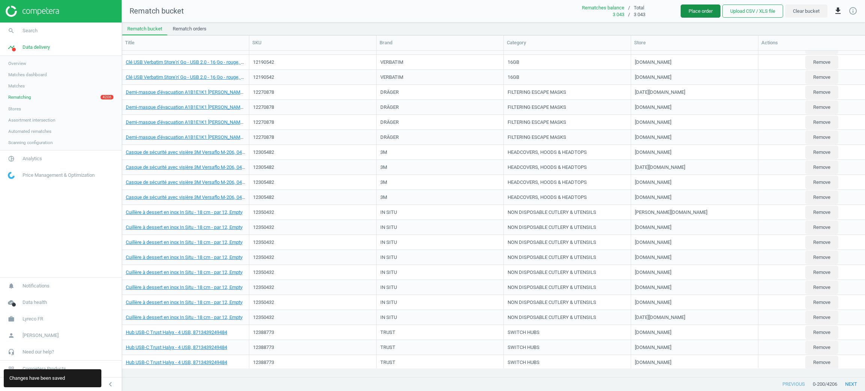
click at [690, 12] on button "Place order" at bounding box center [701, 12] width 40 height 14
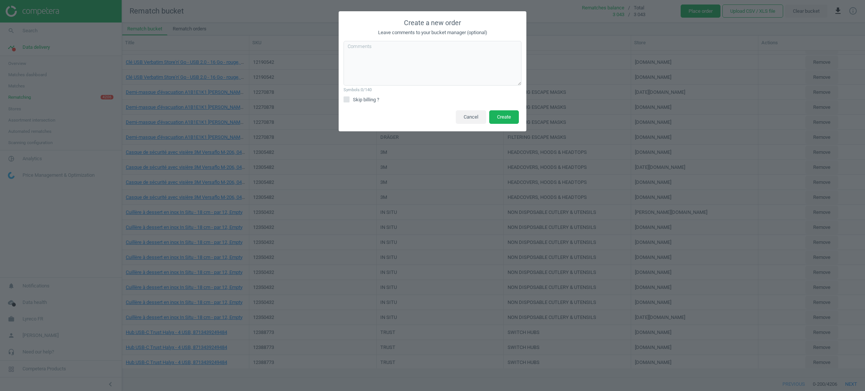
click at [365, 101] on span "Skip billing ?" at bounding box center [366, 100] width 29 height 7
click at [349, 101] on input "Skip billing ?" at bounding box center [346, 99] width 5 height 5
checkbox input "true"
click at [378, 65] on textarea at bounding box center [433, 63] width 178 height 45
type textarea "FR SKU's with no matches across competitors"
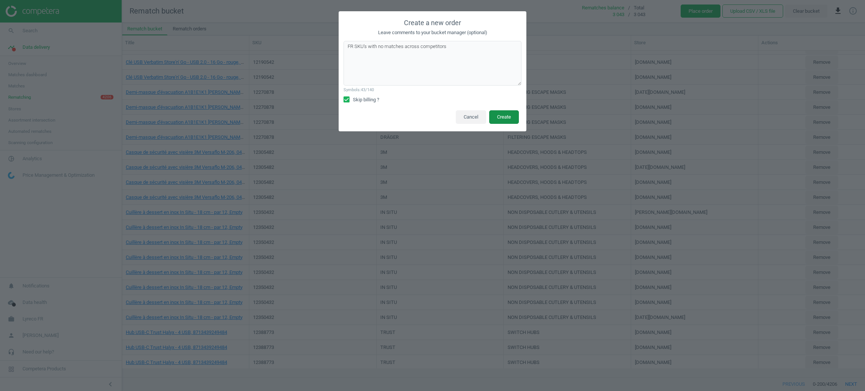
click at [509, 114] on button "Create" at bounding box center [504, 117] width 30 height 14
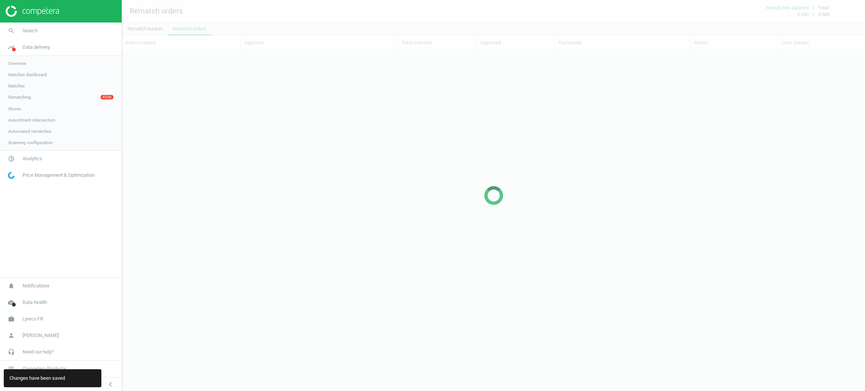
scroll to position [309, 734]
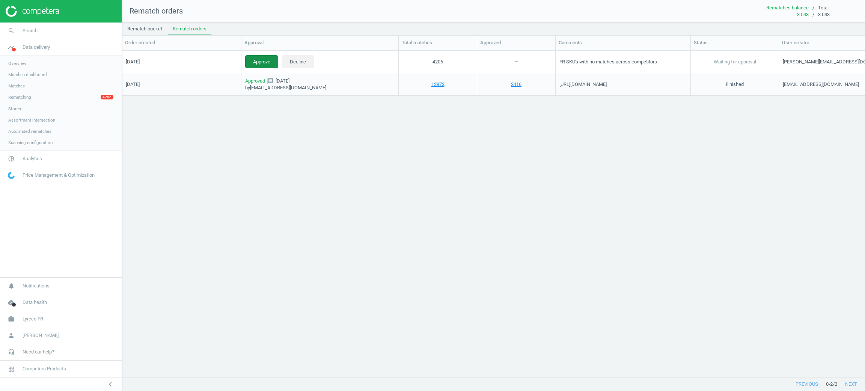
click at [263, 65] on button "Approve" at bounding box center [261, 62] width 33 height 14
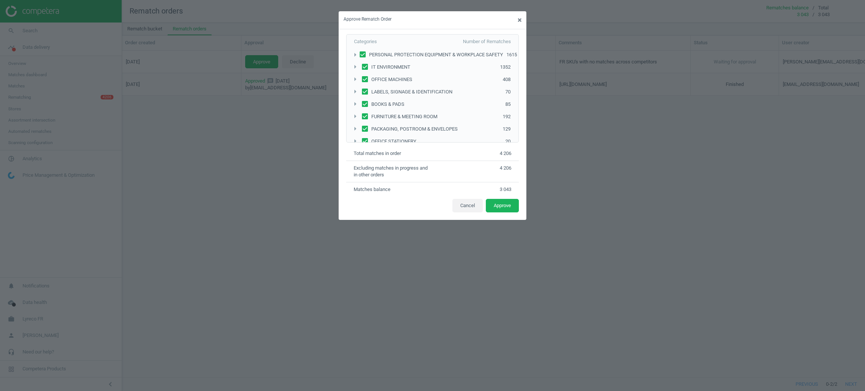
click at [519, 17] on span "×" at bounding box center [520, 20] width 4 height 9
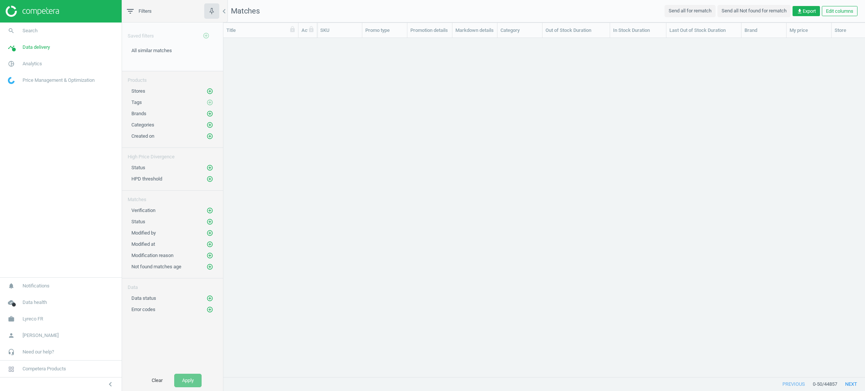
scroll to position [321, 633]
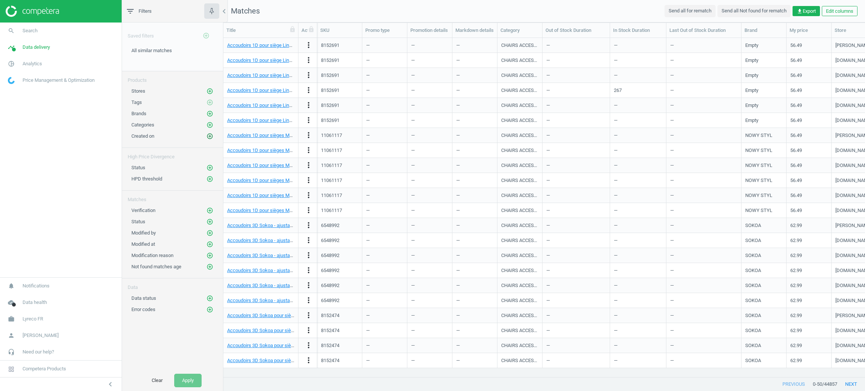
click at [212, 138] on icon "add_circle_outline" at bounding box center [210, 136] width 7 height 7
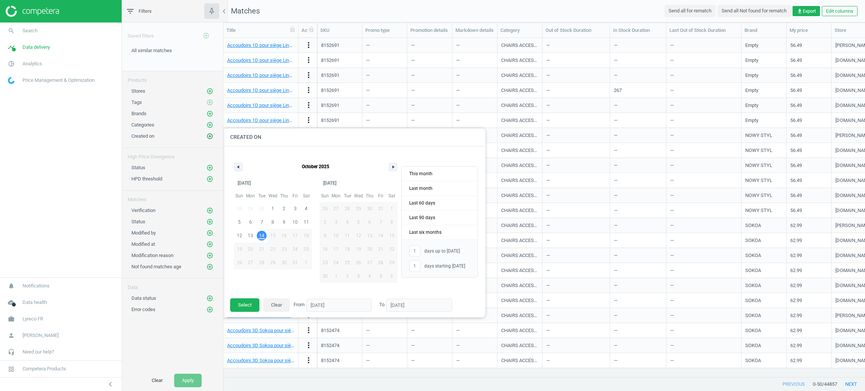
click at [211, 138] on icon "add_circle_outline" at bounding box center [210, 136] width 7 height 7
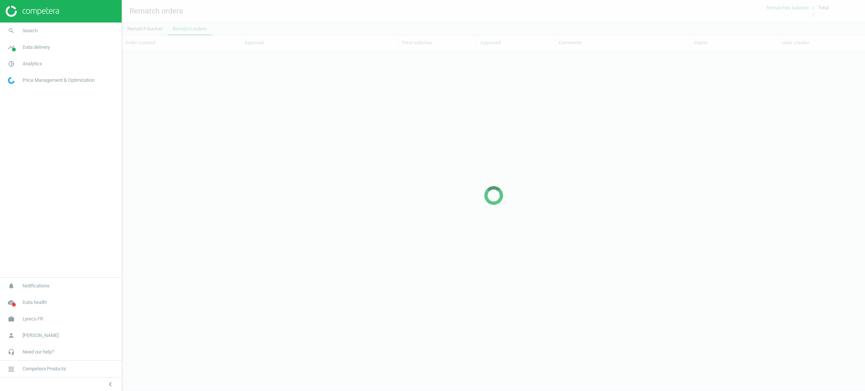
scroll to position [309, 734]
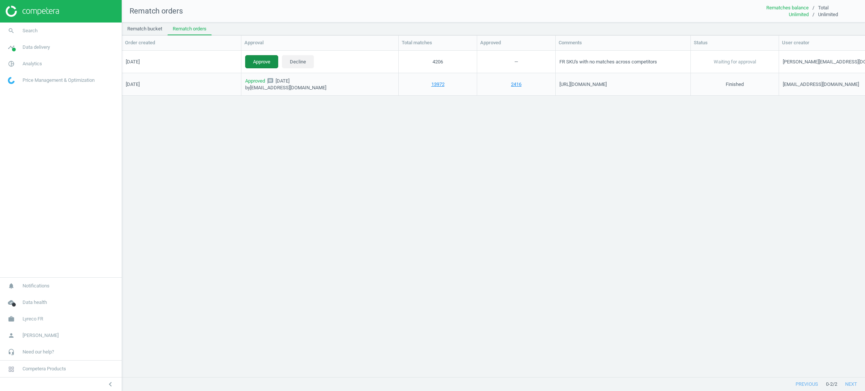
click at [265, 58] on button "Approve" at bounding box center [261, 62] width 33 height 14
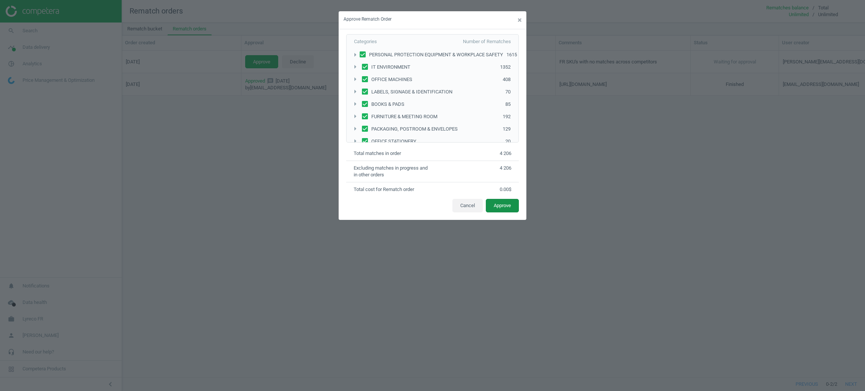
click at [501, 207] on button "Approve" at bounding box center [502, 206] width 33 height 14
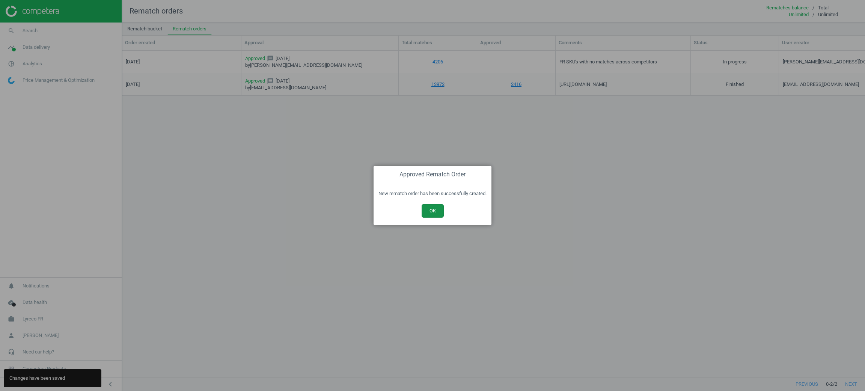
click at [442, 208] on button "OK" at bounding box center [433, 211] width 22 height 14
